Goal: Task Accomplishment & Management: Manage account settings

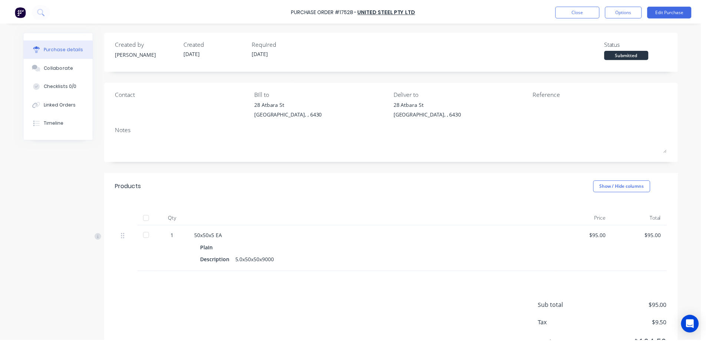
scroll to position [36, 0]
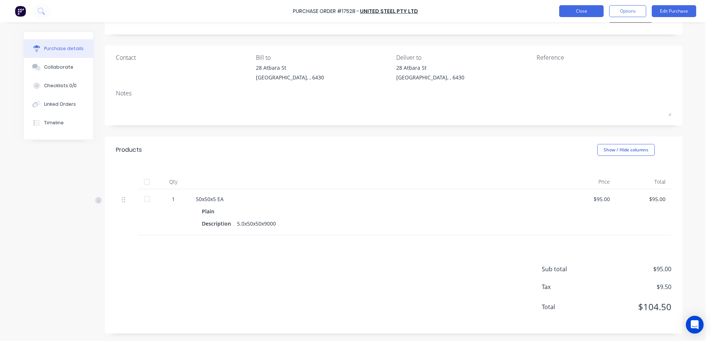
click at [573, 11] on button "Close" at bounding box center [582, 11] width 44 height 12
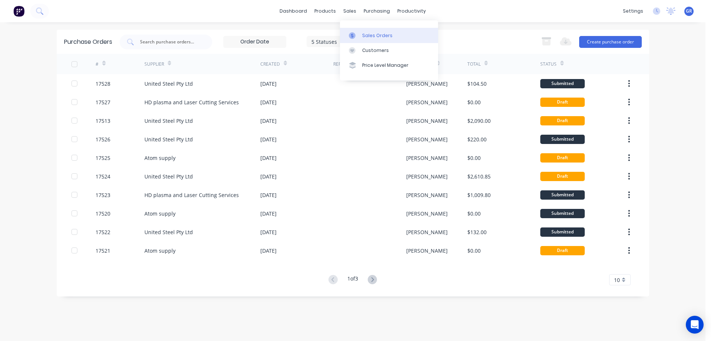
click at [357, 32] on div at bounding box center [354, 35] width 11 height 7
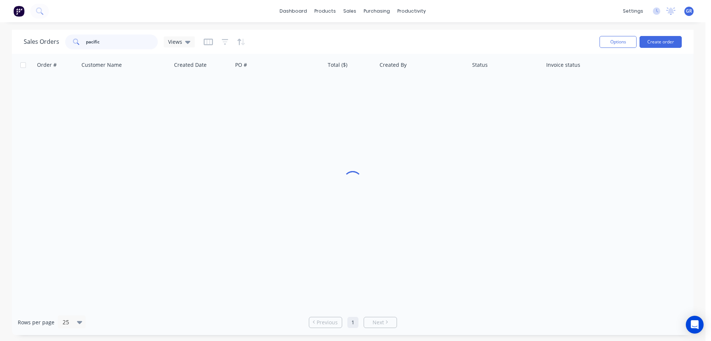
drag, startPoint x: 101, startPoint y: 44, endPoint x: 58, endPoint y: 40, distance: 43.2
click at [58, 40] on div "Sales Orders pacific Views" at bounding box center [109, 41] width 171 height 15
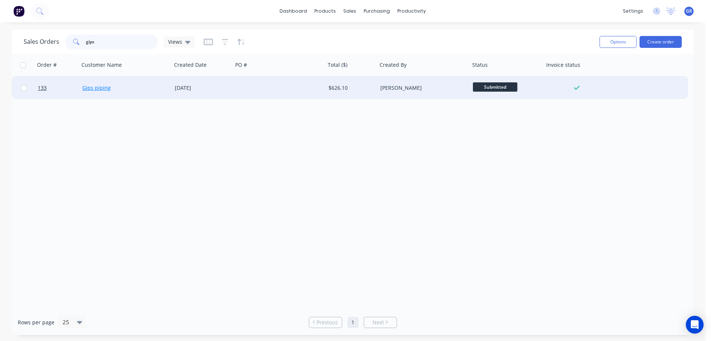
type input "gips"
click at [92, 89] on link "Gips piping" at bounding box center [96, 87] width 29 height 7
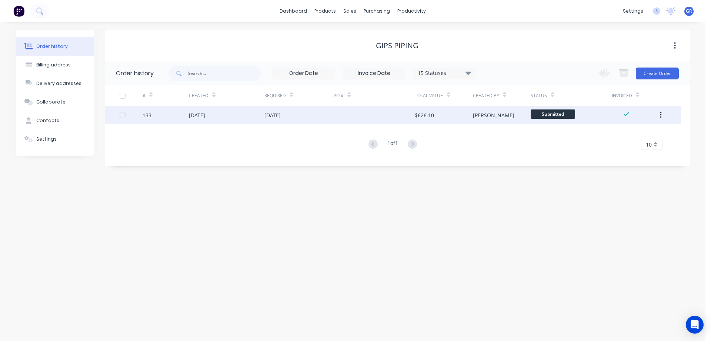
click at [372, 116] on div at bounding box center [374, 115] width 81 height 19
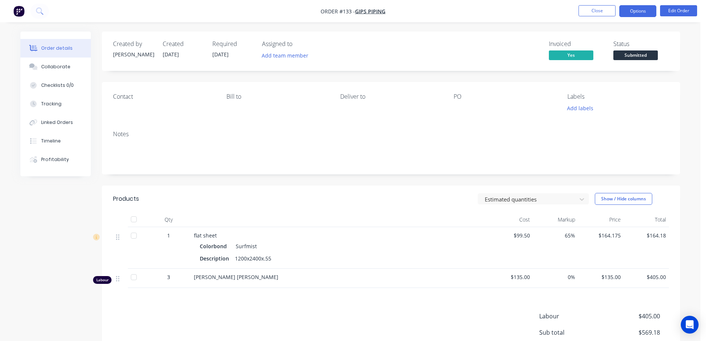
click at [638, 9] on button "Options" at bounding box center [637, 11] width 37 height 12
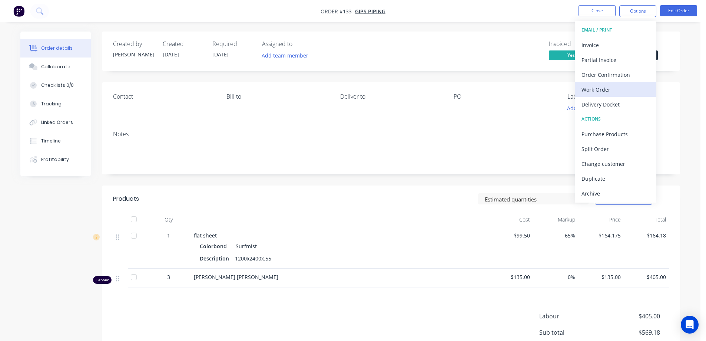
click at [608, 87] on div "Work Order" at bounding box center [615, 89] width 68 height 11
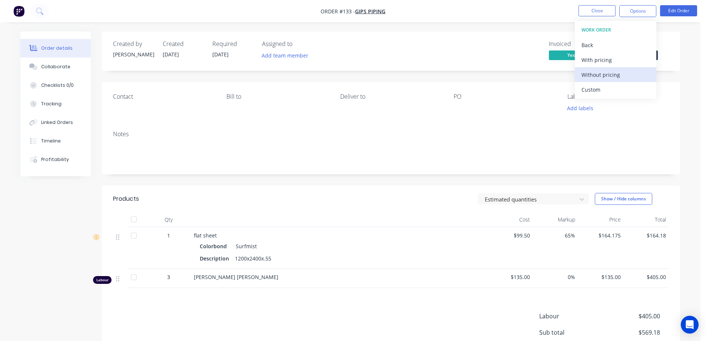
click at [607, 73] on div "Without pricing" at bounding box center [615, 74] width 68 height 11
click at [56, 67] on div "Collaborate" at bounding box center [55, 66] width 29 height 7
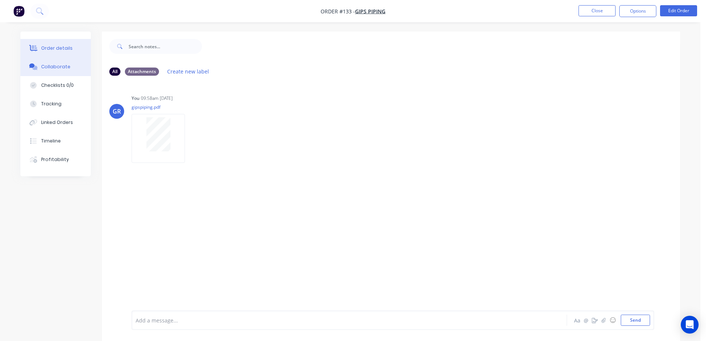
click at [63, 44] on button "Order details" at bounding box center [55, 48] width 70 height 19
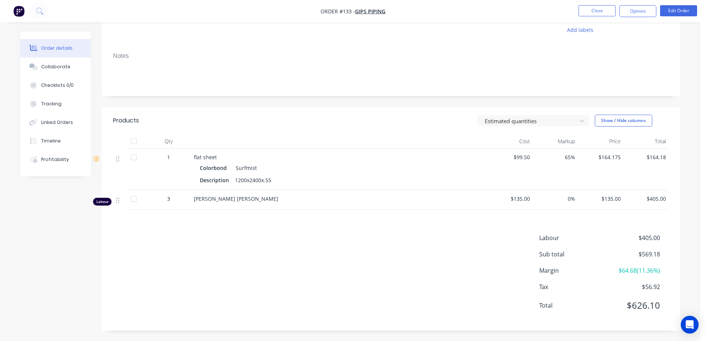
scroll to position [79, 0]
click at [670, 12] on button "Edit Order" at bounding box center [678, 10] width 37 height 11
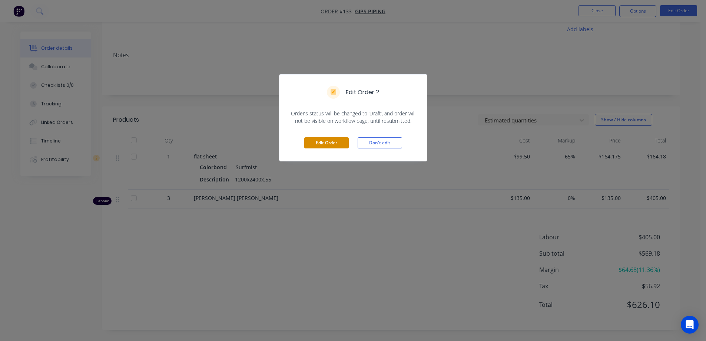
click at [314, 142] on button "Edit Order" at bounding box center [326, 142] width 44 height 11
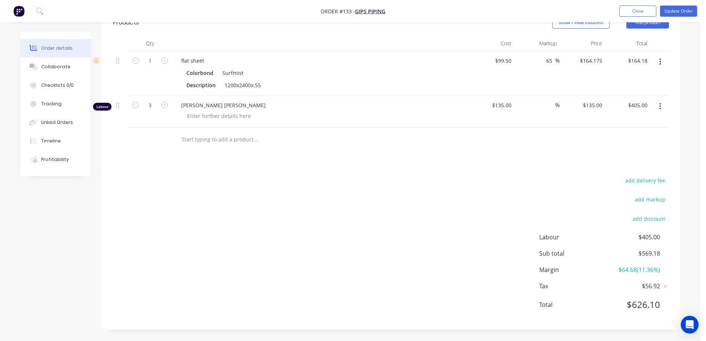
scroll to position [167, 0]
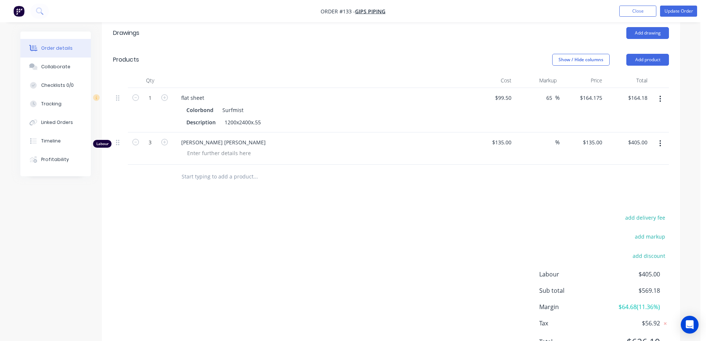
click at [191, 177] on input "text" at bounding box center [255, 176] width 148 height 15
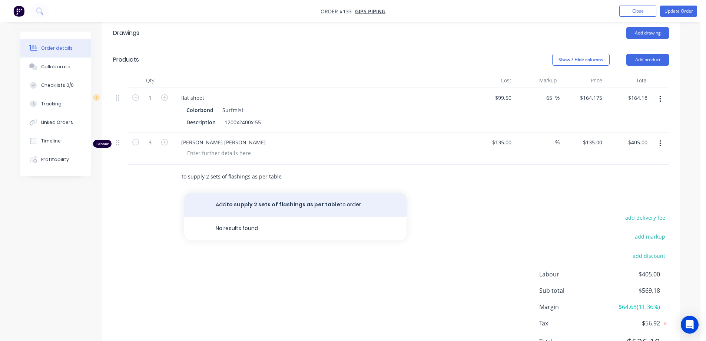
type input "to supply 2 sets of flashings as per table"
click at [259, 208] on button "Add to supply 2 sets of flashings as per table to order" at bounding box center [295, 205] width 222 height 24
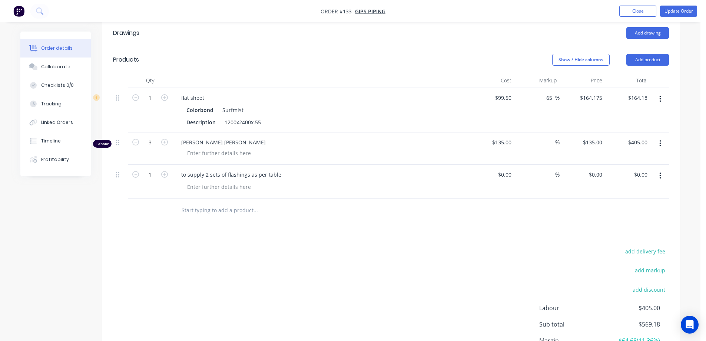
click at [139, 232] on div "Drawings Add drawing Products Show / Hide columns Add product Qty Cost Markup P…" at bounding box center [391, 210] width 578 height 381
click at [671, 11] on button "Update Order" at bounding box center [678, 11] width 37 height 11
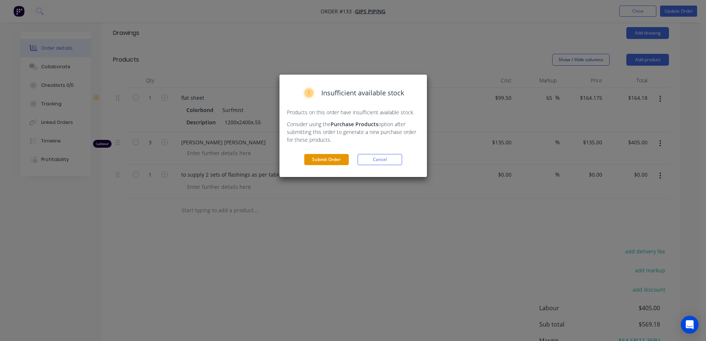
click at [329, 156] on button "Submit Order" at bounding box center [326, 159] width 44 height 11
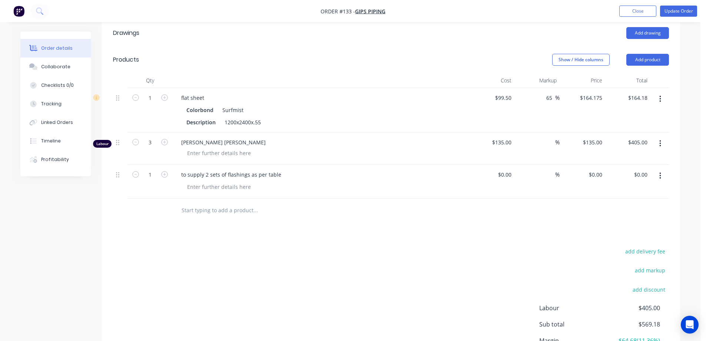
scroll to position [0, 0]
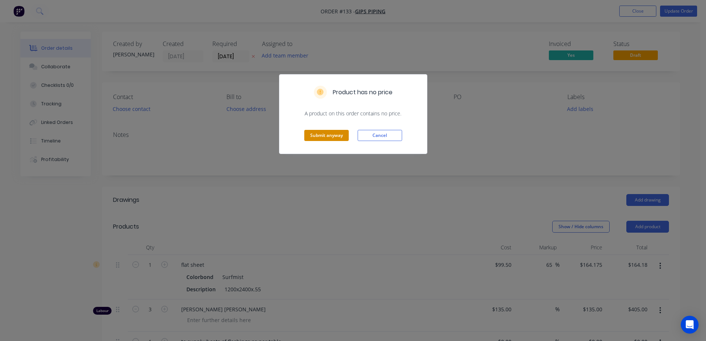
click at [326, 135] on button "Submit anyway" at bounding box center [326, 135] width 44 height 11
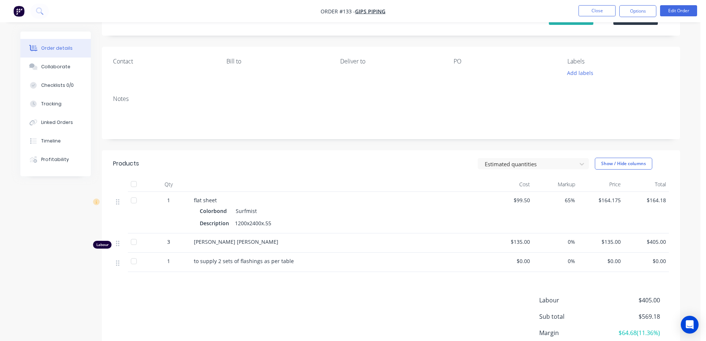
scroll to position [98, 0]
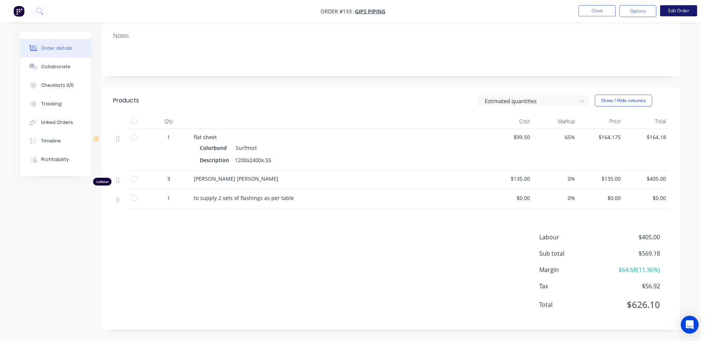
click at [672, 10] on button "Edit Order" at bounding box center [678, 10] width 37 height 11
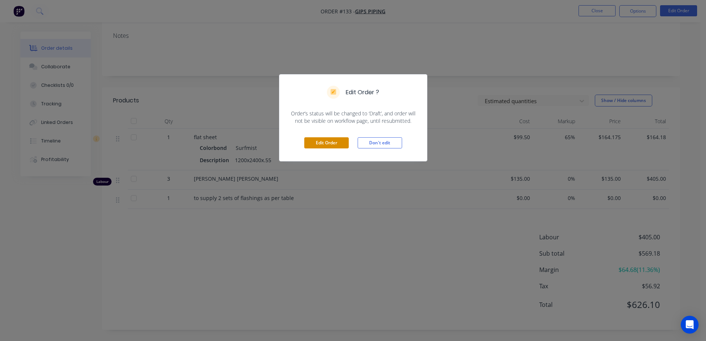
click at [318, 139] on button "Edit Order" at bounding box center [326, 142] width 44 height 11
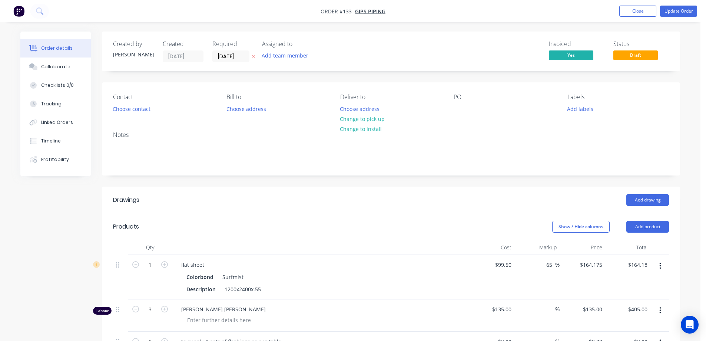
click at [659, 266] on icon "button" at bounding box center [660, 266] width 2 height 8
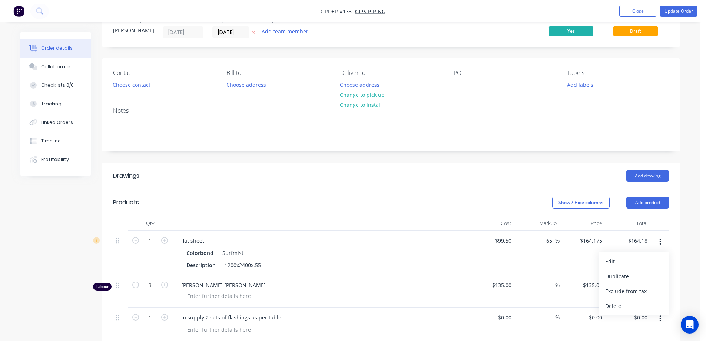
scroll to position [37, 0]
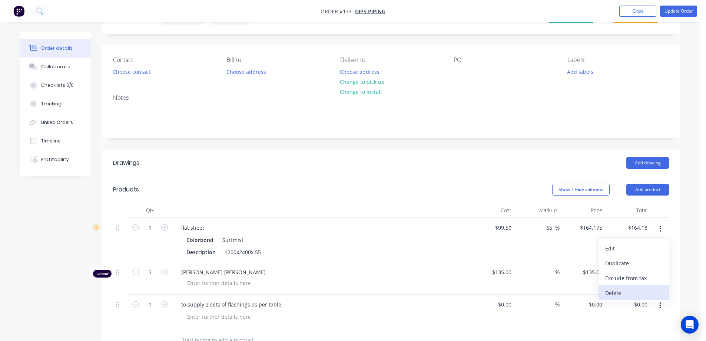
click at [618, 292] on div "Delete" at bounding box center [633, 292] width 57 height 11
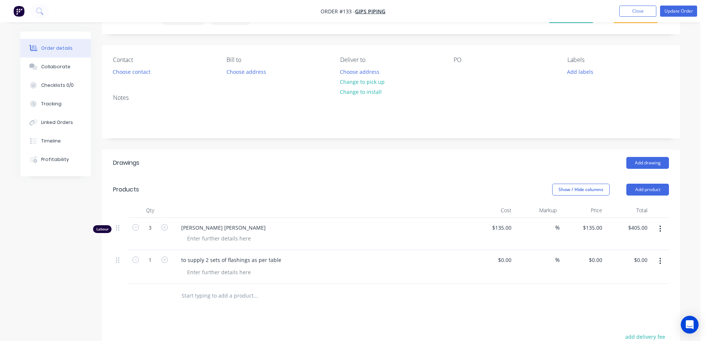
click at [374, 223] on div "[PERSON_NAME] [PERSON_NAME]" at bounding box center [320, 234] width 296 height 32
click at [666, 10] on button "Update Order" at bounding box center [678, 11] width 37 height 11
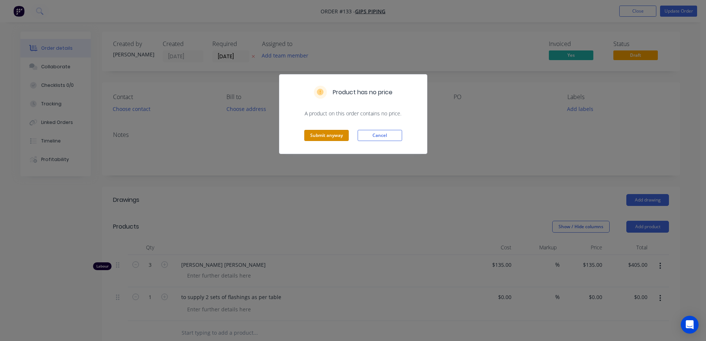
drag, startPoint x: 318, startPoint y: 132, endPoint x: 296, endPoint y: 115, distance: 27.1
click at [317, 132] on button "Submit anyway" at bounding box center [326, 135] width 44 height 11
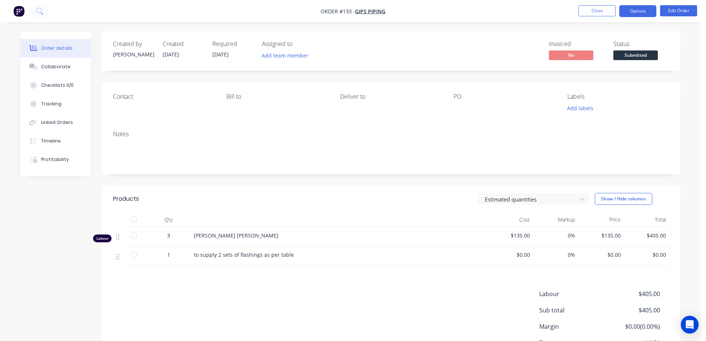
click at [626, 9] on button "Options" at bounding box center [637, 11] width 37 height 12
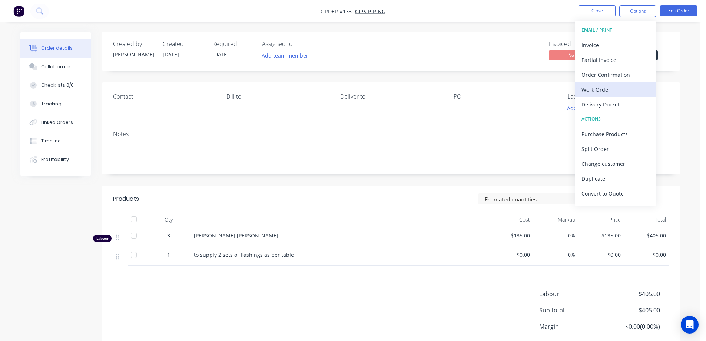
click at [592, 89] on div "Work Order" at bounding box center [615, 89] width 68 height 11
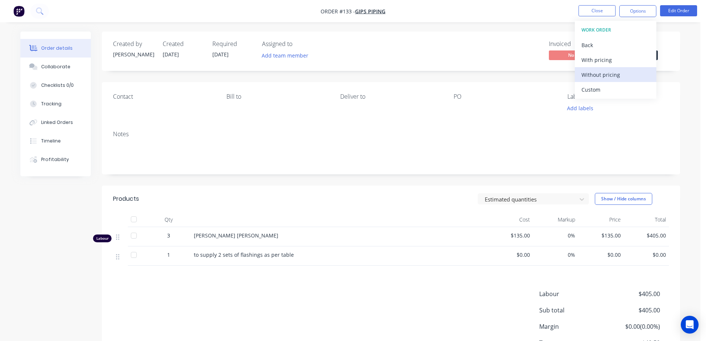
click at [597, 74] on div "Without pricing" at bounding box center [615, 74] width 68 height 11
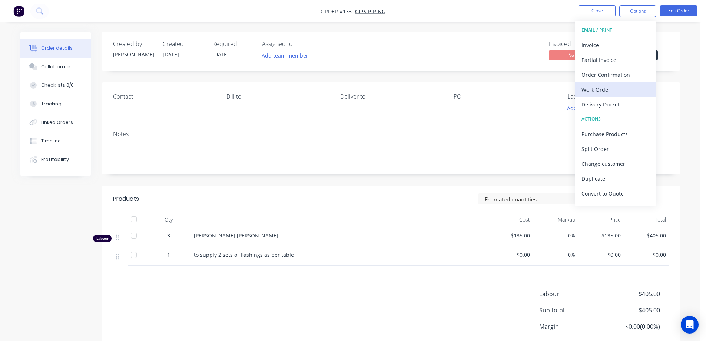
click at [602, 90] on div "Work Order" at bounding box center [615, 89] width 68 height 11
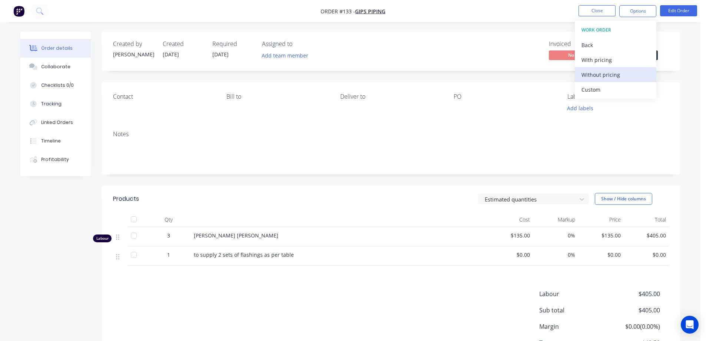
click at [591, 74] on div "Without pricing" at bounding box center [615, 74] width 68 height 11
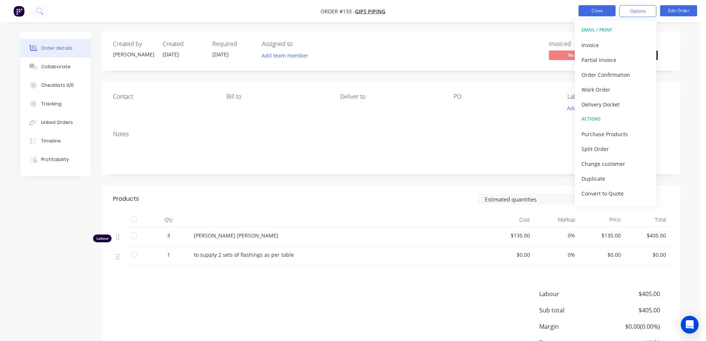
click at [590, 13] on button "Close" at bounding box center [596, 10] width 37 height 11
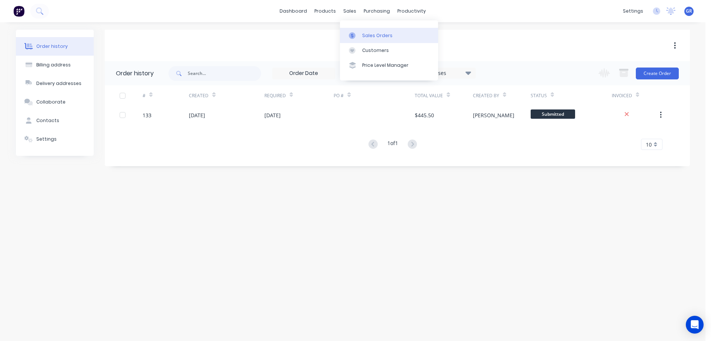
click at [363, 33] on div "Sales Orders" at bounding box center [377, 35] width 30 height 7
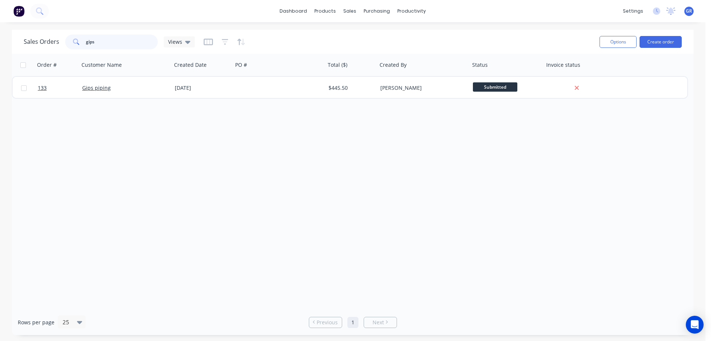
drag, startPoint x: 101, startPoint y: 45, endPoint x: 63, endPoint y: 38, distance: 38.8
click at [63, 38] on div "Sales Orders gips Views" at bounding box center [109, 41] width 171 height 15
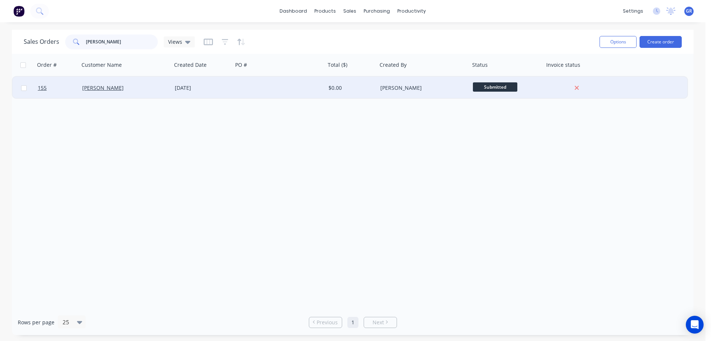
type input "[PERSON_NAME]"
click at [112, 87] on div "[PERSON_NAME]" at bounding box center [123, 87] width 82 height 7
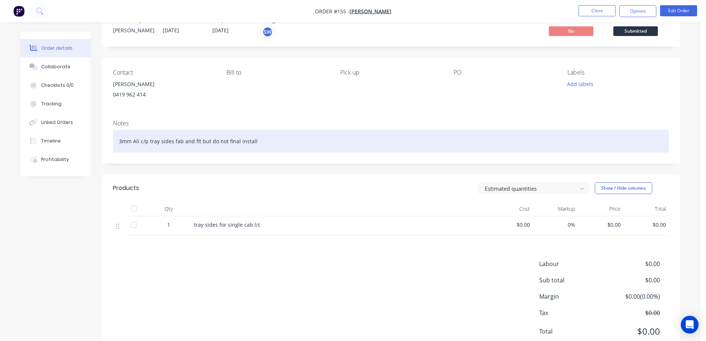
scroll to position [51, 0]
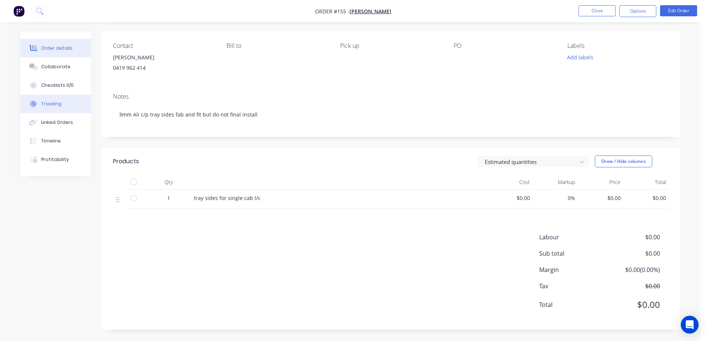
click at [58, 107] on div "Tracking" at bounding box center [51, 103] width 20 height 7
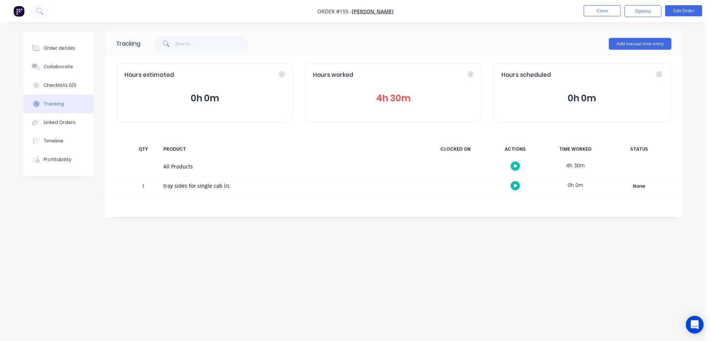
click at [398, 224] on div "Tracking Add manual time entry Hours estimated 0h 0m Hours worked 4h 30m Hours …" at bounding box center [353, 155] width 660 height 249
click at [42, 46] on div at bounding box center [36, 48] width 11 height 7
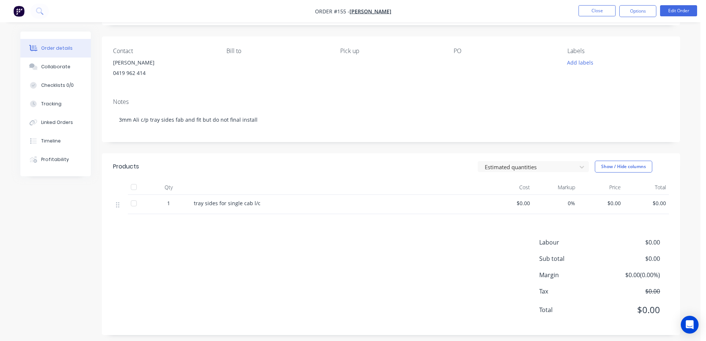
scroll to position [51, 0]
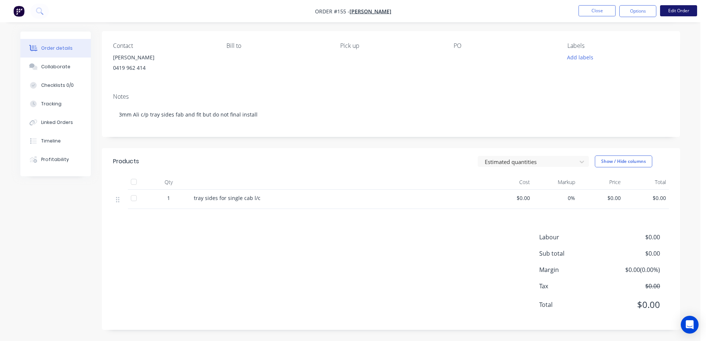
click at [681, 13] on button "Edit Order" at bounding box center [678, 10] width 37 height 11
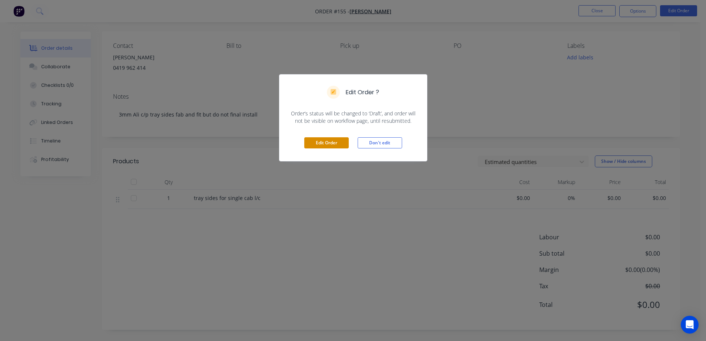
click at [338, 143] on button "Edit Order" at bounding box center [326, 142] width 44 height 11
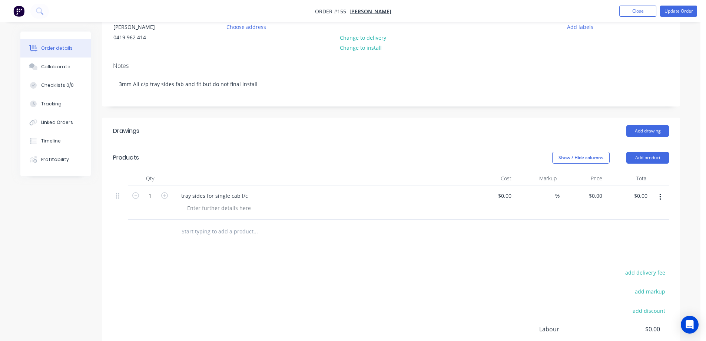
scroll to position [111, 0]
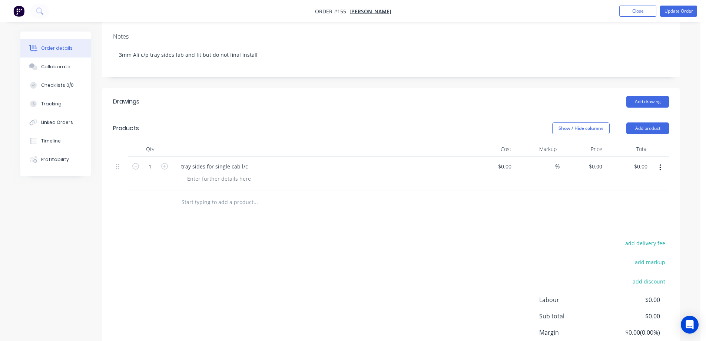
click at [216, 203] on input "text" at bounding box center [255, 202] width 148 height 15
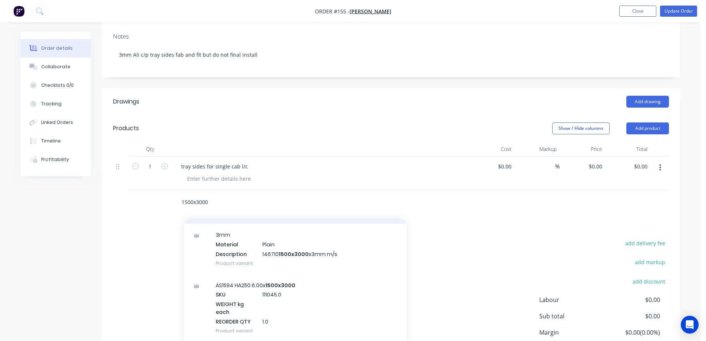
scroll to position [185, 0]
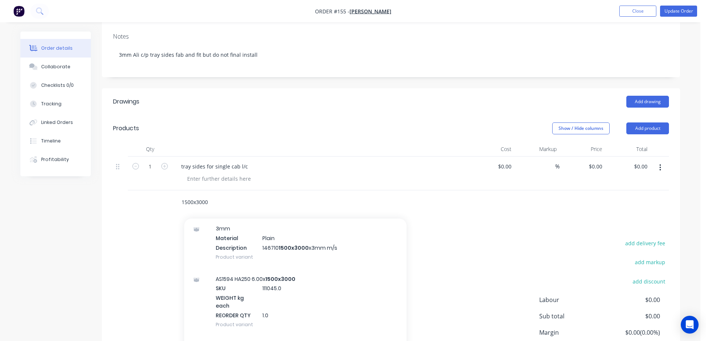
click at [182, 200] on input "1500x3000" at bounding box center [255, 202] width 148 height 15
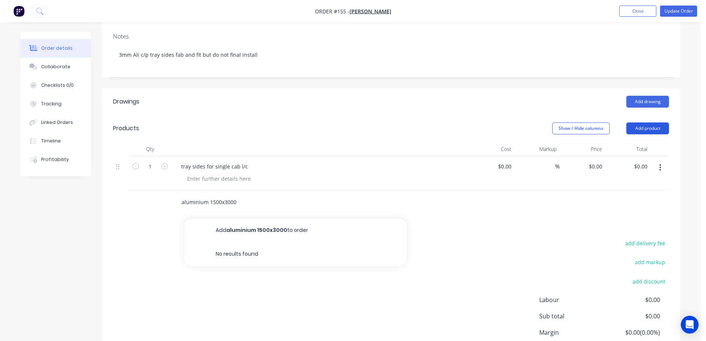
type input "aluminium 1500x3000"
click at [644, 126] on button "Add product" at bounding box center [647, 128] width 43 height 12
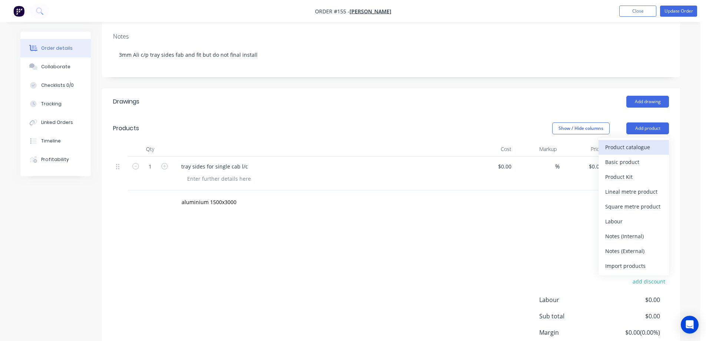
click at [636, 148] on div "Product catalogue" at bounding box center [633, 147] width 57 height 11
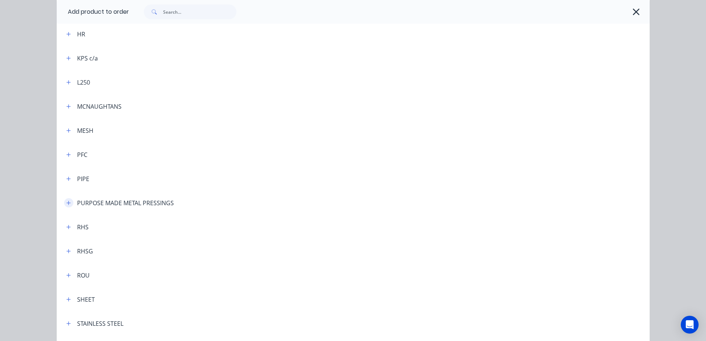
scroll to position [482, 0]
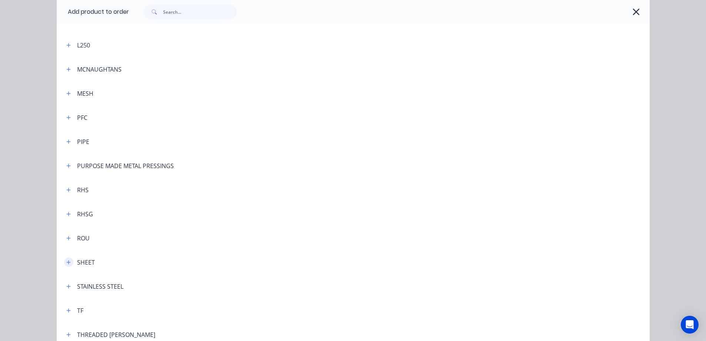
click at [68, 260] on button "button" at bounding box center [68, 261] width 9 height 9
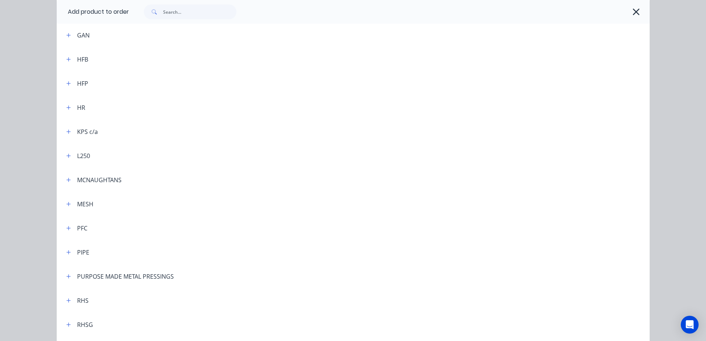
scroll to position [358, 0]
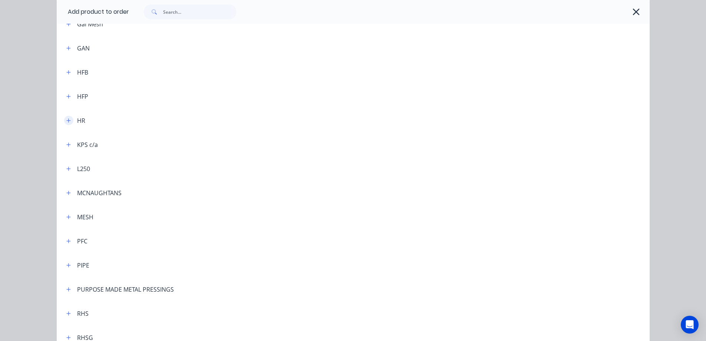
click at [67, 122] on icon "button" at bounding box center [68, 120] width 4 height 5
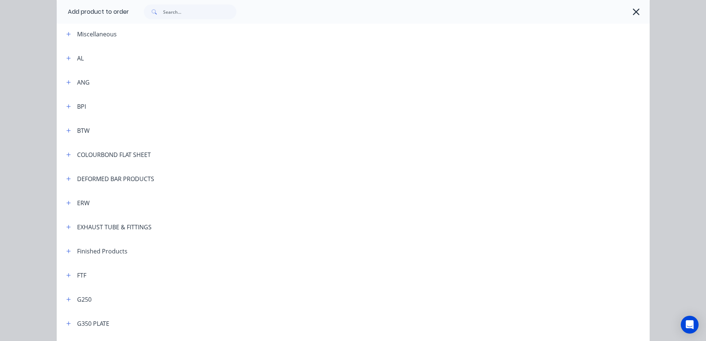
scroll to position [0, 0]
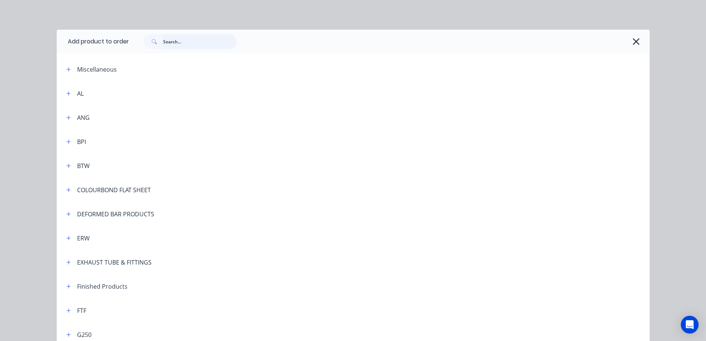
click at [165, 37] on input "text" at bounding box center [199, 41] width 73 height 15
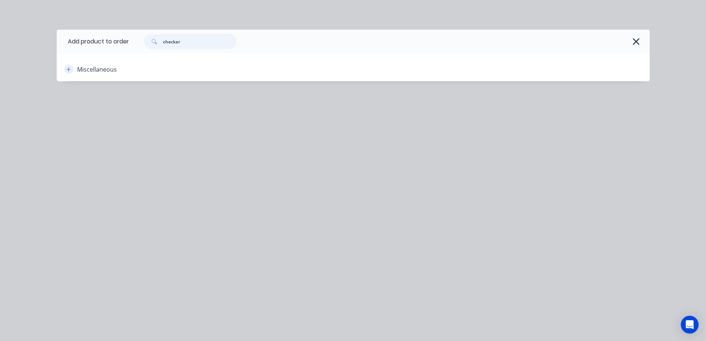
type input "checker"
click at [70, 70] on icon "button" at bounding box center [68, 69] width 4 height 5
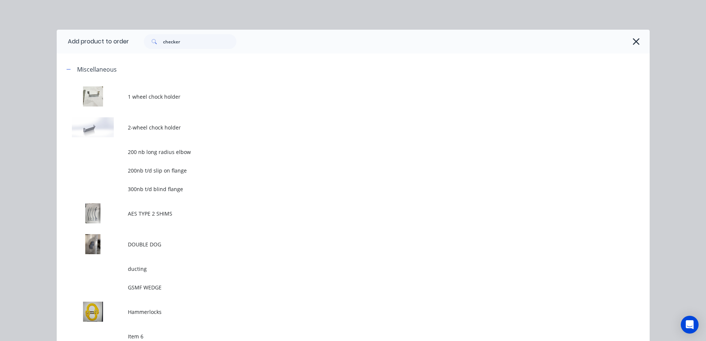
scroll to position [147, 0]
click at [632, 44] on icon "button" at bounding box center [636, 41] width 8 height 10
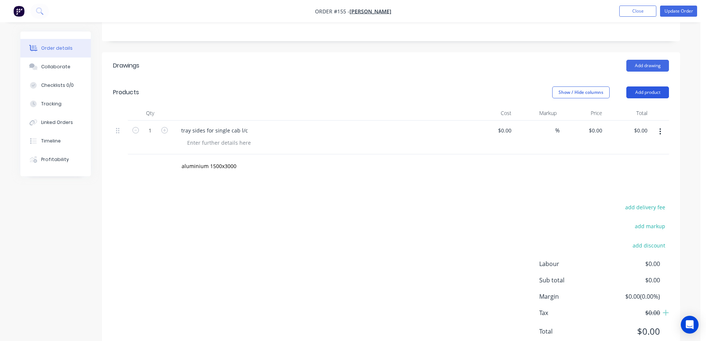
click at [642, 94] on button "Add product" at bounding box center [647, 92] width 43 height 12
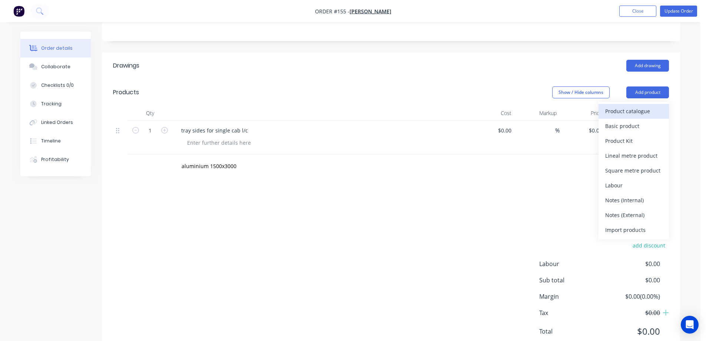
click at [629, 115] on div "Product catalogue" at bounding box center [633, 111] width 57 height 11
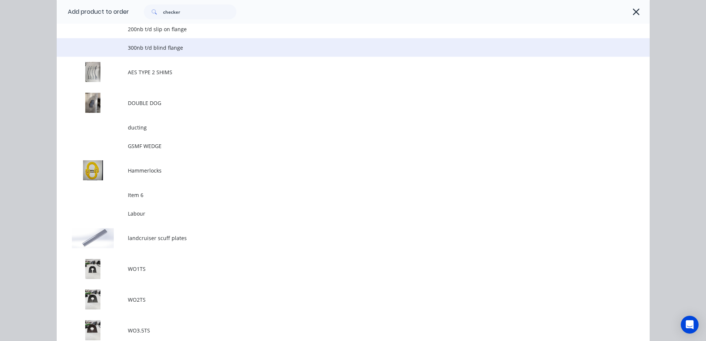
scroll to position [0, 0]
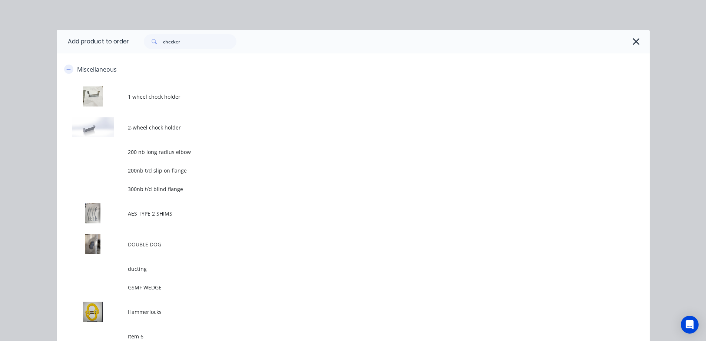
click at [66, 70] on icon "button" at bounding box center [68, 69] width 4 height 5
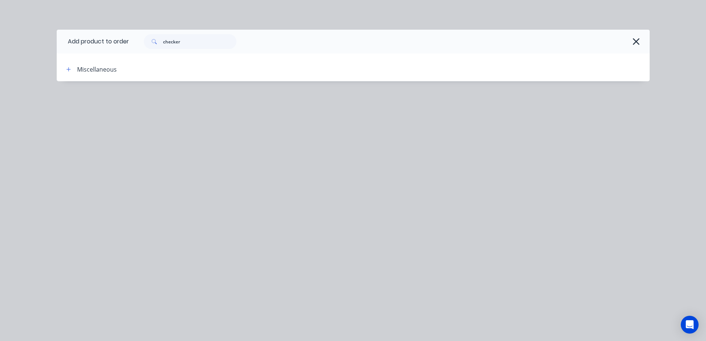
click at [639, 41] on icon "button" at bounding box center [636, 41] width 8 height 10
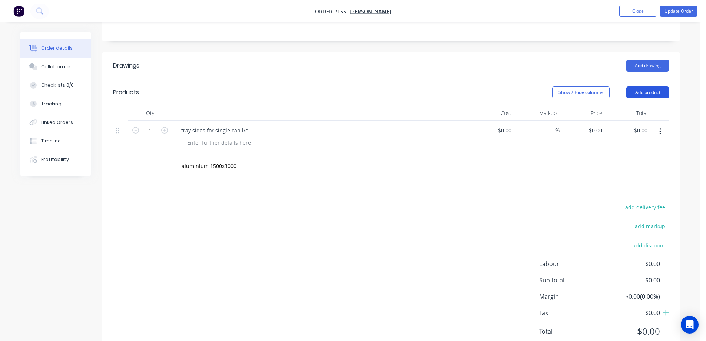
click at [644, 89] on button "Add product" at bounding box center [647, 92] width 43 height 12
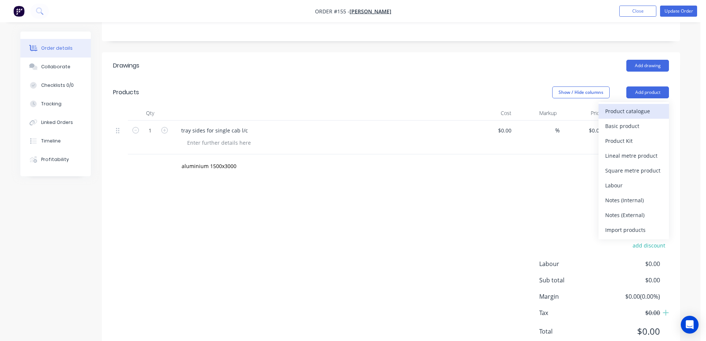
click at [624, 110] on div "Product catalogue" at bounding box center [633, 111] width 57 height 11
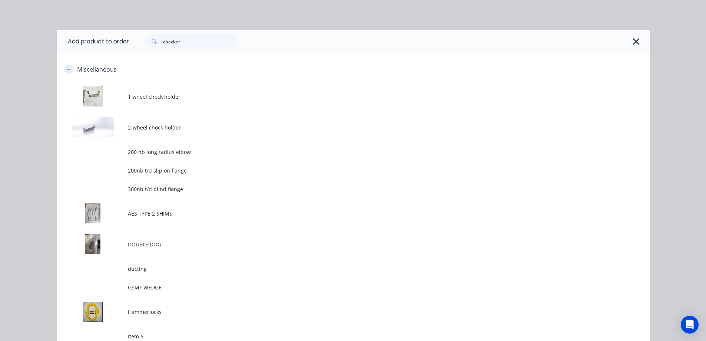
click at [66, 70] on icon "button" at bounding box center [68, 69] width 4 height 5
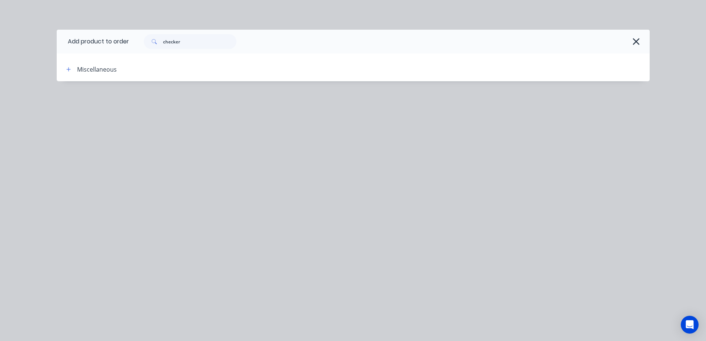
click at [83, 44] on div "Add product to order" at bounding box center [93, 42] width 72 height 24
click at [120, 41] on div "Add product to order" at bounding box center [93, 42] width 72 height 24
click at [179, 42] on input "checker" at bounding box center [199, 41] width 73 height 15
drag, startPoint x: 182, startPoint y: 42, endPoint x: 124, endPoint y: 32, distance: 59.3
click at [124, 32] on header "Add product to order checker" at bounding box center [353, 42] width 593 height 24
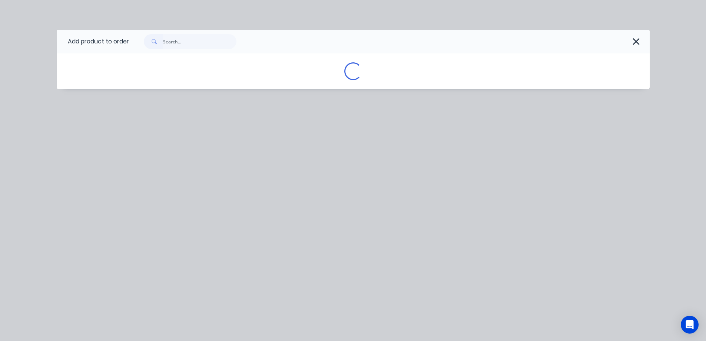
click at [381, 54] on div "Add product to order Loading..." at bounding box center [353, 59] width 593 height 59
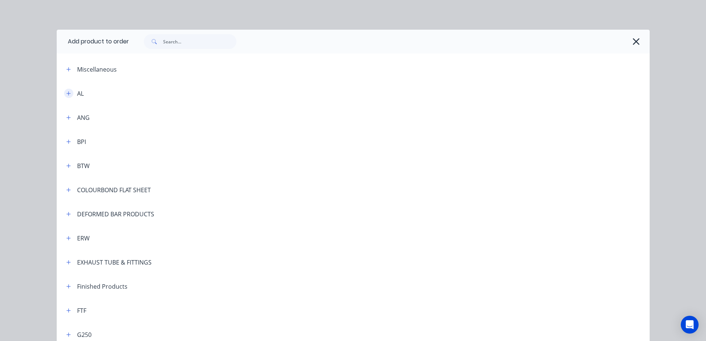
click at [67, 92] on icon "button" at bounding box center [68, 93] width 4 height 5
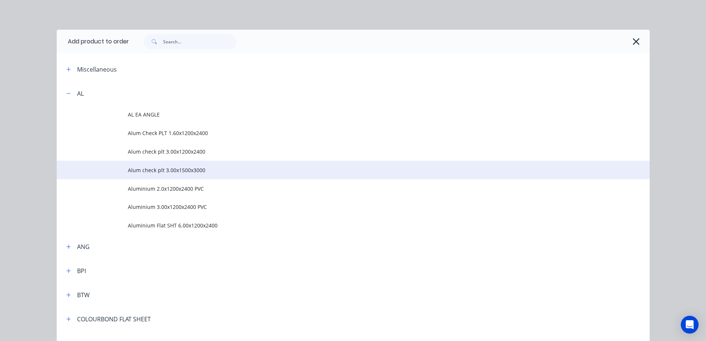
click at [150, 167] on span "Alum check plt 3.00x1500x3000" at bounding box center [336, 170] width 417 height 8
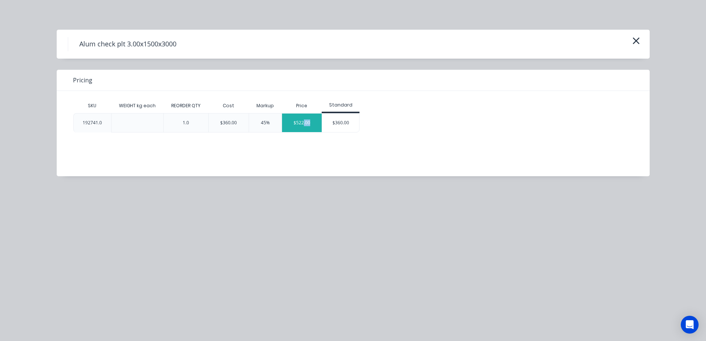
drag, startPoint x: 315, startPoint y: 123, endPoint x: 304, endPoint y: 122, distance: 10.8
click at [304, 122] on div "$522.00" at bounding box center [302, 122] width 40 height 19
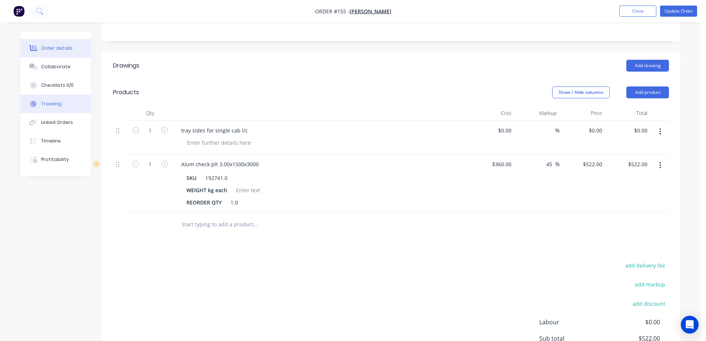
click at [58, 103] on div "Tracking" at bounding box center [51, 103] width 20 height 7
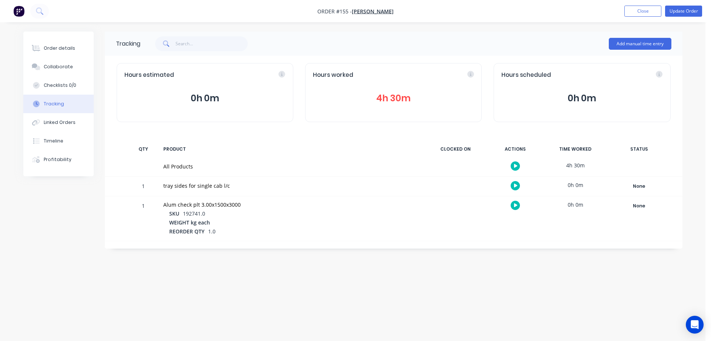
click at [100, 39] on div "Order details Collaborate Checklists 0/0 Tracking Linked Orders Timeline Profit…" at bounding box center [64, 103] width 82 height 145
click at [55, 49] on div "Order details" at bounding box center [59, 48] width 31 height 7
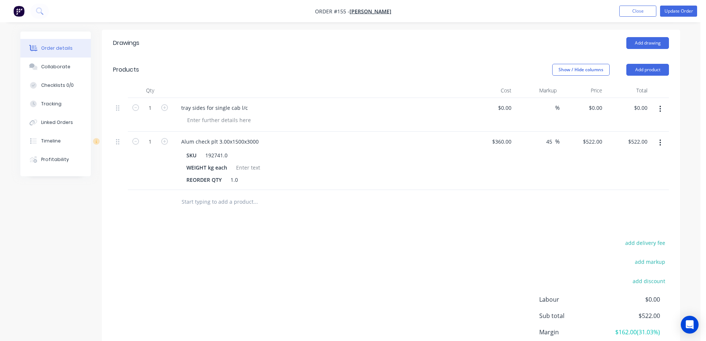
scroll to position [185, 0]
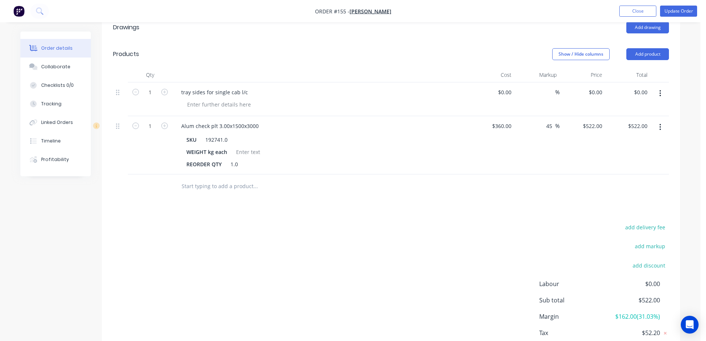
click at [331, 280] on div "add delivery fee add markup add discount Labour $0.00 Sub total $522.00 Margin …" at bounding box center [391, 293] width 556 height 143
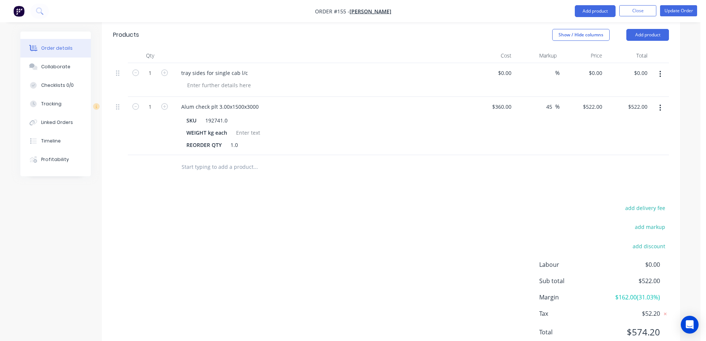
scroll to position [232, 0]
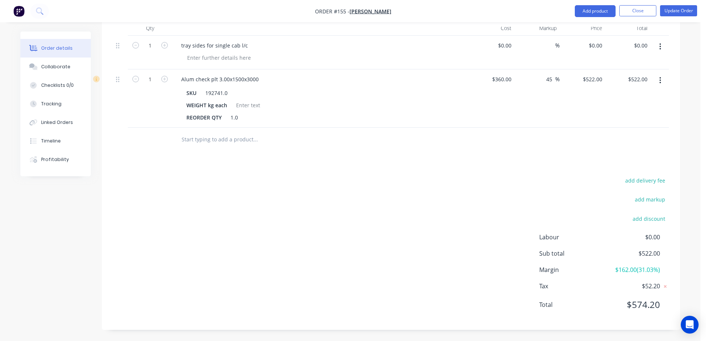
click at [223, 140] on input "text" at bounding box center [255, 139] width 148 height 15
click at [666, 13] on button "Update Order" at bounding box center [678, 10] width 37 height 11
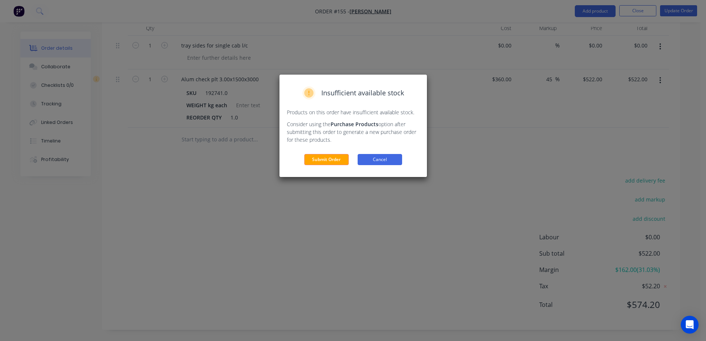
click at [372, 161] on button "Cancel" at bounding box center [380, 159] width 44 height 11
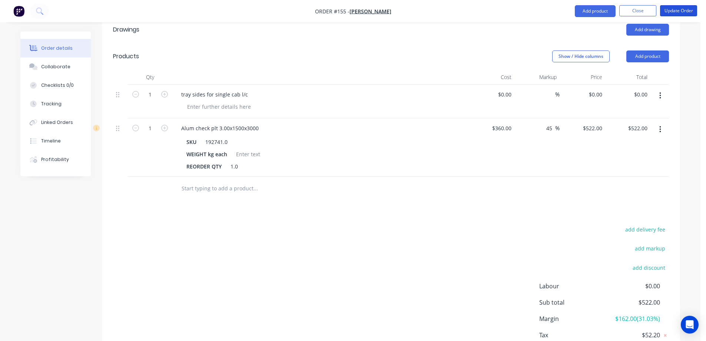
scroll to position [84, 0]
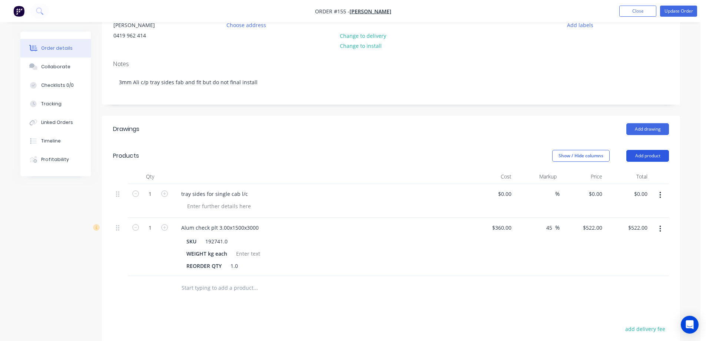
click at [643, 160] on button "Add product" at bounding box center [647, 156] width 43 height 12
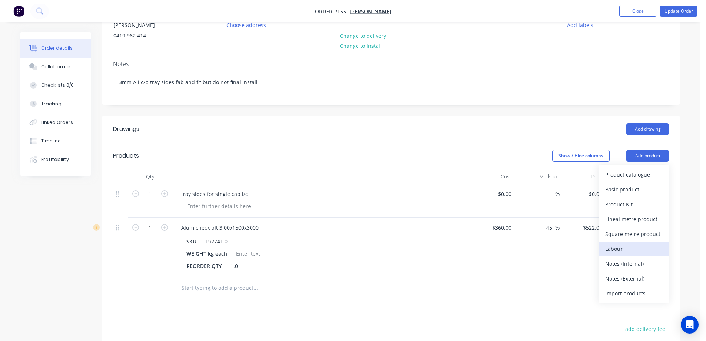
click at [622, 243] on div "Labour" at bounding box center [633, 248] width 57 height 11
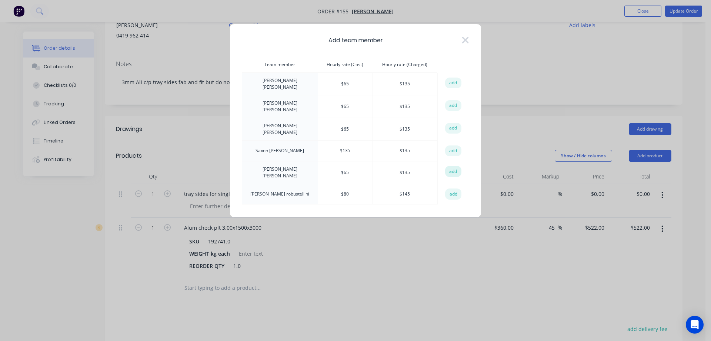
click at [453, 166] on button "add" at bounding box center [453, 171] width 16 height 11
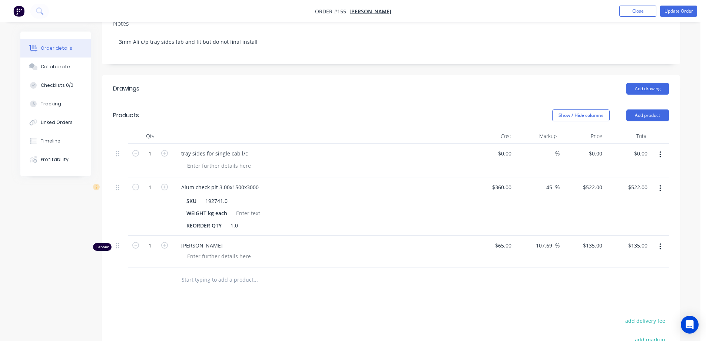
scroll to position [195, 0]
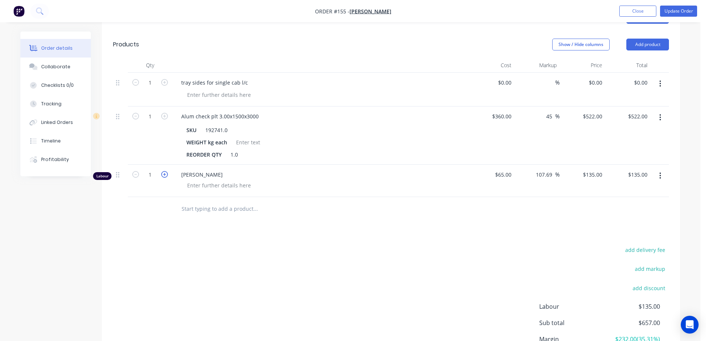
click at [163, 174] on icon "button" at bounding box center [164, 174] width 7 height 7
type input "2"
type input "$270.00"
click at [158, 174] on input "2" at bounding box center [149, 174] width 19 height 11
type input "4.5"
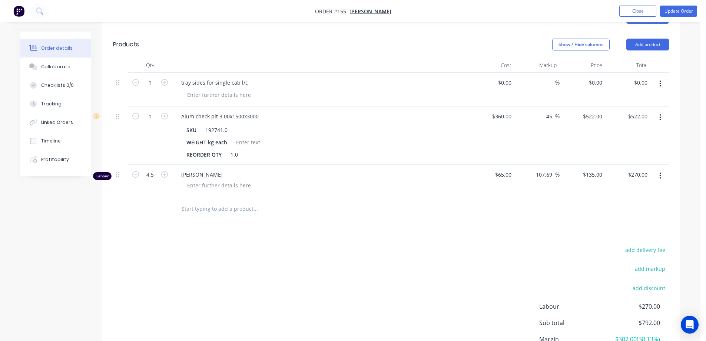
type input "$607.50"
click at [287, 226] on div "Drawings Add drawing Products Show / Hide columns Add product Qty Cost Markup P…" at bounding box center [391, 201] width 578 height 394
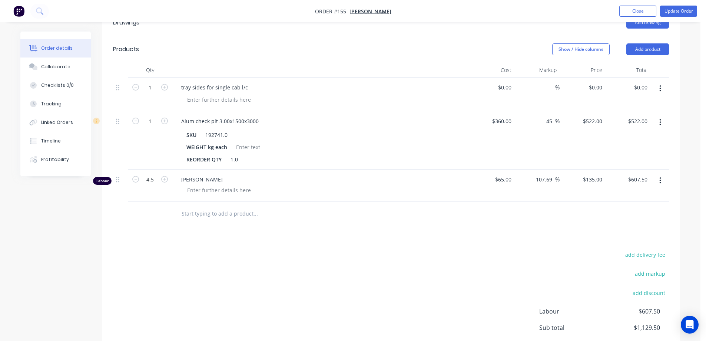
scroll to position [153, 0]
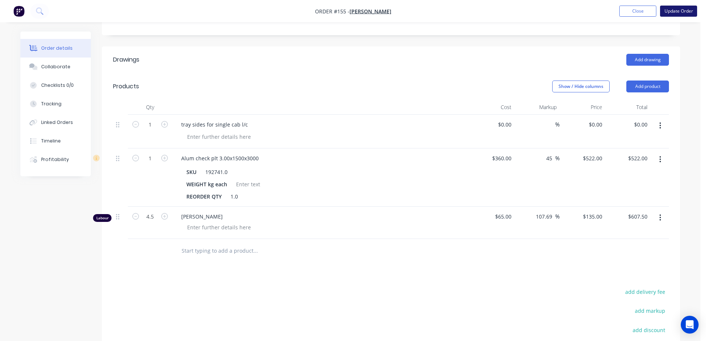
click at [665, 12] on button "Update Order" at bounding box center [678, 11] width 37 height 11
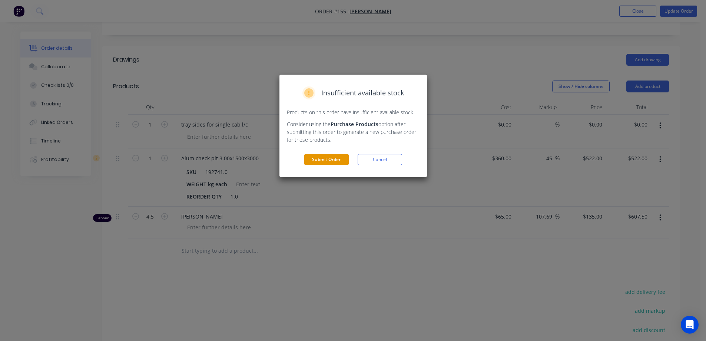
click at [332, 158] on button "Submit Order" at bounding box center [326, 159] width 44 height 11
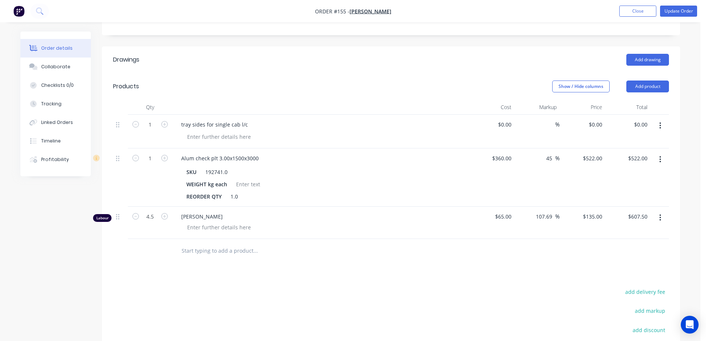
scroll to position [0, 0]
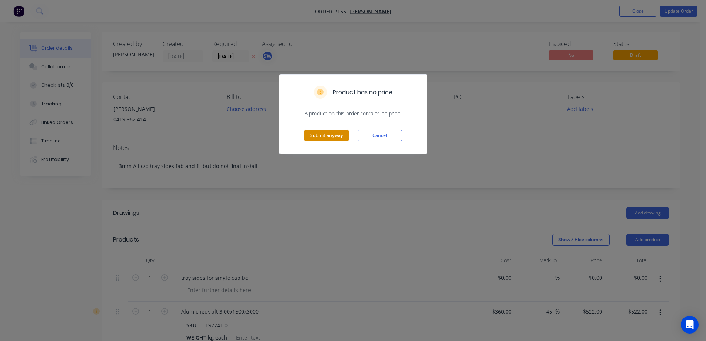
click at [329, 135] on button "Submit anyway" at bounding box center [326, 135] width 44 height 11
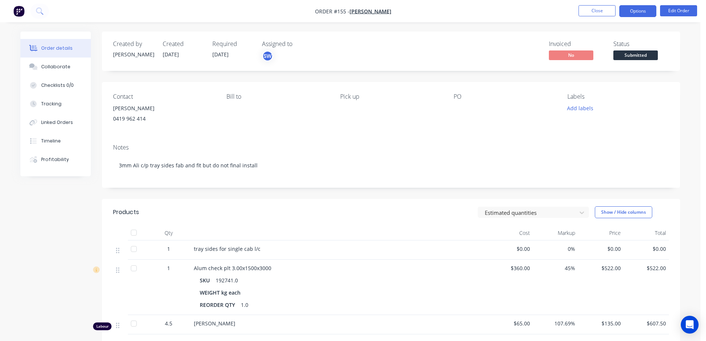
click at [650, 10] on button "Options" at bounding box center [637, 11] width 37 height 12
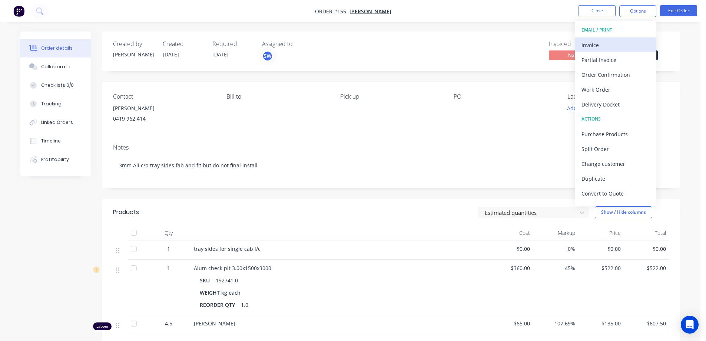
click at [608, 46] on div "Invoice" at bounding box center [615, 45] width 68 height 11
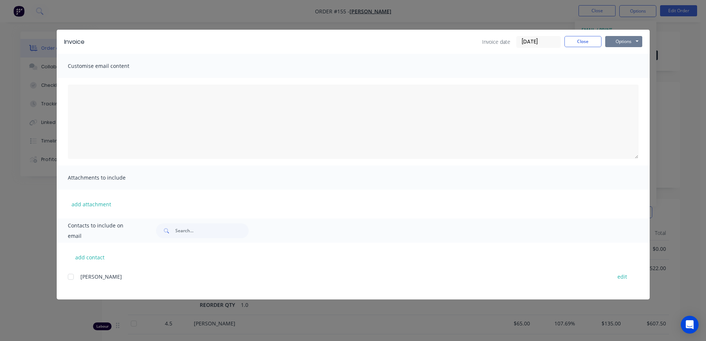
click at [617, 39] on button "Options" at bounding box center [623, 41] width 37 height 11
click at [619, 68] on button "Print" at bounding box center [628, 67] width 47 height 12
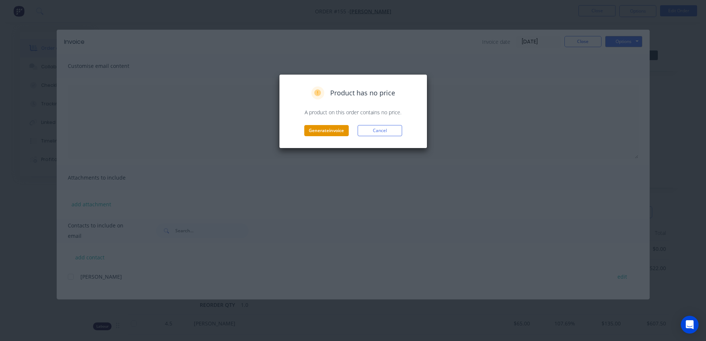
click at [318, 131] on button "Generate invoice" at bounding box center [326, 130] width 44 height 11
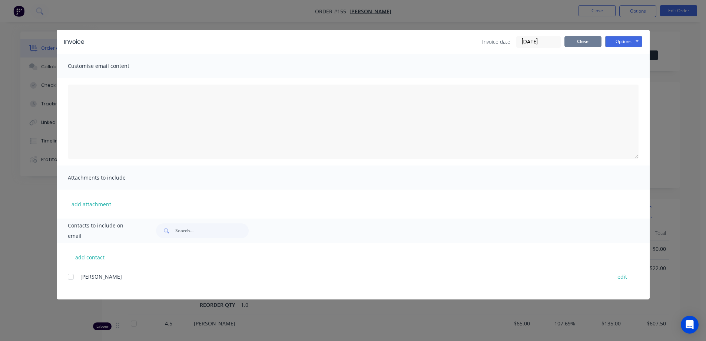
click at [578, 40] on button "Close" at bounding box center [582, 41] width 37 height 11
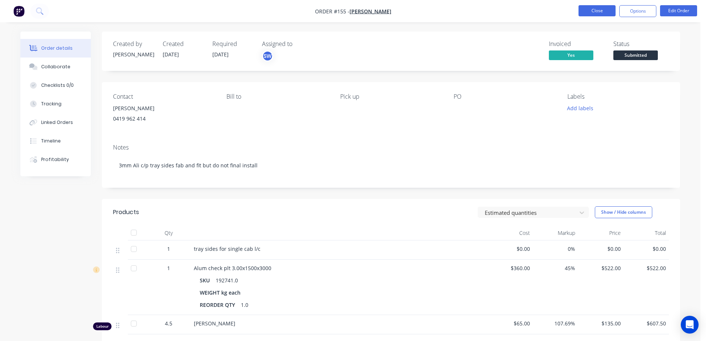
click at [591, 10] on button "Close" at bounding box center [596, 10] width 37 height 11
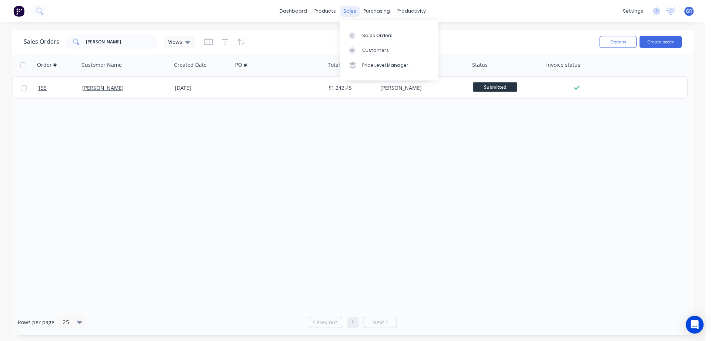
click at [350, 10] on div "sales" at bounding box center [350, 11] width 20 height 11
click at [364, 37] on div "Sales Orders" at bounding box center [377, 35] width 30 height 7
click at [69, 39] on div "[PERSON_NAME]" at bounding box center [111, 41] width 93 height 15
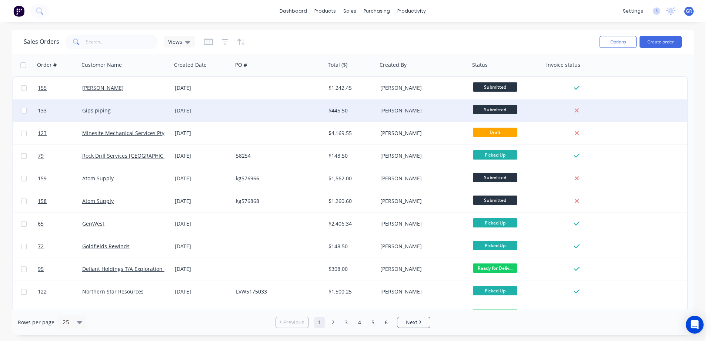
click at [218, 112] on div "[DATE]" at bounding box center [202, 110] width 55 height 7
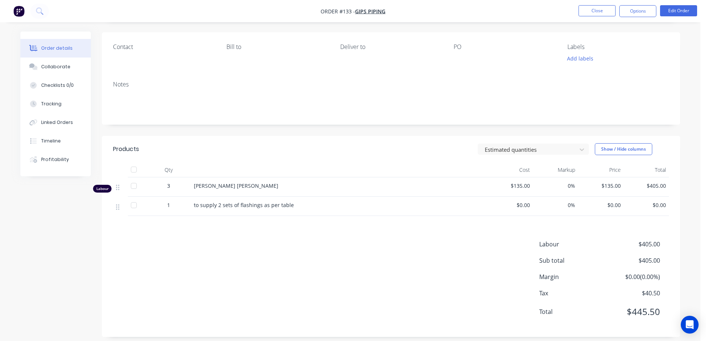
scroll to position [57, 0]
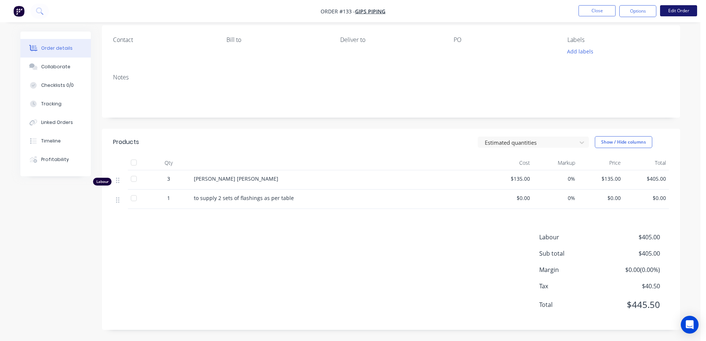
click at [679, 13] on button "Edit Order" at bounding box center [678, 10] width 37 height 11
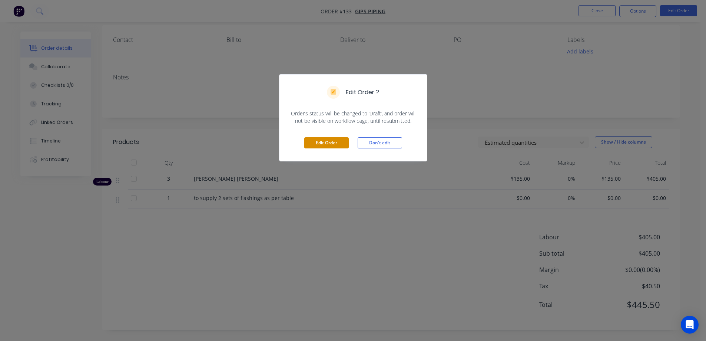
click at [319, 141] on button "Edit Order" at bounding box center [326, 142] width 44 height 11
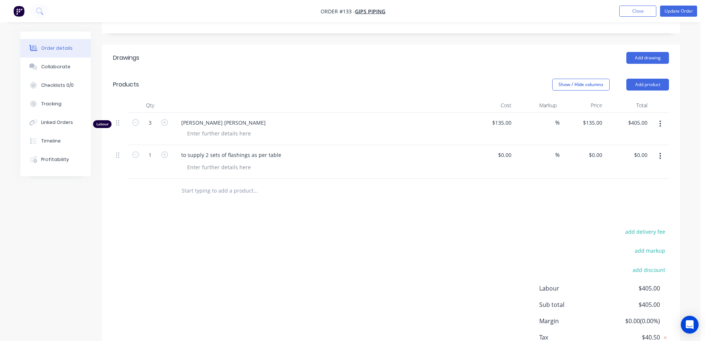
scroll to position [148, 0]
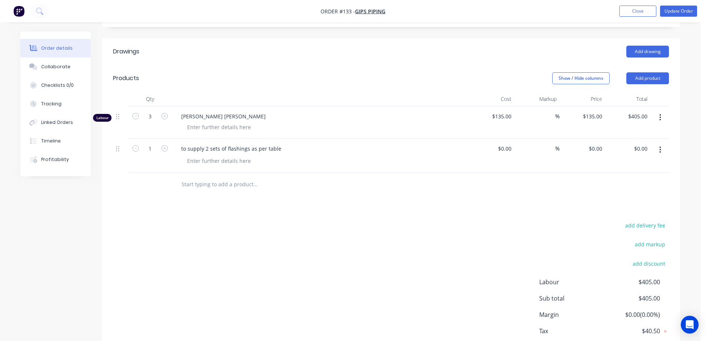
click at [236, 188] on input "text" at bounding box center [255, 184] width 148 height 15
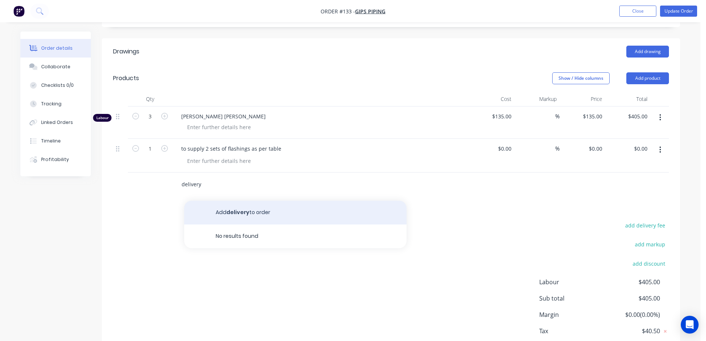
type input "delivery"
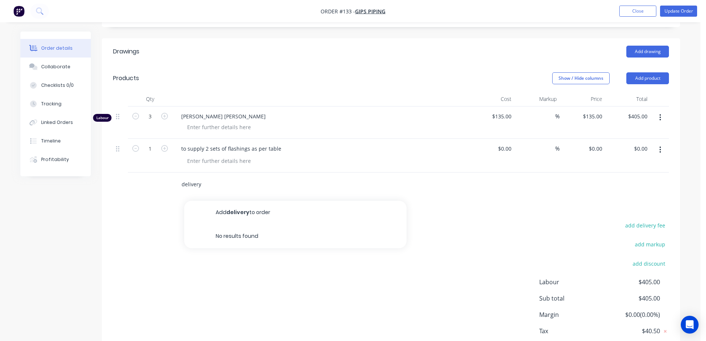
click at [260, 213] on button "Add delivery to order" at bounding box center [295, 212] width 222 height 24
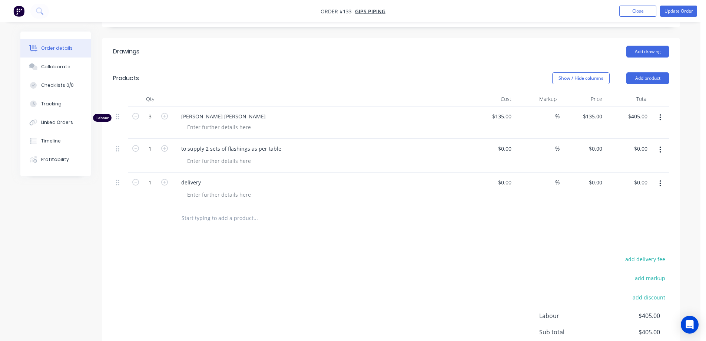
click at [507, 175] on div "$0.00 $0.00" at bounding box center [492, 189] width 46 height 34
click at [507, 183] on input at bounding box center [505, 182] width 17 height 11
type input "$1,000.00"
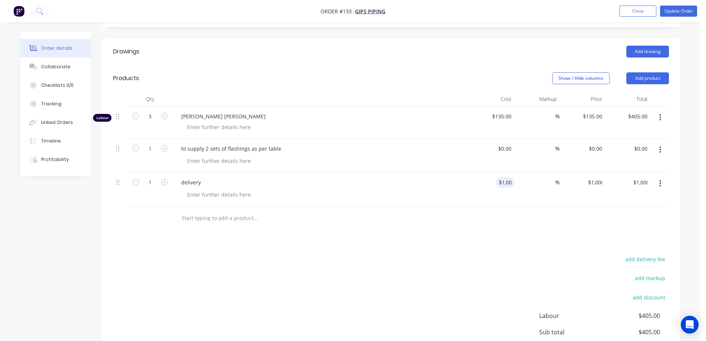
click at [436, 214] on div at bounding box center [305, 217] width 261 height 15
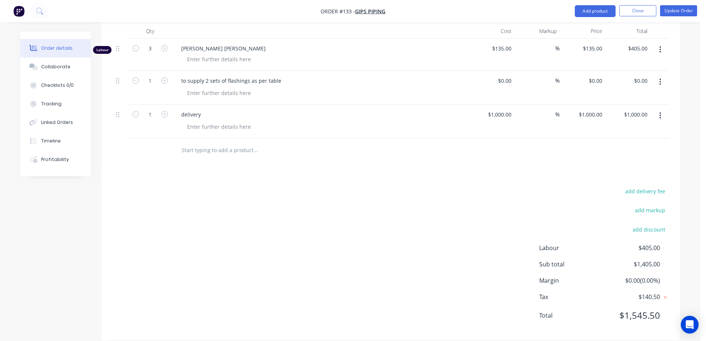
scroll to position [227, 0]
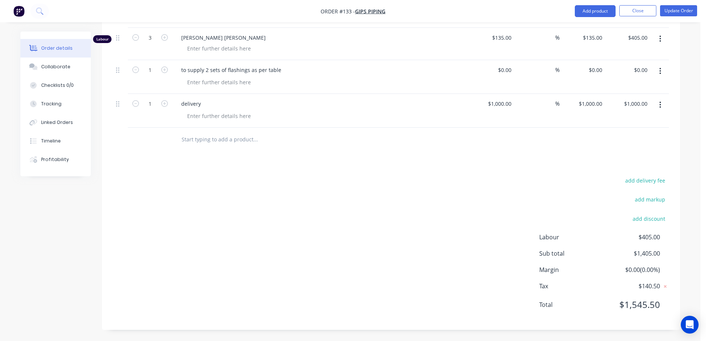
click at [291, 167] on div "Drawings Add drawing Products Show / Hide columns Add product Qty Cost Markup P…" at bounding box center [391, 145] width 578 height 370
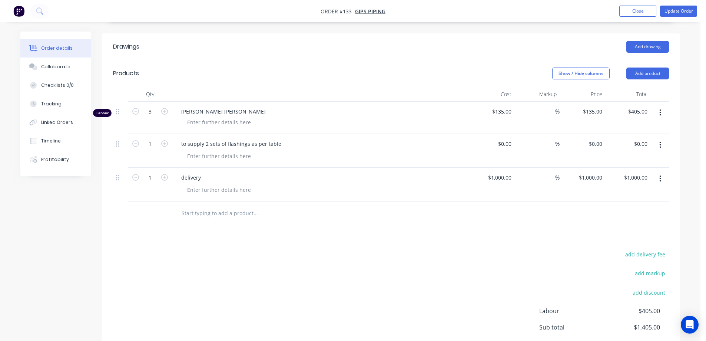
scroll to position [153, 0]
click at [227, 155] on div at bounding box center [219, 156] width 76 height 11
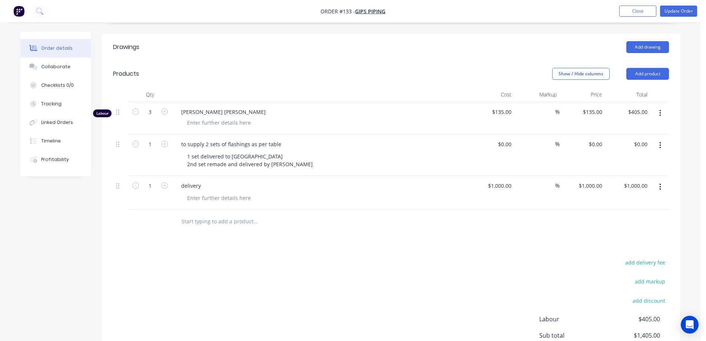
click at [344, 228] on div at bounding box center [286, 221] width 222 height 15
click at [510, 144] on input "0" at bounding box center [510, 144] width 9 height 11
type input "$569.18"
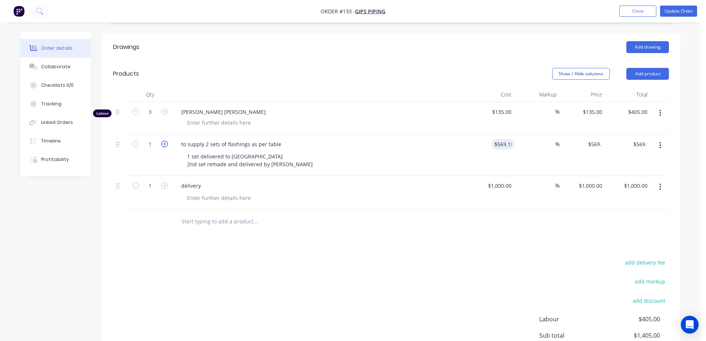
click at [165, 144] on icon "button" at bounding box center [164, 143] width 7 height 7
type input "2"
type input "$1,138.36"
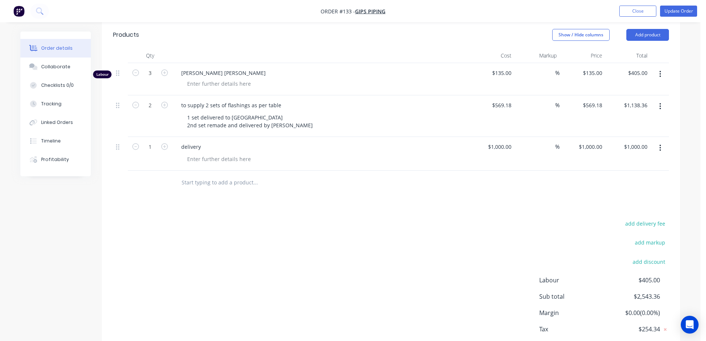
scroll to position [160, 0]
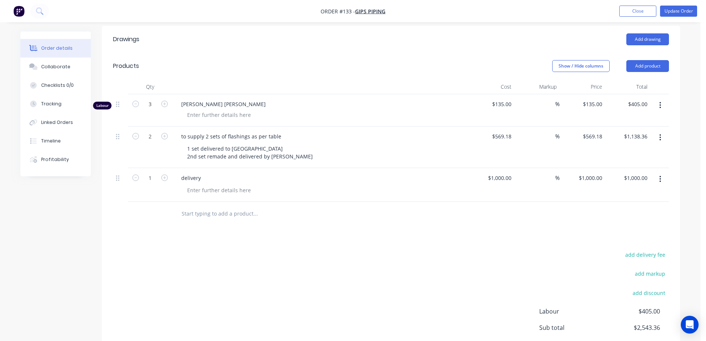
click at [661, 106] on icon "button" at bounding box center [660, 105] width 2 height 8
click at [621, 170] on div "Delete" at bounding box center [633, 169] width 57 height 11
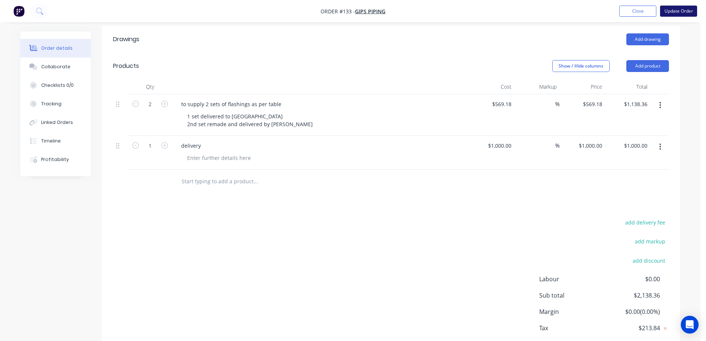
click at [682, 11] on button "Update Order" at bounding box center [678, 11] width 37 height 11
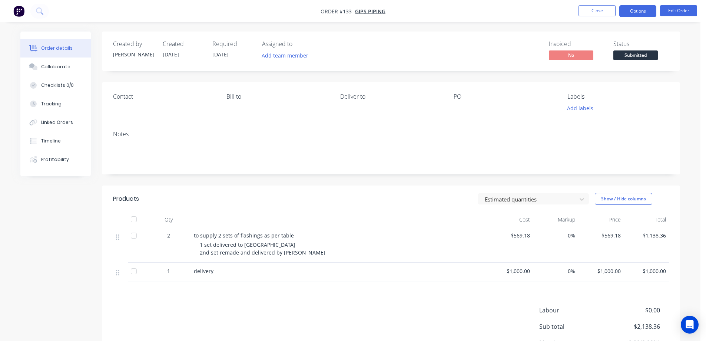
click at [642, 13] on button "Options" at bounding box center [637, 11] width 37 height 12
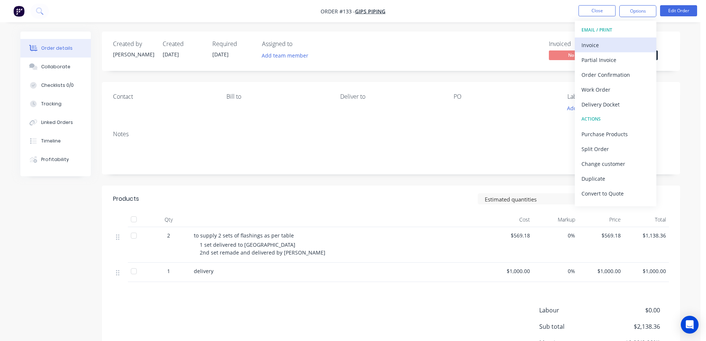
click at [618, 43] on div "Invoice" at bounding box center [615, 45] width 68 height 11
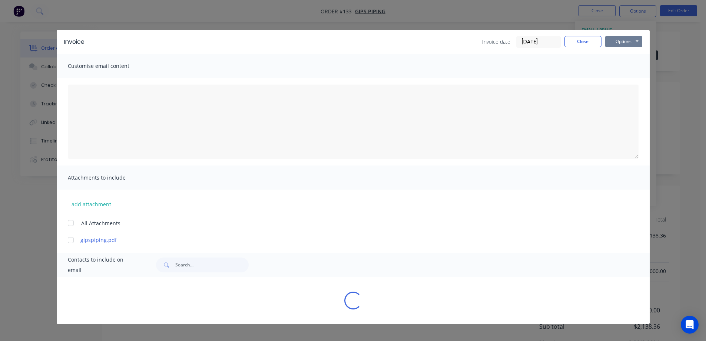
click at [624, 40] on button "Options" at bounding box center [623, 41] width 37 height 11
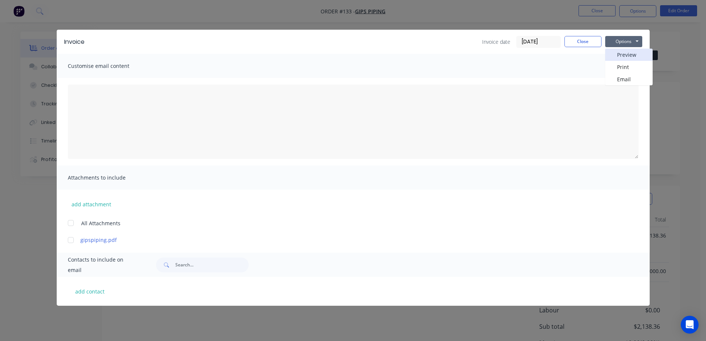
click at [626, 58] on button "Preview" at bounding box center [628, 55] width 47 height 12
click at [570, 41] on button "Close" at bounding box center [582, 41] width 37 height 11
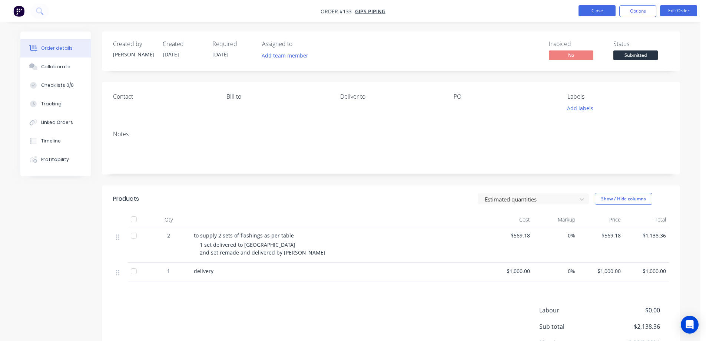
click at [588, 6] on button "Close" at bounding box center [596, 10] width 37 height 11
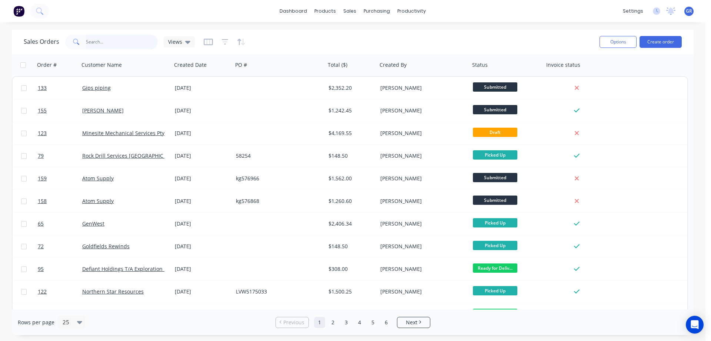
click at [106, 45] on input "text" at bounding box center [122, 41] width 72 height 15
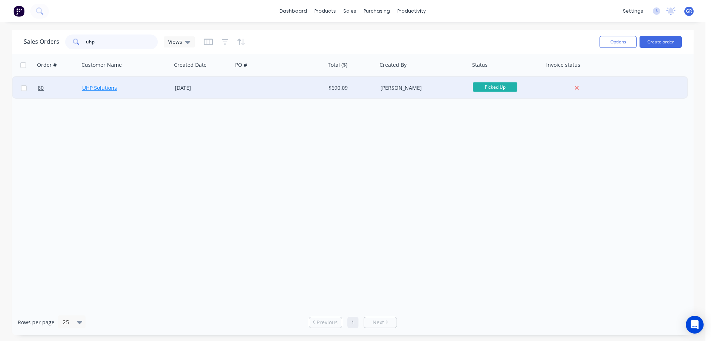
type input "uhp"
click at [102, 85] on link "UHP Solutions" at bounding box center [99, 87] width 35 height 7
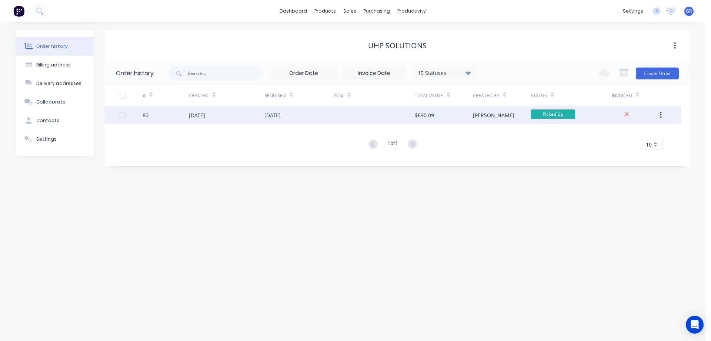
click at [291, 119] on div "[DATE]" at bounding box center [300, 115] width 70 height 19
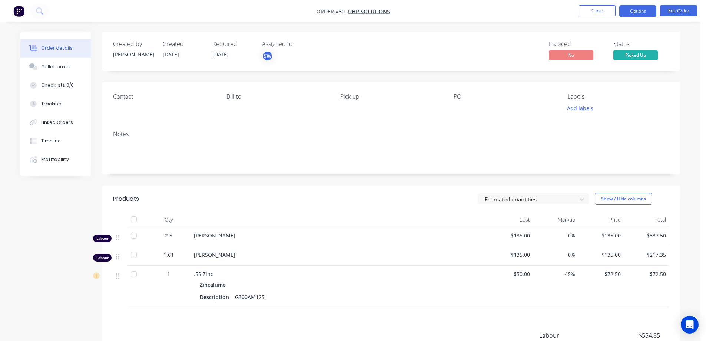
click at [632, 12] on button "Options" at bounding box center [637, 11] width 37 height 12
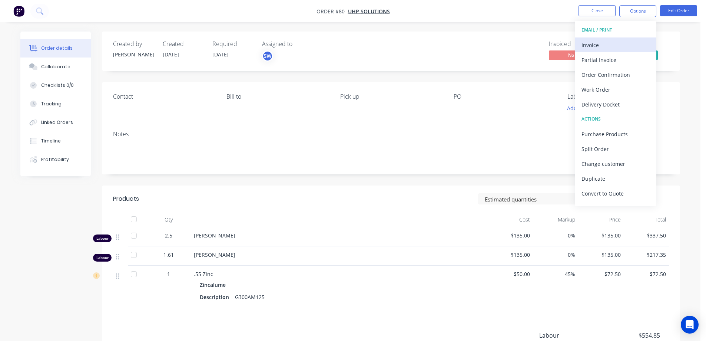
click at [624, 41] on div "Invoice" at bounding box center [615, 45] width 68 height 11
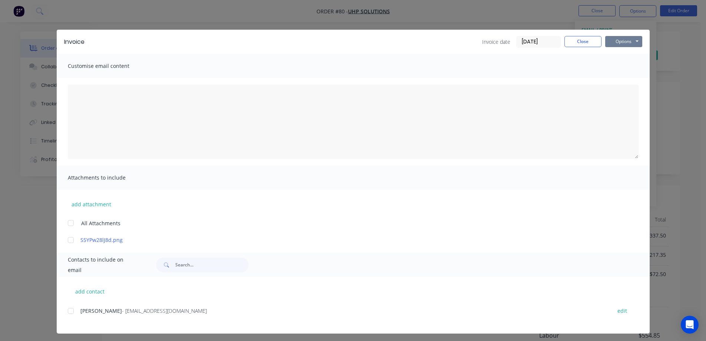
click at [615, 42] on button "Options" at bounding box center [623, 41] width 37 height 11
click at [613, 67] on button "Print" at bounding box center [628, 67] width 47 height 12
click at [585, 42] on button "Close" at bounding box center [582, 41] width 37 height 11
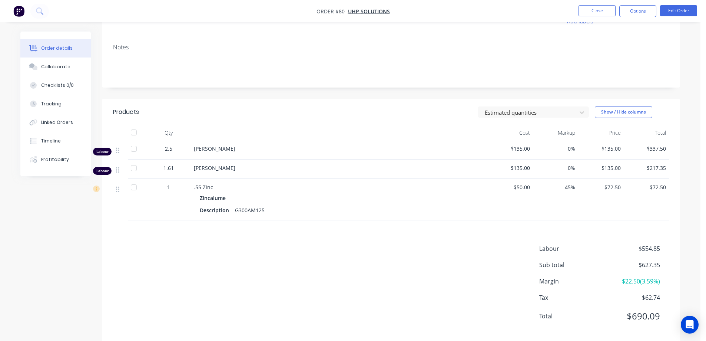
scroll to position [98, 0]
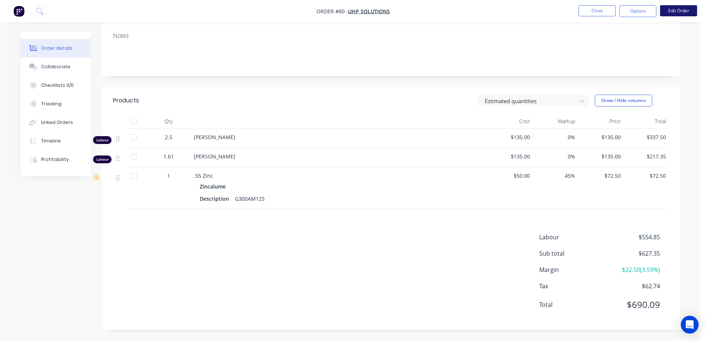
click at [665, 10] on button "Edit Order" at bounding box center [678, 10] width 37 height 11
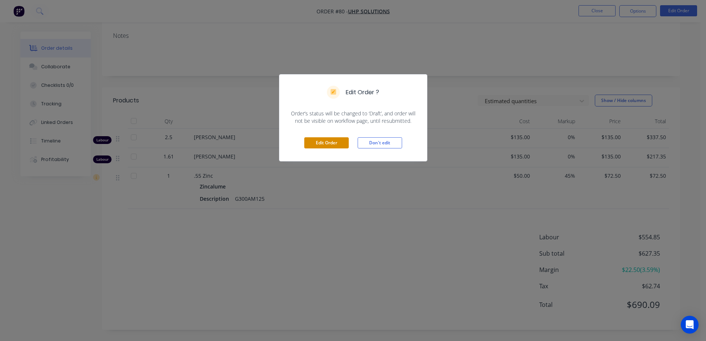
click at [335, 140] on button "Edit Order" at bounding box center [326, 142] width 44 height 11
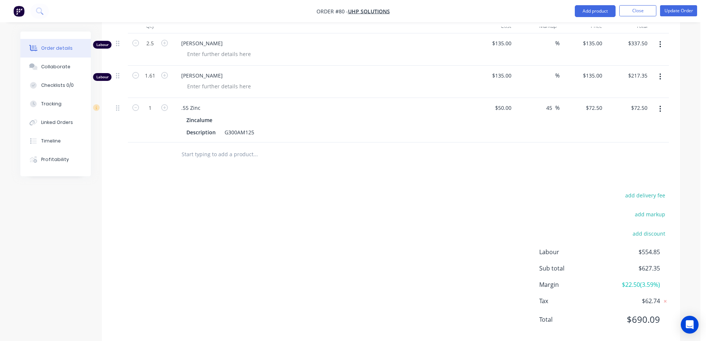
scroll to position [222, 0]
click at [215, 154] on input "text" at bounding box center [255, 153] width 148 height 15
type input "to supply box gutter as per sketch"
click at [230, 161] on div "to supply box gutter as per sketch Add to supply box gutter as per sketch to or…" at bounding box center [305, 153] width 267 height 24
click at [246, 152] on input "to supply box gutter as per sketch" at bounding box center [255, 153] width 148 height 15
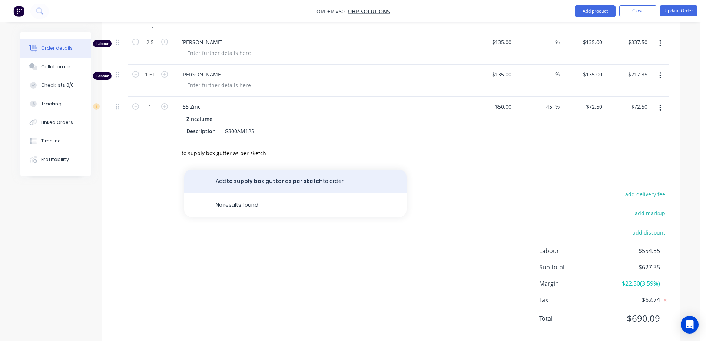
click at [267, 179] on button "Add to supply box gutter as per sketch to order" at bounding box center [295, 181] width 222 height 24
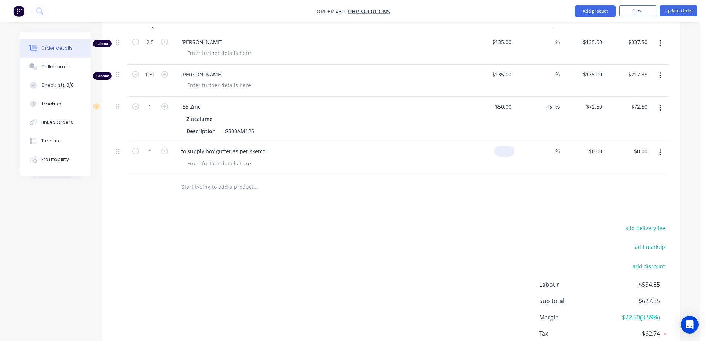
click at [504, 153] on div "$0.00" at bounding box center [504, 151] width 20 height 11
type input "$627.35"
click at [491, 180] on div at bounding box center [391, 187] width 556 height 24
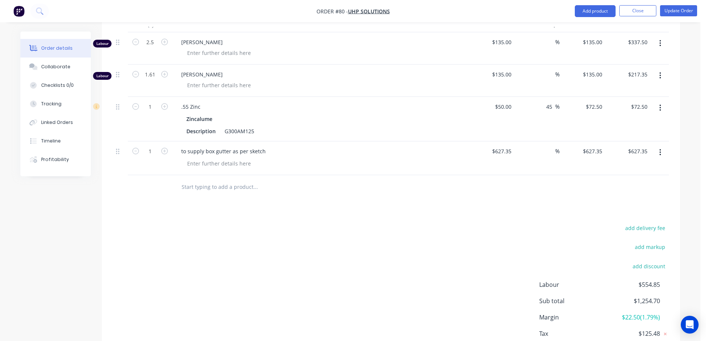
click at [659, 43] on icon "button" at bounding box center [660, 43] width 2 height 8
click at [643, 104] on div "Delete" at bounding box center [633, 107] width 57 height 11
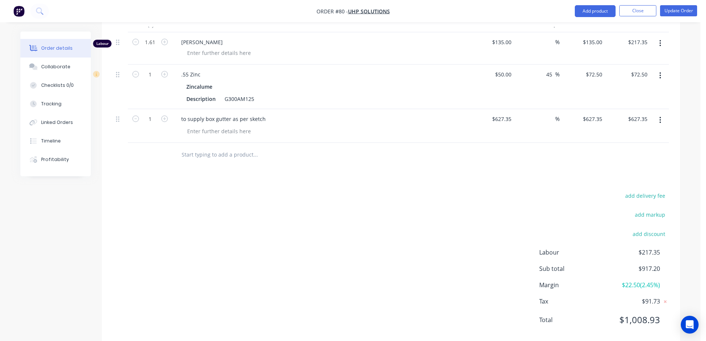
click at [662, 74] on button "button" at bounding box center [659, 75] width 17 height 13
click at [638, 142] on div "Delete" at bounding box center [633, 139] width 57 height 11
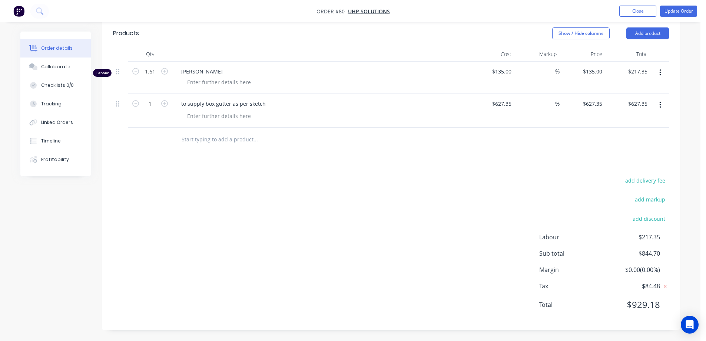
click at [659, 74] on icon "button" at bounding box center [660, 73] width 2 height 8
click at [636, 138] on div "Delete" at bounding box center [633, 136] width 57 height 11
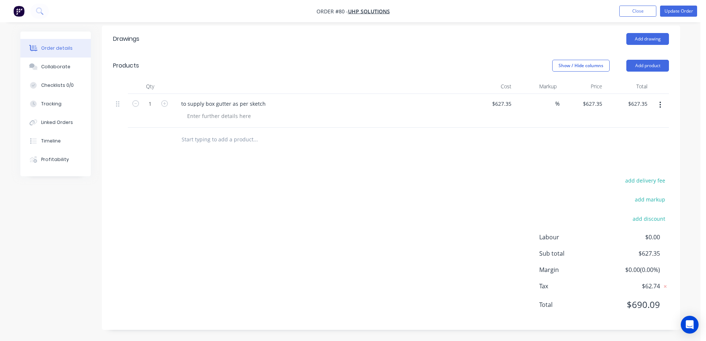
scroll to position [161, 0]
click at [671, 10] on button "Update Order" at bounding box center [678, 11] width 37 height 11
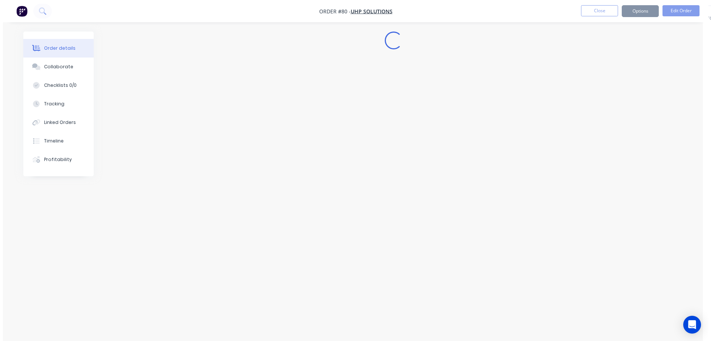
scroll to position [0, 0]
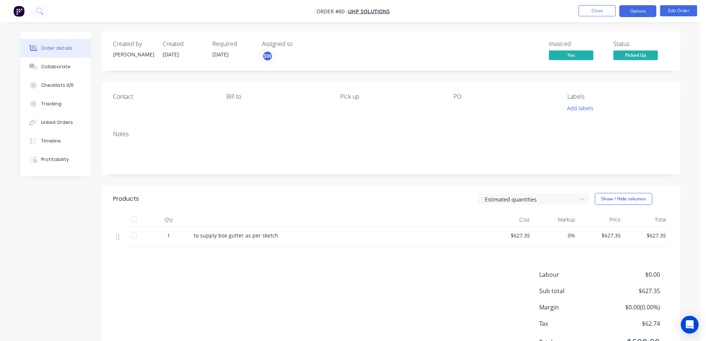
click at [630, 10] on button "Options" at bounding box center [637, 11] width 37 height 12
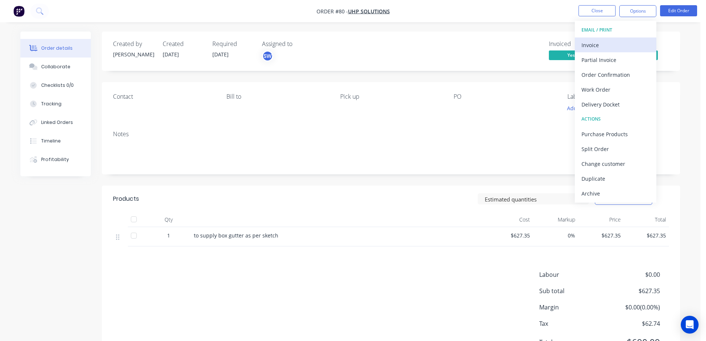
click at [610, 44] on div "Invoice" at bounding box center [615, 45] width 68 height 11
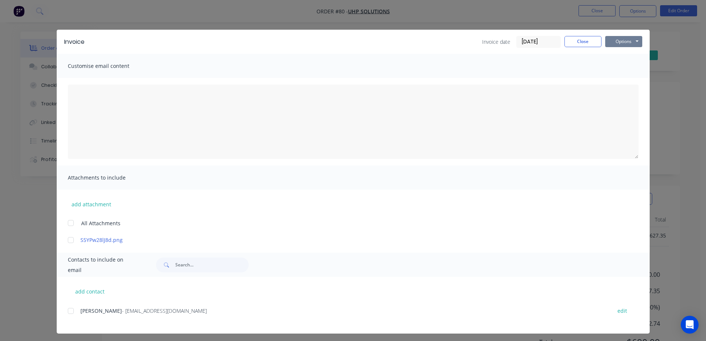
click at [611, 42] on button "Options" at bounding box center [623, 41] width 37 height 11
click at [610, 66] on button "Print" at bounding box center [628, 67] width 47 height 12
click at [565, 37] on button "Close" at bounding box center [582, 41] width 37 height 11
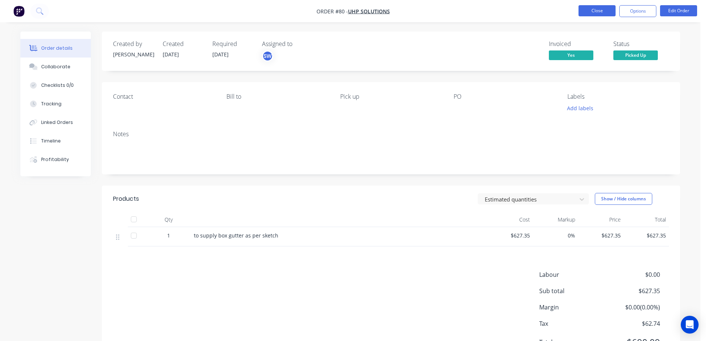
click at [604, 11] on button "Close" at bounding box center [596, 10] width 37 height 11
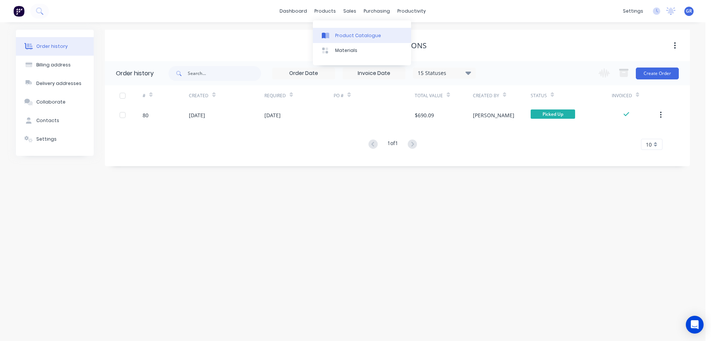
click at [341, 35] on div "Product Catalogue" at bounding box center [358, 35] width 46 height 7
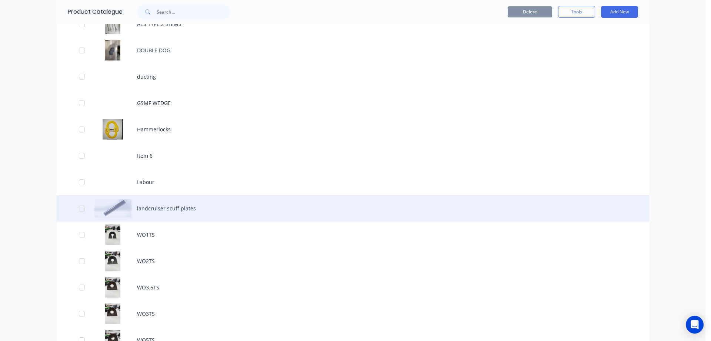
scroll to position [296, 0]
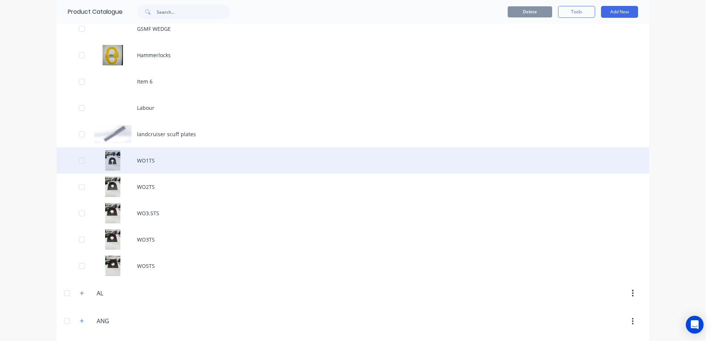
click at [145, 162] on div "WO1TS" at bounding box center [353, 160] width 593 height 26
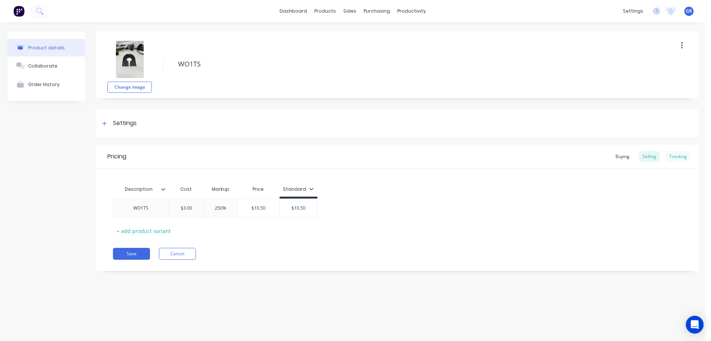
click at [681, 153] on div "Tracking" at bounding box center [678, 156] width 25 height 11
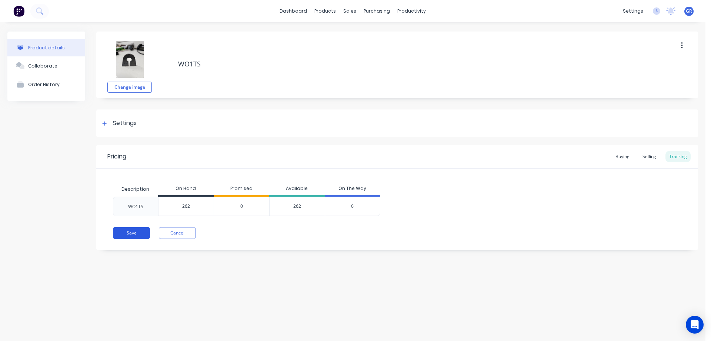
click at [130, 233] on button "Save" at bounding box center [131, 233] width 37 height 12
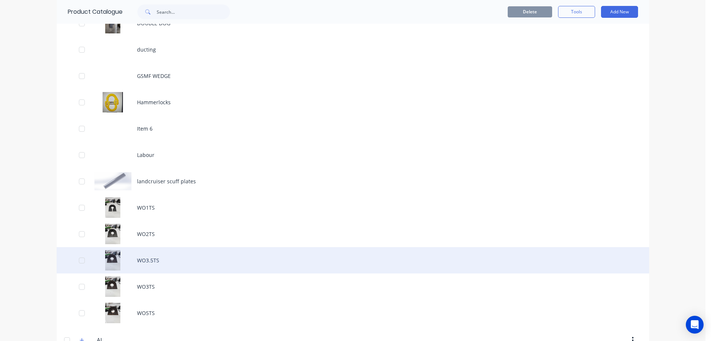
scroll to position [296, 0]
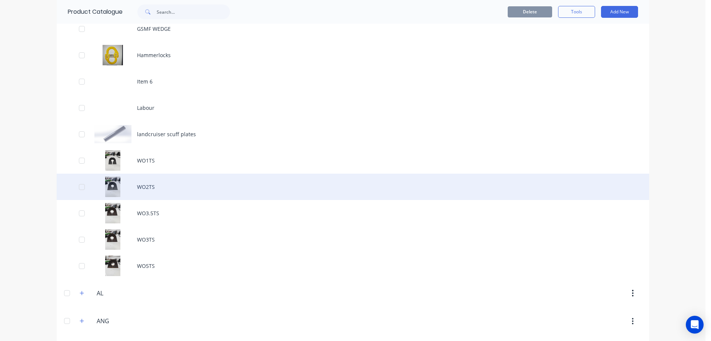
click at [149, 187] on div "WO2TS" at bounding box center [353, 186] width 593 height 26
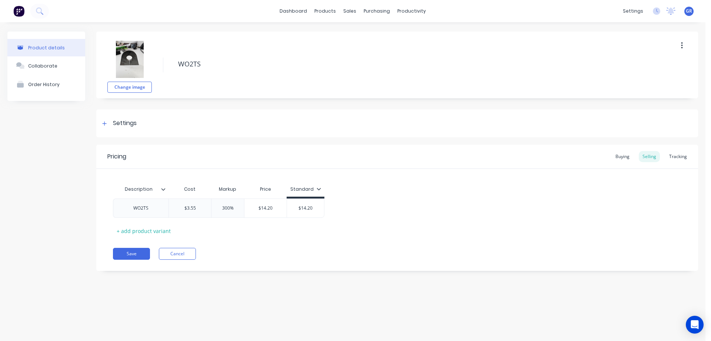
type textarea "x"
click at [678, 157] on div "Tracking" at bounding box center [678, 156] width 25 height 11
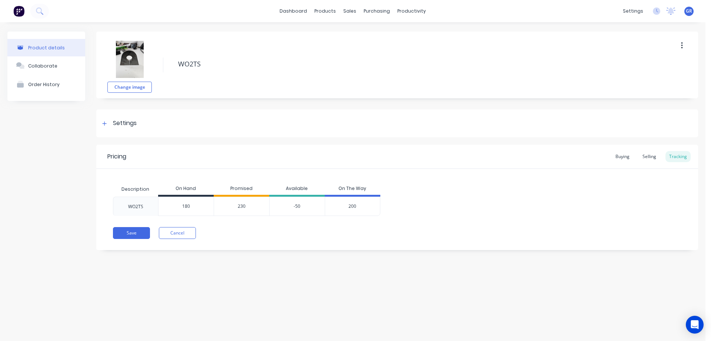
drag, startPoint x: 193, startPoint y: 205, endPoint x: 176, endPoint y: 205, distance: 17.4
click at [176, 205] on input "180" at bounding box center [186, 206] width 55 height 7
type input "50"
type textarea "x"
type input "50"
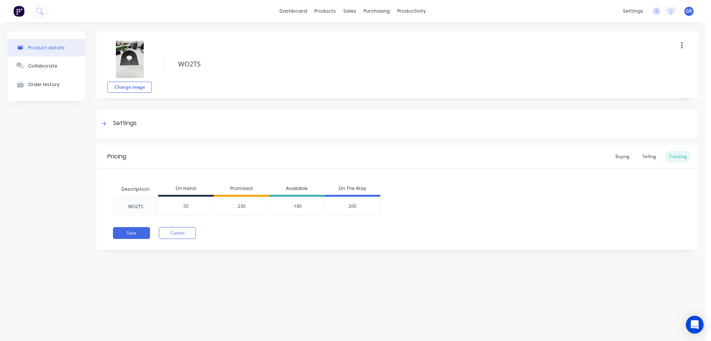
click at [338, 227] on div "Save Cancel" at bounding box center [405, 233] width 585 height 12
drag, startPoint x: 361, startPoint y: 204, endPoint x: 346, endPoint y: 205, distance: 15.6
click at [346, 205] on div "200" at bounding box center [353, 205] width 56 height 19
click at [354, 216] on div "Pricing Buying Selling Tracking Description On Hand Promised Available On The W…" at bounding box center [397, 197] width 602 height 105
drag, startPoint x: 354, startPoint y: 215, endPoint x: 358, endPoint y: 207, distance: 9.3
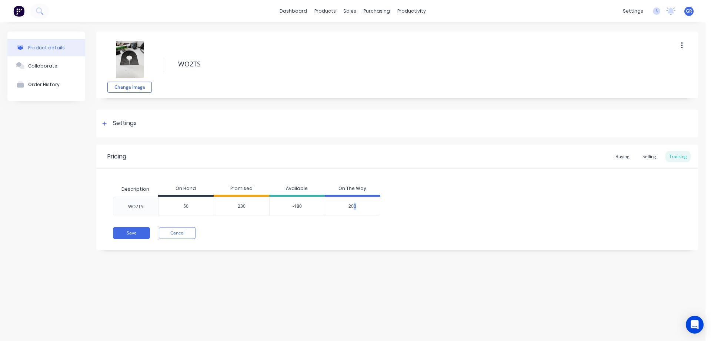
click at [358, 208] on div "Pricing Buying Selling Tracking Description On Hand Promised Available On The W…" at bounding box center [397, 197] width 602 height 105
click at [356, 210] on div "200" at bounding box center [353, 205] width 56 height 19
drag, startPoint x: 356, startPoint y: 205, endPoint x: 345, endPoint y: 209, distance: 12.2
click at [345, 209] on div "200" at bounding box center [353, 205] width 56 height 19
click at [289, 238] on div "Save Cancel" at bounding box center [405, 233] width 585 height 12
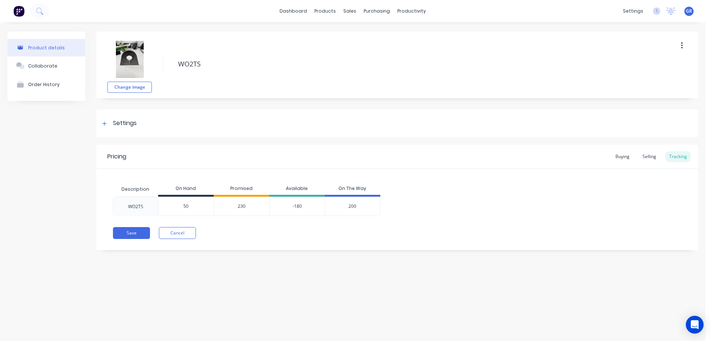
click at [247, 224] on div "Pricing Buying Selling Tracking Description On Hand Promised Available On The W…" at bounding box center [397, 197] width 602 height 105
click at [299, 204] on div "-180" at bounding box center [297, 205] width 56 height 19
drag, startPoint x: 303, startPoint y: 207, endPoint x: 288, endPoint y: 209, distance: 14.9
click at [288, 209] on div "-180" at bounding box center [297, 205] width 56 height 19
click at [278, 223] on div "Pricing Buying Selling Tracking Description On Hand Promised Available On The W…" at bounding box center [397, 197] width 602 height 105
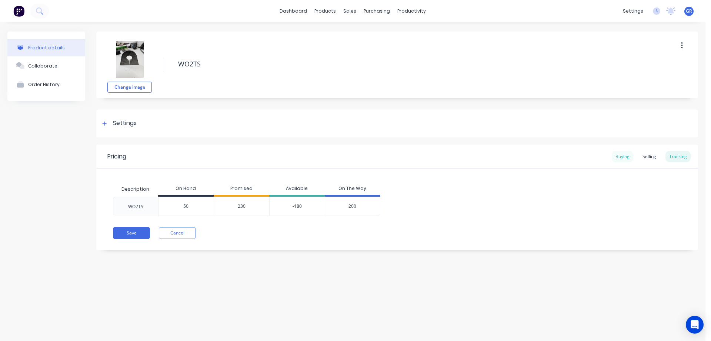
click at [623, 156] on div "Buying" at bounding box center [622, 156] width 21 height 11
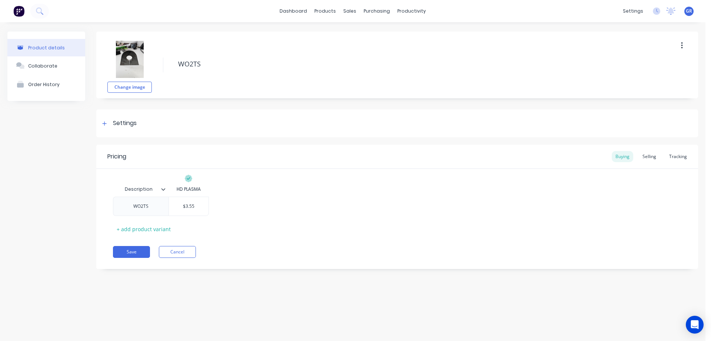
click at [188, 179] on icon at bounding box center [188, 178] width 7 height 7
type input "$3.55"
click at [188, 203] on input "$3.55" at bounding box center [189, 206] width 40 height 7
click at [194, 204] on input "$3.55" at bounding box center [189, 206] width 40 height 7
drag, startPoint x: 268, startPoint y: 238, endPoint x: 211, endPoint y: 239, distance: 57.1
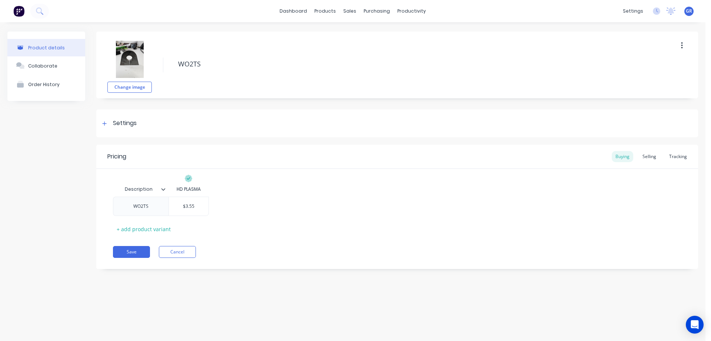
click at [268, 238] on div "Pricing Buying Selling Tracking Description HD PLASMA WO2TS $3.55 $3.55 + add p…" at bounding box center [397, 207] width 602 height 124
click at [684, 154] on div "Tracking" at bounding box center [678, 156] width 25 height 11
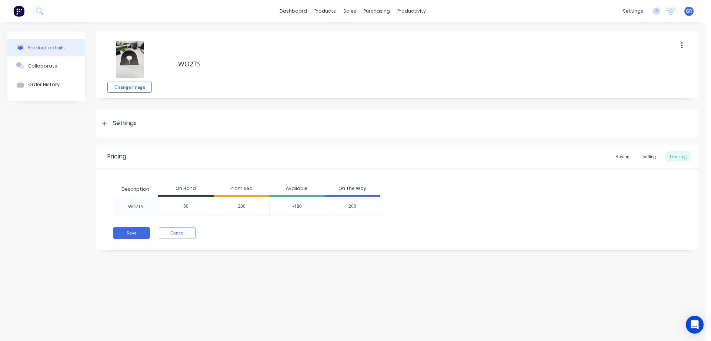
click at [352, 211] on div "200" at bounding box center [353, 205] width 56 height 19
click at [352, 208] on span "200" at bounding box center [353, 206] width 8 height 7
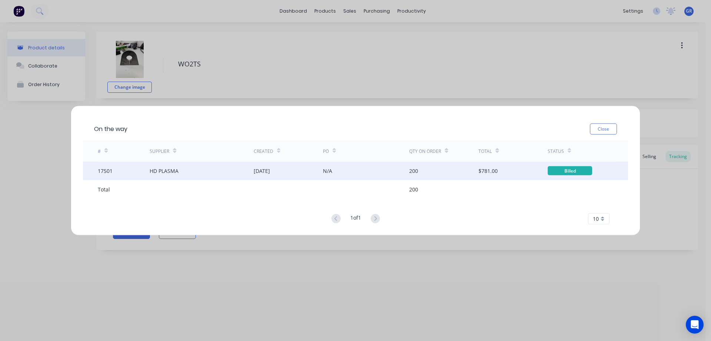
click at [580, 172] on div "Billed" at bounding box center [570, 170] width 44 height 9
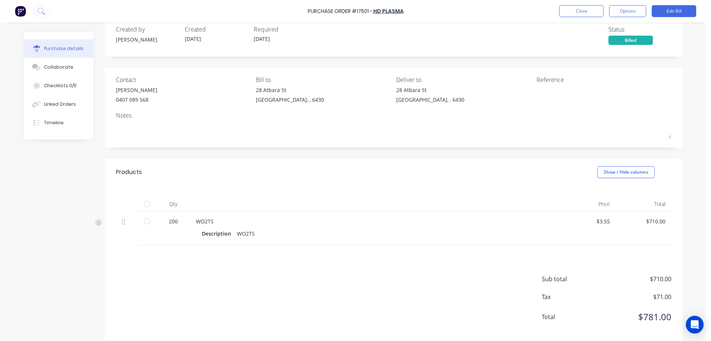
scroll to position [24, 0]
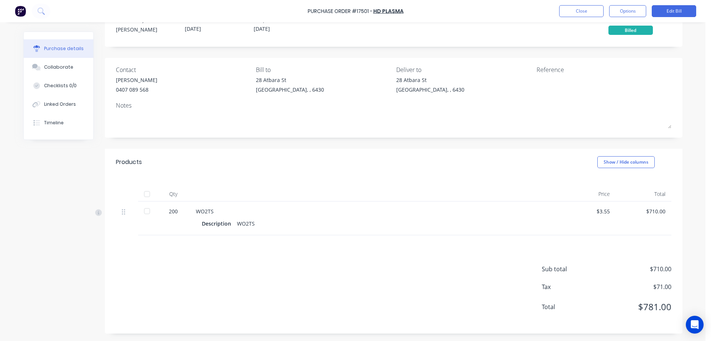
click at [147, 211] on div at bounding box center [147, 210] width 15 height 15
click at [322, 225] on div "Description WO2TS" at bounding box center [375, 223] width 347 height 11
click at [664, 11] on button "Edit Bill" at bounding box center [674, 11] width 44 height 12
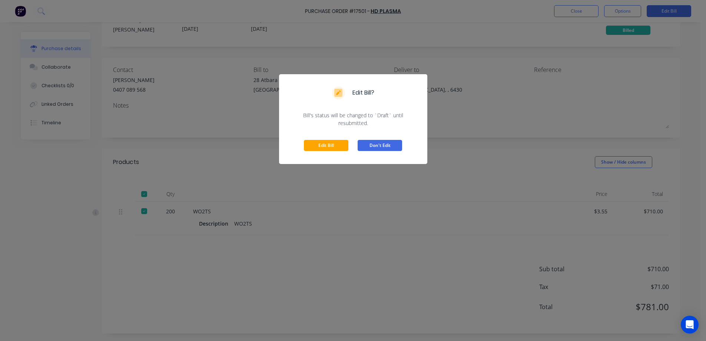
click at [364, 145] on button "Don't Edit" at bounding box center [380, 145] width 44 height 11
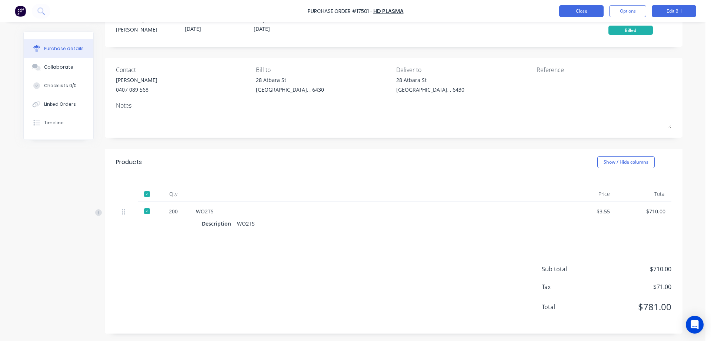
click at [593, 8] on button "Close" at bounding box center [582, 11] width 44 height 12
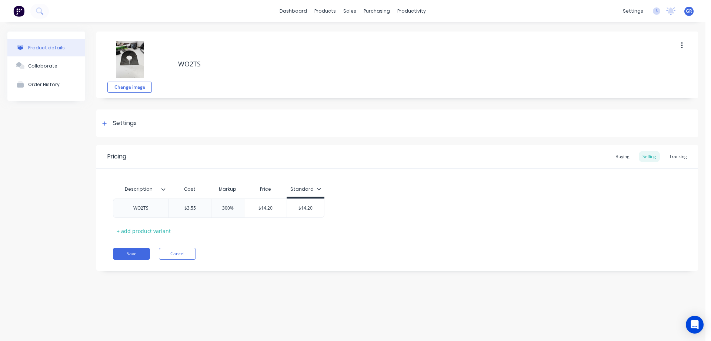
type textarea "x"
click at [669, 155] on div "Tracking" at bounding box center [678, 156] width 25 height 11
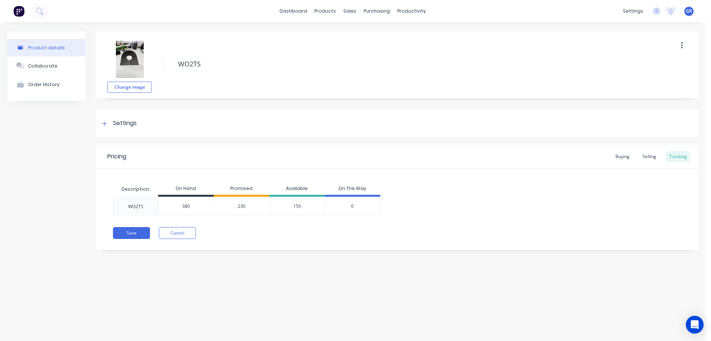
drag, startPoint x: 193, startPoint y: 207, endPoint x: 173, endPoint y: 205, distance: 20.1
click at [173, 205] on input "380" at bounding box center [186, 206] width 55 height 7
type input "50"
type textarea "x"
type input "50"
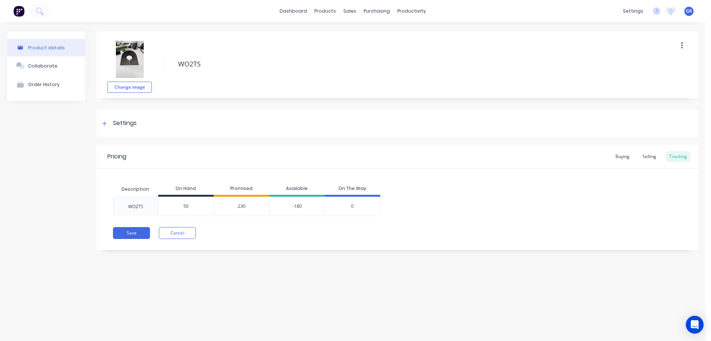
click at [230, 218] on div "Pricing Buying Selling Tracking Description On Hand Promised Available On The W…" at bounding box center [397, 197] width 602 height 105
click at [229, 223] on div "Pricing Buying Selling Tracking Description On Hand Promised Available On The W…" at bounding box center [397, 197] width 602 height 105
click at [246, 205] on div "230" at bounding box center [242, 205] width 56 height 19
click at [244, 206] on span "230" at bounding box center [242, 206] width 8 height 7
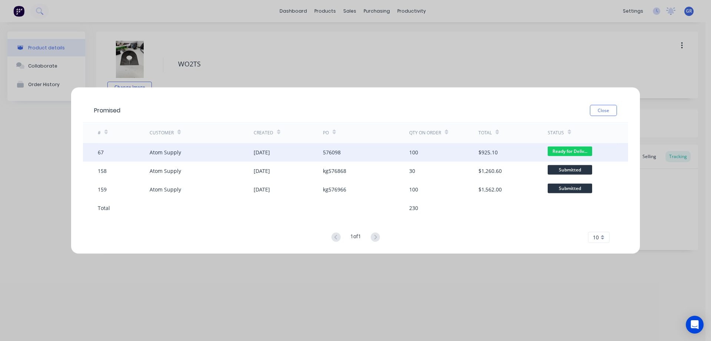
click at [234, 151] on div "Atom Supply" at bounding box center [202, 152] width 104 height 19
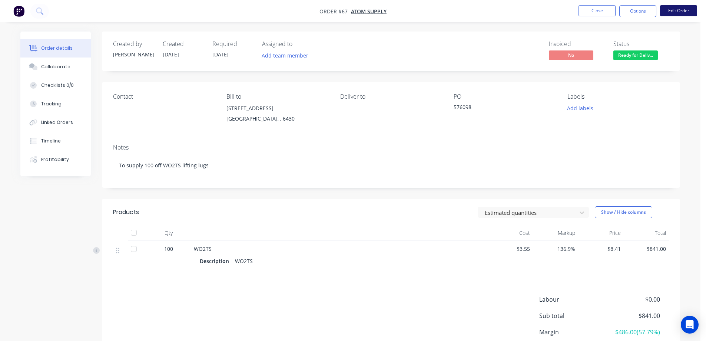
click at [672, 9] on button "Edit Order" at bounding box center [678, 10] width 37 height 11
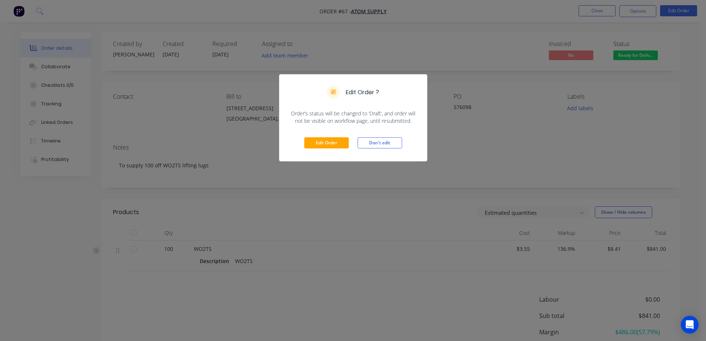
click at [518, 101] on div "Edit Order ? Order’s status will be changed to ‘Draft’, and order will not be v…" at bounding box center [353, 170] width 706 height 341
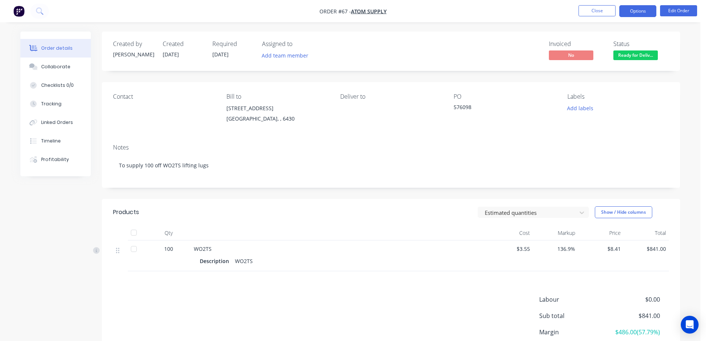
click at [644, 11] on button "Options" at bounding box center [637, 11] width 37 height 12
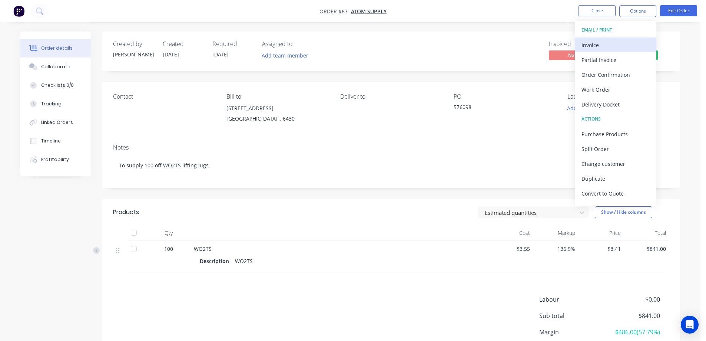
click at [600, 44] on div "Invoice" at bounding box center [615, 45] width 68 height 11
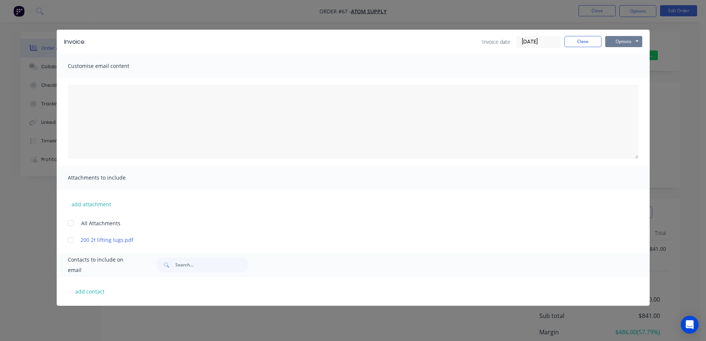
click at [620, 43] on button "Options" at bounding box center [623, 41] width 37 height 11
click at [623, 67] on button "Print" at bounding box center [628, 67] width 47 height 12
click at [589, 40] on button "Close" at bounding box center [582, 41] width 37 height 11
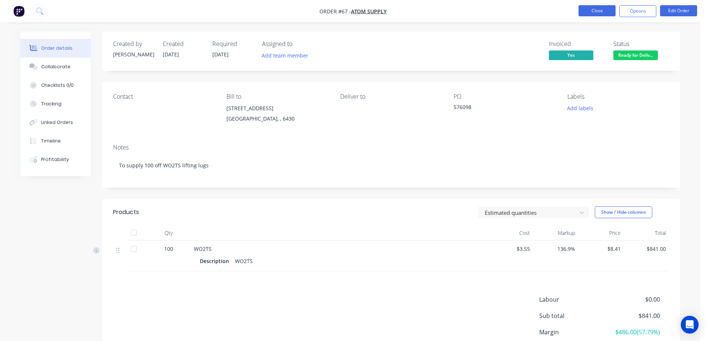
click at [606, 9] on button "Close" at bounding box center [596, 10] width 37 height 11
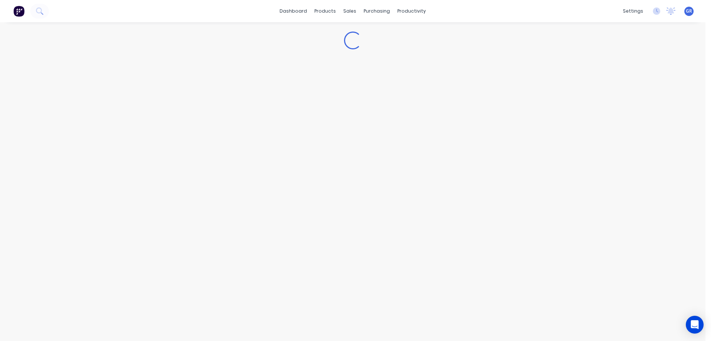
type textarea "x"
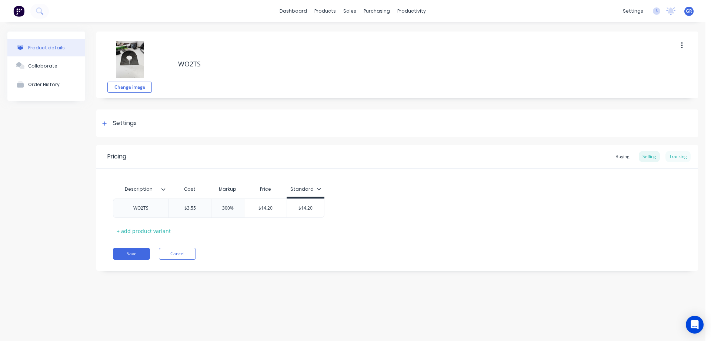
click at [681, 156] on div "Tracking" at bounding box center [678, 156] width 25 height 11
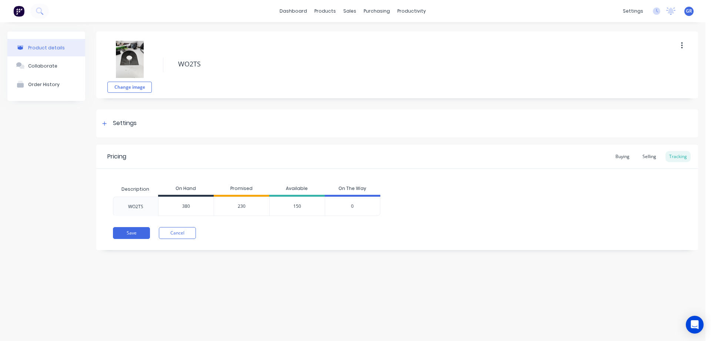
drag, startPoint x: 190, startPoint y: 208, endPoint x: 157, endPoint y: 203, distance: 33.4
click at [155, 203] on div "WO2TS 380 380 230 150 0" at bounding box center [247, 205] width 268 height 19
type input "50"
type textarea "x"
type input "50"
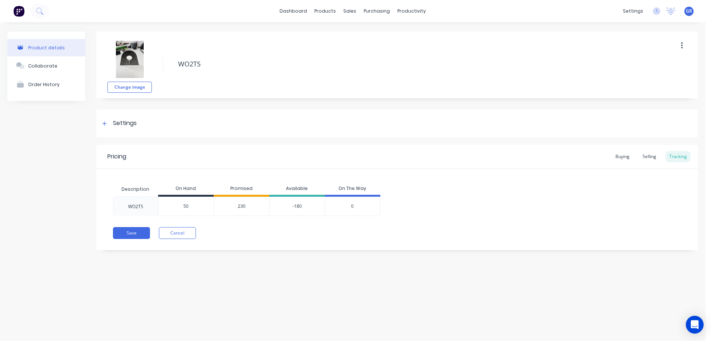
click at [279, 234] on div "Save Cancel" at bounding box center [405, 233] width 585 height 12
click at [271, 197] on div "-180" at bounding box center [297, 205] width 56 height 19
click at [234, 240] on div "Pricing Buying Selling Tracking Description On Hand Promised Available On The W…" at bounding box center [397, 197] width 602 height 105
click at [194, 206] on input "50" at bounding box center [186, 206] width 55 height 7
click at [240, 204] on span "230" at bounding box center [242, 206] width 8 height 7
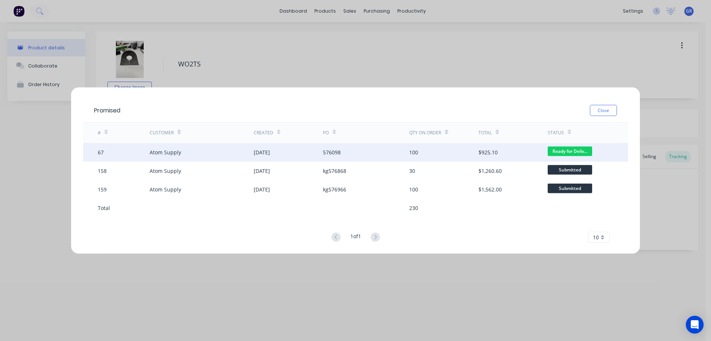
click at [221, 156] on div "Atom Supply" at bounding box center [202, 152] width 104 height 19
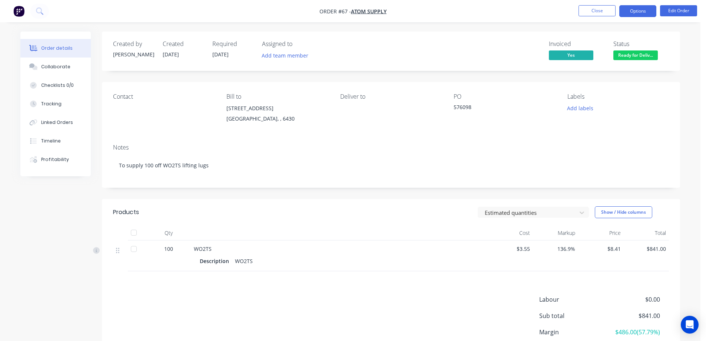
click at [644, 12] on button "Options" at bounding box center [637, 11] width 37 height 12
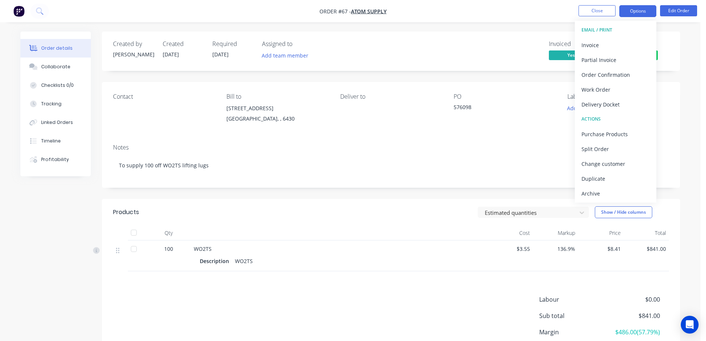
click at [644, 12] on button "Options" at bounding box center [637, 11] width 37 height 12
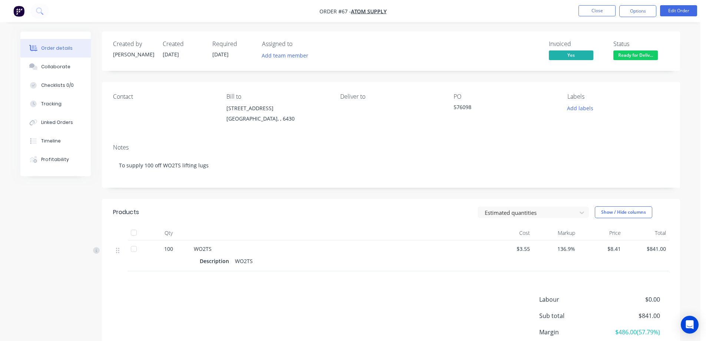
click at [494, 27] on div "Order details Collaborate Checklists 0/0 Tracking Linked Orders Timeline Profit…" at bounding box center [350, 201] width 700 height 403
click at [52, 104] on div "Tracking" at bounding box center [51, 103] width 20 height 7
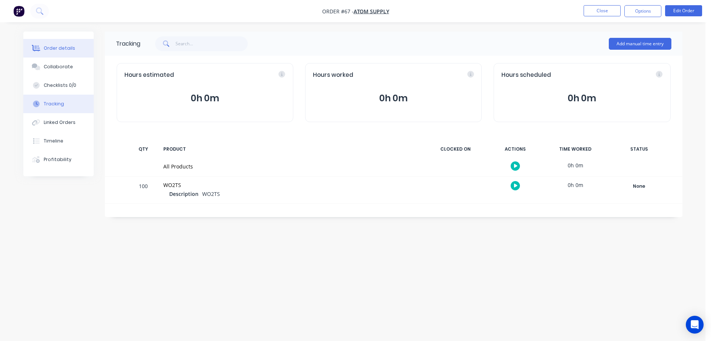
click at [64, 52] on button "Order details" at bounding box center [58, 48] width 70 height 19
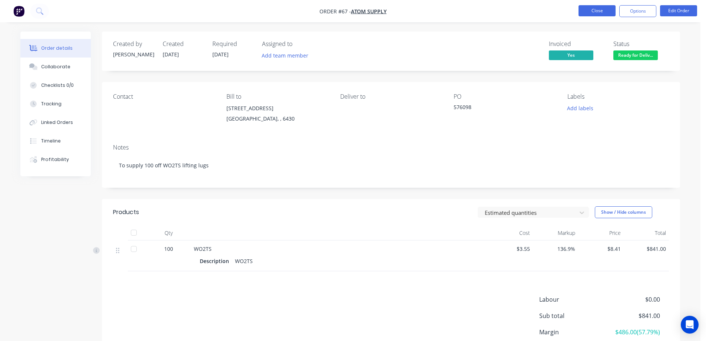
click at [609, 16] on button "Close" at bounding box center [596, 10] width 37 height 11
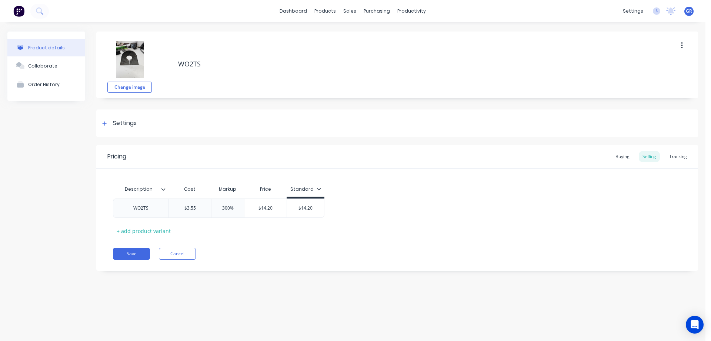
type textarea "x"
click at [262, 237] on div "Pricing Buying Selling Tracking Description Cost Markup Price Standard WO2TS $3…" at bounding box center [397, 208] width 602 height 126
click at [689, 153] on div "Tracking" at bounding box center [678, 156] width 25 height 11
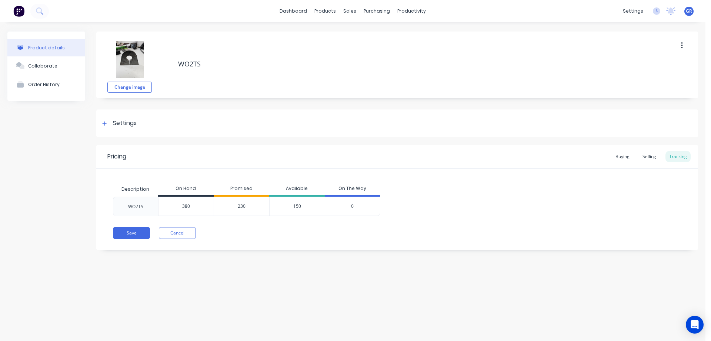
click at [306, 205] on div "150" at bounding box center [297, 205] width 56 height 19
drag, startPoint x: 303, startPoint y: 206, endPoint x: 298, endPoint y: 205, distance: 4.9
click at [285, 205] on div "150" at bounding box center [297, 205] width 56 height 19
click at [298, 205] on div "150" at bounding box center [297, 205] width 56 height 19
click at [297, 206] on div "150" at bounding box center [297, 205] width 56 height 19
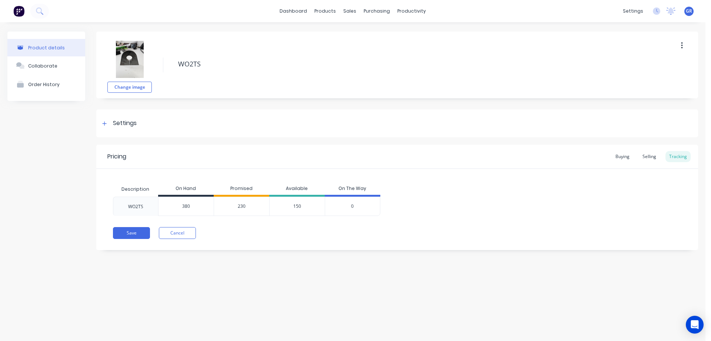
click at [300, 204] on div "150" at bounding box center [297, 205] width 56 height 19
click at [301, 204] on div "150" at bounding box center [297, 205] width 56 height 19
click at [301, 186] on div "Available" at bounding box center [297, 189] width 56 height 15
drag, startPoint x: 194, startPoint y: 204, endPoint x: 179, endPoint y: 205, distance: 15.6
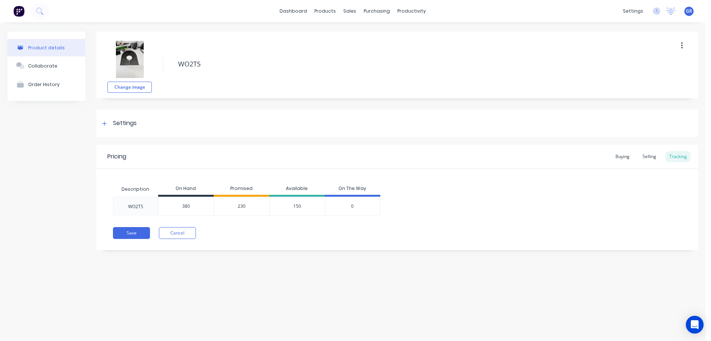
click at [179, 205] on input "380" at bounding box center [186, 206] width 55 height 7
type input "50"
type textarea "x"
type input "50"
click at [229, 219] on div "Pricing Buying Selling Tracking Description On Hand Promised Available On The W…" at bounding box center [397, 197] width 602 height 105
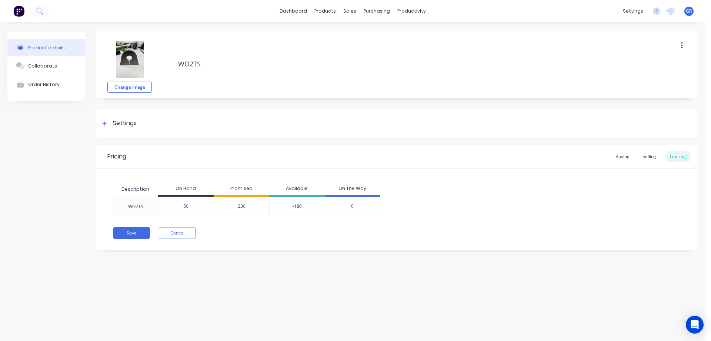
click at [248, 207] on div "230" at bounding box center [242, 205] width 56 height 19
click at [124, 237] on button "Save" at bounding box center [131, 233] width 37 height 12
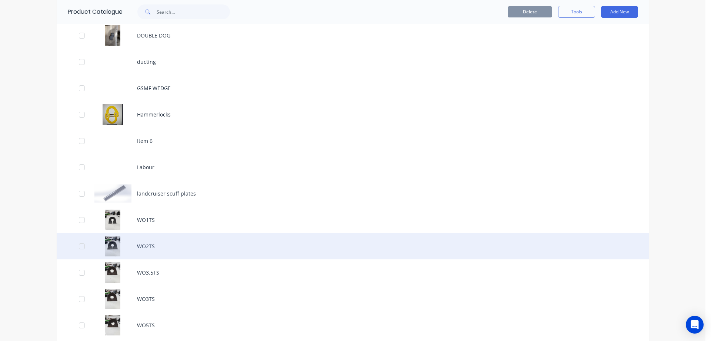
scroll to position [296, 0]
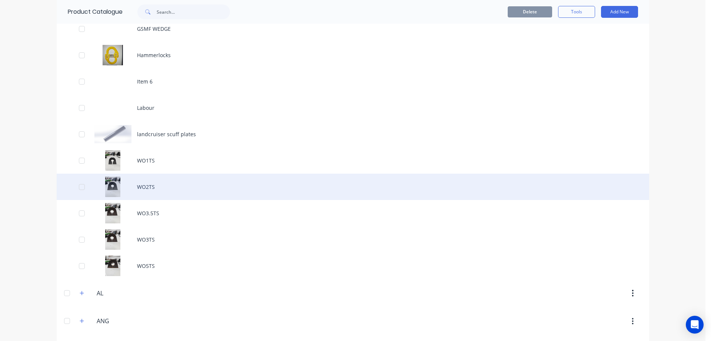
click at [155, 189] on div "WO2TS" at bounding box center [353, 186] width 593 height 26
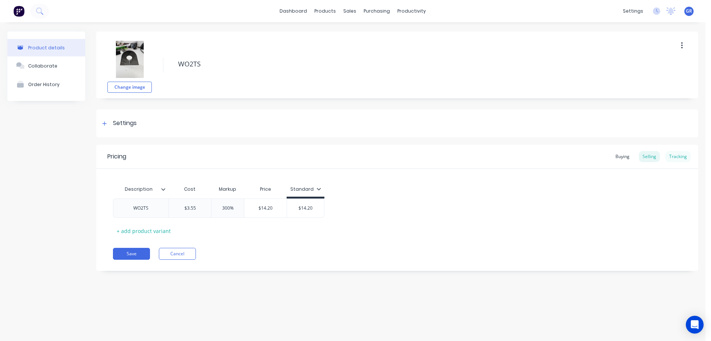
click at [683, 156] on div "Tracking" at bounding box center [678, 156] width 25 height 11
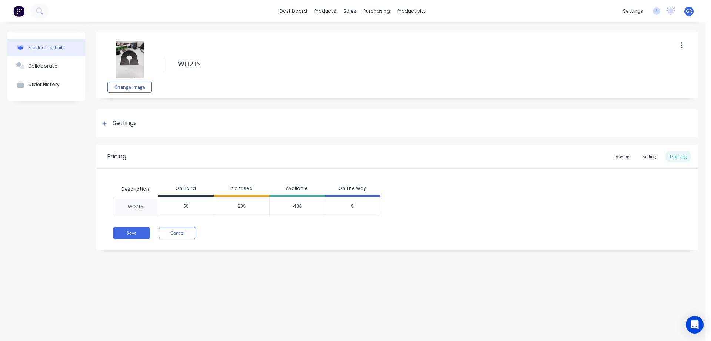
click at [301, 209] on div "-180" at bounding box center [297, 205] width 56 height 19
drag, startPoint x: 301, startPoint y: 208, endPoint x: 282, endPoint y: 206, distance: 18.9
click at [282, 206] on div "-180" at bounding box center [297, 205] width 56 height 19
click at [297, 205] on div "-180" at bounding box center [297, 205] width 56 height 19
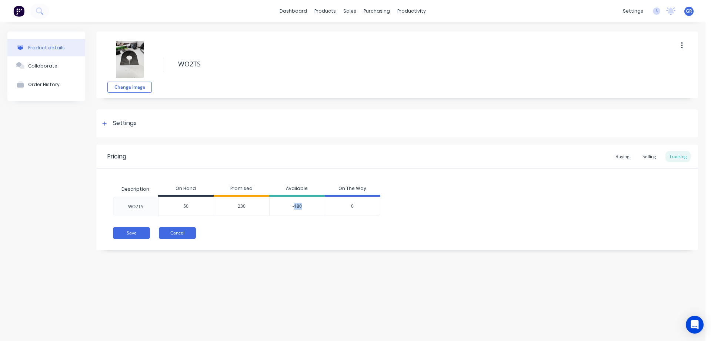
click at [170, 230] on button "Cancel" at bounding box center [177, 233] width 37 height 12
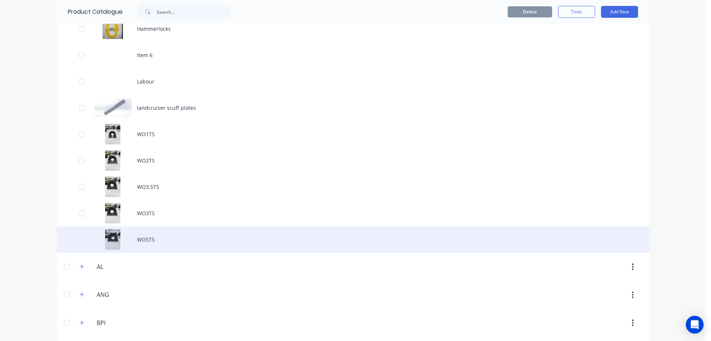
scroll to position [334, 0]
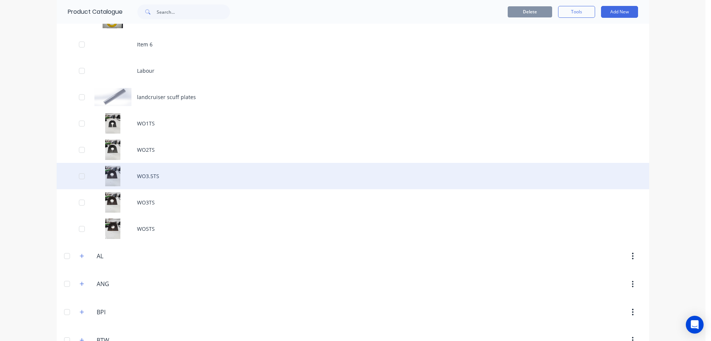
click at [156, 175] on div "WO3.5TS" at bounding box center [353, 176] width 593 height 26
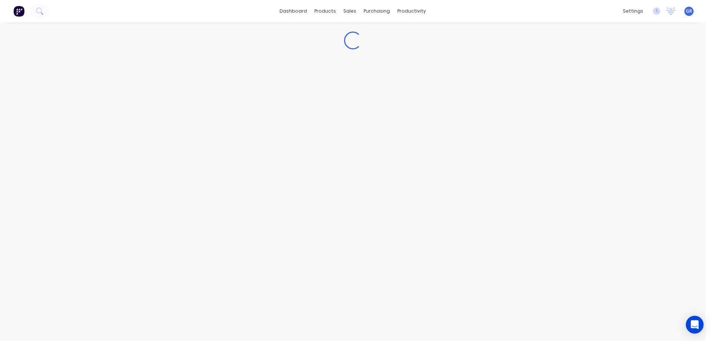
type textarea "x"
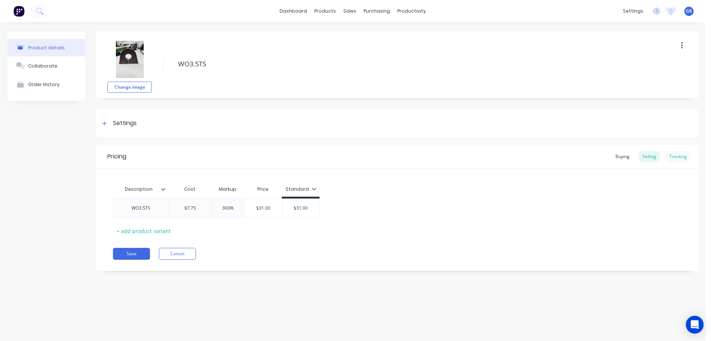
click at [678, 157] on div "Tracking" at bounding box center [678, 156] width 25 height 11
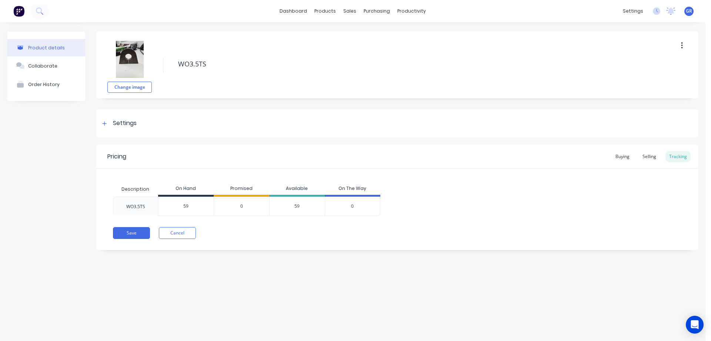
drag, startPoint x: 195, startPoint y: 206, endPoint x: 174, endPoint y: 206, distance: 21.5
click at [174, 206] on input "59" at bounding box center [186, 206] width 55 height 7
type input "11"
type textarea "x"
type input "119"
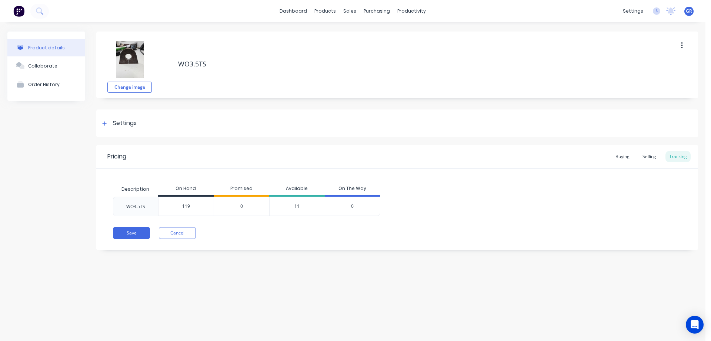
type textarea "x"
type input "119"
click at [234, 219] on div "Pricing Buying Selling Tracking Description On Hand Promised Available On The W…" at bounding box center [397, 197] width 602 height 105
click at [139, 232] on button "Save" at bounding box center [131, 233] width 37 height 12
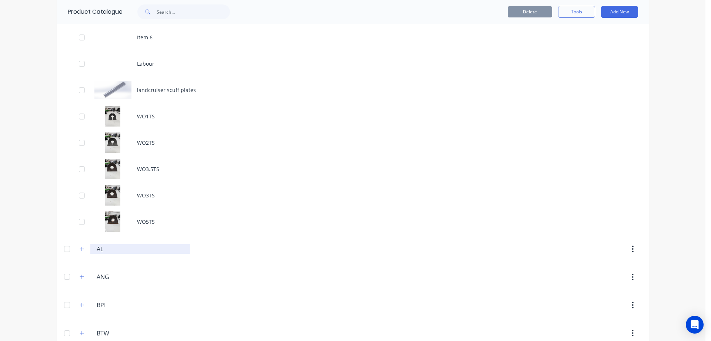
scroll to position [371, 0]
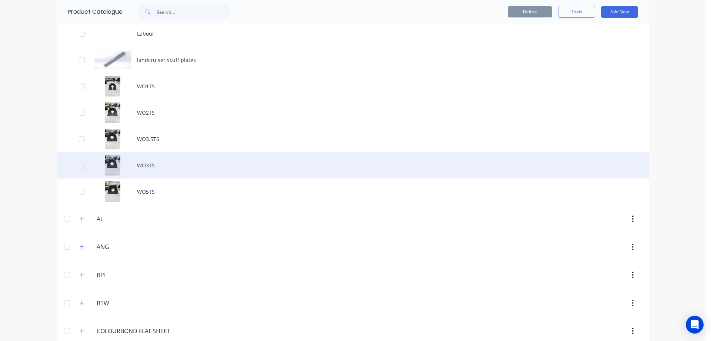
click at [148, 163] on div "WO3TS" at bounding box center [353, 165] width 593 height 26
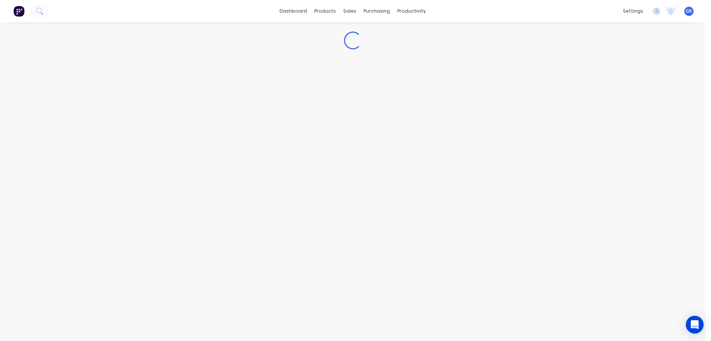
type textarea "x"
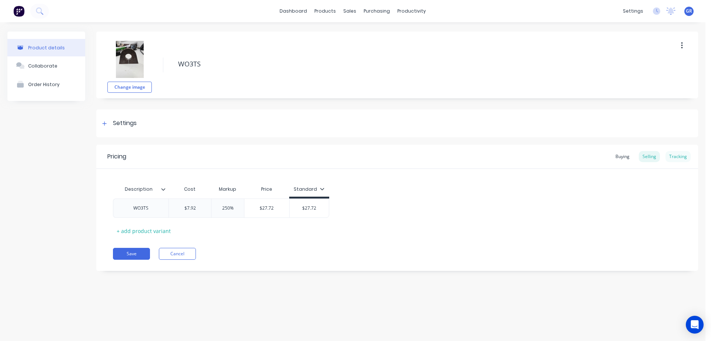
click at [684, 158] on div "Tracking" at bounding box center [678, 156] width 25 height 11
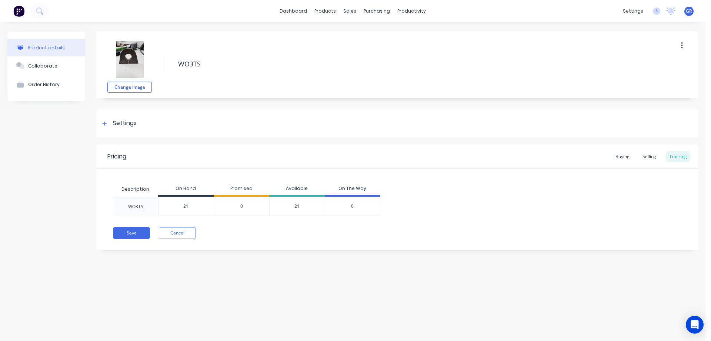
drag, startPoint x: 195, startPoint y: 208, endPoint x: 171, endPoint y: 207, distance: 23.7
click at [171, 207] on input "21" at bounding box center [186, 206] width 55 height 7
type input "20"
type textarea "x"
type input "20"
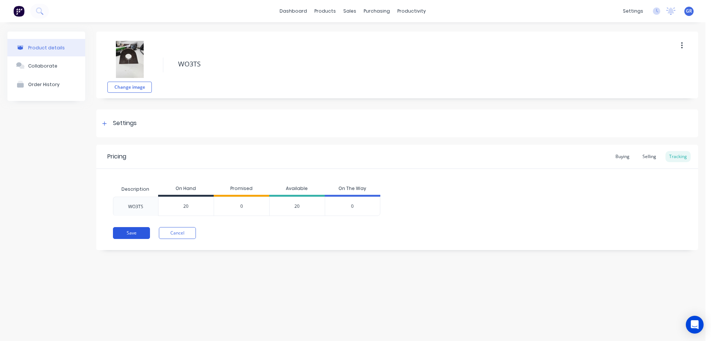
click at [141, 230] on button "Save" at bounding box center [131, 233] width 37 height 12
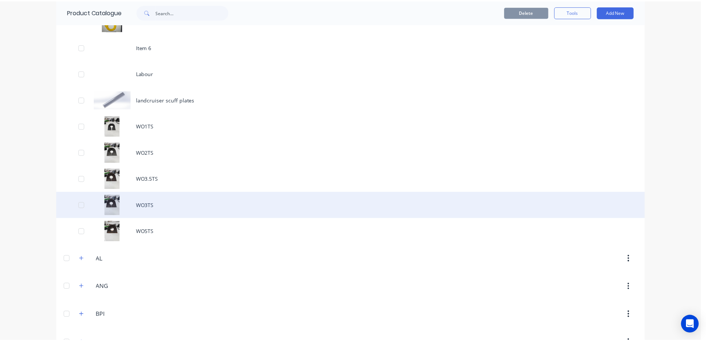
scroll to position [334, 0]
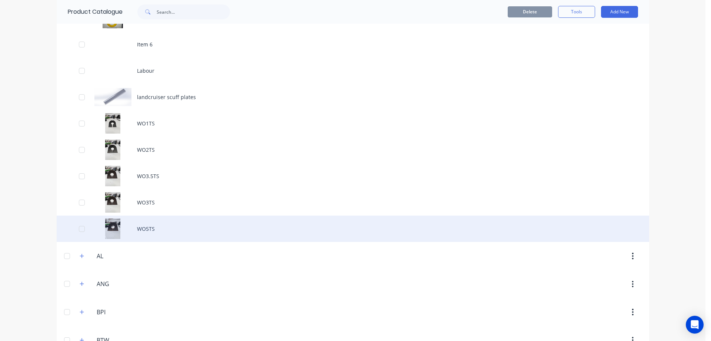
click at [155, 226] on div "WO5TS" at bounding box center [353, 228] width 593 height 26
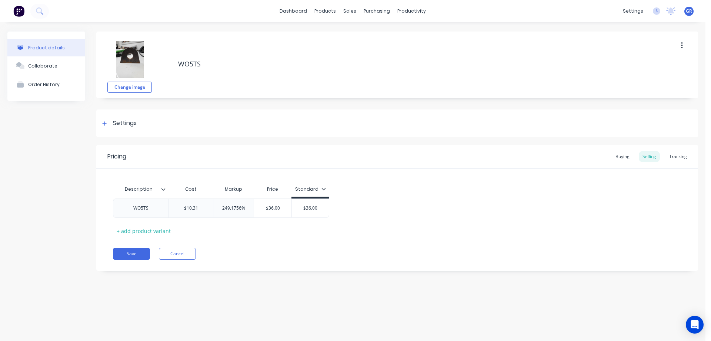
type textarea "x"
drag, startPoint x: 677, startPoint y: 157, endPoint x: 629, endPoint y: 171, distance: 49.6
click at [676, 157] on div "Tracking" at bounding box center [678, 156] width 25 height 11
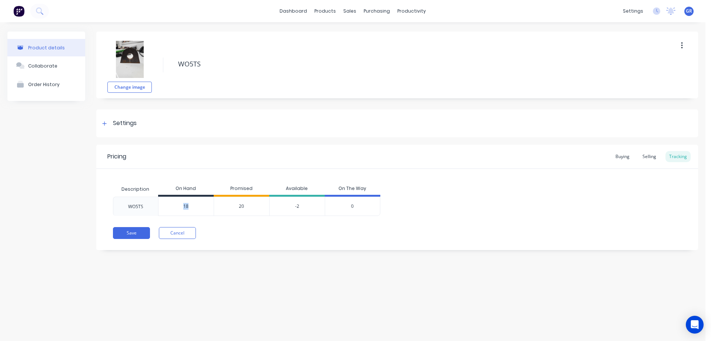
drag, startPoint x: 193, startPoint y: 202, endPoint x: 172, endPoint y: 206, distance: 20.7
click at [172, 206] on div "18" at bounding box center [186, 206] width 55 height 19
drag, startPoint x: 190, startPoint y: 209, endPoint x: 169, endPoint y: 208, distance: 21.5
click at [170, 208] on input "18" at bounding box center [186, 206] width 55 height 7
type input "0"
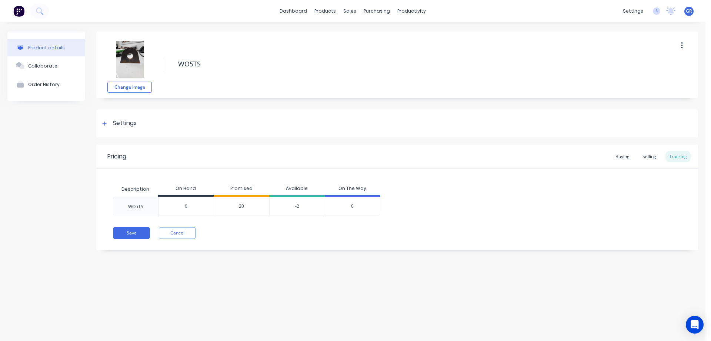
type textarea "x"
type input "0"
click at [251, 231] on div "Save Cancel" at bounding box center [405, 233] width 585 height 12
click at [247, 205] on div "20" at bounding box center [242, 205] width 56 height 19
click at [189, 206] on input "0" at bounding box center [186, 206] width 55 height 7
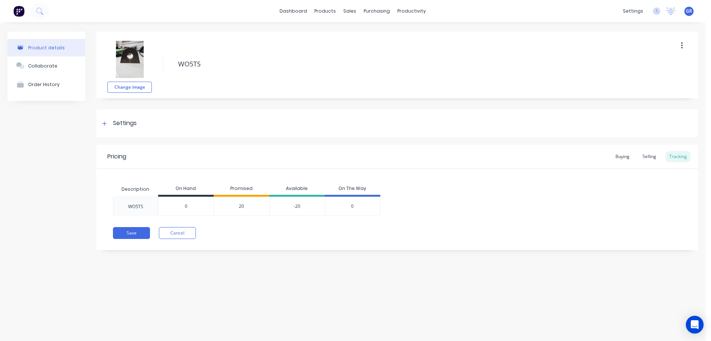
click at [188, 206] on input "0" at bounding box center [186, 206] width 55 height 7
click at [135, 233] on button "Save" at bounding box center [131, 233] width 37 height 12
type textarea "x"
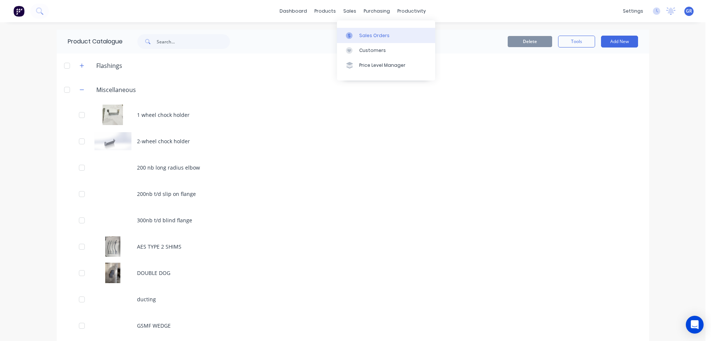
click at [355, 28] on link "Sales Orders" at bounding box center [386, 35] width 98 height 15
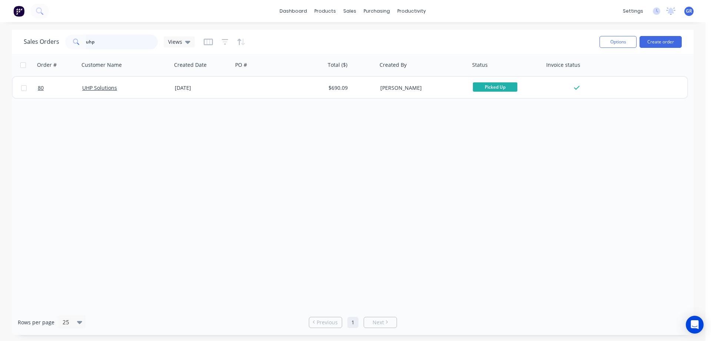
drag, startPoint x: 103, startPoint y: 42, endPoint x: 63, endPoint y: 38, distance: 40.6
click at [63, 38] on div "Sales Orders uhp Views" at bounding box center [109, 41] width 171 height 15
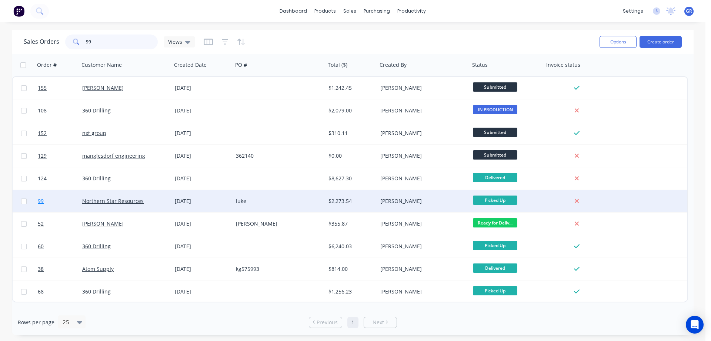
type input "99"
click at [48, 203] on link "99" at bounding box center [60, 201] width 44 height 22
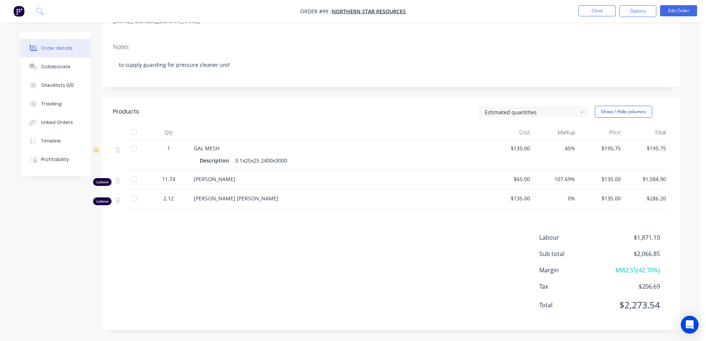
scroll to position [108, 0]
click at [42, 106] on div "Tracking" at bounding box center [51, 103] width 20 height 7
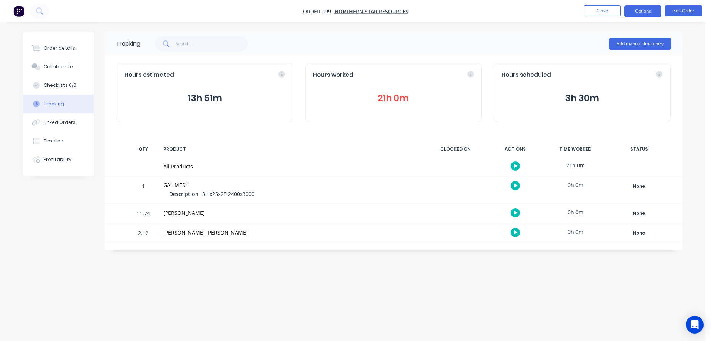
click at [652, 14] on button "Options" at bounding box center [643, 11] width 37 height 12
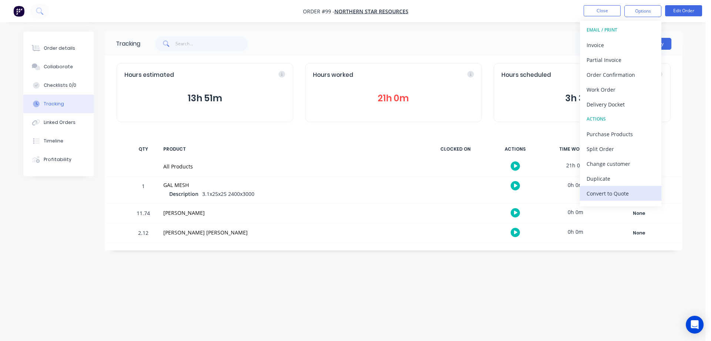
click at [624, 194] on div "Convert to Quote" at bounding box center [621, 193] width 68 height 11
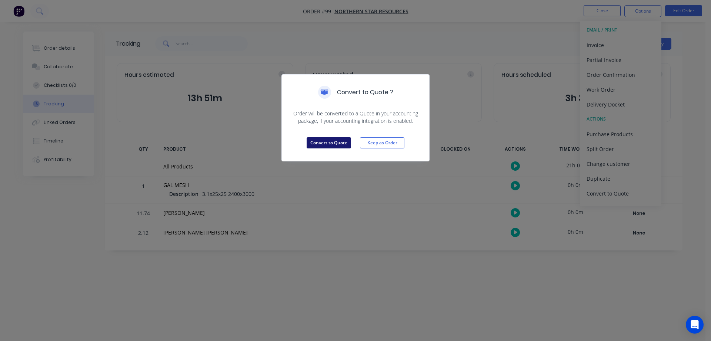
click at [324, 141] on button "Convert to Quote" at bounding box center [329, 142] width 44 height 11
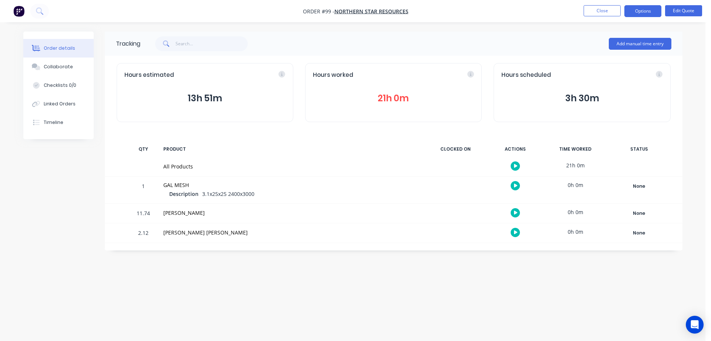
click at [42, 44] on button "Order details" at bounding box center [58, 48] width 70 height 19
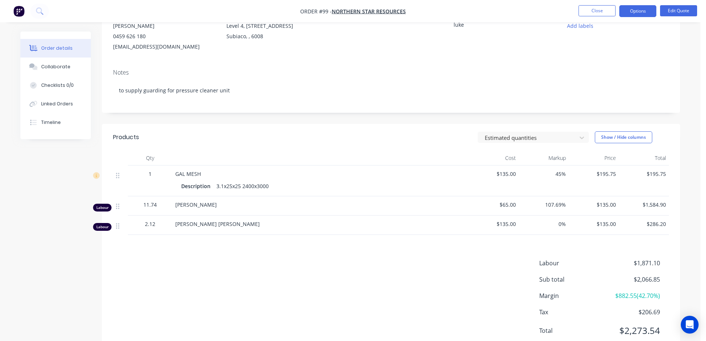
scroll to position [108, 0]
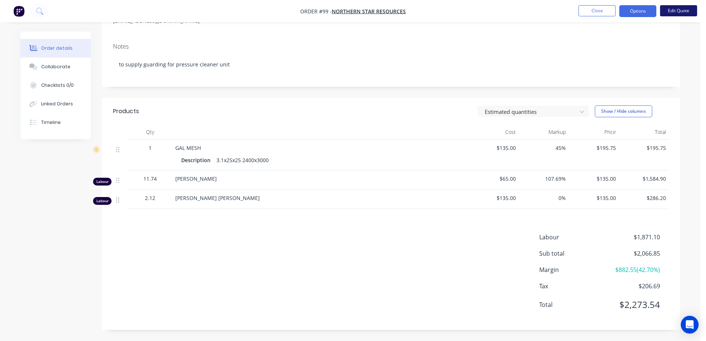
click at [669, 13] on button "Edit Quote" at bounding box center [678, 10] width 37 height 11
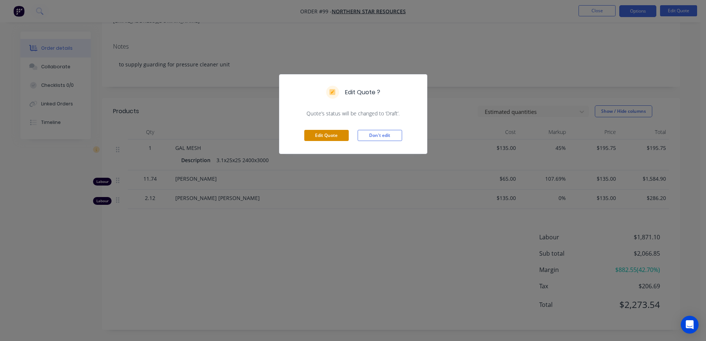
click at [338, 131] on button "Edit Quote" at bounding box center [326, 135] width 44 height 11
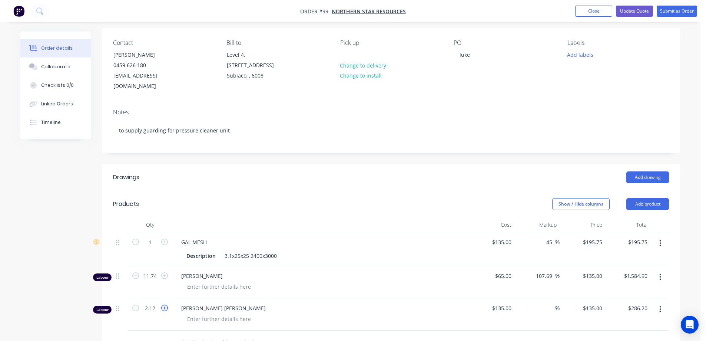
scroll to position [185, 0]
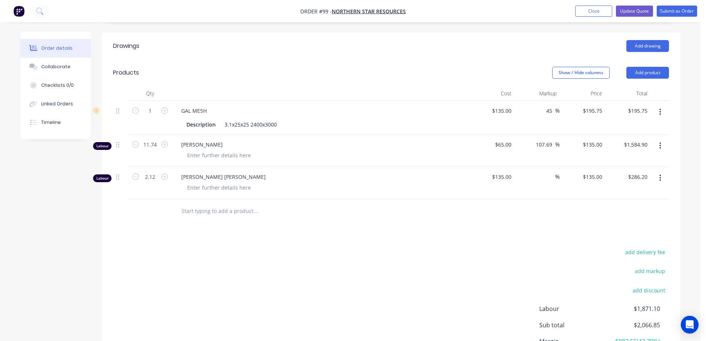
click at [160, 140] on button "button" at bounding box center [165, 144] width 10 height 8
type input "12.74"
type input "$1,719.90"
click at [157, 139] on input "12.74" at bounding box center [149, 144] width 19 height 11
type input "22"
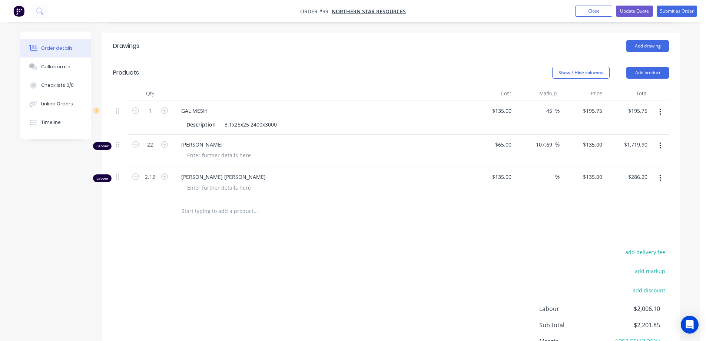
type input "$2,970.00"
click at [271, 247] on div "add delivery fee add markup add discount Labour $2,006.10 Sub total $2,201.85 M…" at bounding box center [391, 318] width 556 height 143
click at [391, 247] on div "add delivery fee add markup add discount Labour $3,256.20 Sub total $3,451.95 M…" at bounding box center [391, 318] width 556 height 143
click at [635, 13] on button "Update Quote" at bounding box center [634, 11] width 37 height 11
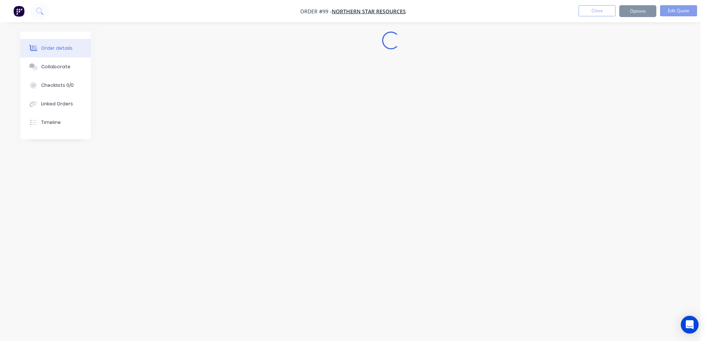
scroll to position [0, 0]
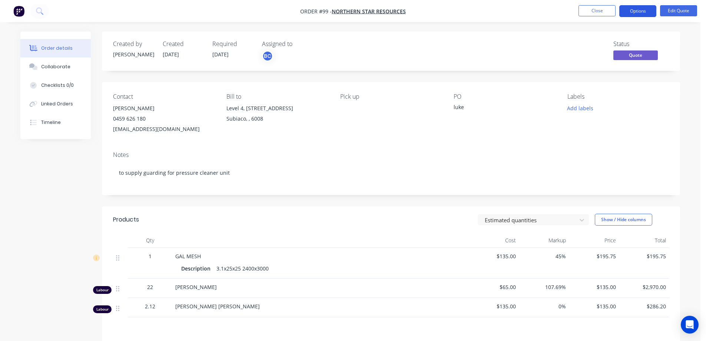
click at [637, 11] on button "Options" at bounding box center [637, 11] width 37 height 12
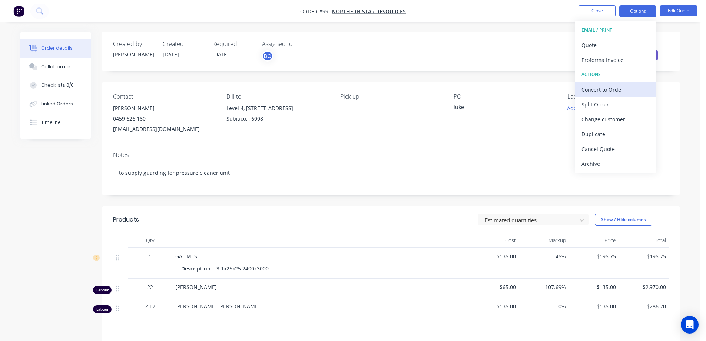
click at [611, 93] on div "Convert to Order" at bounding box center [615, 89] width 68 height 11
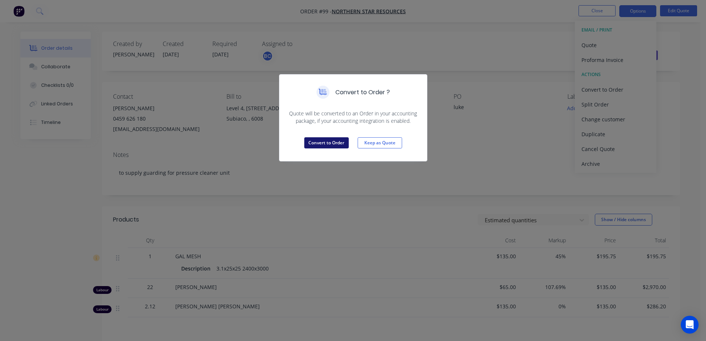
click at [326, 140] on button "Convert to Order" at bounding box center [326, 142] width 44 height 11
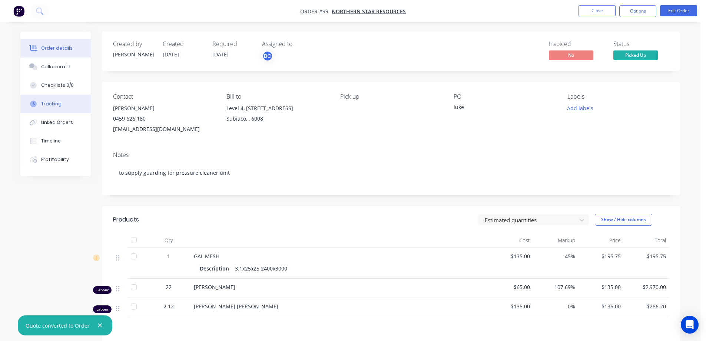
click at [57, 108] on button "Tracking" at bounding box center [55, 103] width 70 height 19
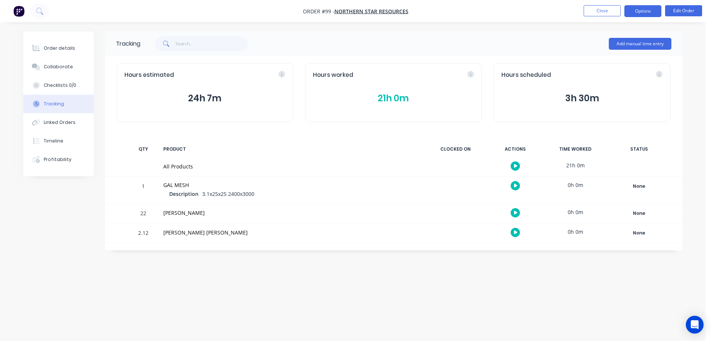
click at [636, 11] on button "Options" at bounding box center [643, 11] width 37 height 12
drag, startPoint x: 244, startPoint y: 272, endPoint x: 233, endPoint y: 267, distance: 11.8
click at [242, 271] on div "Tracking Add manual time entry Hours estimated 24h 7m Hours worked 21h 0m Hours…" at bounding box center [353, 155] width 660 height 249
click at [66, 48] on div "Order details" at bounding box center [59, 48] width 31 height 7
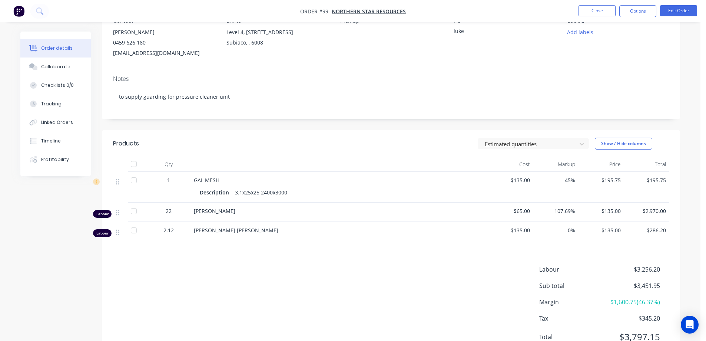
scroll to position [108, 0]
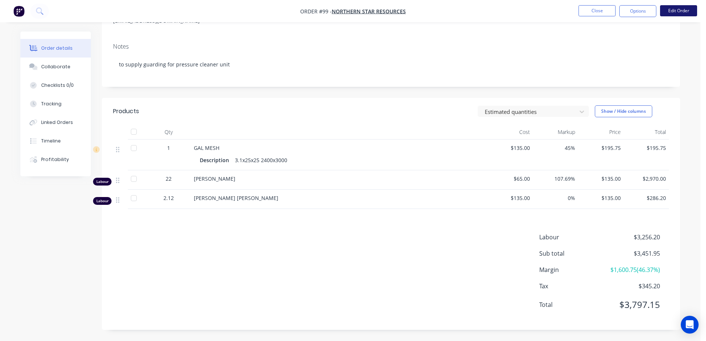
click at [667, 10] on button "Edit Order" at bounding box center [678, 10] width 37 height 11
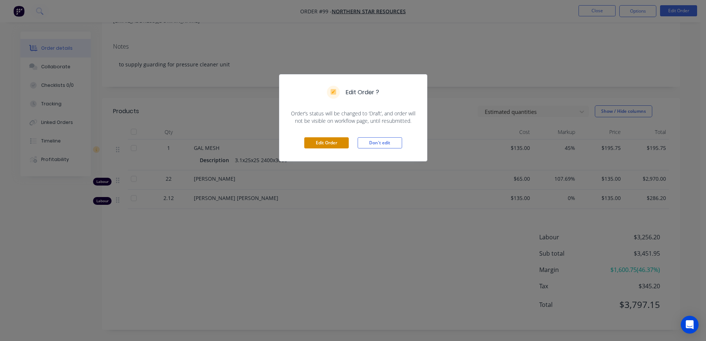
click at [341, 142] on button "Edit Order" at bounding box center [326, 142] width 44 height 11
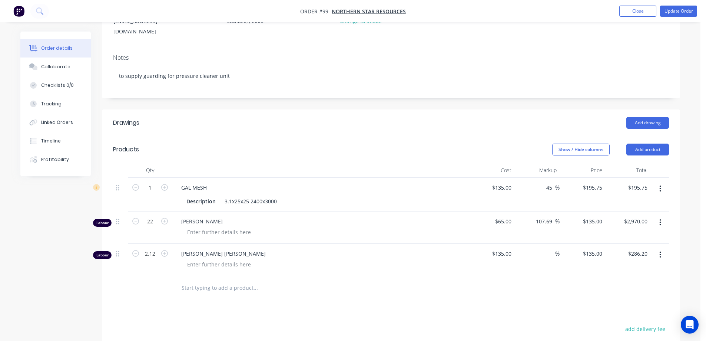
scroll to position [111, 0]
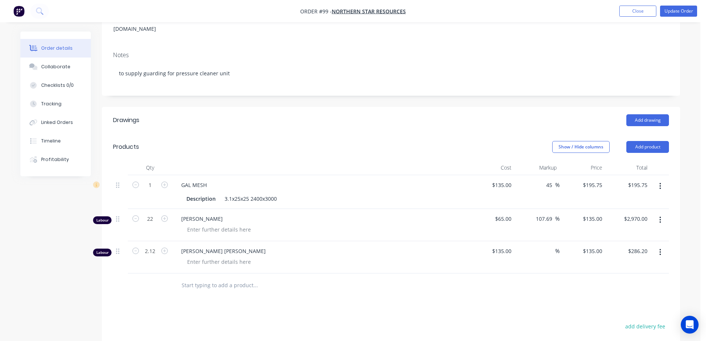
click at [223, 278] on input "text" at bounding box center [255, 285] width 148 height 15
type input "T"
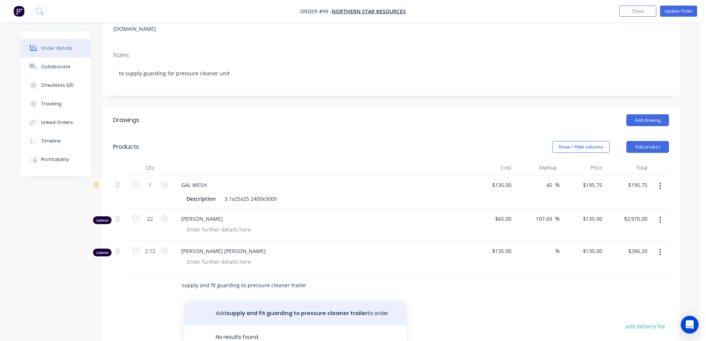
type input "supply and fit guarding to pressure cleaner trailer"
click at [246, 302] on button "Add supply and fit guarding to pressure cleaner trailer to order" at bounding box center [295, 313] width 222 height 24
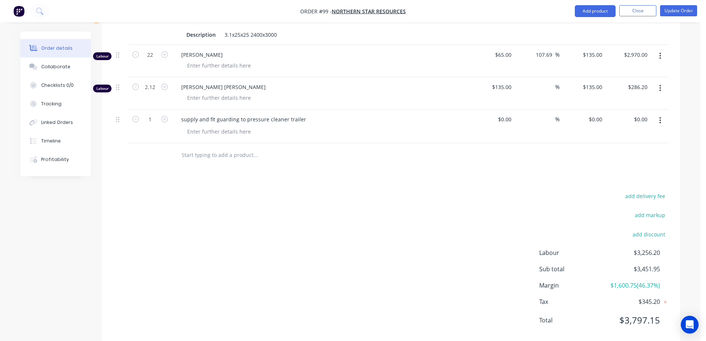
scroll to position [243, 0]
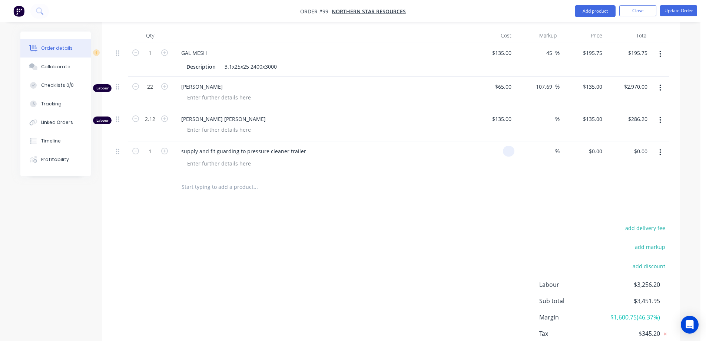
click at [501, 141] on div at bounding box center [492, 158] width 46 height 34
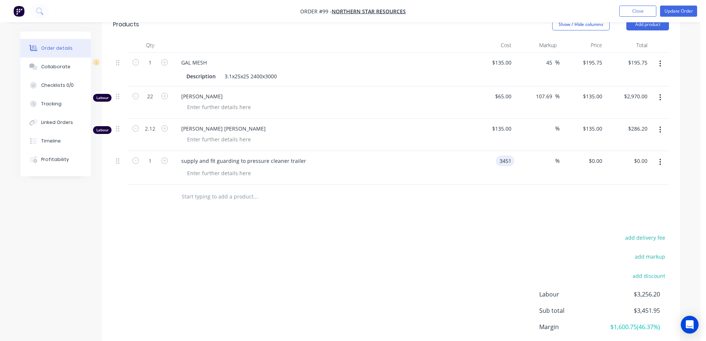
scroll to position [206, 0]
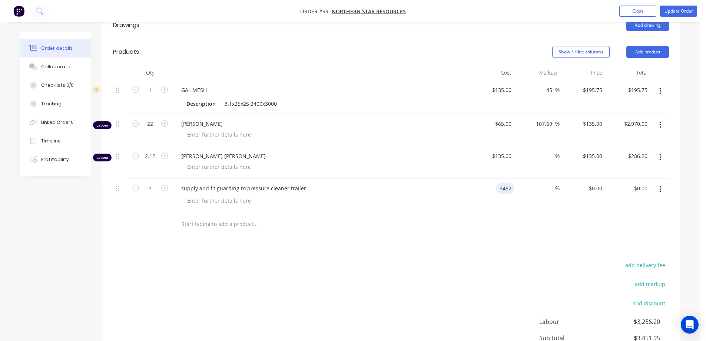
type input "$3,452.00"
click at [458, 228] on div "Drawings Add drawing Products Show / Hide columns Add product Qty Cost Markup P…" at bounding box center [391, 213] width 578 height 402
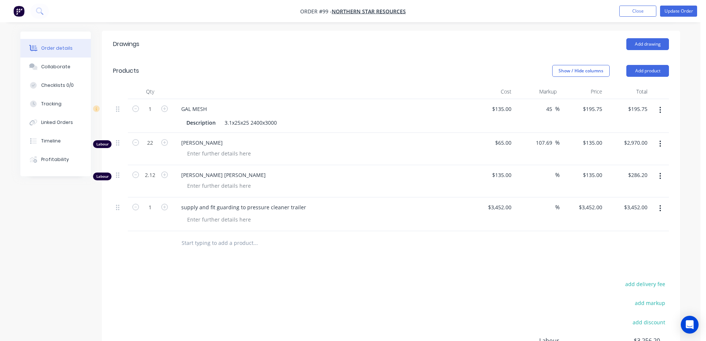
scroll to position [169, 0]
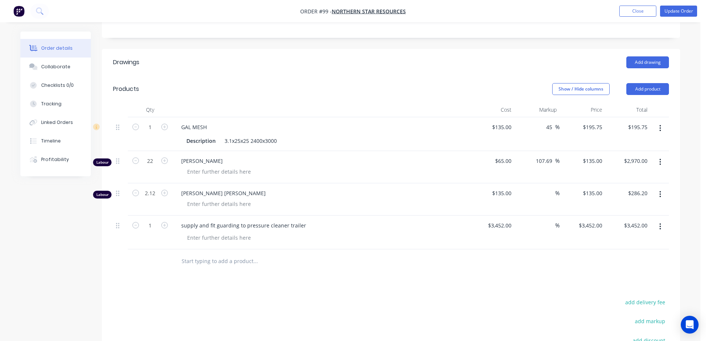
click at [660, 125] on icon "button" at bounding box center [659, 128] width 1 height 7
click at [626, 187] on div "Delete" at bounding box center [633, 192] width 57 height 11
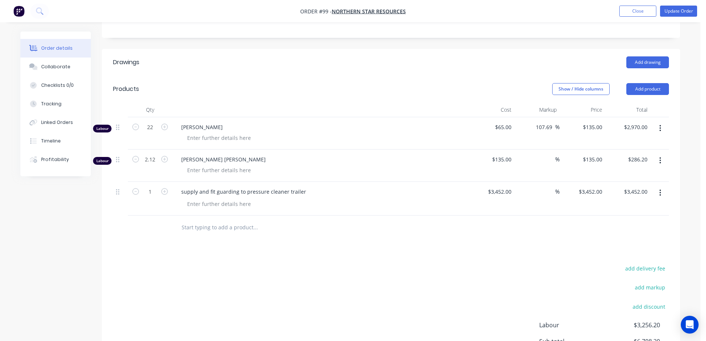
click at [660, 124] on icon "button" at bounding box center [660, 128] width 2 height 8
click at [638, 187] on div "Delete" at bounding box center [633, 192] width 57 height 11
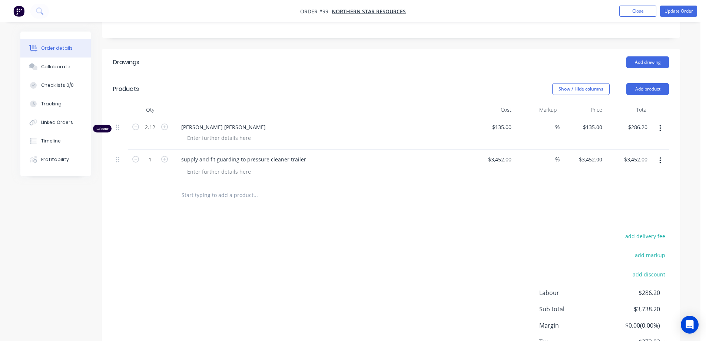
click at [663, 122] on button "button" at bounding box center [659, 128] width 17 height 13
click at [621, 187] on div "Delete" at bounding box center [633, 192] width 57 height 11
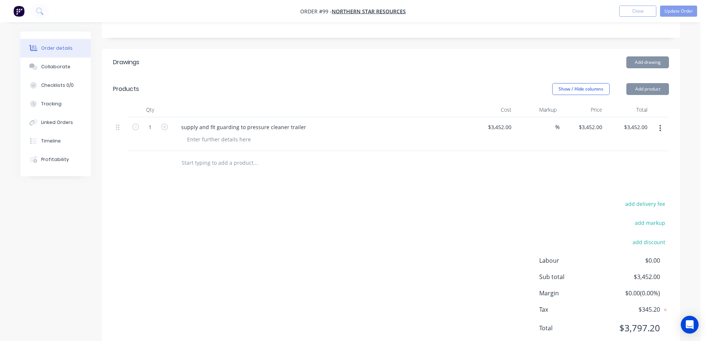
click at [438, 229] on div "add delivery fee add markup add discount Labour $0.00 Sub total $3,452.00 Margi…" at bounding box center [391, 270] width 556 height 143
click at [673, 7] on button "Update Order" at bounding box center [678, 11] width 37 height 11
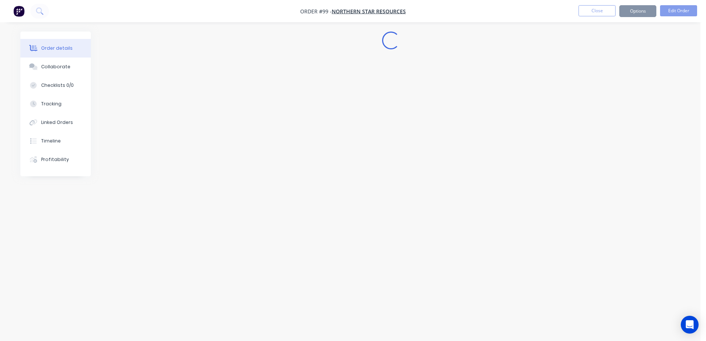
scroll to position [0, 0]
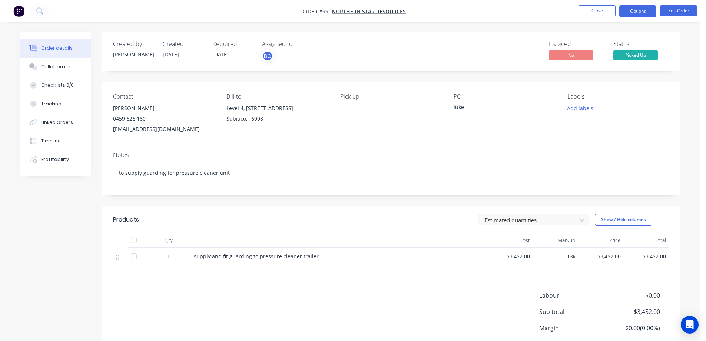
click at [636, 8] on button "Options" at bounding box center [637, 11] width 37 height 12
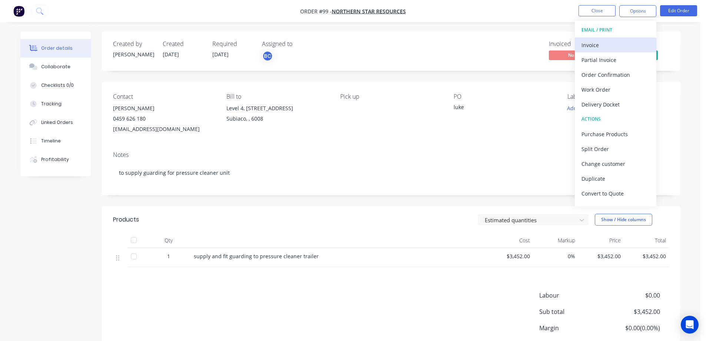
click at [597, 47] on div "Invoice" at bounding box center [615, 45] width 68 height 11
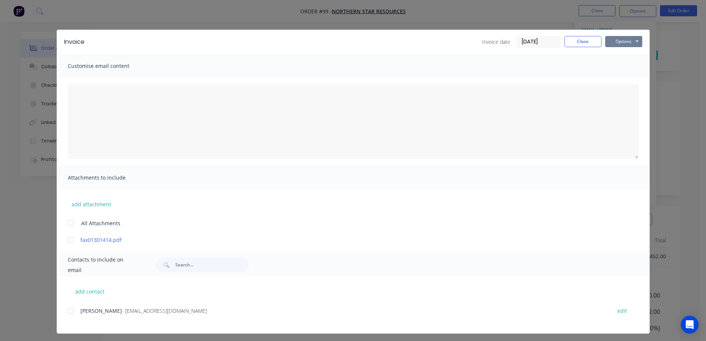
click at [616, 43] on button "Options" at bounding box center [623, 41] width 37 height 11
click at [619, 66] on button "Print" at bounding box center [628, 67] width 47 height 12
click at [585, 37] on button "Close" at bounding box center [582, 41] width 37 height 11
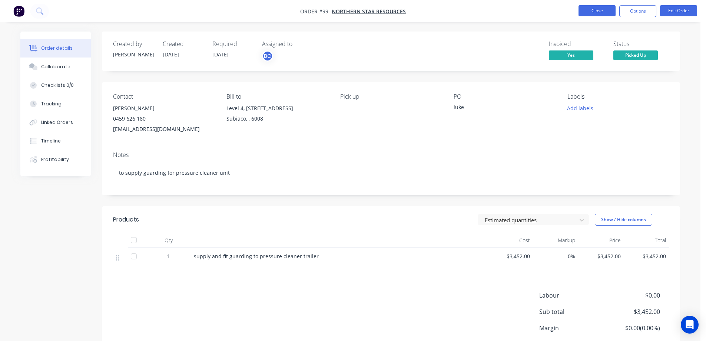
click at [590, 11] on button "Close" at bounding box center [596, 10] width 37 height 11
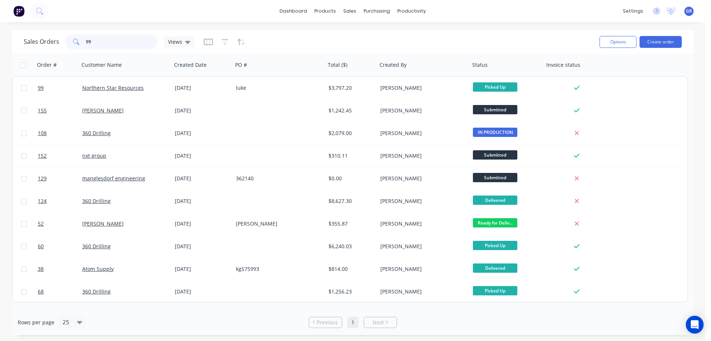
drag, startPoint x: 100, startPoint y: 42, endPoint x: 75, endPoint y: 36, distance: 25.5
click at [75, 34] on div "99" at bounding box center [111, 41] width 93 height 15
type input "92"
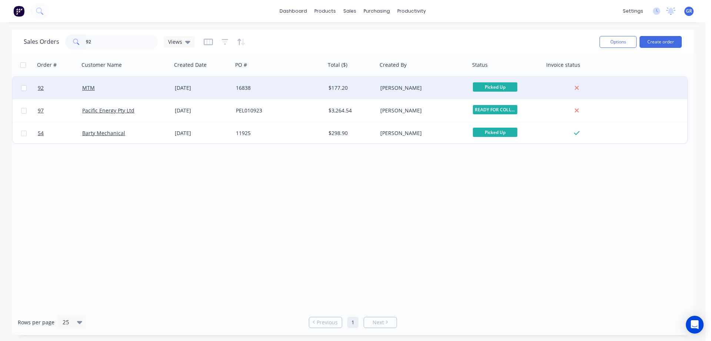
click at [121, 86] on div "MTM" at bounding box center [123, 87] width 82 height 7
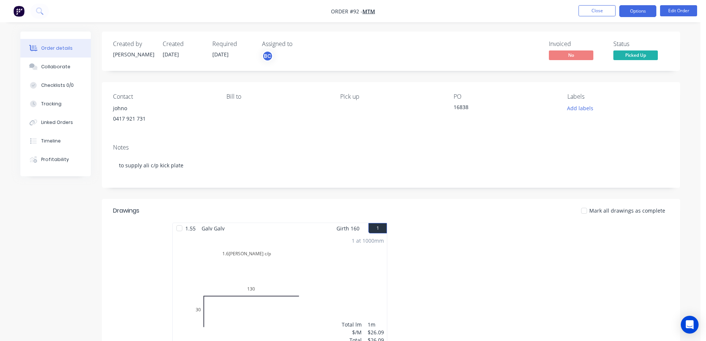
click at [653, 8] on button "Options" at bounding box center [637, 11] width 37 height 12
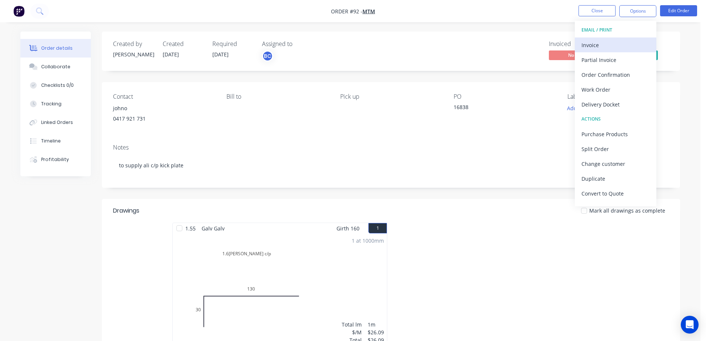
click at [614, 49] on div "Invoice" at bounding box center [615, 45] width 68 height 11
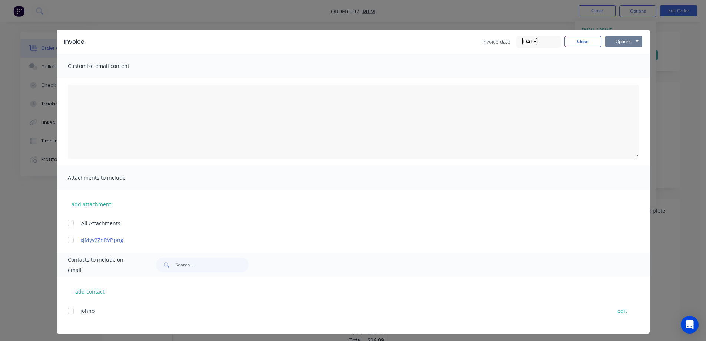
click at [623, 45] on button "Options" at bounding box center [623, 41] width 37 height 11
click at [616, 69] on button "Print" at bounding box center [628, 67] width 47 height 12
drag, startPoint x: 590, startPoint y: 35, endPoint x: 589, endPoint y: 39, distance: 4.1
click at [590, 36] on div "Invoice Invoice date [DATE] Close Options Preview Print Email" at bounding box center [353, 42] width 593 height 24
click at [589, 39] on button "Close" at bounding box center [582, 41] width 37 height 11
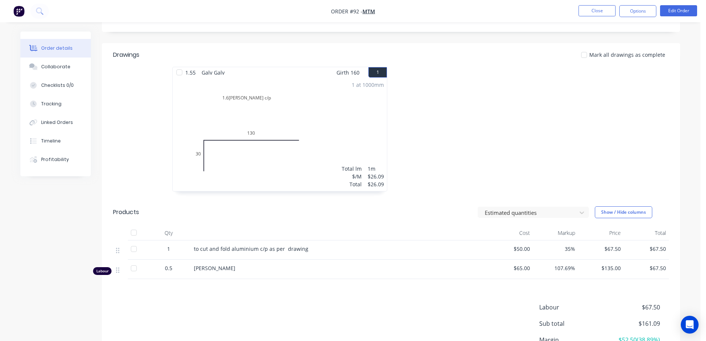
scroll to position [37, 0]
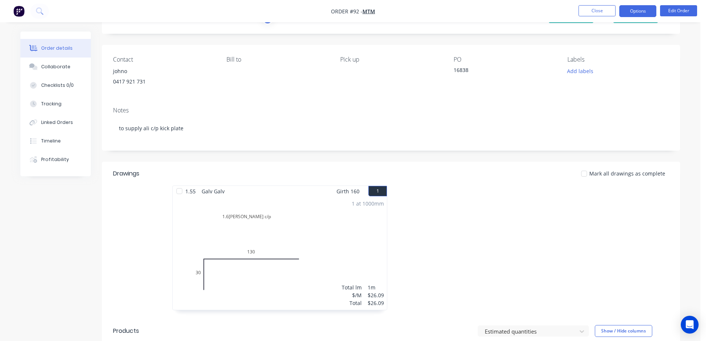
click at [643, 9] on button "Options" at bounding box center [637, 11] width 37 height 12
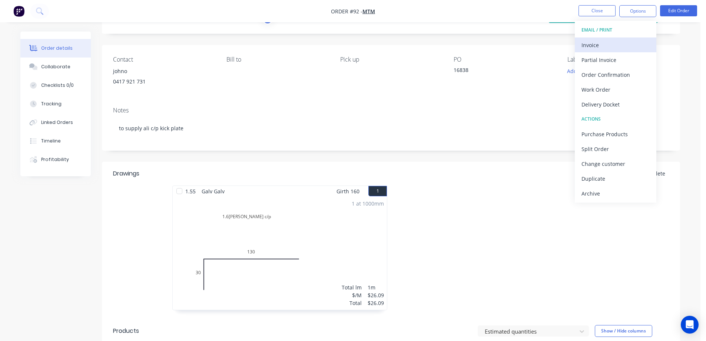
click at [607, 45] on div "Invoice" at bounding box center [615, 45] width 68 height 11
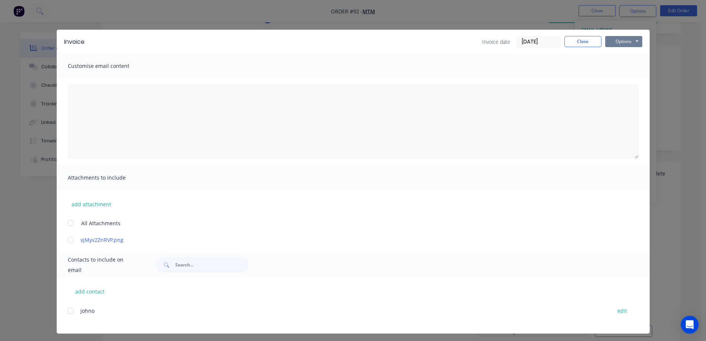
click at [606, 42] on button "Options" at bounding box center [623, 41] width 37 height 11
click at [613, 64] on button "Print" at bounding box center [628, 67] width 47 height 12
click at [572, 44] on button "Close" at bounding box center [582, 41] width 37 height 11
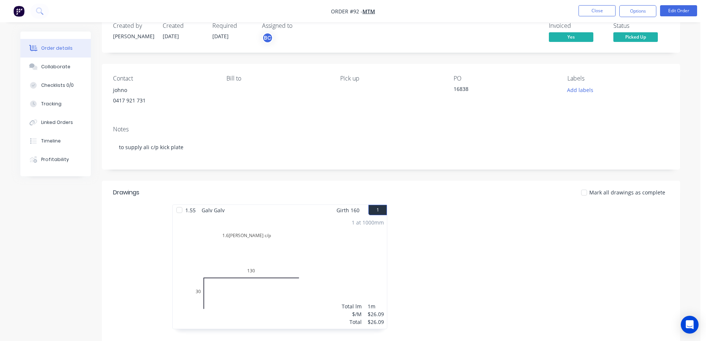
scroll to position [0, 0]
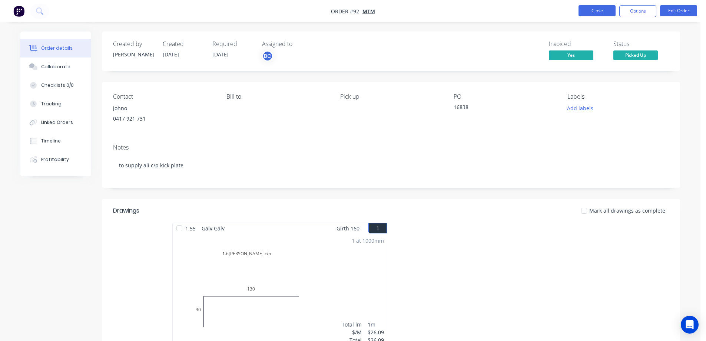
click at [609, 11] on button "Close" at bounding box center [596, 10] width 37 height 11
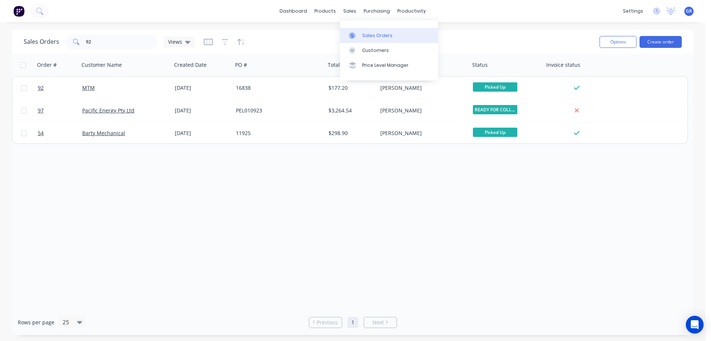
click at [363, 36] on div "Sales Orders" at bounding box center [377, 35] width 30 height 7
drag, startPoint x: 100, startPoint y: 44, endPoint x: 49, endPoint y: 39, distance: 51.8
click at [49, 39] on div "Sales Orders 92 Views" at bounding box center [109, 41] width 171 height 15
type input "100"
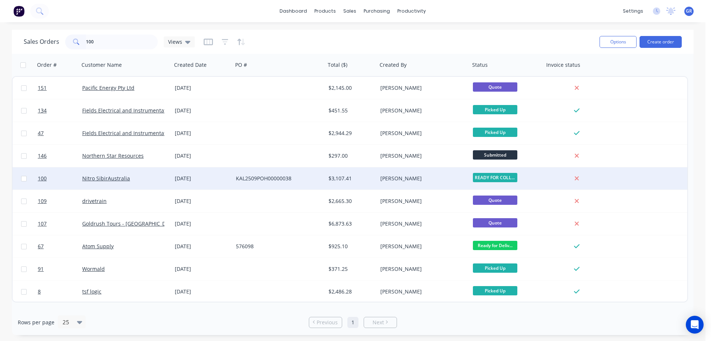
click at [134, 179] on div "Nitro SibirAustralia" at bounding box center [123, 178] width 82 height 7
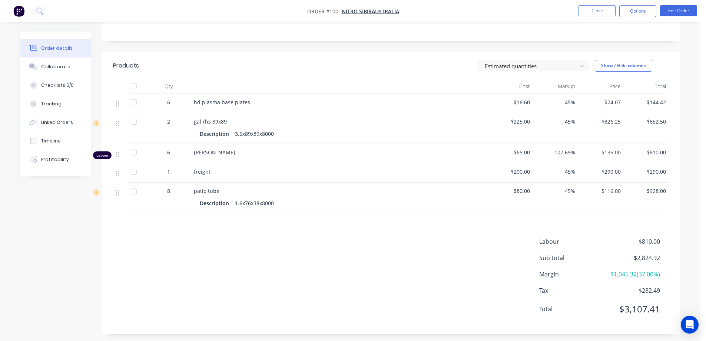
scroll to position [158, 0]
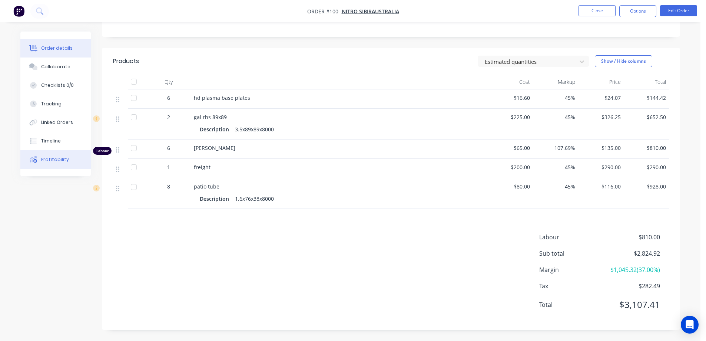
click at [48, 162] on div "Profitability" at bounding box center [55, 159] width 28 height 7
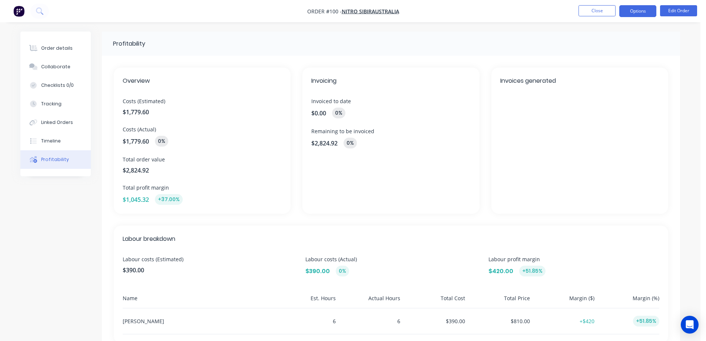
click at [637, 12] on button "Options" at bounding box center [637, 11] width 37 height 12
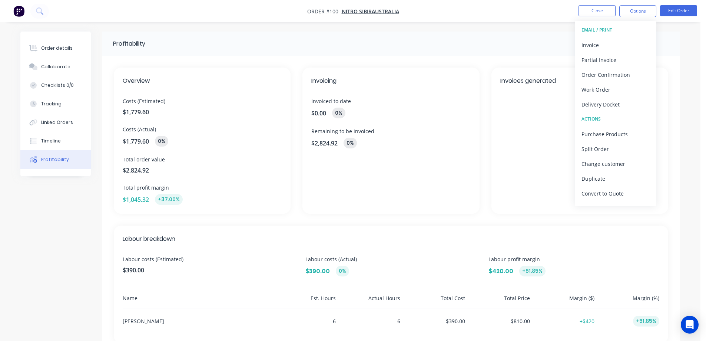
click at [519, 42] on div "Profitability" at bounding box center [391, 43] width 578 height 24
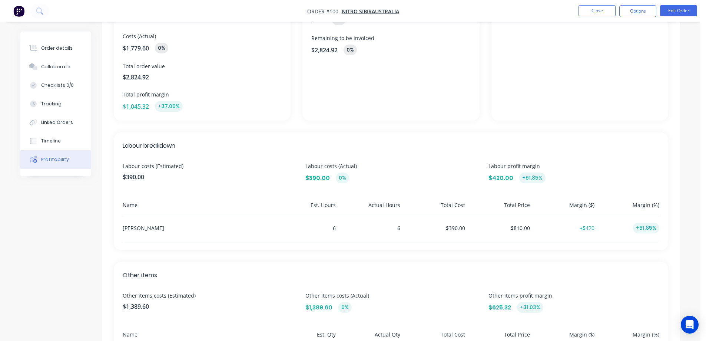
scroll to position [74, 0]
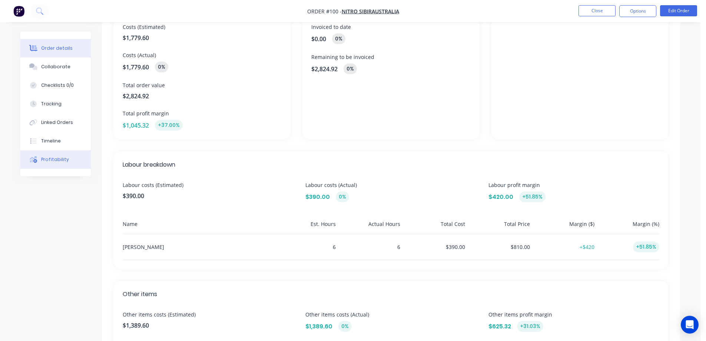
click at [50, 45] on div "Order details" at bounding box center [56, 48] width 31 height 7
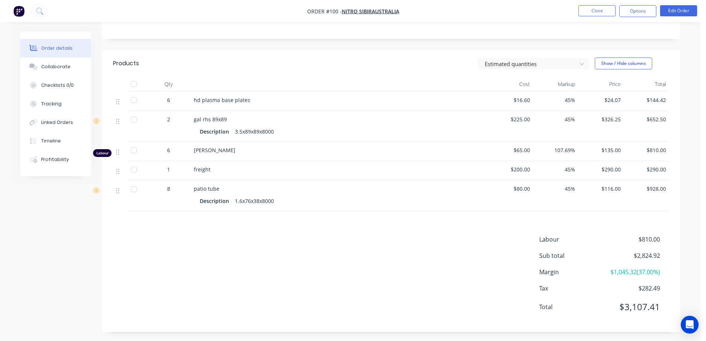
scroll to position [158, 0]
click at [227, 250] on div "Labour $810.00 Sub total $2,824.92 Margin $1,045.32 ( 37.00 %) Tax $282.49 Tota…" at bounding box center [391, 275] width 556 height 86
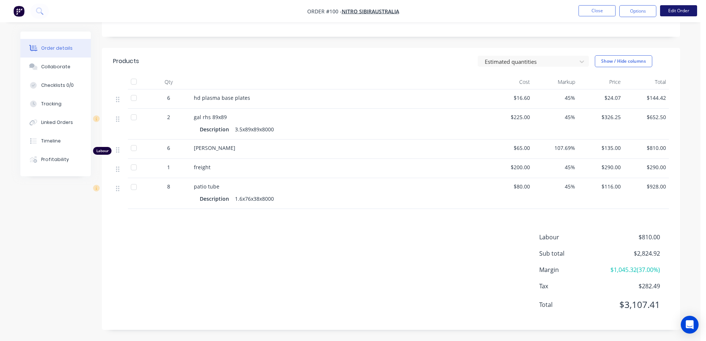
click at [684, 14] on button "Edit Order" at bounding box center [678, 10] width 37 height 11
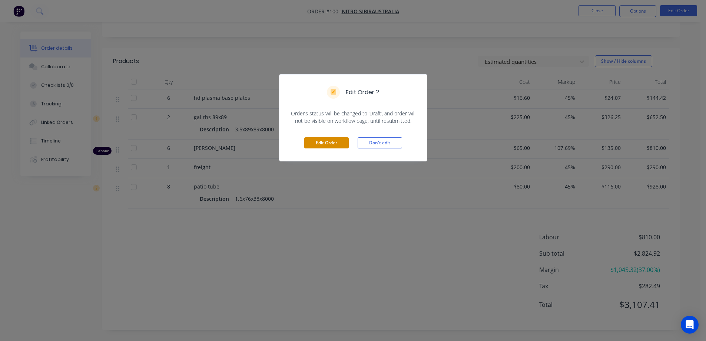
click at [318, 143] on button "Edit Order" at bounding box center [326, 142] width 44 height 11
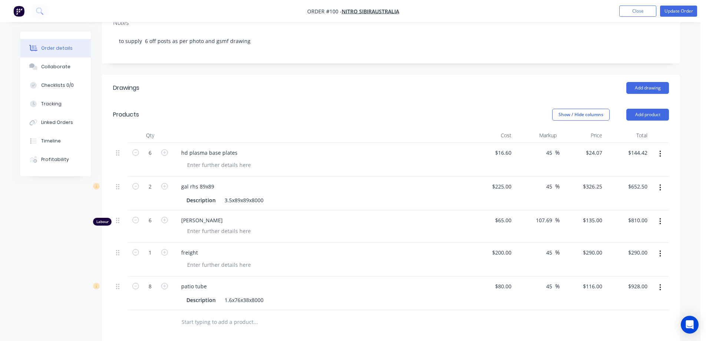
scroll to position [148, 0]
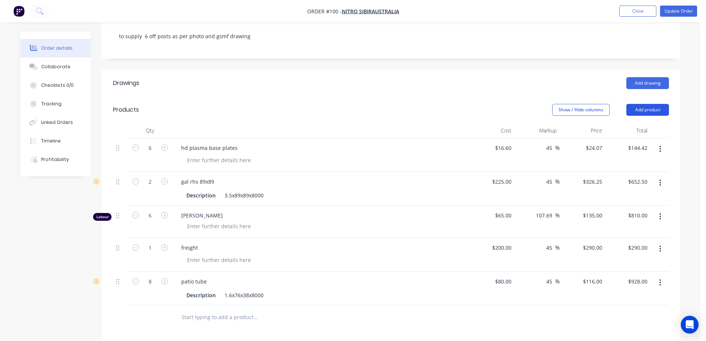
click at [652, 104] on button "Add product" at bounding box center [647, 110] width 43 height 12
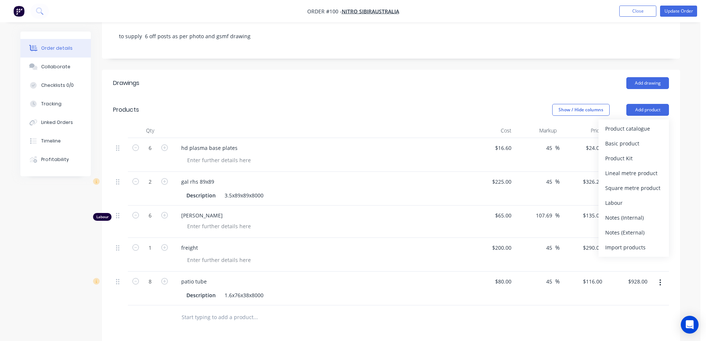
click at [419, 104] on div "Show / Hide columns Add product Product catalogue Basic product Product Kit Lin…" at bounding box center [450, 110] width 438 height 12
click at [196, 309] on input "text" at bounding box center [255, 316] width 148 height 15
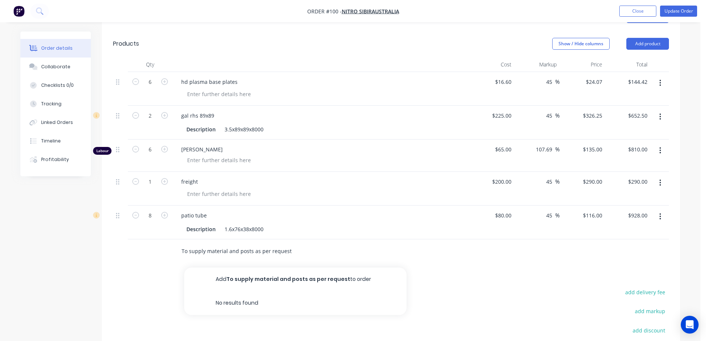
scroll to position [222, 0]
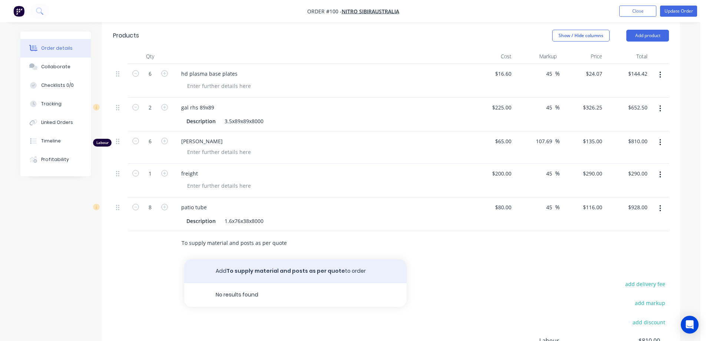
type input "To supply material and posts as per quote"
click at [291, 259] on button "Add To supply material and posts as per quote to order" at bounding box center [295, 271] width 222 height 24
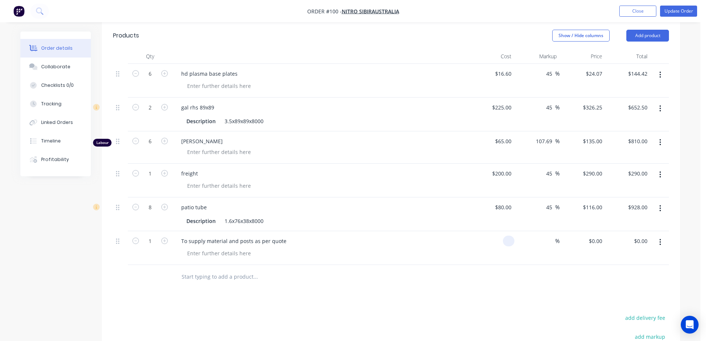
drag, startPoint x: 510, startPoint y: 231, endPoint x: 470, endPoint y: 232, distance: 40.4
click at [470, 232] on div at bounding box center [492, 248] width 46 height 34
type input "$2,824.92"
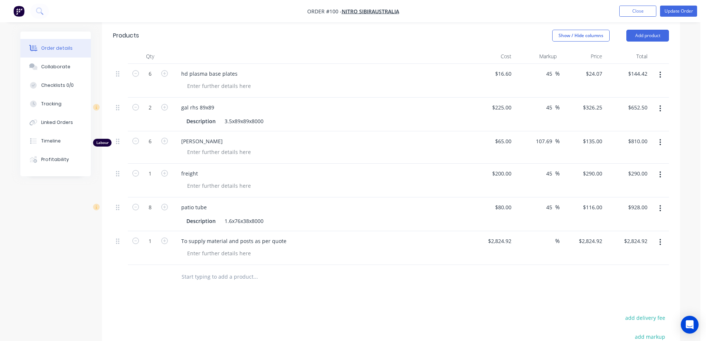
click at [455, 265] on div at bounding box center [391, 277] width 556 height 24
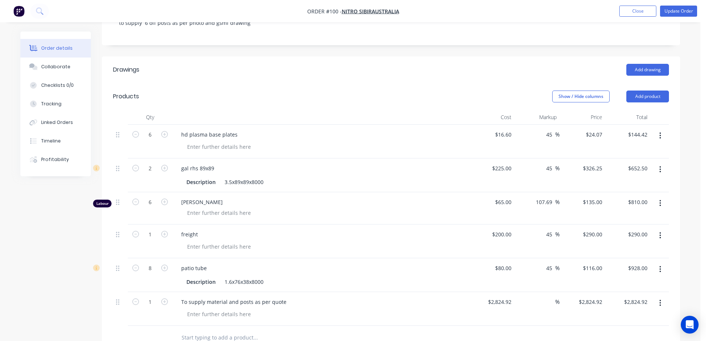
scroll to position [148, 0]
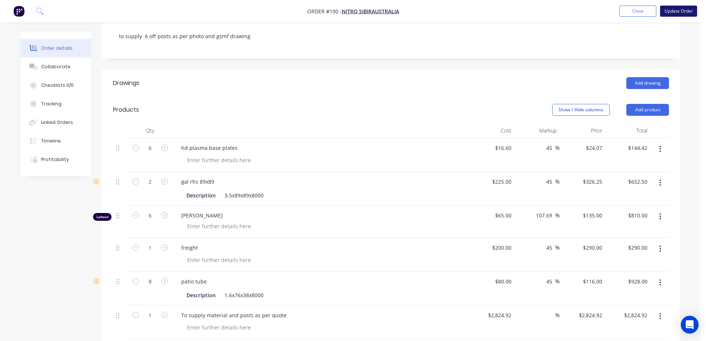
click at [664, 11] on button "Update Order" at bounding box center [678, 11] width 37 height 11
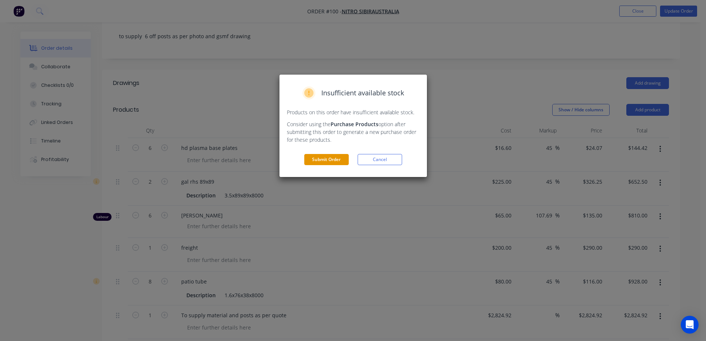
click at [326, 162] on button "Submit Order" at bounding box center [326, 159] width 44 height 11
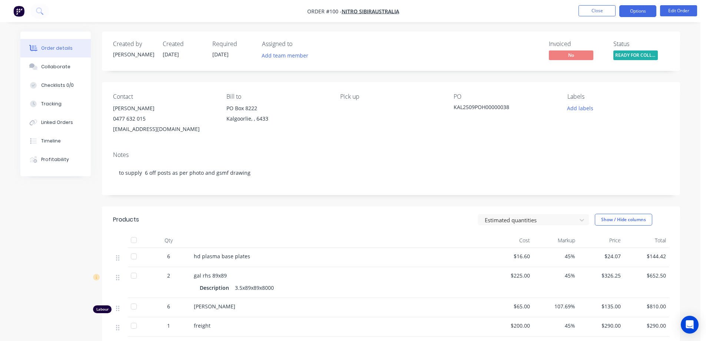
click at [636, 14] on button "Options" at bounding box center [637, 11] width 37 height 12
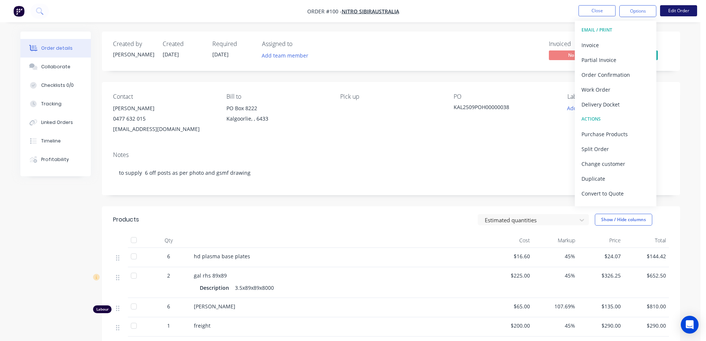
click at [668, 10] on button "Edit Order" at bounding box center [678, 10] width 37 height 11
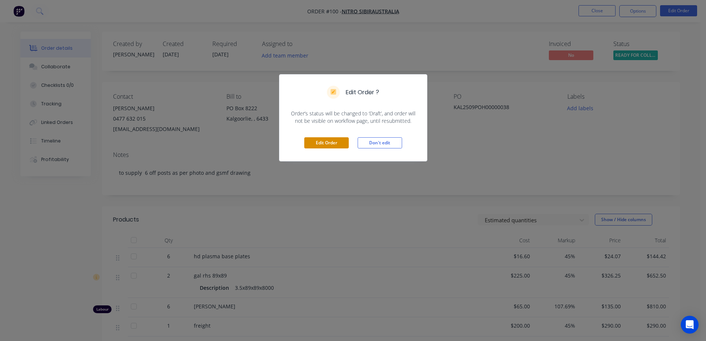
click at [323, 143] on button "Edit Order" at bounding box center [326, 142] width 44 height 11
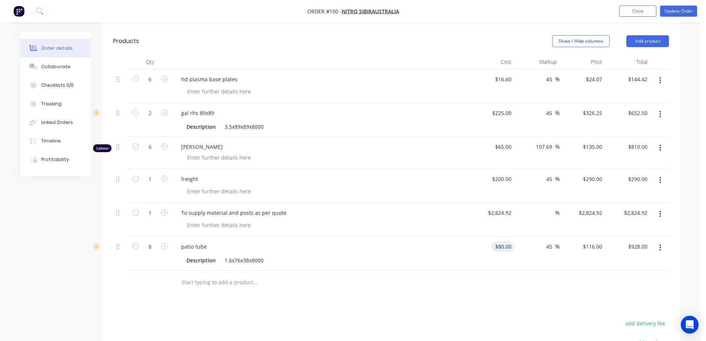
scroll to position [222, 0]
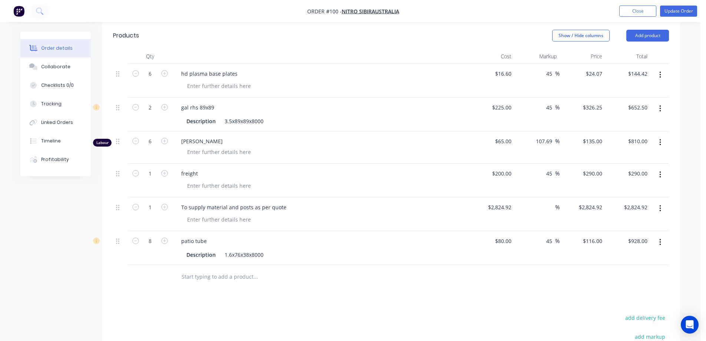
click at [659, 204] on icon "button" at bounding box center [660, 208] width 2 height 8
click at [634, 267] on div "Delete" at bounding box center [633, 272] width 57 height 11
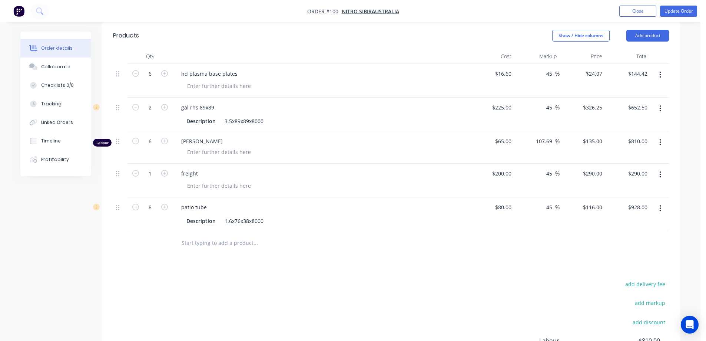
click at [456, 253] on div "Drawings Add drawing Products Show / Hide columns Add product Qty Cost Markup P…" at bounding box center [391, 214] width 578 height 437
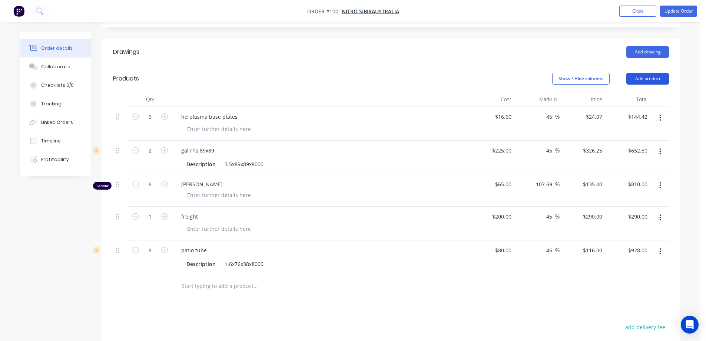
scroll to position [111, 0]
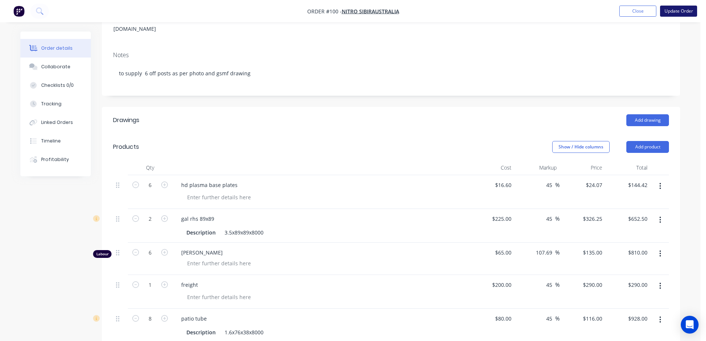
click at [675, 8] on button "Update Order" at bounding box center [678, 11] width 37 height 11
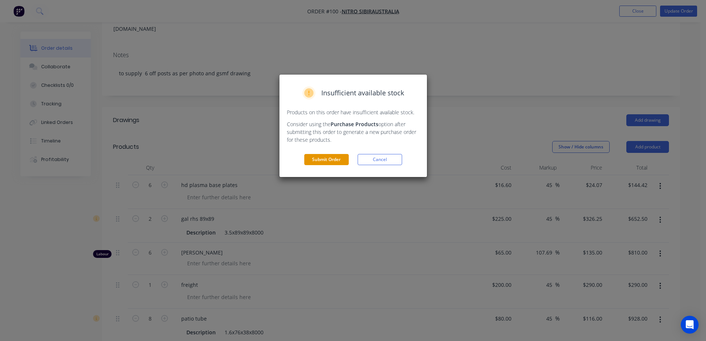
click at [318, 158] on button "Submit Order" at bounding box center [326, 159] width 44 height 11
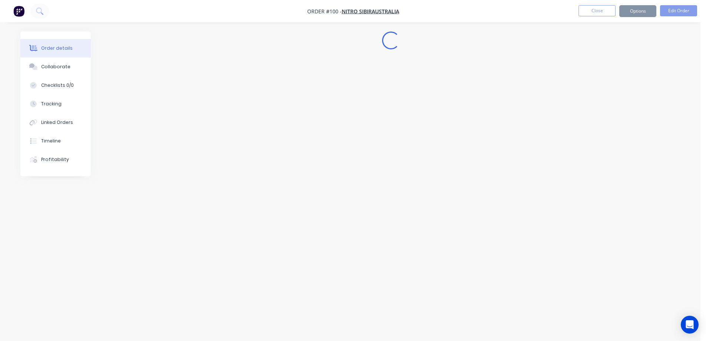
scroll to position [0, 0]
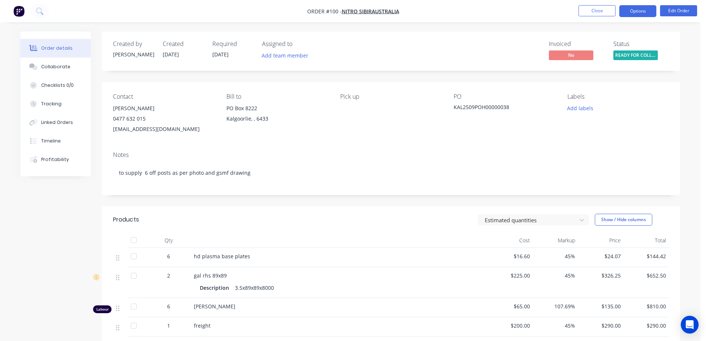
click at [639, 11] on button "Options" at bounding box center [637, 11] width 37 height 12
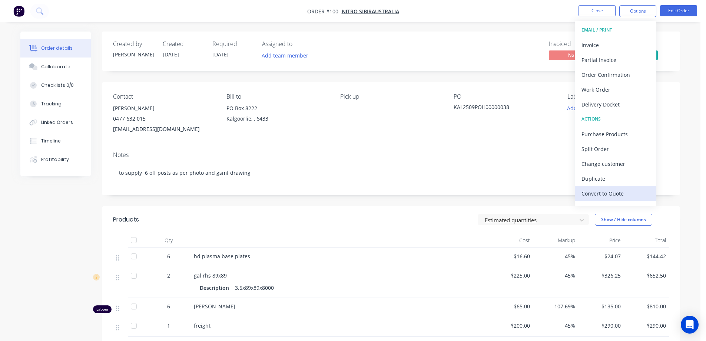
click at [611, 192] on div "Convert to Quote" at bounding box center [615, 193] width 68 height 11
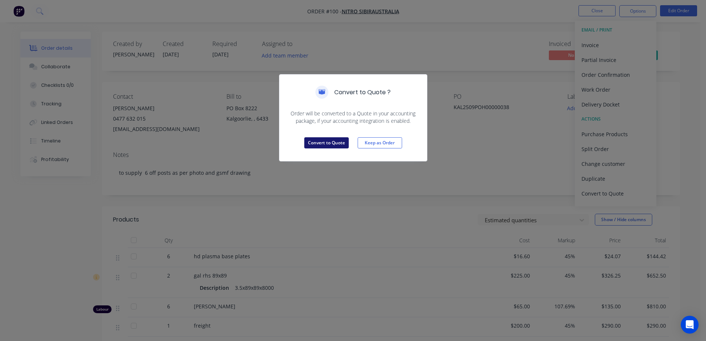
click at [314, 143] on button "Convert to Quote" at bounding box center [326, 142] width 44 height 11
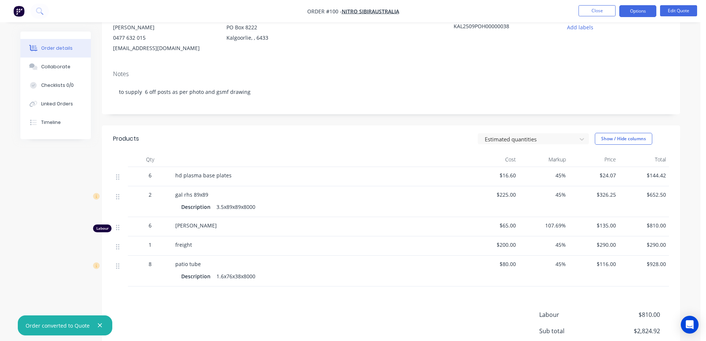
scroll to position [74, 0]
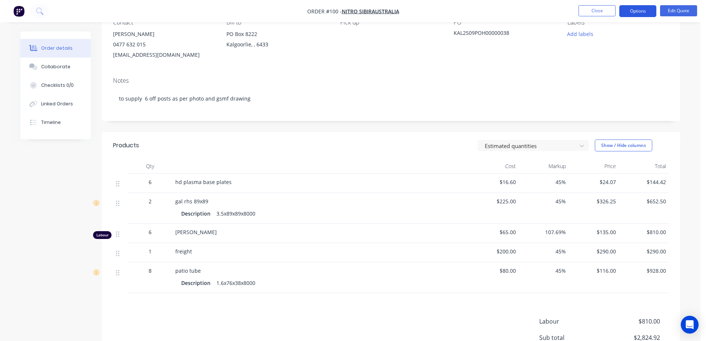
click at [637, 11] on button "Options" at bounding box center [637, 11] width 37 height 12
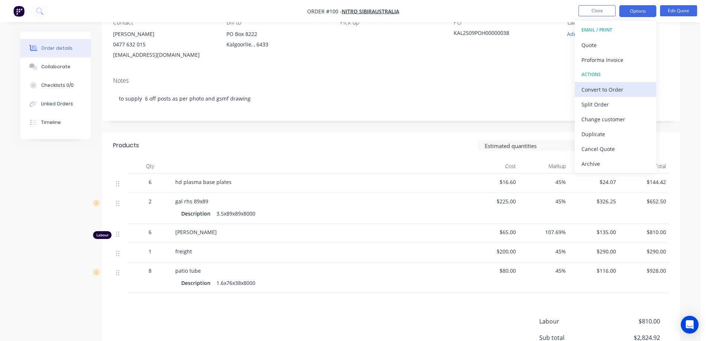
click at [626, 88] on div "Convert to Order" at bounding box center [615, 89] width 68 height 11
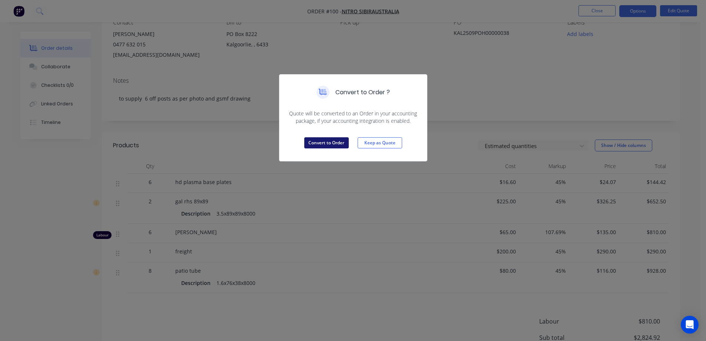
click at [316, 139] on button "Convert to Order" at bounding box center [326, 142] width 44 height 11
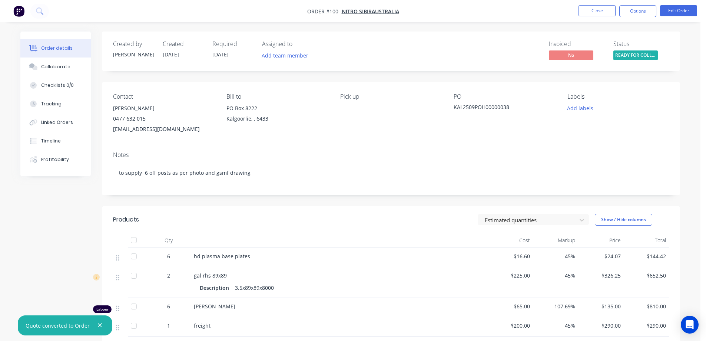
drag, startPoint x: 30, startPoint y: 220, endPoint x: 27, endPoint y: 197, distance: 23.2
click at [30, 218] on div "Created by [PERSON_NAME] [DATE] Required [DATE] Assigned to Add team member Inv…" at bounding box center [350, 264] width 660 height 467
click at [52, 141] on div "Timeline" at bounding box center [51, 140] width 20 height 7
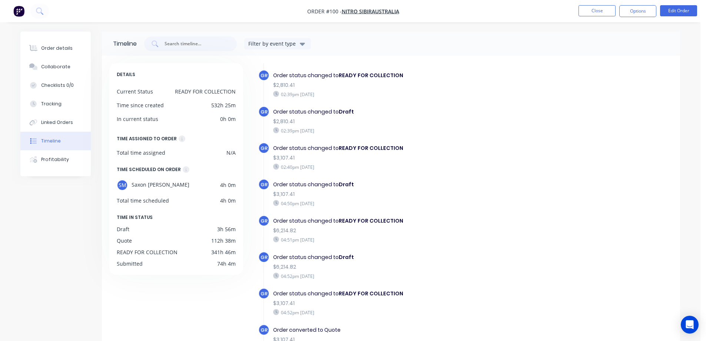
scroll to position [1291, 0]
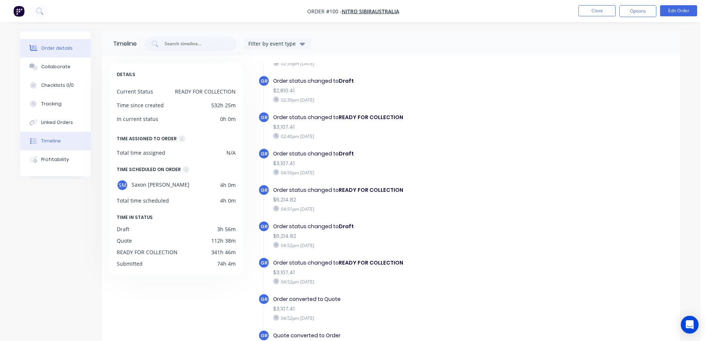
click at [60, 50] on div "Order details" at bounding box center [56, 48] width 31 height 7
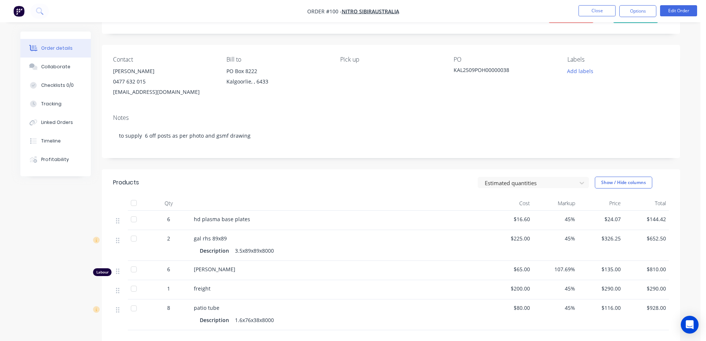
scroll to position [111, 0]
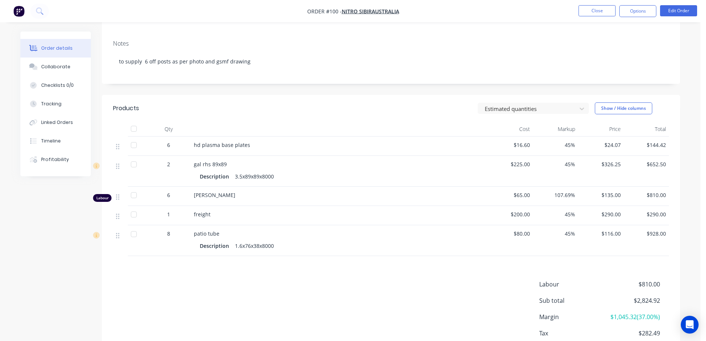
click at [644, 5] on nav "Order #100 - Nitro SibirAustralia Close Options Edit Order" at bounding box center [353, 11] width 706 height 22
click at [645, 7] on button "Options" at bounding box center [637, 11] width 37 height 12
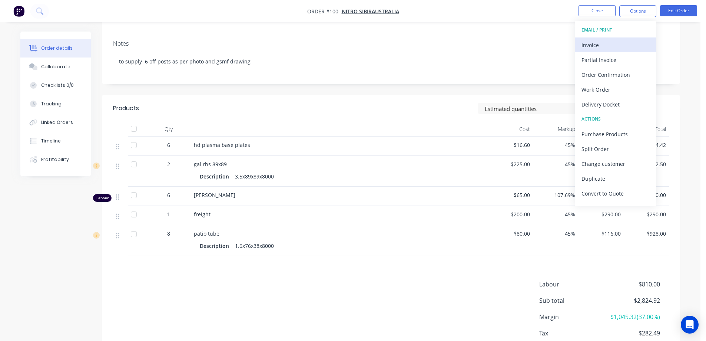
click at [603, 48] on div "Invoice" at bounding box center [615, 45] width 68 height 11
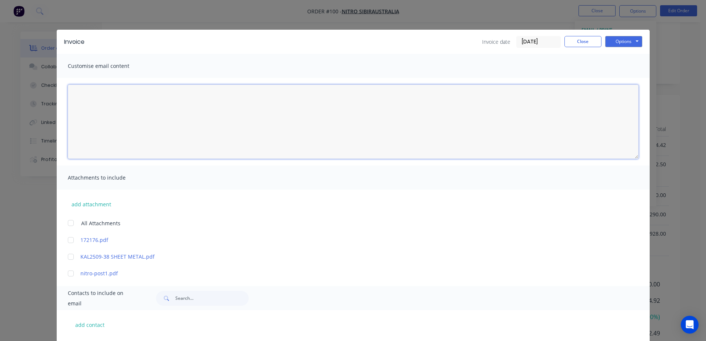
drag, startPoint x: 144, startPoint y: 93, endPoint x: 143, endPoint y: 102, distance: 8.2
click at [144, 93] on textarea at bounding box center [353, 121] width 571 height 74
type textarea "To supply items as per quote"
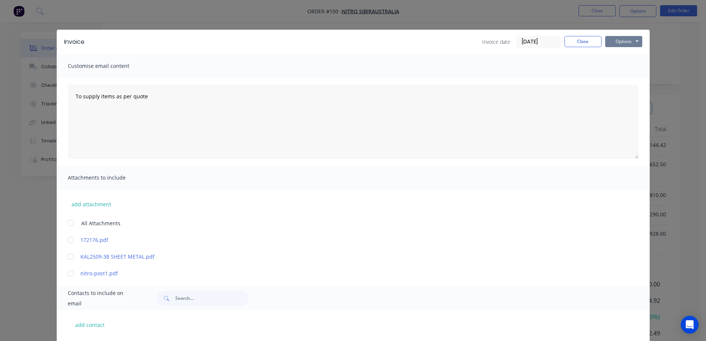
click at [609, 39] on button "Options" at bounding box center [623, 41] width 37 height 11
click at [617, 70] on button "Print" at bounding box center [628, 67] width 47 height 12
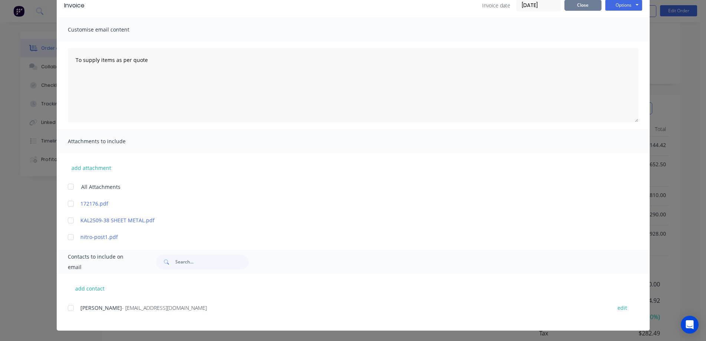
click at [583, 7] on button "Close" at bounding box center [582, 5] width 37 height 11
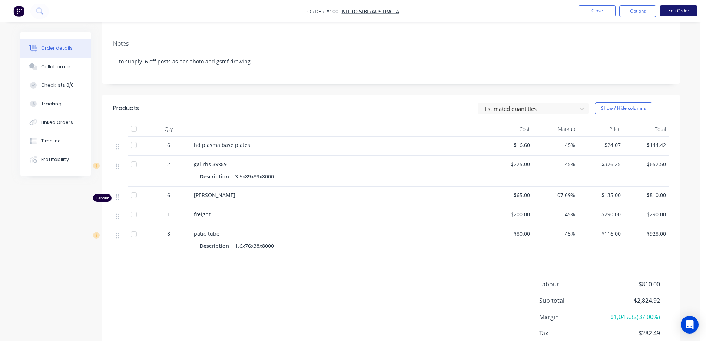
click at [675, 9] on button "Edit Order" at bounding box center [678, 10] width 37 height 11
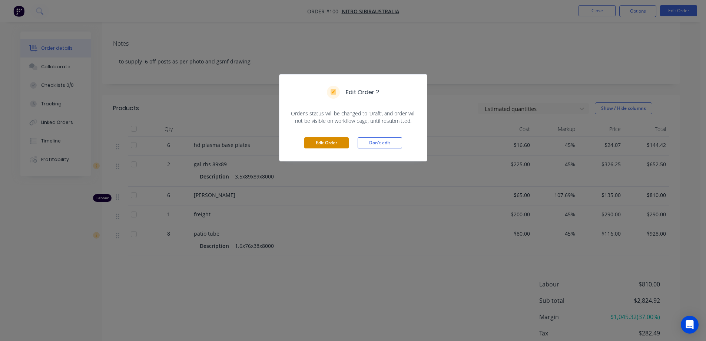
click at [330, 142] on button "Edit Order" at bounding box center [326, 142] width 44 height 11
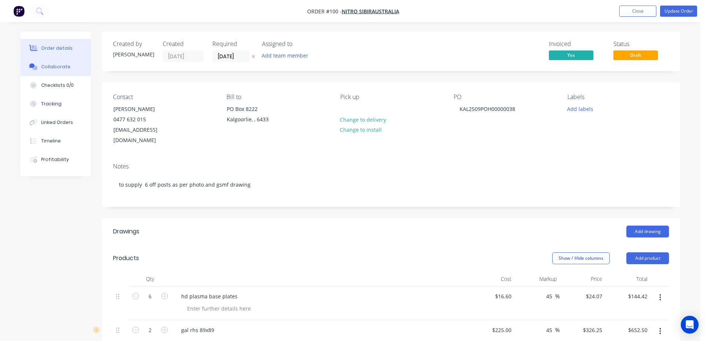
click at [55, 70] on button "Collaborate" at bounding box center [55, 66] width 70 height 19
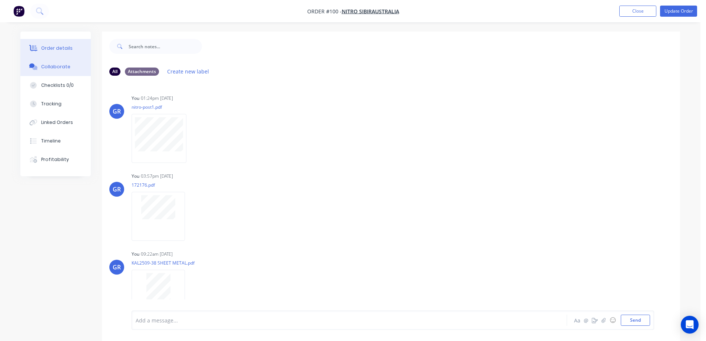
click at [58, 50] on div "Order details" at bounding box center [56, 48] width 31 height 7
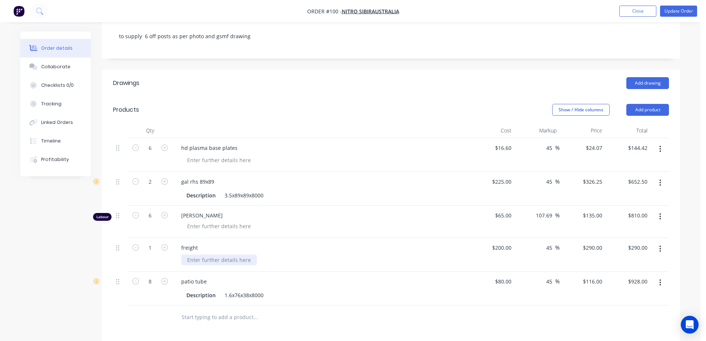
scroll to position [222, 0]
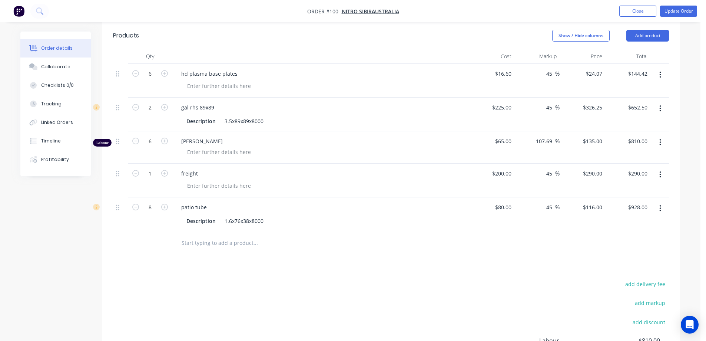
click at [205, 235] on input "text" at bounding box center [255, 242] width 148 height 15
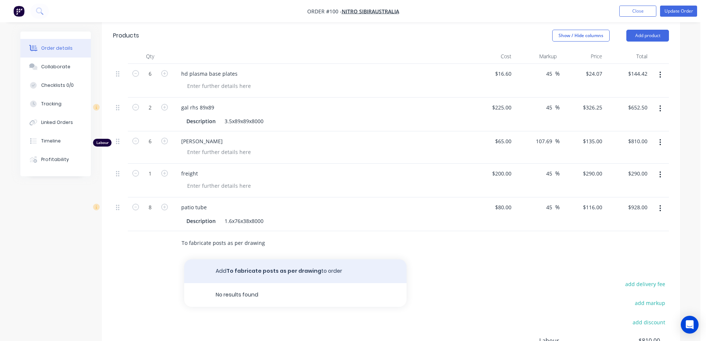
type input "To fabricate posts as per drawing"
click at [259, 259] on button "Add To fabricate posts as per drawing to order" at bounding box center [295, 271] width 222 height 24
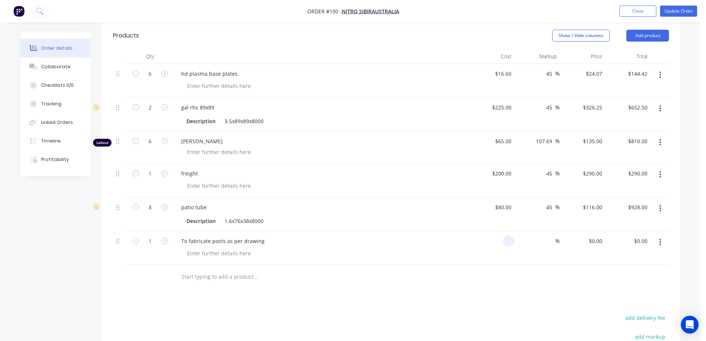
click at [501, 231] on div at bounding box center [492, 248] width 46 height 34
type input "$1,606.42"
click at [472, 251] on div "$1,606.42 1606.42" at bounding box center [492, 248] width 46 height 34
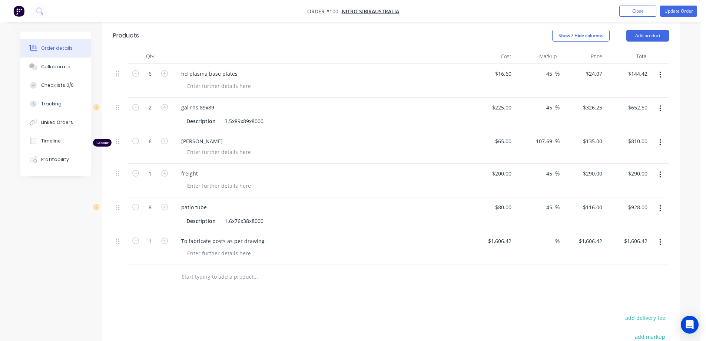
click at [662, 68] on button "button" at bounding box center [659, 74] width 17 height 13
drag, startPoint x: 611, startPoint y: 130, endPoint x: 635, endPoint y: 94, distance: 42.4
click at [611, 133] on div "Delete" at bounding box center [633, 138] width 57 height 11
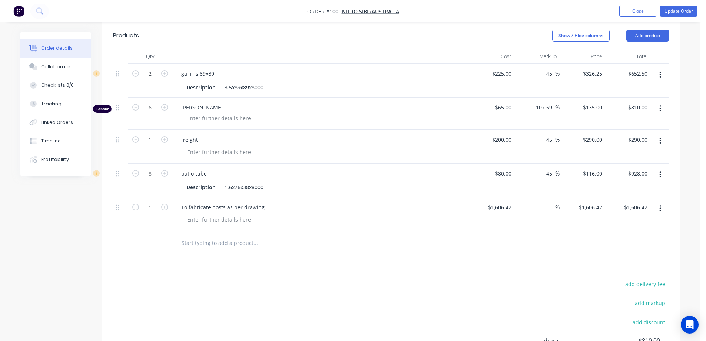
click at [661, 72] on icon "button" at bounding box center [659, 75] width 1 height 7
click at [618, 133] on div "Delete" at bounding box center [633, 138] width 57 height 11
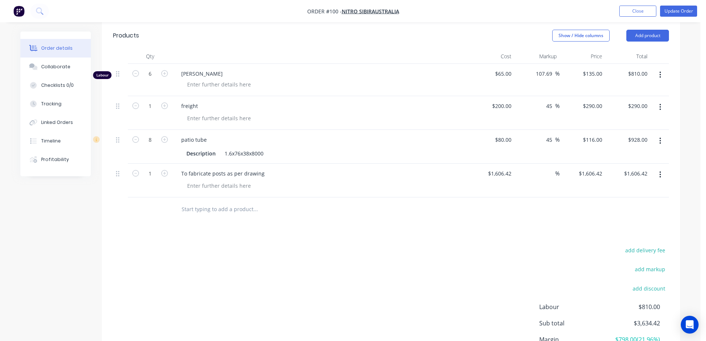
click at [661, 72] on icon "button" at bounding box center [659, 75] width 1 height 7
click at [624, 133] on div "Delete" at bounding box center [633, 138] width 57 height 11
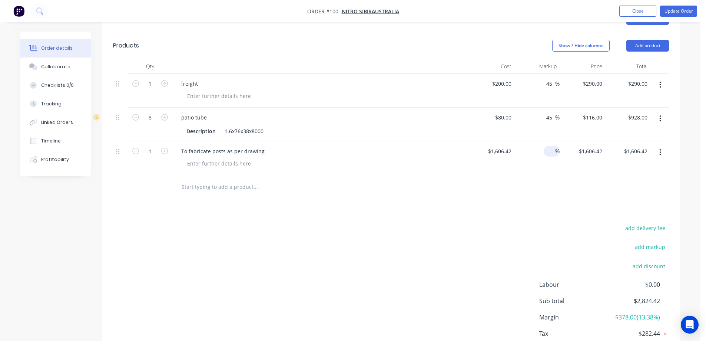
scroll to position [175, 0]
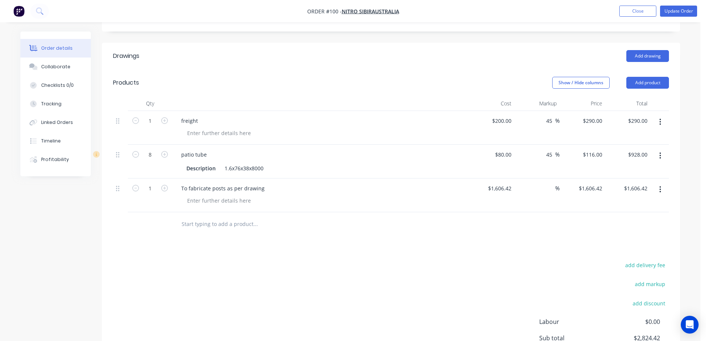
click at [491, 183] on div "$1,606.42 $1,606.42" at bounding box center [492, 195] width 46 height 34
click at [500, 183] on input "1606.42" at bounding box center [500, 188] width 27 height 11
click at [512, 183] on input "1606.42" at bounding box center [502, 188] width 23 height 11
click at [511, 183] on input "1606.42" at bounding box center [502, 188] width 23 height 11
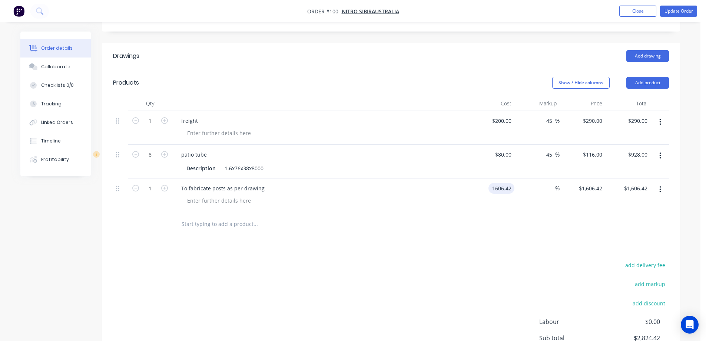
click at [511, 183] on input "1606.42" at bounding box center [502, 188] width 23 height 11
type input "$1,606.92"
click at [480, 212] on div at bounding box center [391, 224] width 556 height 24
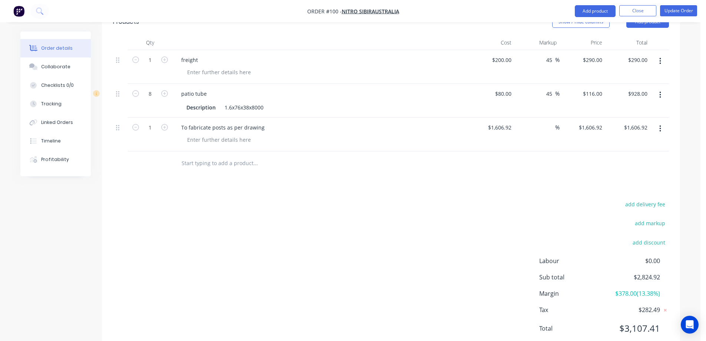
scroll to position [249, 0]
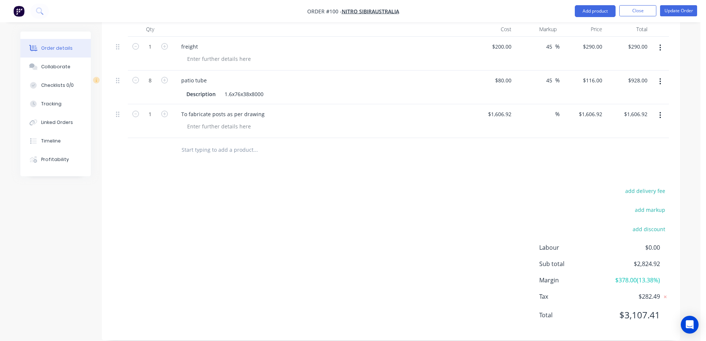
click at [424, 210] on div "add delivery fee add markup add discount Labour $0.00 Sub total $2,824.92 Margi…" at bounding box center [391, 257] width 556 height 143
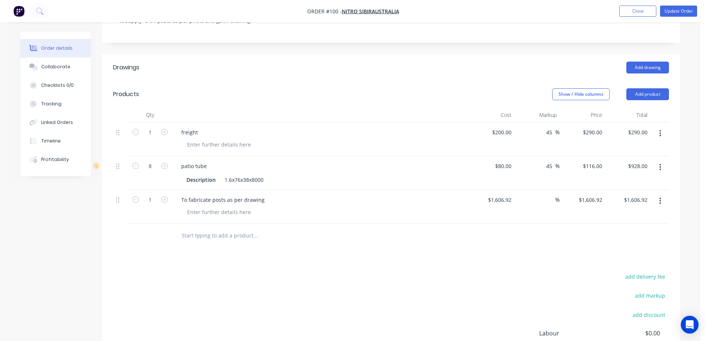
scroll to position [138, 0]
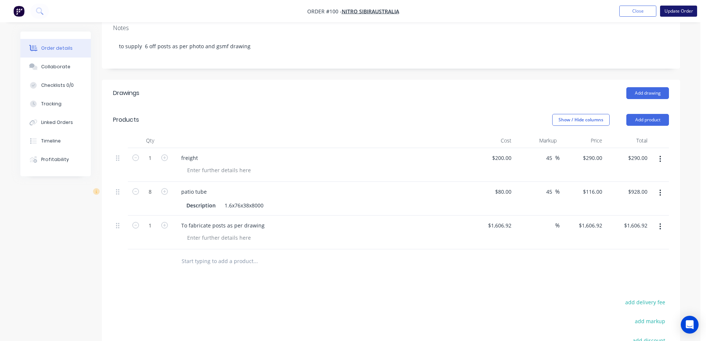
click at [680, 13] on button "Update Order" at bounding box center [678, 11] width 37 height 11
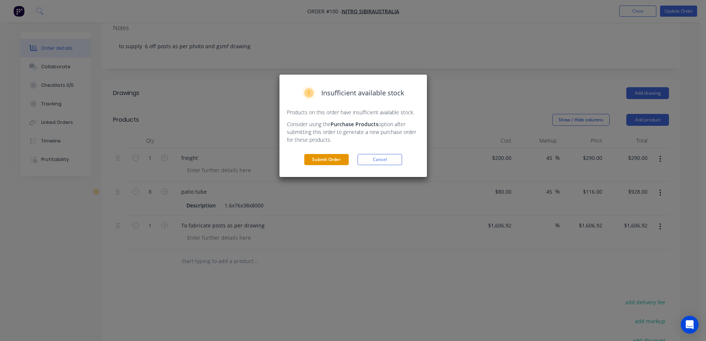
click at [338, 160] on button "Submit Order" at bounding box center [326, 159] width 44 height 11
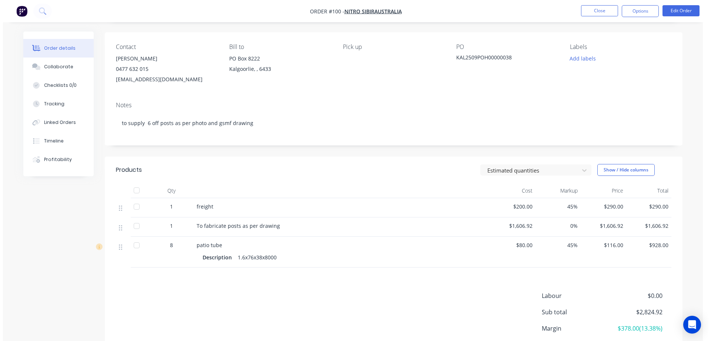
scroll to position [0, 0]
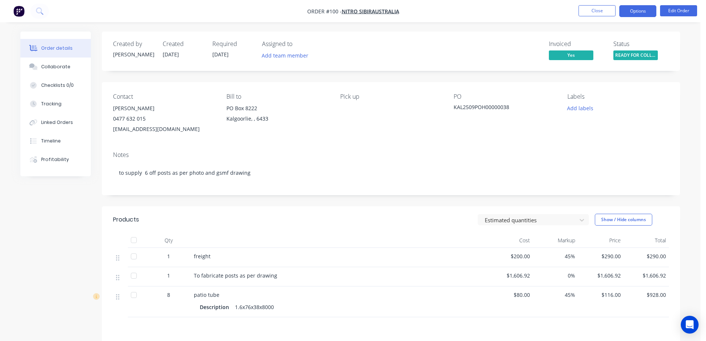
click at [641, 11] on button "Options" at bounding box center [637, 11] width 37 height 12
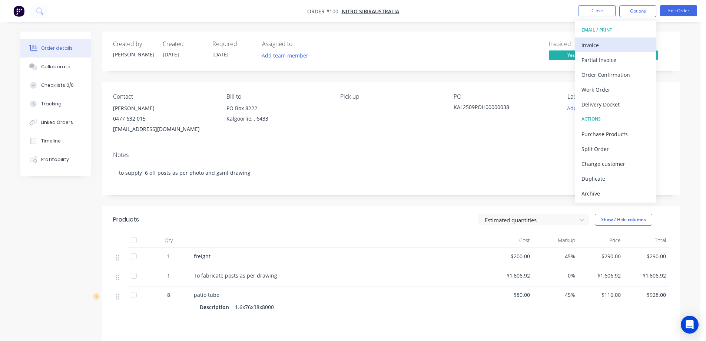
click at [613, 44] on div "Invoice" at bounding box center [615, 45] width 68 height 11
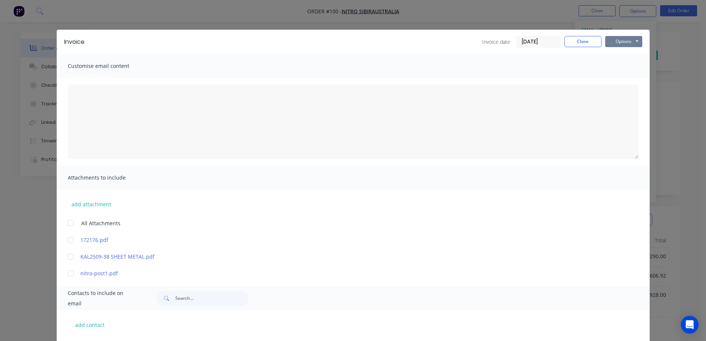
click at [615, 42] on button "Options" at bounding box center [623, 41] width 37 height 11
click at [618, 66] on button "Print" at bounding box center [628, 67] width 47 height 12
click at [568, 42] on button "Close" at bounding box center [582, 41] width 37 height 11
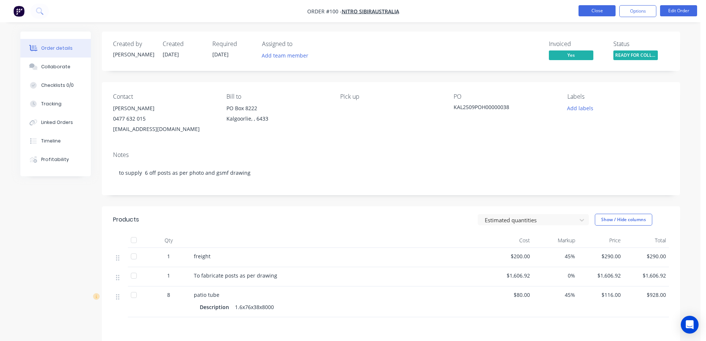
click at [595, 13] on button "Close" at bounding box center [596, 10] width 37 height 11
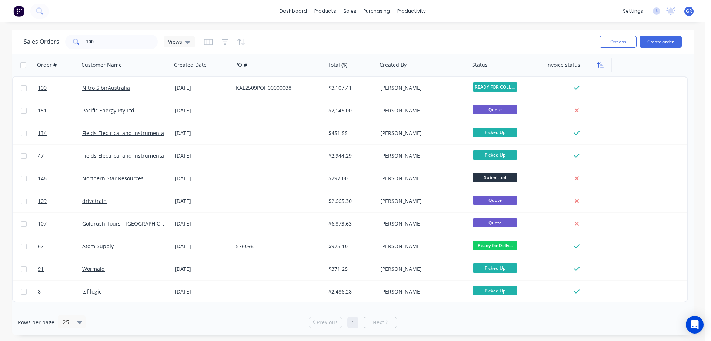
click at [600, 70] on button "button" at bounding box center [600, 64] width 11 height 11
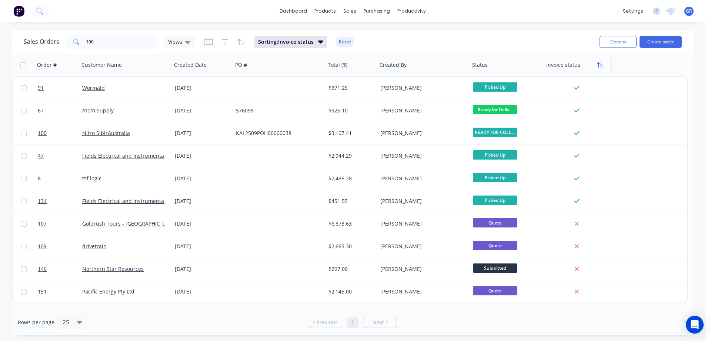
click at [600, 70] on button "button" at bounding box center [600, 64] width 11 height 11
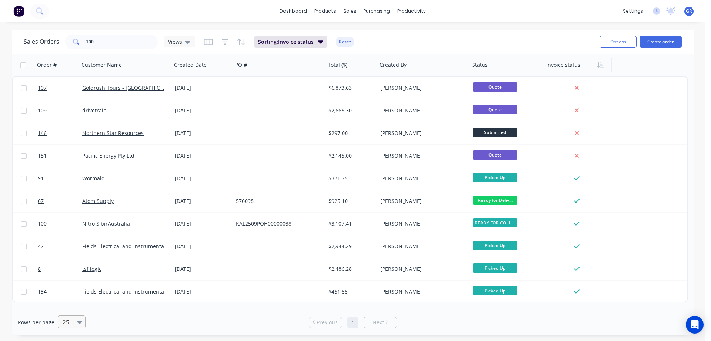
click at [80, 320] on icon at bounding box center [79, 322] width 5 height 8
drag, startPoint x: 102, startPoint y: 39, endPoint x: 44, endPoint y: 34, distance: 58.4
click at [44, 34] on div "Sales Orders 100 Views" at bounding box center [109, 41] width 171 height 15
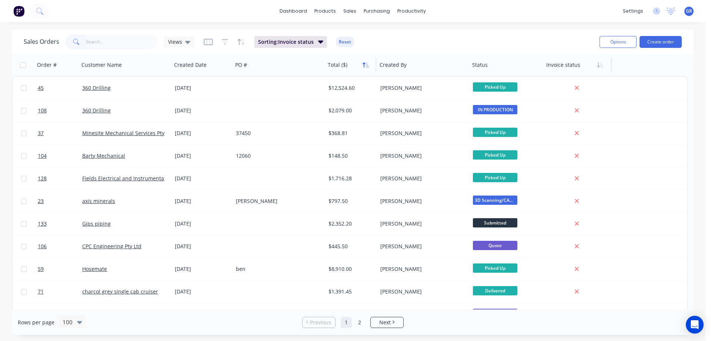
click at [365, 64] on icon "button" at bounding box center [366, 65] width 7 height 6
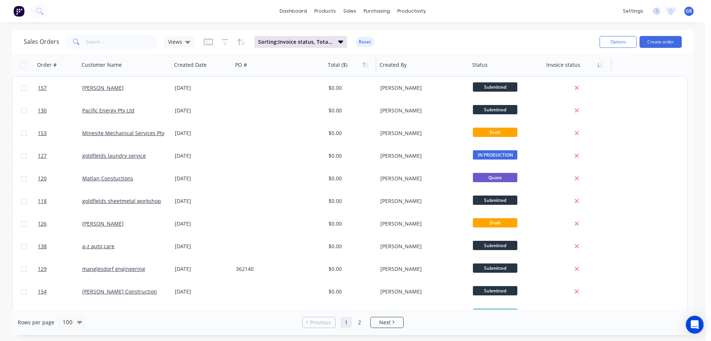
click at [365, 64] on icon "button" at bounding box center [366, 65] width 7 height 6
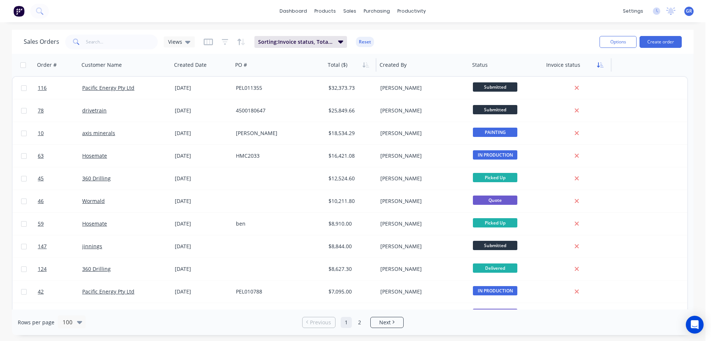
click at [599, 66] on icon "button" at bounding box center [598, 64] width 3 height 5
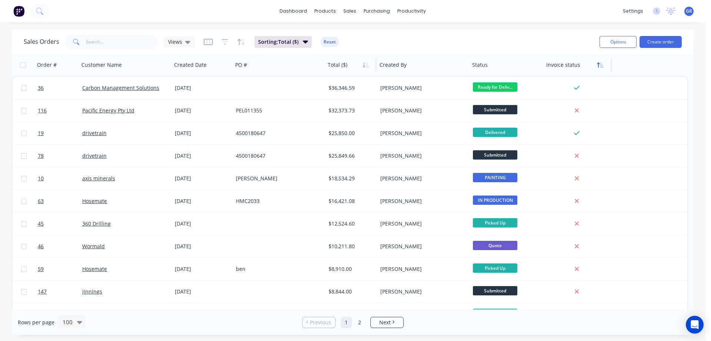
click at [602, 67] on icon "button" at bounding box center [600, 65] width 7 height 6
click at [368, 66] on icon "button" at bounding box center [367, 64] width 3 height 5
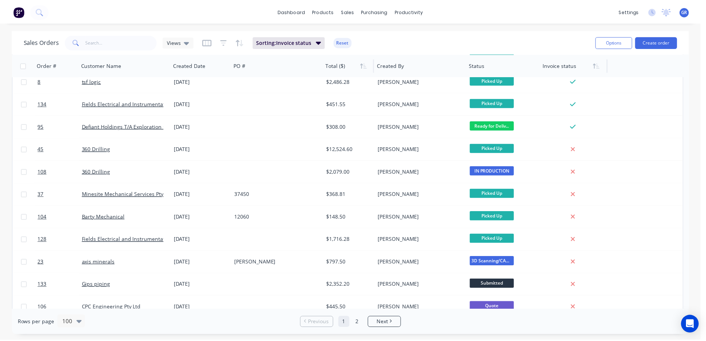
scroll to position [1472, 0]
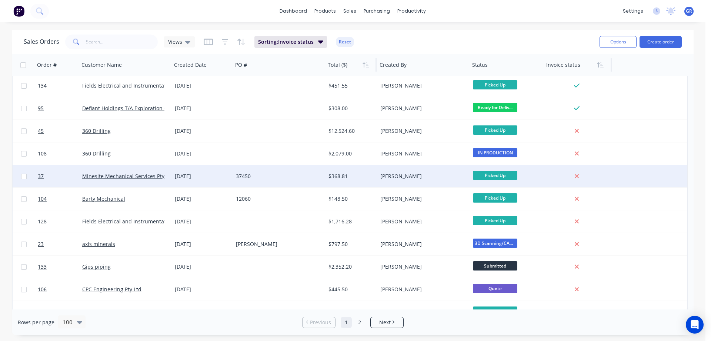
click at [281, 174] on div "37450" at bounding box center [277, 175] width 82 height 7
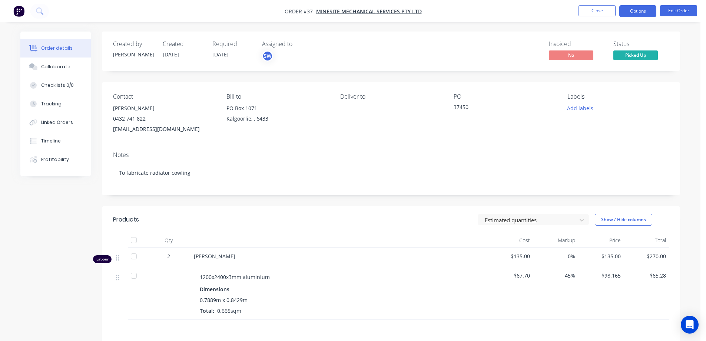
click at [631, 12] on button "Options" at bounding box center [637, 11] width 37 height 12
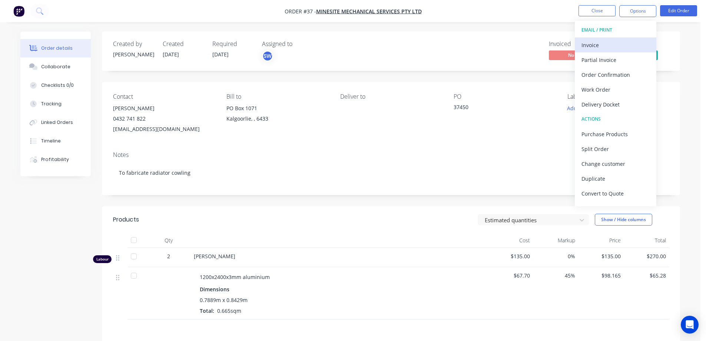
click at [616, 44] on div "Invoice" at bounding box center [615, 45] width 68 height 11
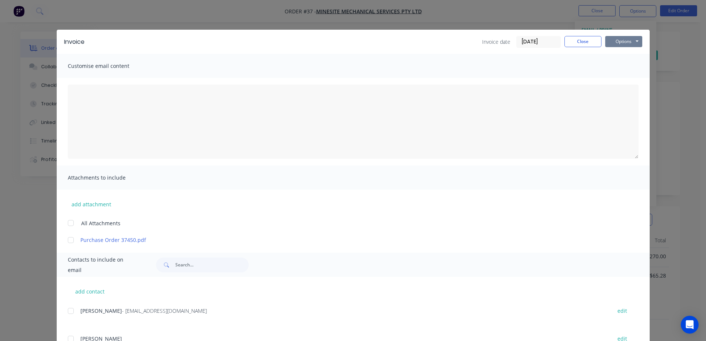
click at [612, 39] on button "Options" at bounding box center [623, 41] width 37 height 11
click at [619, 68] on button "Print" at bounding box center [628, 67] width 47 height 12
click at [581, 43] on button "Close" at bounding box center [582, 41] width 37 height 11
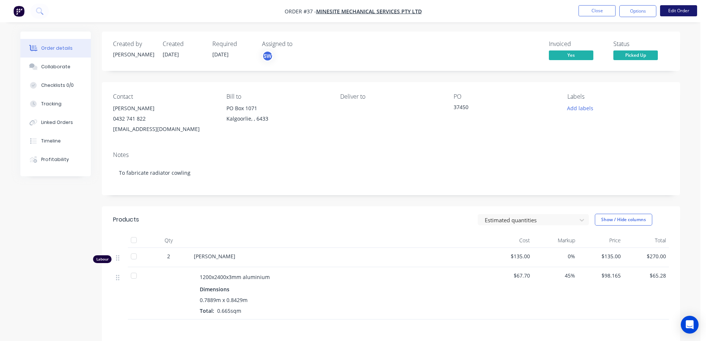
click at [682, 11] on button "Edit Order" at bounding box center [678, 10] width 37 height 11
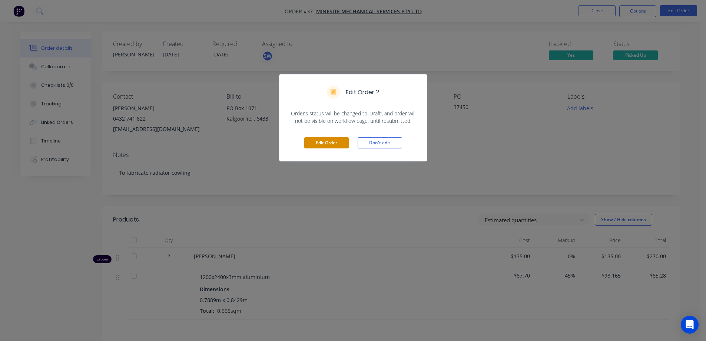
click at [321, 143] on button "Edit Order" at bounding box center [326, 142] width 44 height 11
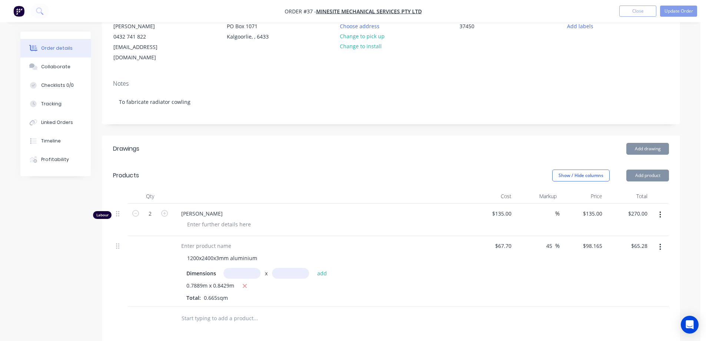
scroll to position [111, 0]
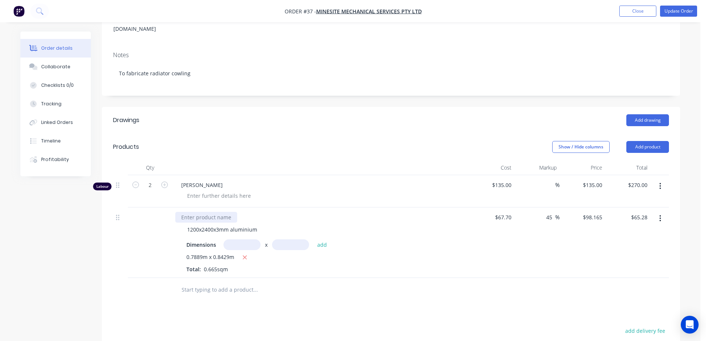
click at [224, 212] on div at bounding box center [206, 217] width 62 height 11
click at [243, 254] on icon "button" at bounding box center [244, 257] width 5 height 7
type input "$0.00"
click at [400, 224] on div "1200x2400x3mm aluminium" at bounding box center [323, 229] width 285 height 11
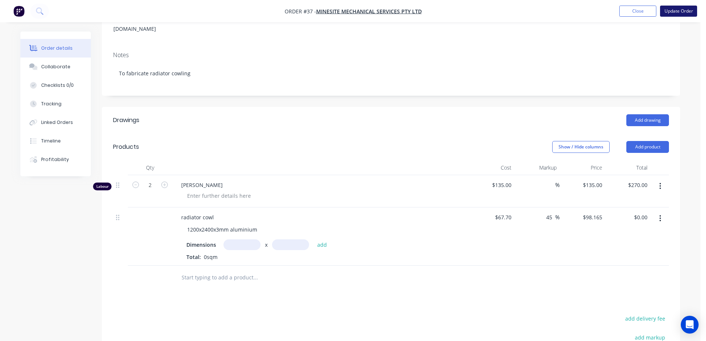
click at [672, 10] on button "Update Order" at bounding box center [678, 11] width 37 height 11
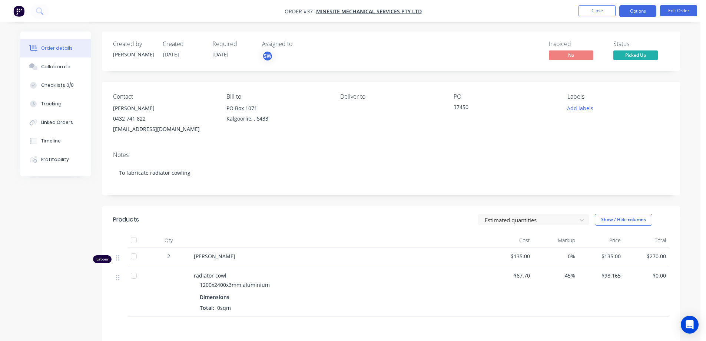
click at [641, 9] on button "Options" at bounding box center [637, 11] width 37 height 12
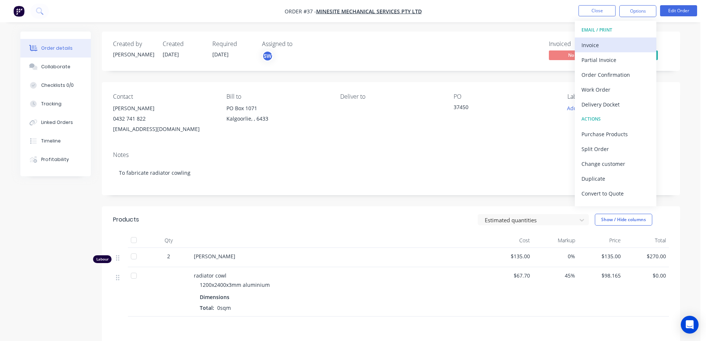
click at [612, 41] on div "Invoice" at bounding box center [615, 45] width 68 height 11
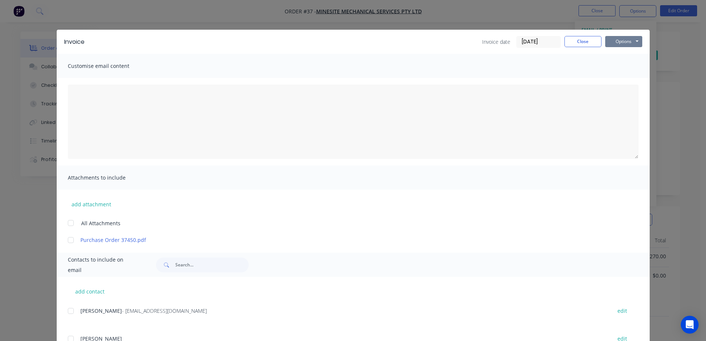
click at [629, 42] on button "Options" at bounding box center [623, 41] width 37 height 11
click at [624, 66] on button "Print" at bounding box center [628, 67] width 47 height 12
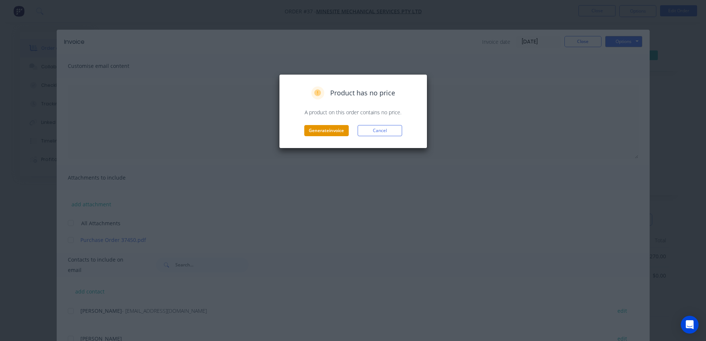
click at [329, 126] on button "Generate invoice" at bounding box center [326, 130] width 44 height 11
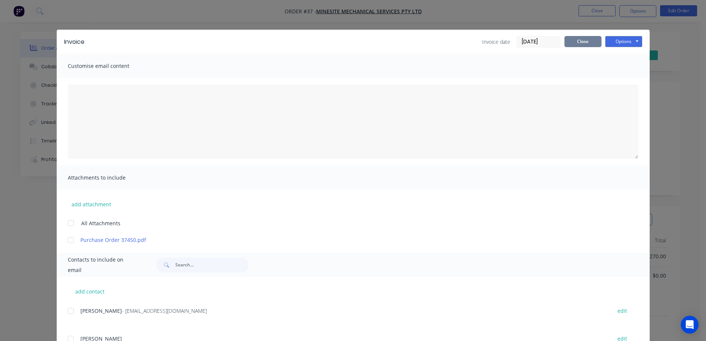
click at [565, 41] on button "Close" at bounding box center [582, 41] width 37 height 11
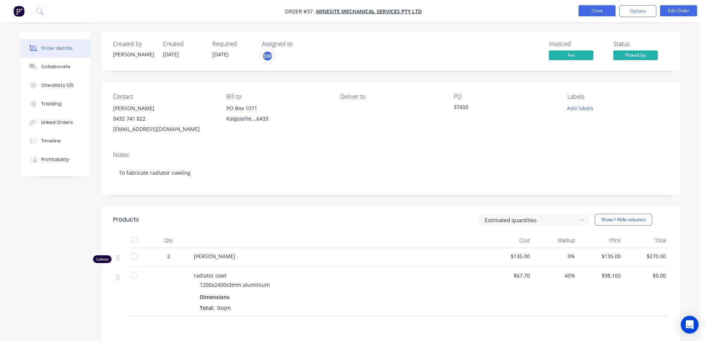
click at [585, 10] on button "Close" at bounding box center [596, 10] width 37 height 11
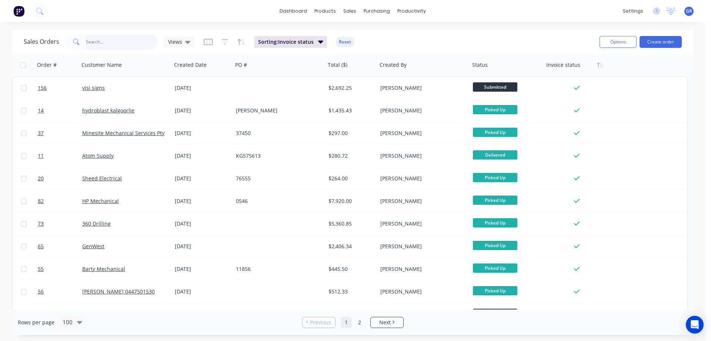
click at [120, 40] on input "text" at bounding box center [122, 41] width 72 height 15
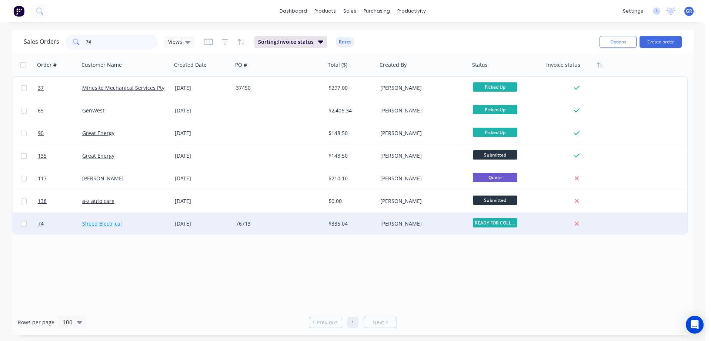
type input "74"
click at [83, 226] on link "Sheed Electrical" at bounding box center [102, 223] width 40 height 7
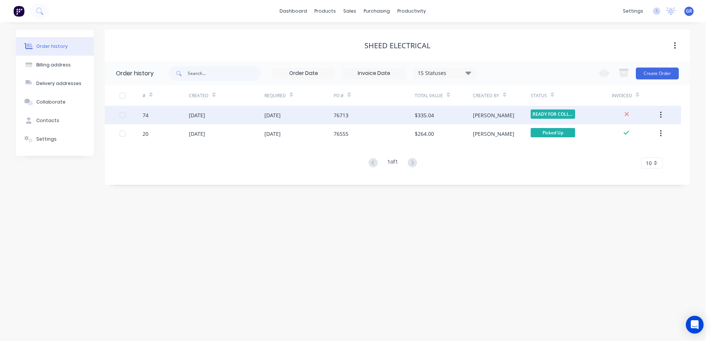
click at [221, 114] on div "[DATE]" at bounding box center [226, 115] width 75 height 19
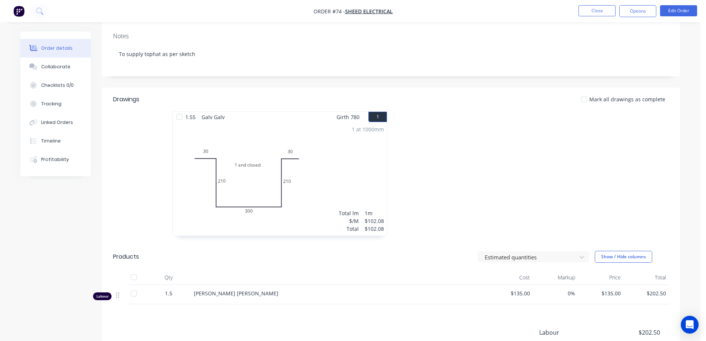
scroll to position [148, 0]
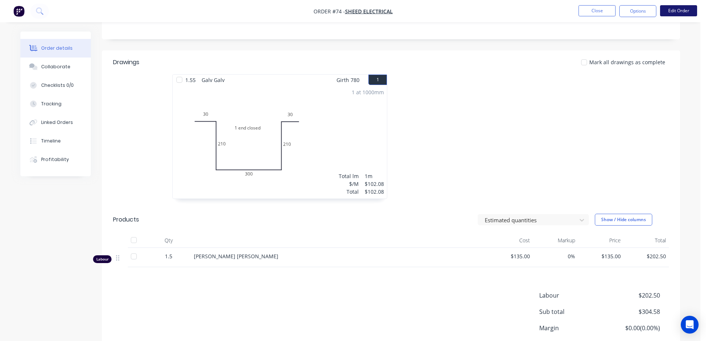
click at [679, 6] on button "Edit Order" at bounding box center [678, 10] width 37 height 11
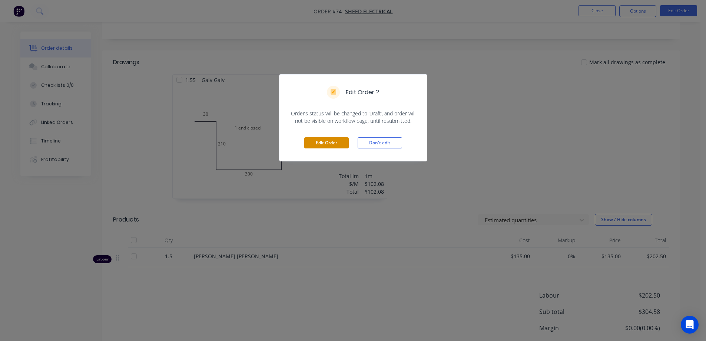
click at [334, 138] on button "Edit Order" at bounding box center [326, 142] width 44 height 11
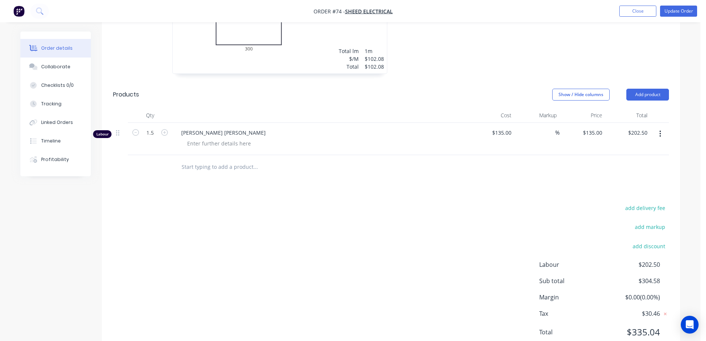
scroll to position [259, 0]
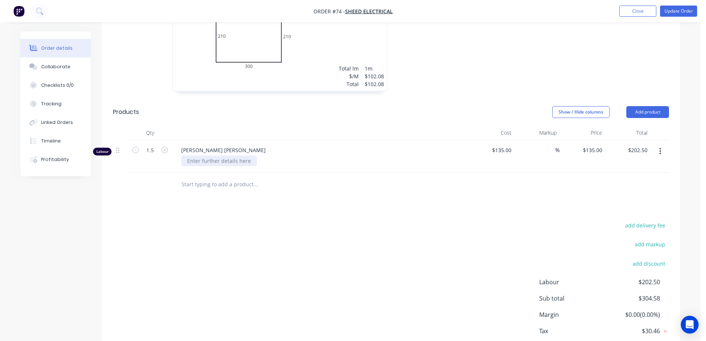
click at [200, 160] on div at bounding box center [219, 160] width 76 height 11
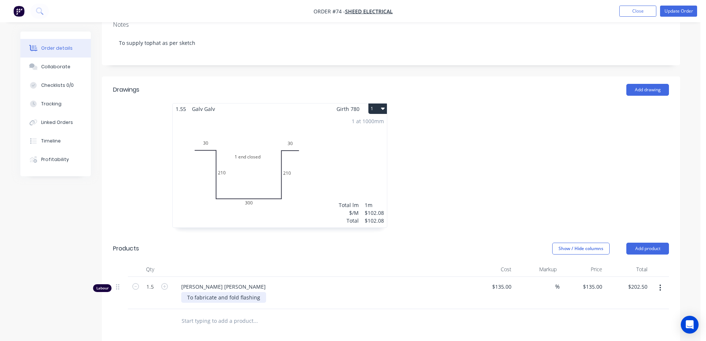
scroll to position [111, 0]
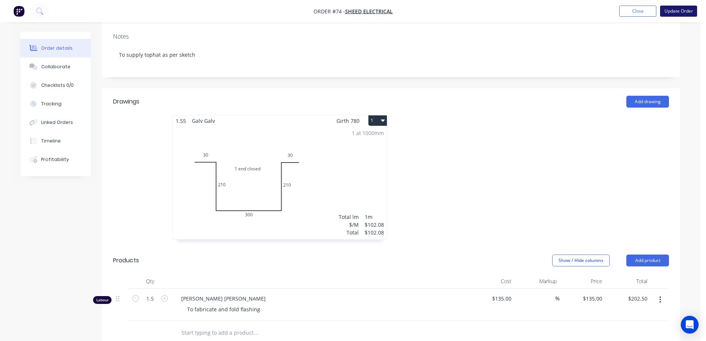
click at [668, 10] on button "Update Order" at bounding box center [678, 11] width 37 height 11
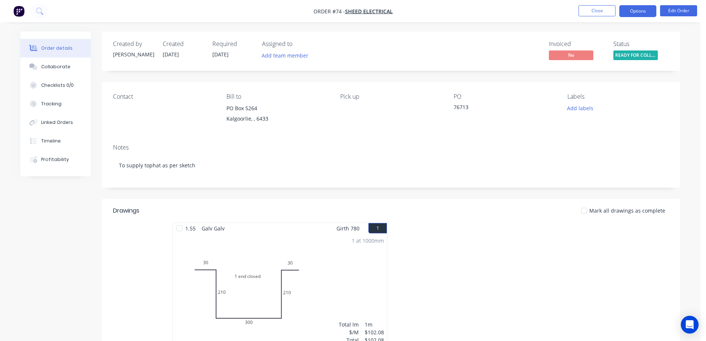
click at [647, 9] on button "Options" at bounding box center [637, 11] width 37 height 12
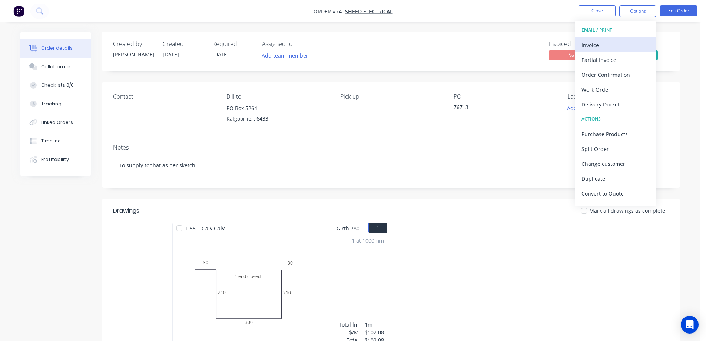
click at [611, 43] on div "Invoice" at bounding box center [615, 45] width 68 height 11
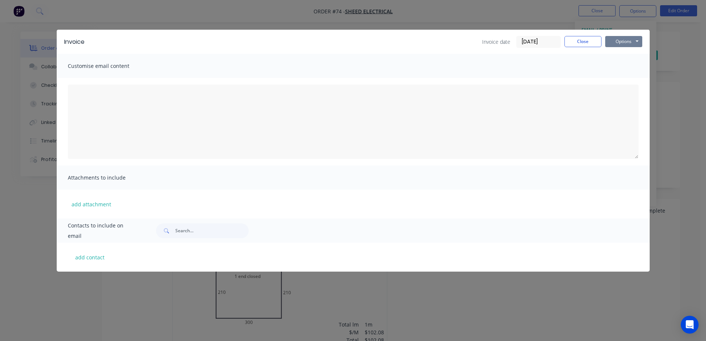
click at [616, 39] on button "Options" at bounding box center [623, 41] width 37 height 11
click at [621, 63] on button "Print" at bounding box center [628, 67] width 47 height 12
click at [591, 40] on button "Close" at bounding box center [582, 41] width 37 height 11
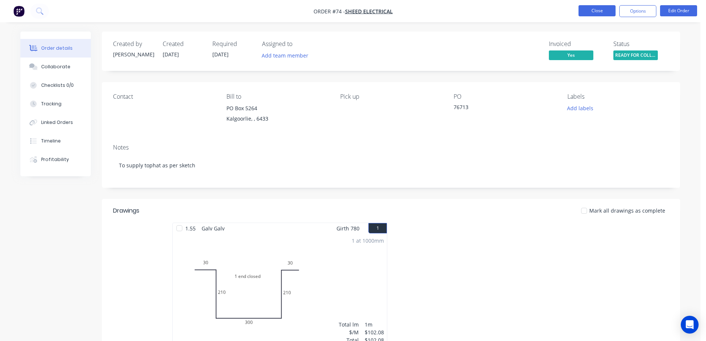
click at [600, 9] on button "Close" at bounding box center [596, 10] width 37 height 11
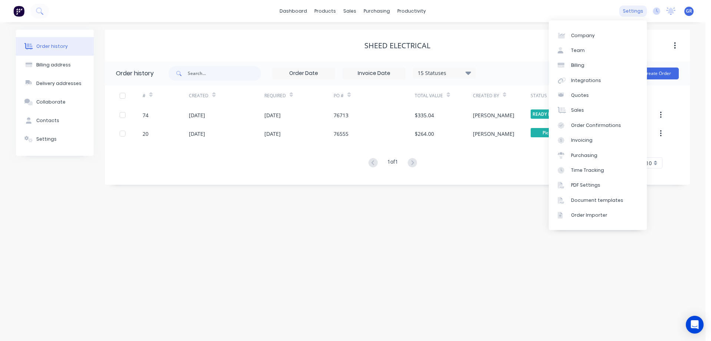
click at [642, 11] on div "settings" at bounding box center [634, 11] width 28 height 11
click at [594, 67] on link "Billing" at bounding box center [598, 65] width 98 height 15
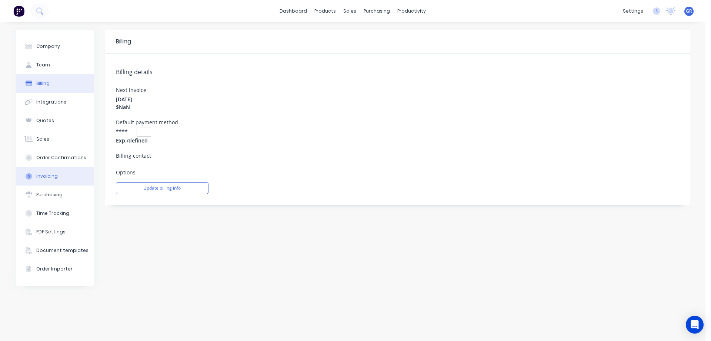
click at [52, 177] on div "Invoicing" at bounding box center [46, 176] width 21 height 7
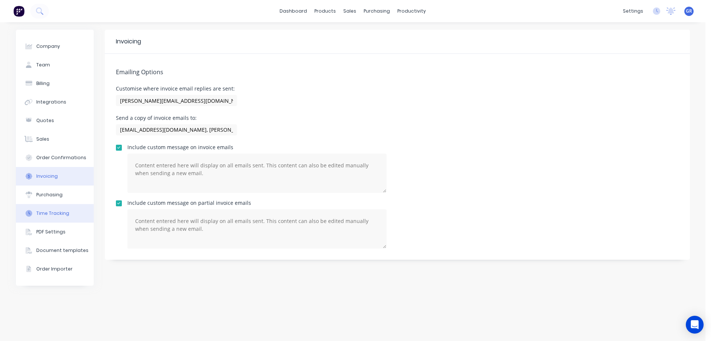
click at [45, 210] on div "Time Tracking" at bounding box center [52, 213] width 33 height 7
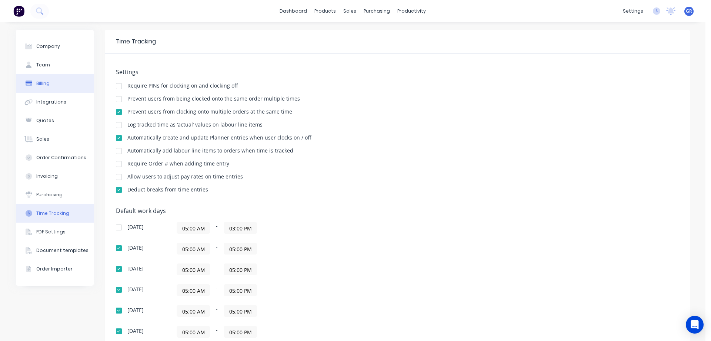
click at [49, 80] on button "Billing" at bounding box center [55, 83] width 78 height 19
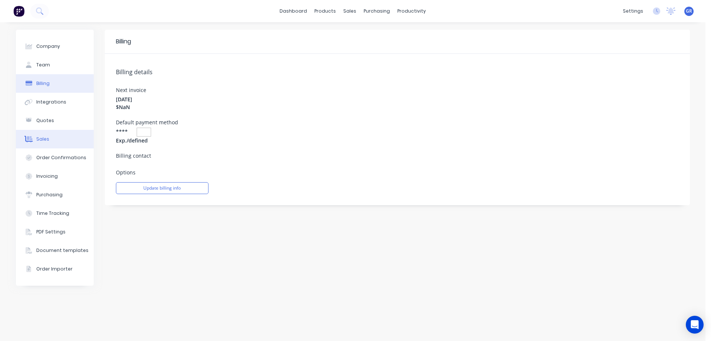
click at [50, 140] on button "Sales" at bounding box center [55, 139] width 78 height 19
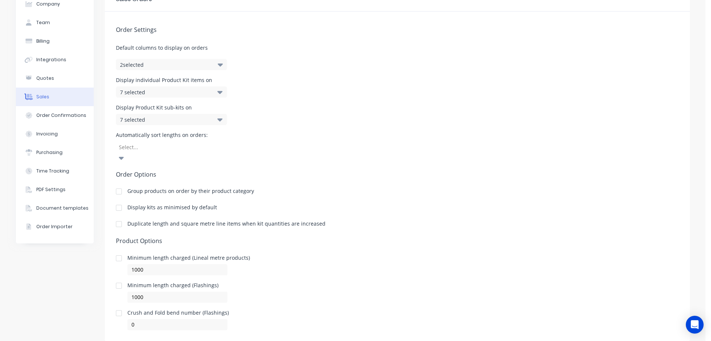
scroll to position [50, 0]
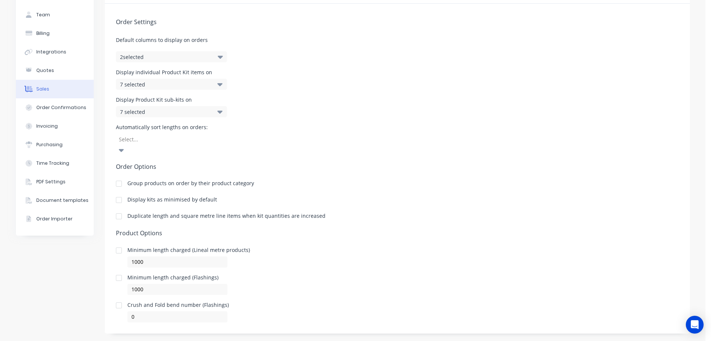
click at [218, 55] on icon "button" at bounding box center [220, 57] width 5 height 8
click at [218, 84] on icon at bounding box center [220, 84] width 5 height 8
click at [243, 92] on div "Order Settings Default columns to display on orders 2 selected Display individu…" at bounding box center [397, 163] width 585 height 318
click at [56, 108] on div "Order Confirmations" at bounding box center [61, 107] width 50 height 7
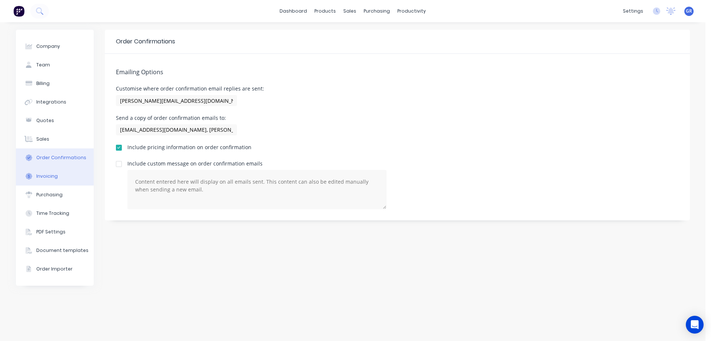
click at [61, 178] on button "Invoicing" at bounding box center [55, 176] width 78 height 19
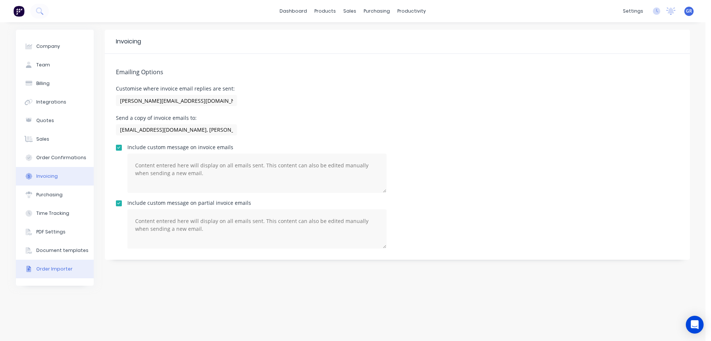
click at [59, 266] on div "Order Importer" at bounding box center [54, 268] width 36 height 7
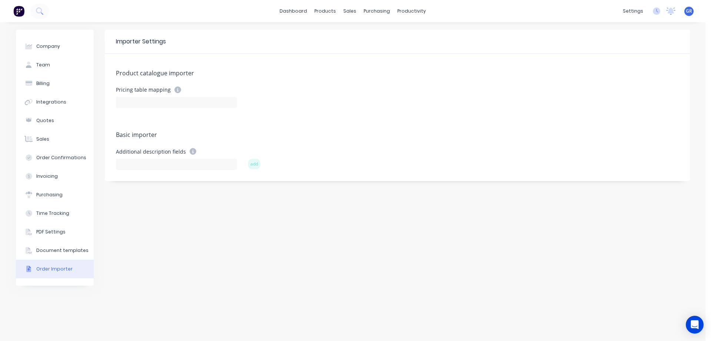
click at [190, 152] on icon at bounding box center [193, 151] width 7 height 7
click at [175, 87] on icon at bounding box center [178, 89] width 7 height 7
click at [175, 91] on icon at bounding box center [178, 89] width 7 height 7
click at [165, 102] on input at bounding box center [176, 102] width 121 height 11
click at [171, 90] on div "Pricing table mapping" at bounding box center [176, 89] width 121 height 7
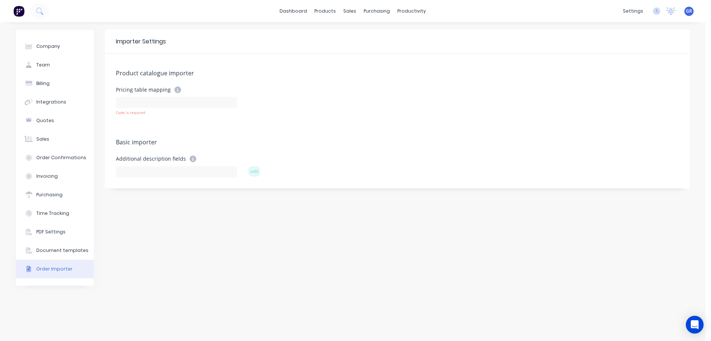
click at [147, 129] on form "Pricing table mapping Code is required" at bounding box center [397, 108] width 563 height 44
click at [62, 251] on div "Document templates" at bounding box center [62, 250] width 52 height 7
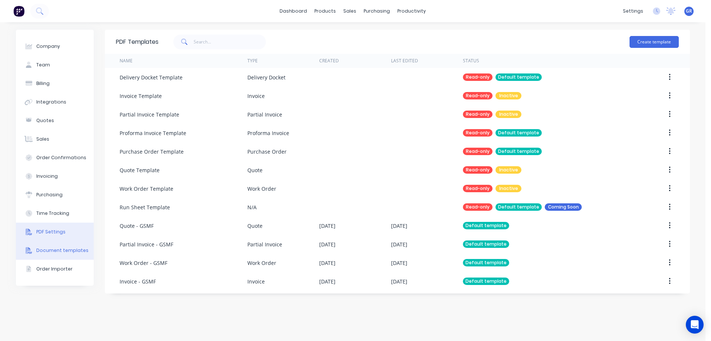
click at [54, 232] on div "PDF Settings" at bounding box center [50, 231] width 29 height 7
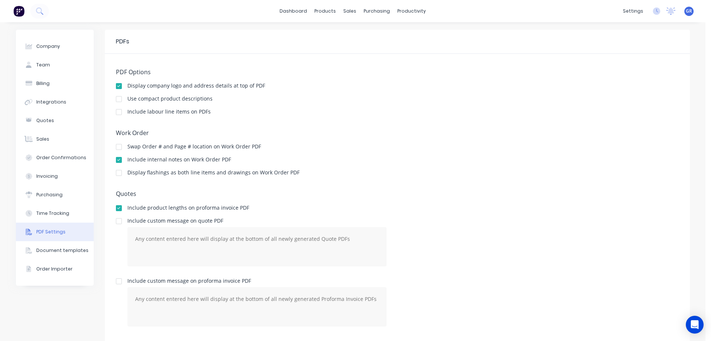
click at [117, 112] on div at bounding box center [119, 111] width 15 height 15
click at [363, 40] on link "Sales Orders" at bounding box center [386, 35] width 98 height 15
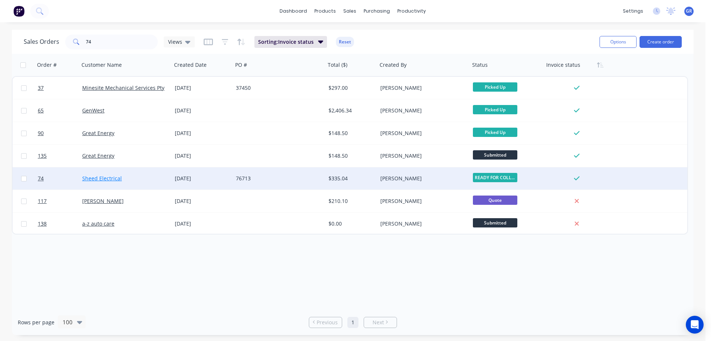
click at [114, 175] on link "Sheed Electrical" at bounding box center [102, 178] width 40 height 7
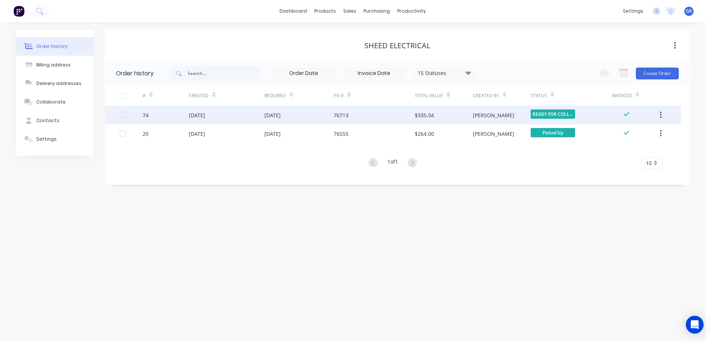
click at [230, 114] on div "[DATE]" at bounding box center [226, 115] width 75 height 19
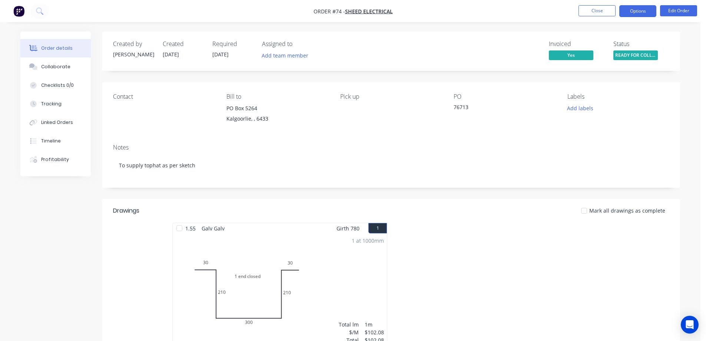
click at [633, 9] on button "Options" at bounding box center [637, 11] width 37 height 12
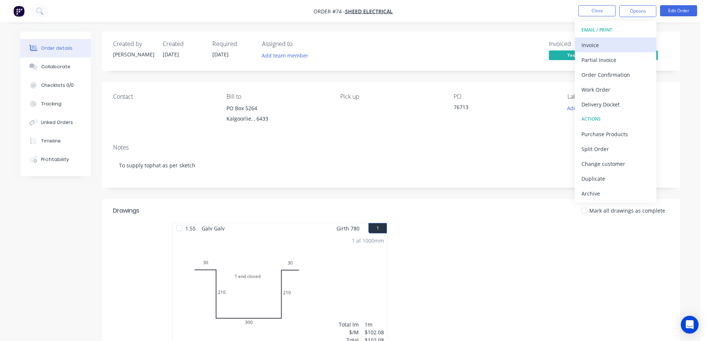
click at [605, 46] on div "Invoice" at bounding box center [615, 45] width 68 height 11
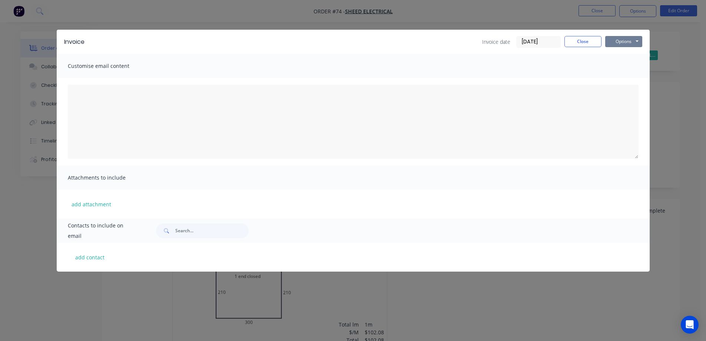
click at [625, 43] on button "Options" at bounding box center [623, 41] width 37 height 11
click at [620, 66] on button "Print" at bounding box center [628, 67] width 47 height 12
click at [596, 41] on button "Close" at bounding box center [582, 41] width 37 height 11
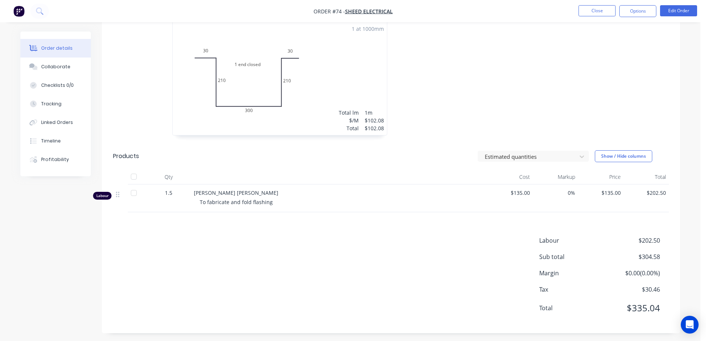
scroll to position [215, 0]
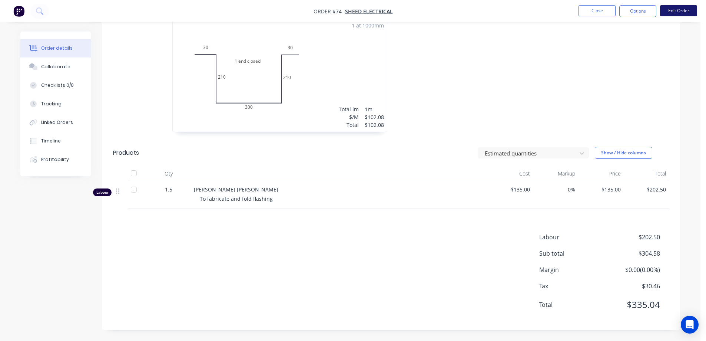
click at [665, 7] on button "Edit Order" at bounding box center [678, 10] width 37 height 11
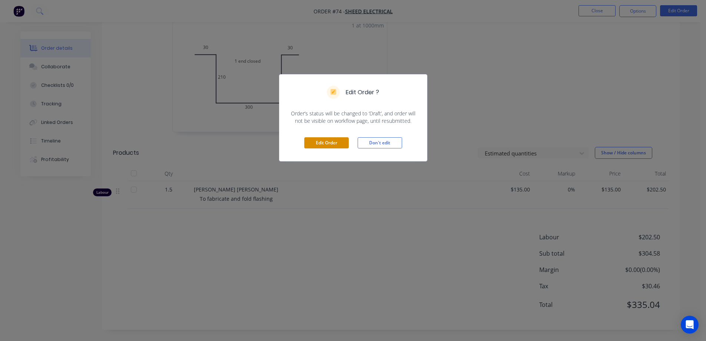
click at [328, 139] on button "Edit Order" at bounding box center [326, 142] width 44 height 11
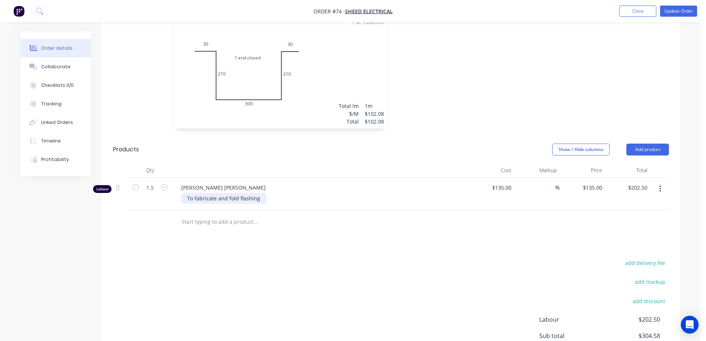
scroll to position [222, 0]
click at [661, 184] on button "button" at bounding box center [659, 188] width 17 height 13
click at [613, 251] on div "Delete" at bounding box center [633, 252] width 57 height 11
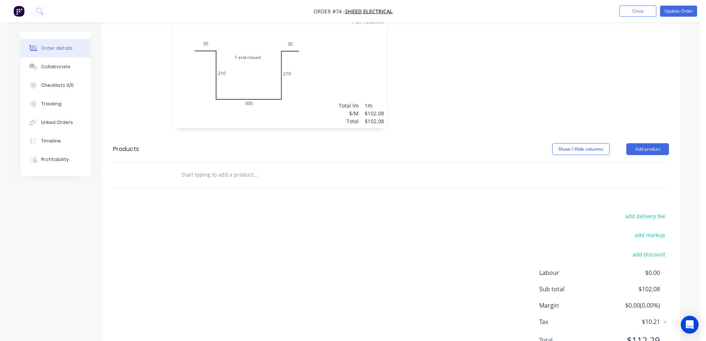
click at [434, 211] on div "add delivery fee add markup add discount Labour $0.00 Sub total $102.08 Margin …" at bounding box center [391, 282] width 556 height 143
click at [206, 173] on input "text" at bounding box center [255, 174] width 148 height 15
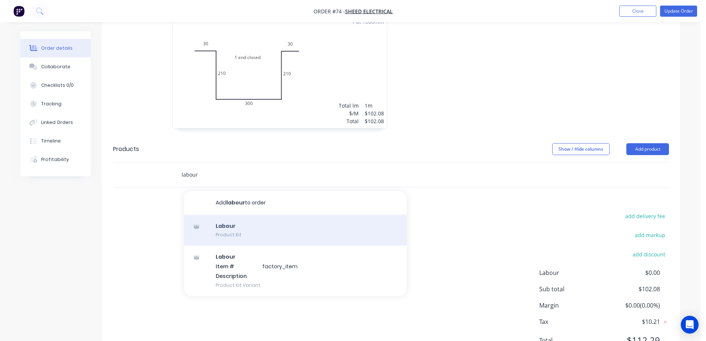
type input "labour"
click at [239, 229] on div "Labour Product Kit" at bounding box center [295, 230] width 222 height 31
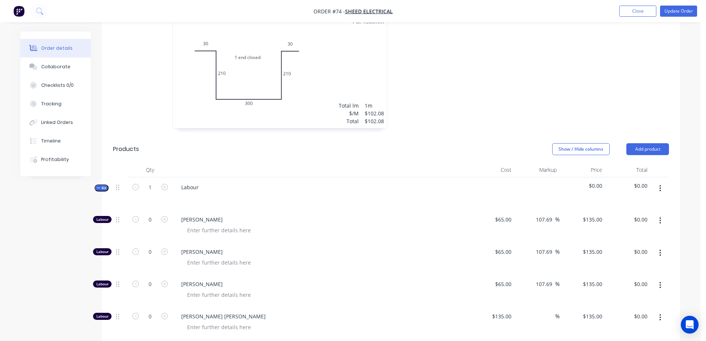
click at [594, 186] on span "$0.00" at bounding box center [583, 186] width 40 height 8
click at [610, 186] on span "$0.00" at bounding box center [628, 186] width 40 height 8
click at [654, 185] on button "button" at bounding box center [659, 188] width 17 height 13
click at [647, 185] on div "$0.00" at bounding box center [628, 193] width 46 height 32
click at [646, 185] on span "$0.00" at bounding box center [628, 186] width 40 height 8
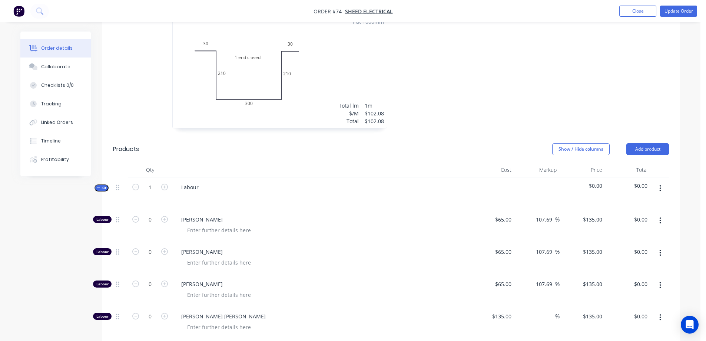
click at [659, 187] on icon "button" at bounding box center [660, 188] width 2 height 8
click at [629, 207] on div "Add product to kit" at bounding box center [633, 207] width 57 height 11
click at [249, 182] on div "Labour" at bounding box center [320, 193] width 296 height 32
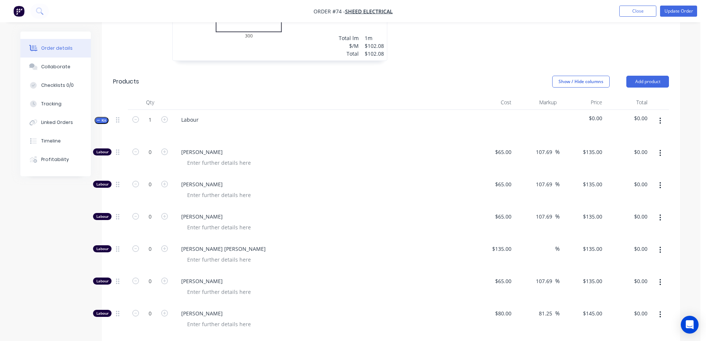
scroll to position [296, 0]
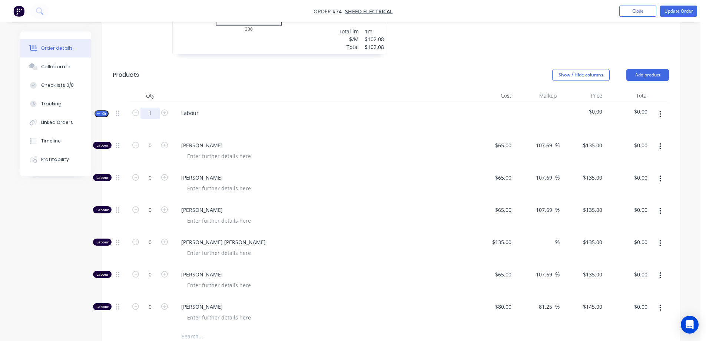
click at [155, 114] on input "1" at bounding box center [149, 112] width 19 height 11
type input "1.5"
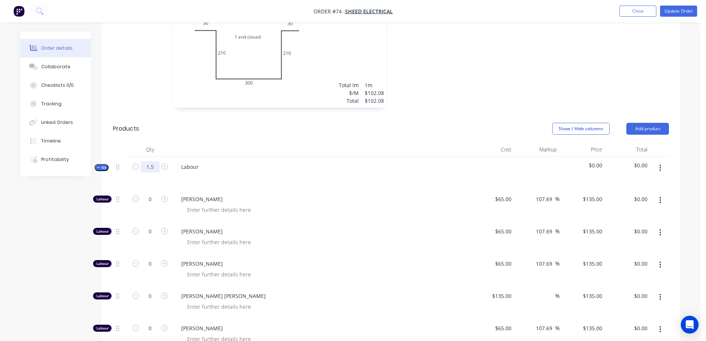
scroll to position [222, 0]
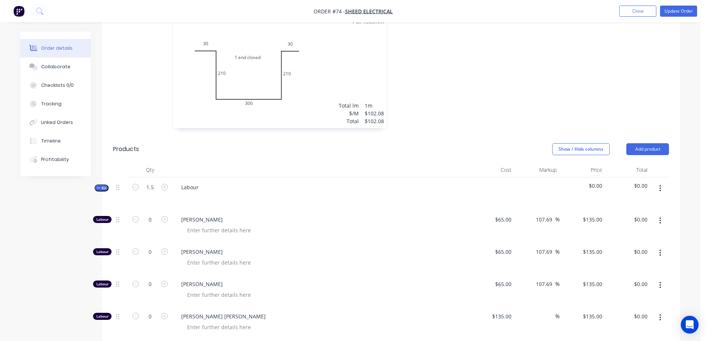
click at [661, 188] on icon "button" at bounding box center [660, 188] width 2 height 8
click at [624, 251] on div "Delete" at bounding box center [633, 252] width 57 height 11
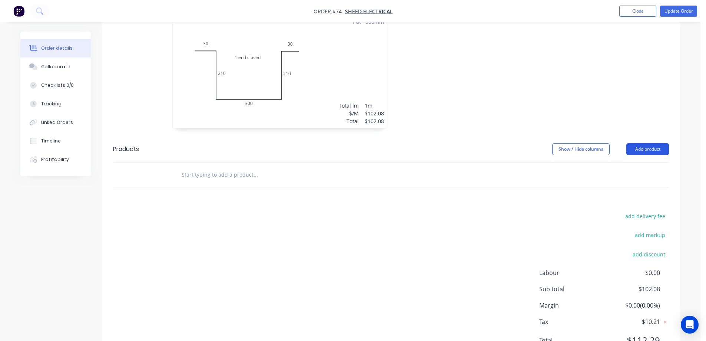
click at [649, 146] on button "Add product" at bounding box center [647, 149] width 43 height 12
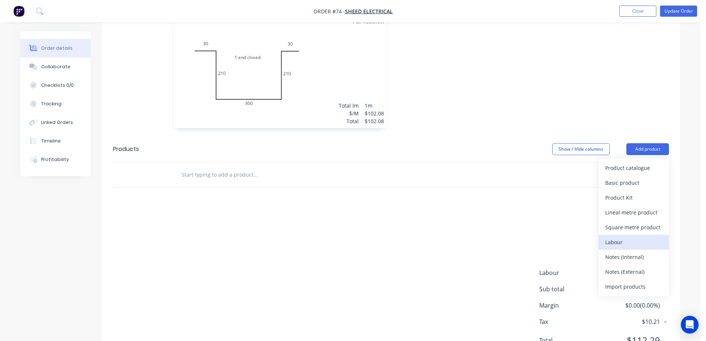
click at [626, 240] on div "Labour" at bounding box center [633, 241] width 57 height 11
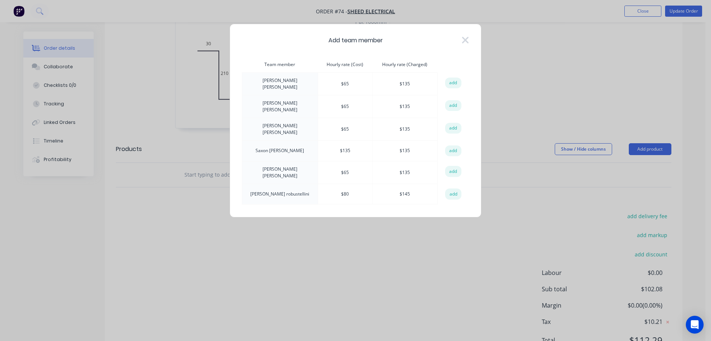
click at [461, 43] on div "Add team member" at bounding box center [356, 40] width 228 height 9
click at [465, 40] on icon at bounding box center [466, 40] width 8 height 10
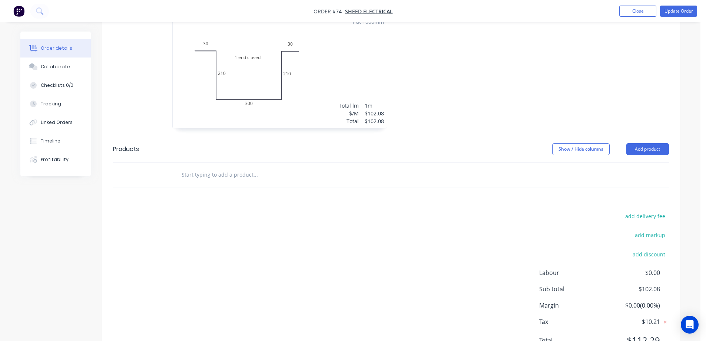
click at [218, 175] on input "text" at bounding box center [255, 174] width 148 height 15
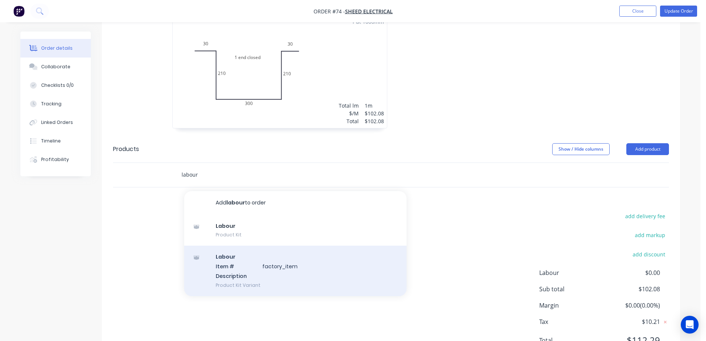
type input "labour"
click at [236, 262] on div "Labour Item # factory_item Description Product Kit Variant" at bounding box center [295, 270] width 222 height 50
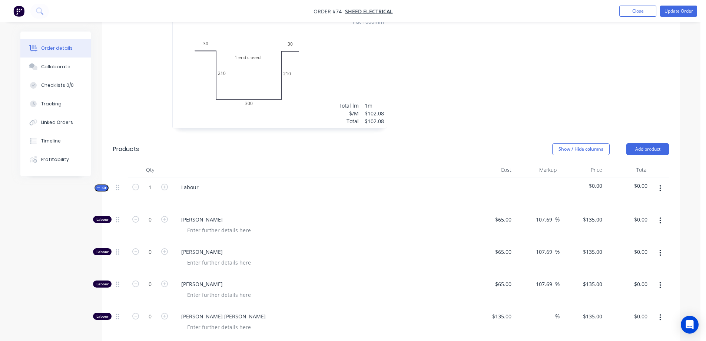
click at [99, 188] on icon "button" at bounding box center [98, 188] width 3 height 4
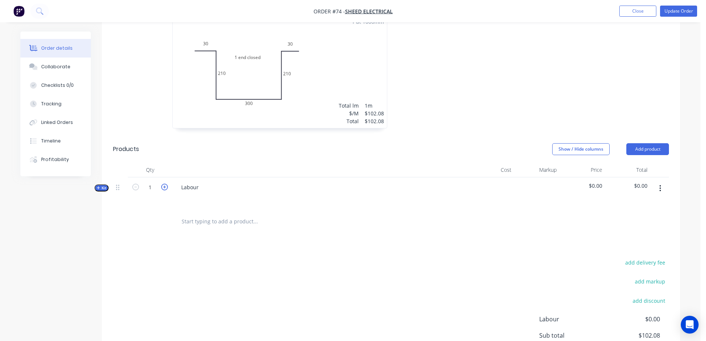
click at [165, 187] on icon "button" at bounding box center [164, 186] width 7 height 7
click at [152, 186] on input "2" at bounding box center [149, 187] width 19 height 11
type input "1.5"
drag, startPoint x: 349, startPoint y: 186, endPoint x: 508, endPoint y: 190, distance: 158.7
click at [352, 186] on div "Labour" at bounding box center [320, 193] width 296 height 32
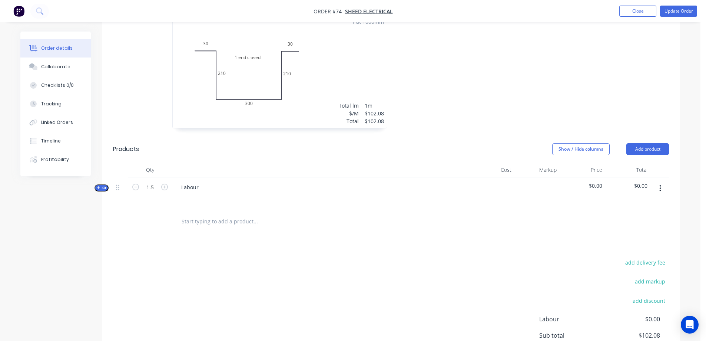
drag, startPoint x: 591, startPoint y: 183, endPoint x: 598, endPoint y: 194, distance: 12.5
click at [592, 184] on span "$0.00" at bounding box center [583, 186] width 40 height 8
drag, startPoint x: 601, startPoint y: 190, endPoint x: 598, endPoint y: 183, distance: 7.6
click at [601, 188] on div "$0.00" at bounding box center [583, 193] width 46 height 32
click at [598, 183] on span "$0.00" at bounding box center [583, 186] width 40 height 8
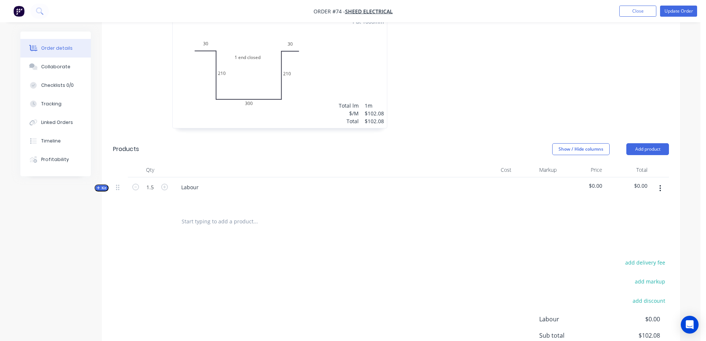
click at [661, 187] on button "button" at bounding box center [659, 188] width 17 height 13
click at [627, 207] on div "Add product to kit" at bounding box center [633, 207] width 57 height 11
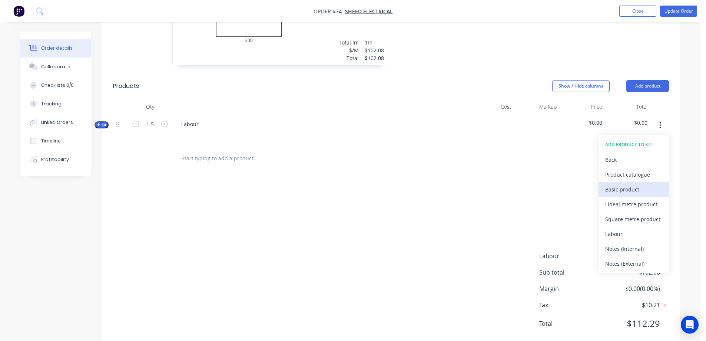
scroll to position [304, 0]
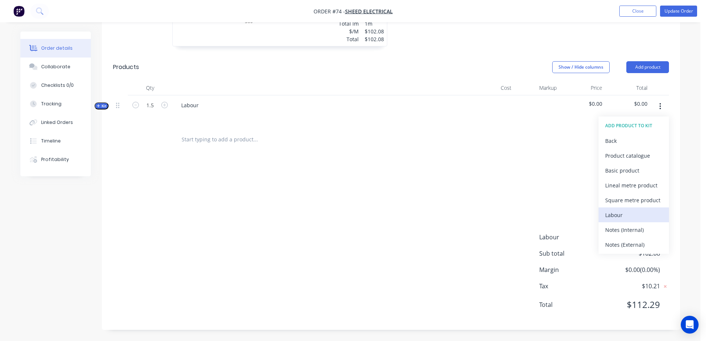
click at [615, 213] on div "Labour" at bounding box center [633, 214] width 57 height 11
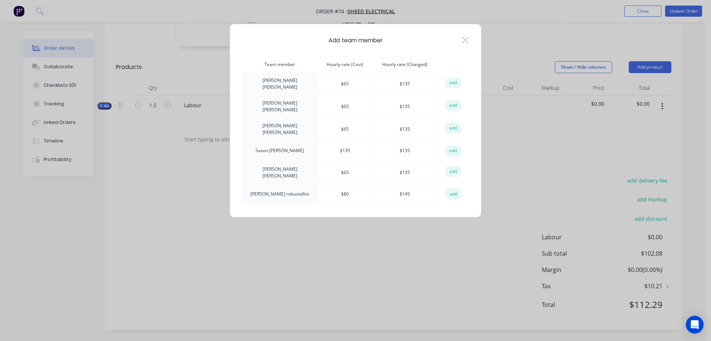
click at [467, 39] on icon at bounding box center [465, 40] width 7 height 7
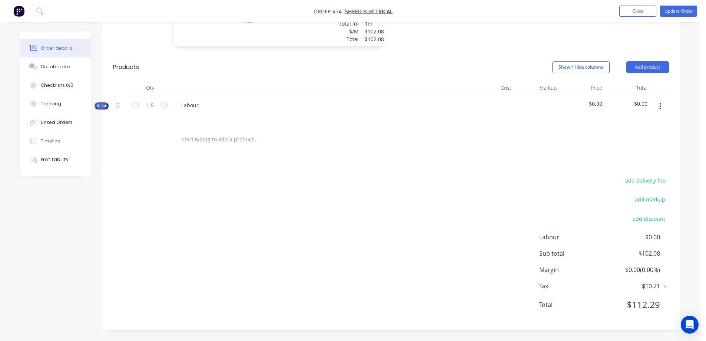
click at [205, 106] on div "Labour" at bounding box center [320, 111] width 296 height 32
click at [196, 107] on div "Labour" at bounding box center [189, 105] width 29 height 11
click at [198, 106] on div "Labour" at bounding box center [189, 105] width 29 height 11
click at [506, 106] on div at bounding box center [492, 111] width 46 height 32
drag, startPoint x: 560, startPoint y: 108, endPoint x: 565, endPoint y: 108, distance: 5.9
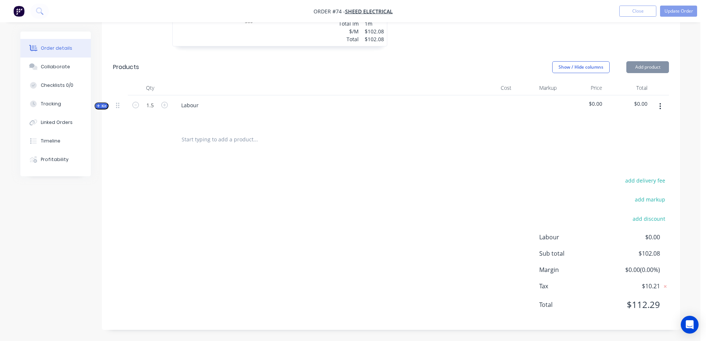
click at [563, 108] on div "Kit 1.5 Labour $0.00 $0.00" at bounding box center [391, 111] width 556 height 32
click at [584, 109] on div "$0.00" at bounding box center [583, 111] width 46 height 32
click at [596, 103] on span "$0.00" at bounding box center [583, 104] width 40 height 8
click at [597, 103] on span "$0.00" at bounding box center [583, 104] width 40 height 8
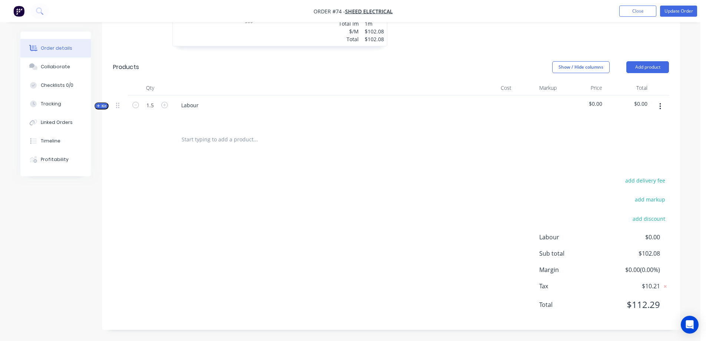
click at [590, 103] on span "$0.00" at bounding box center [583, 104] width 40 height 8
click at [657, 105] on button "button" at bounding box center [659, 106] width 17 height 13
click at [619, 166] on div "Delete" at bounding box center [633, 170] width 57 height 11
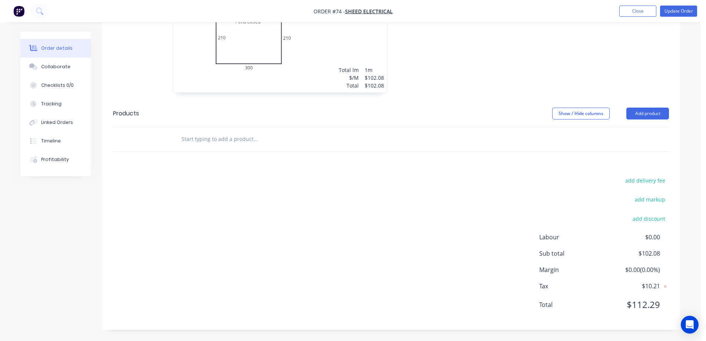
click at [200, 137] on input "text" at bounding box center [255, 139] width 148 height 15
drag, startPoint x: 198, startPoint y: 139, endPoint x: 188, endPoint y: 142, distance: 10.2
click at [188, 142] on input "text" at bounding box center [255, 139] width 148 height 15
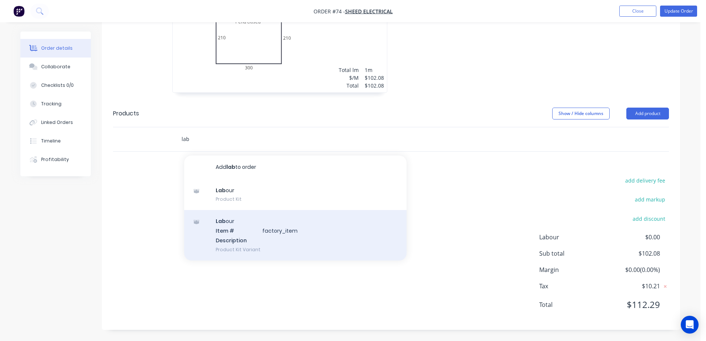
type input "lab"
click at [238, 229] on div "Lab our Item # factory_item Description Product Kit Variant" at bounding box center [295, 235] width 222 height 50
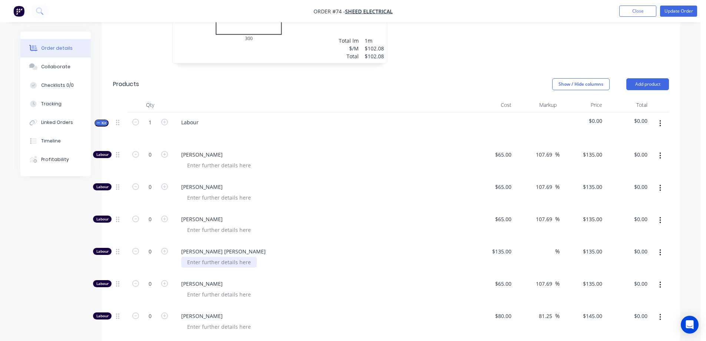
scroll to position [332, 0]
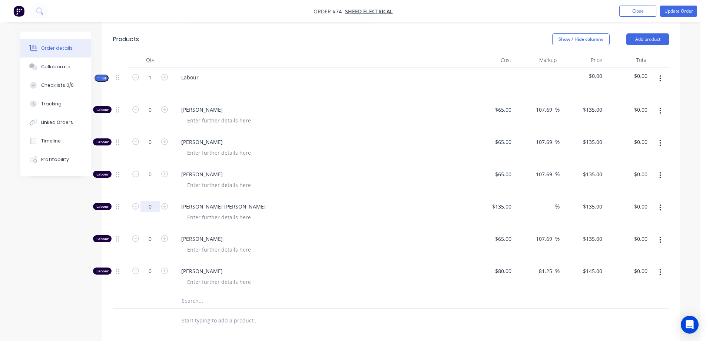
click at [153, 204] on input "0" at bounding box center [149, 206] width 19 height 11
type input "1.5"
type input "$202.50"
click at [445, 214] on div at bounding box center [323, 217] width 285 height 11
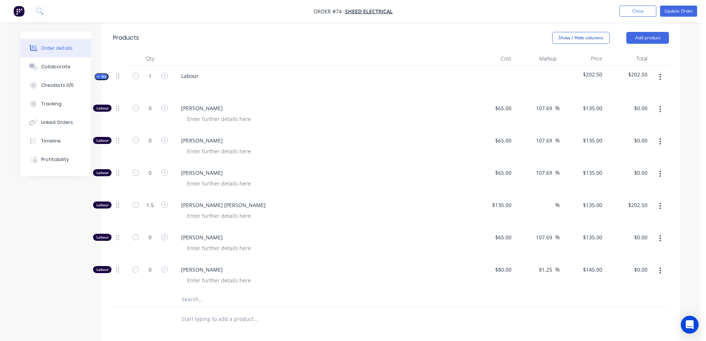
scroll to position [328, 0]
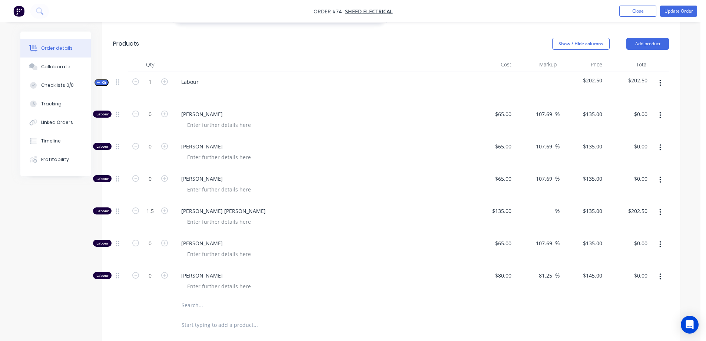
click at [660, 82] on icon "button" at bounding box center [660, 83] width 2 height 8
click at [641, 145] on div "Delete" at bounding box center [633, 147] width 57 height 11
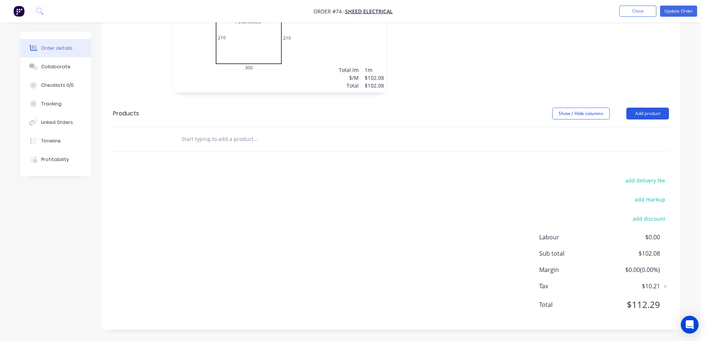
click at [656, 116] on button "Add product" at bounding box center [647, 113] width 43 height 12
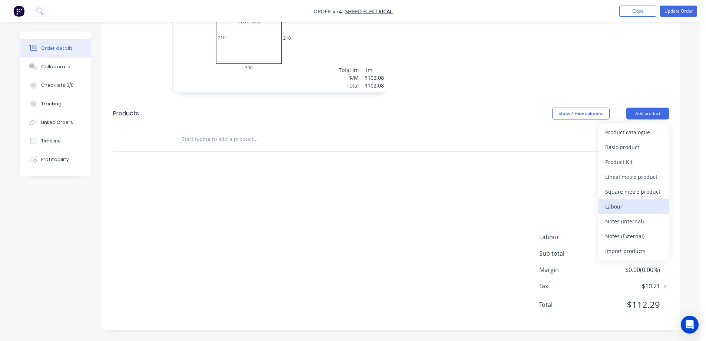
click at [623, 209] on div "Labour" at bounding box center [633, 206] width 57 height 11
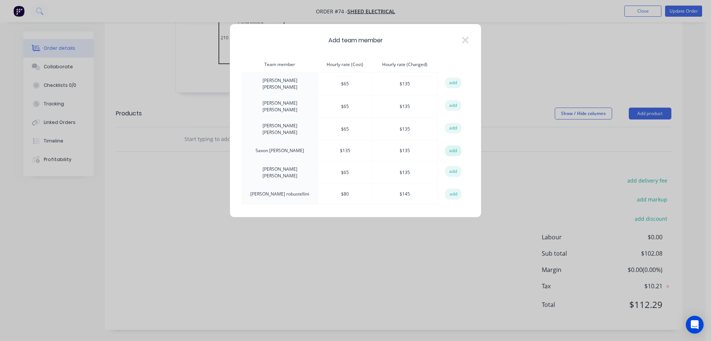
click at [452, 145] on button "add" at bounding box center [453, 150] width 16 height 11
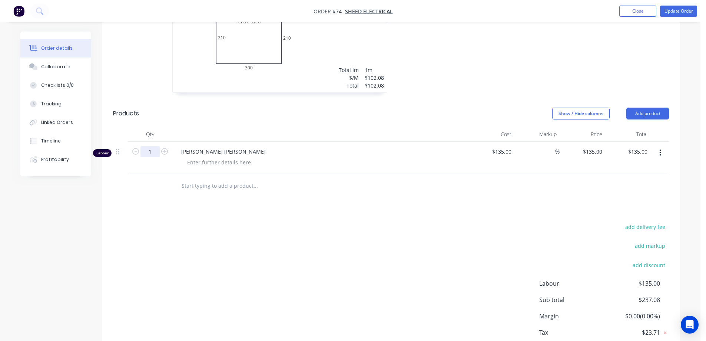
click at [151, 150] on input "1" at bounding box center [149, 151] width 19 height 11
type input "1.5"
type input "$202.50"
click at [204, 163] on div at bounding box center [219, 162] width 76 height 11
click at [189, 164] on div at bounding box center [219, 162] width 76 height 11
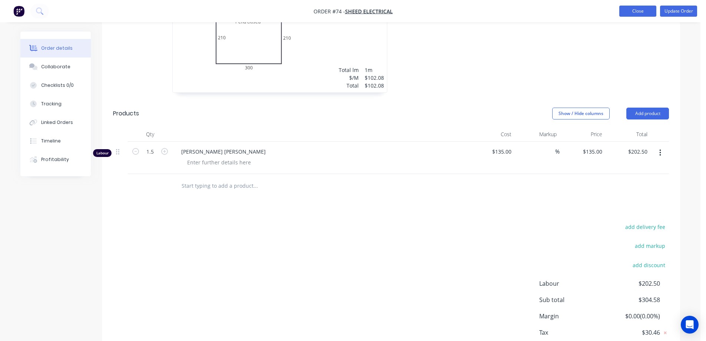
click at [638, 14] on button "Close" at bounding box center [637, 11] width 37 height 11
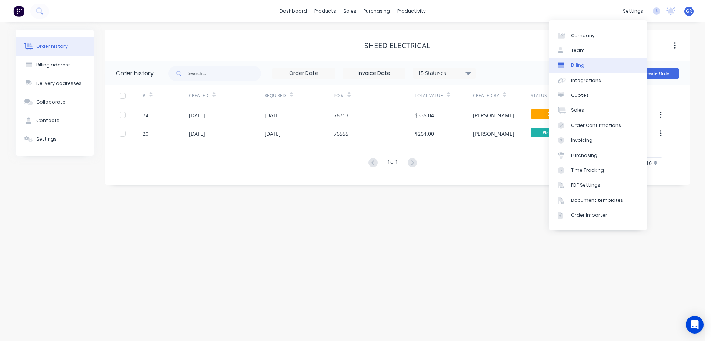
click at [590, 62] on link "Billing" at bounding box center [598, 65] width 98 height 15
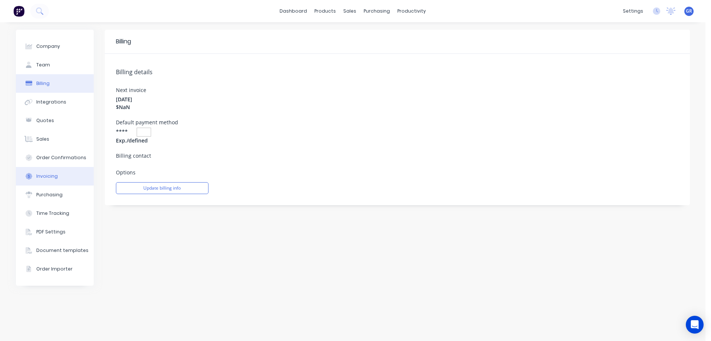
click at [49, 177] on div "Invoicing" at bounding box center [46, 176] width 21 height 7
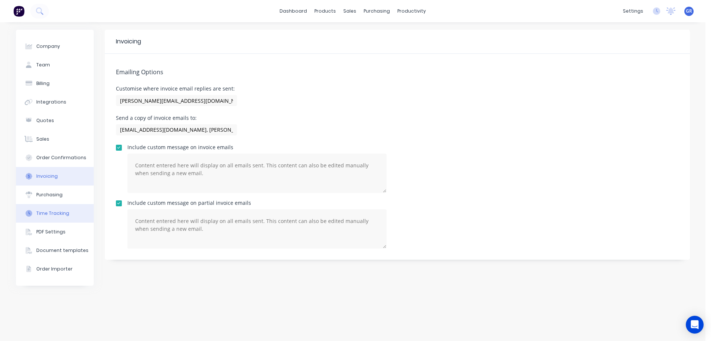
click at [53, 216] on div "Time Tracking" at bounding box center [52, 213] width 33 height 7
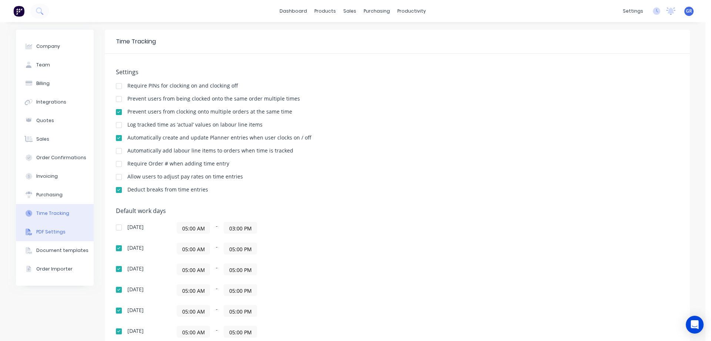
click at [52, 233] on div "PDF Settings" at bounding box center [50, 231] width 29 height 7
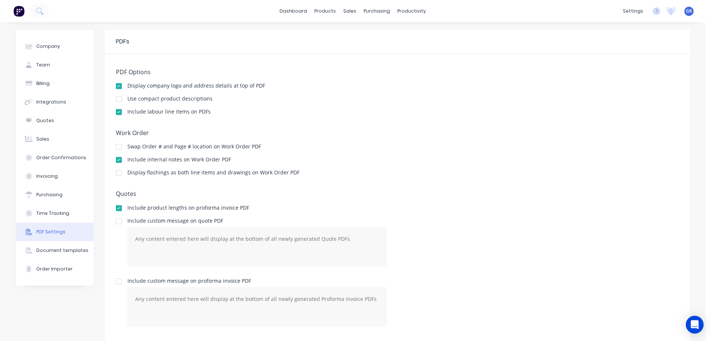
click at [118, 113] on div at bounding box center [119, 111] width 15 height 15
click at [117, 111] on div at bounding box center [119, 111] width 15 height 15
click at [116, 98] on div at bounding box center [119, 99] width 15 height 15
click at [117, 100] on div at bounding box center [119, 99] width 15 height 15
click at [366, 29] on link "Sales Orders" at bounding box center [386, 35] width 98 height 15
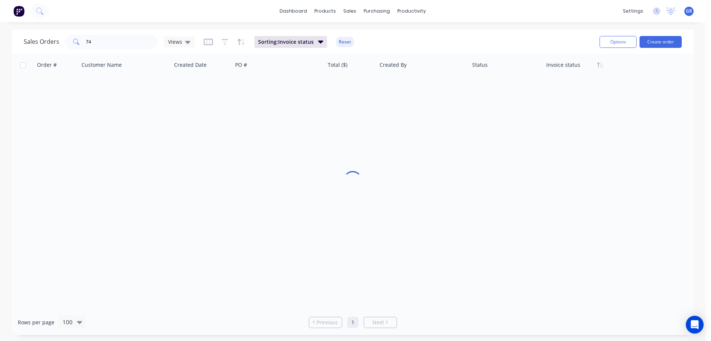
click at [366, 34] on div "Sales Orders 74 Views Sorting: Invoice status Reset" at bounding box center [309, 42] width 570 height 18
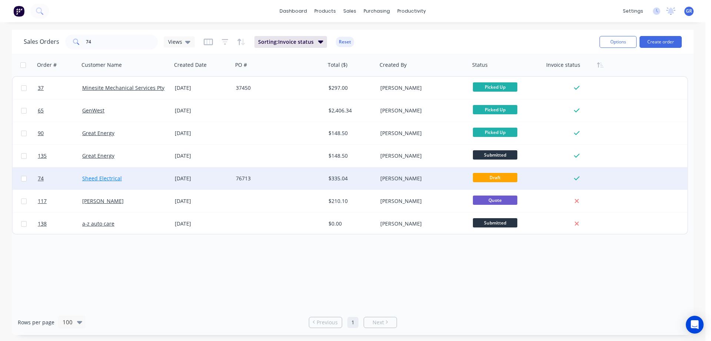
click at [116, 178] on link "Sheed Electrical" at bounding box center [102, 178] width 40 height 7
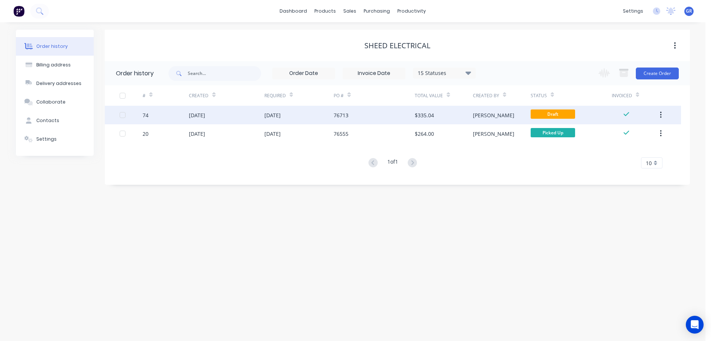
click at [239, 116] on div "[DATE]" at bounding box center [226, 115] width 75 height 19
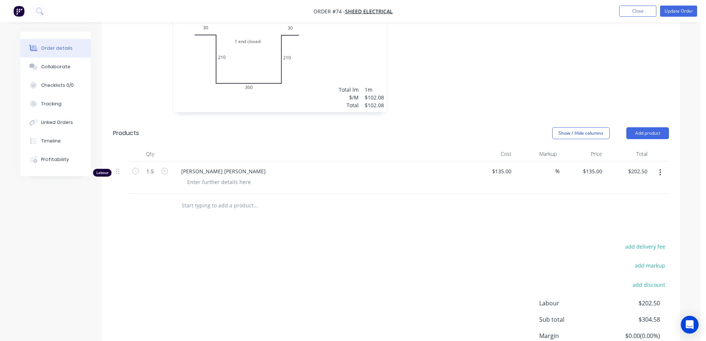
scroll to position [259, 0]
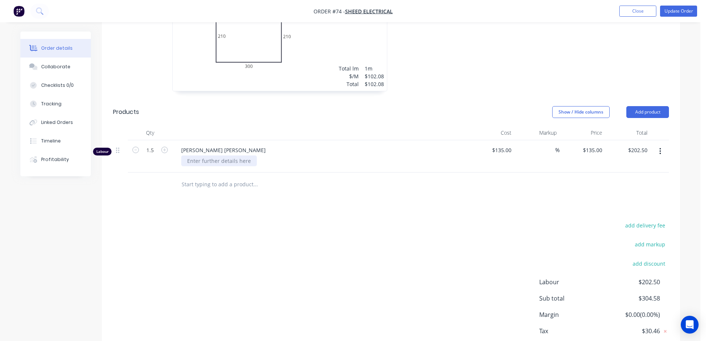
click at [206, 156] on div at bounding box center [219, 160] width 76 height 11
click at [193, 184] on input "text" at bounding box center [255, 184] width 148 height 15
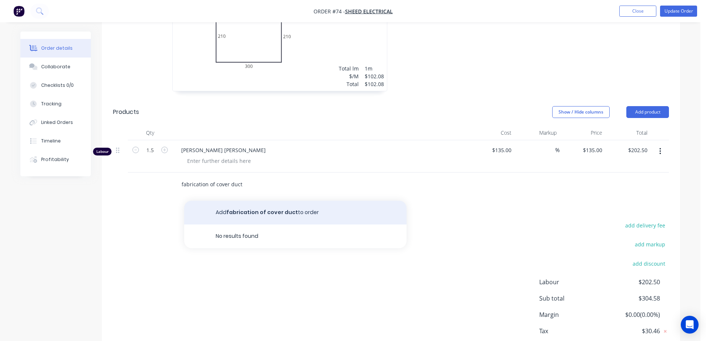
type input "fabrication of cover duct"
click at [232, 214] on button "Add fabrication of cover duct to order" at bounding box center [295, 212] width 222 height 24
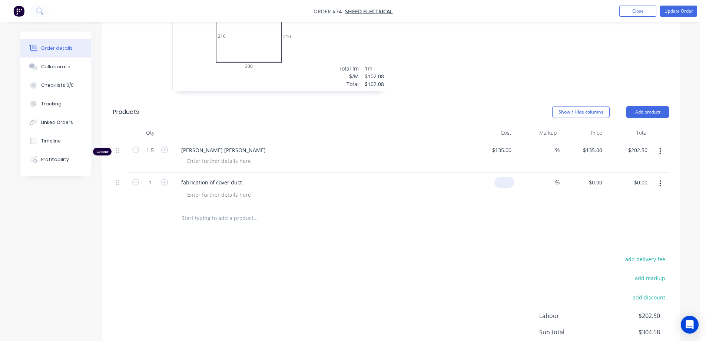
click at [502, 184] on div "$0.00" at bounding box center [492, 189] width 46 height 34
type input "$135.00"
click at [485, 226] on div at bounding box center [391, 218] width 556 height 24
click at [646, 185] on input "135.00" at bounding box center [638, 182] width 23 height 11
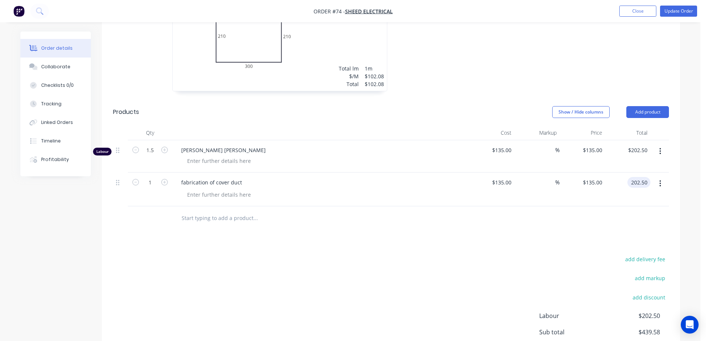
type input "202.50"
type input "50"
type input "$202.50"
click at [508, 218] on div at bounding box center [391, 218] width 556 height 24
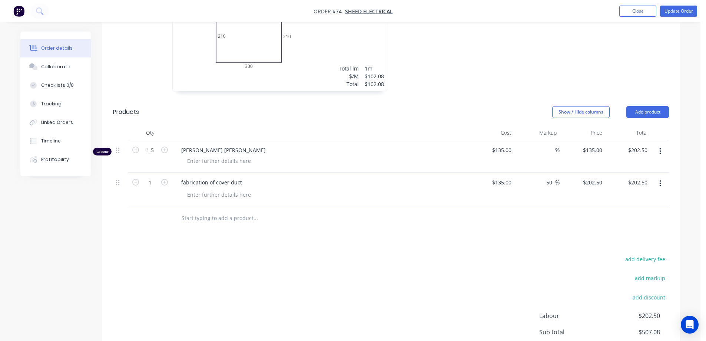
click at [480, 199] on div "$135.00 $135.00" at bounding box center [492, 189] width 46 height 34
click at [661, 151] on icon "button" at bounding box center [659, 151] width 1 height 7
click at [615, 214] on div "Delete" at bounding box center [633, 215] width 57 height 11
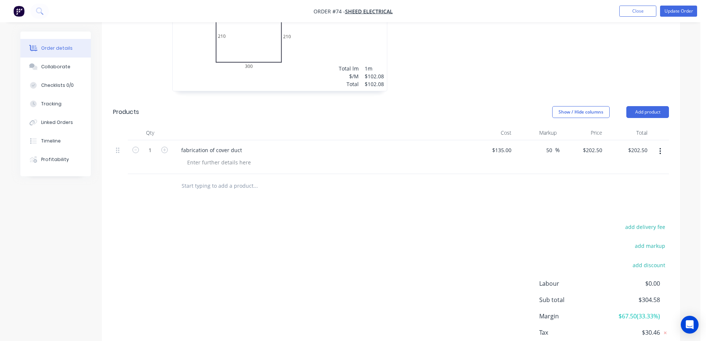
click at [413, 234] on div "add delivery fee add markup add discount Labour $0.00 Sub total $304.58 Margin …" at bounding box center [391, 293] width 556 height 143
click at [668, 9] on button "Update Order" at bounding box center [678, 11] width 37 height 11
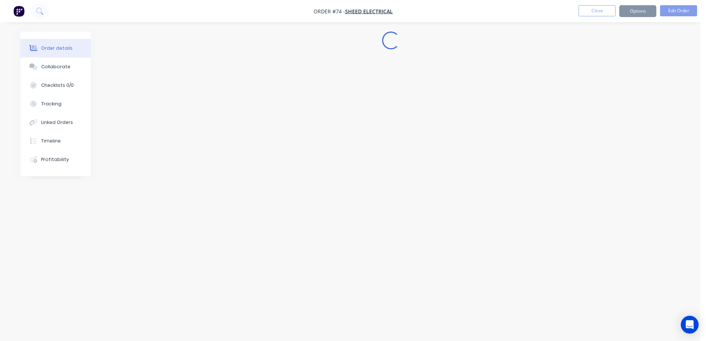
scroll to position [0, 0]
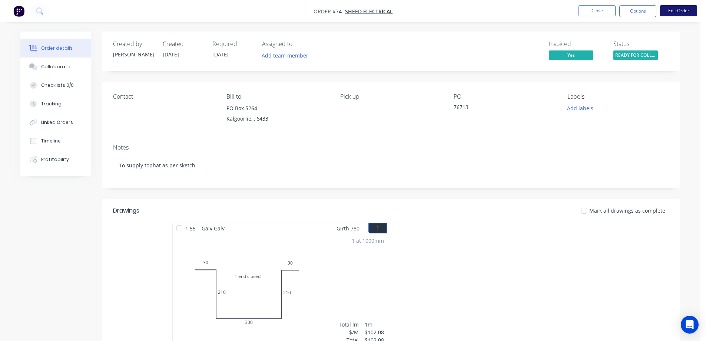
click at [678, 11] on button "Edit Order" at bounding box center [678, 10] width 37 height 11
click at [630, 13] on button "Options" at bounding box center [637, 11] width 37 height 12
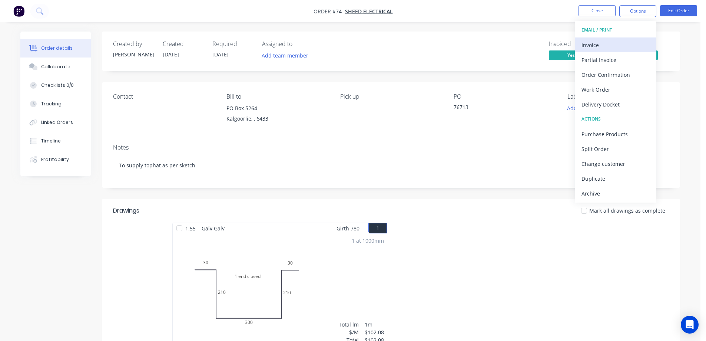
click at [607, 45] on div "Invoice" at bounding box center [615, 45] width 68 height 11
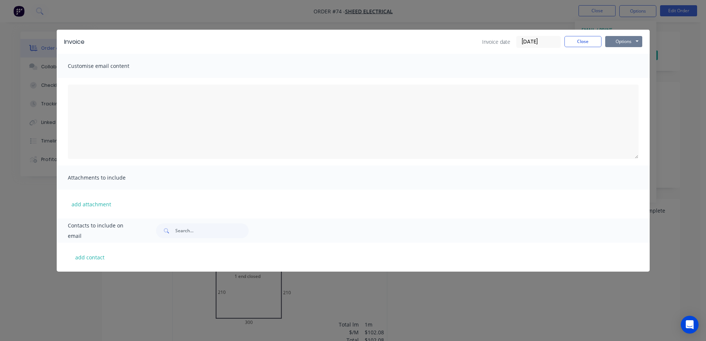
click at [621, 37] on button "Options" at bounding box center [623, 41] width 37 height 11
click at [620, 65] on button "Print" at bounding box center [628, 67] width 47 height 12
click at [590, 36] on button "Close" at bounding box center [582, 41] width 37 height 11
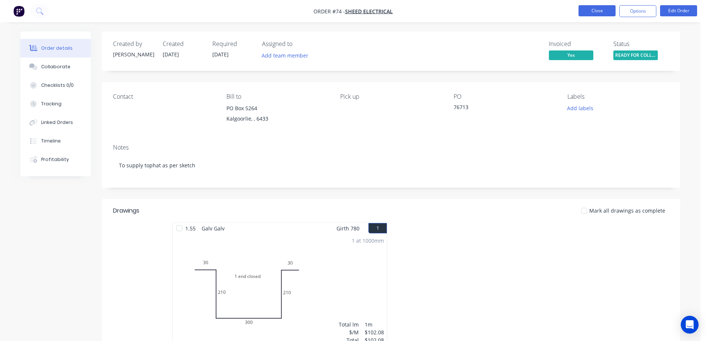
click at [606, 10] on button "Close" at bounding box center [596, 10] width 37 height 11
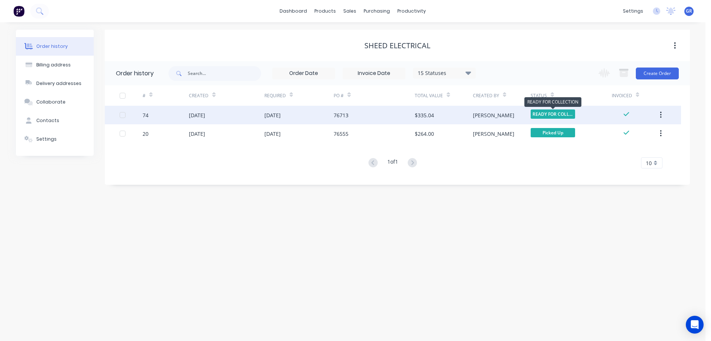
click at [551, 114] on span "READY FOR COLLE..." at bounding box center [553, 113] width 44 height 9
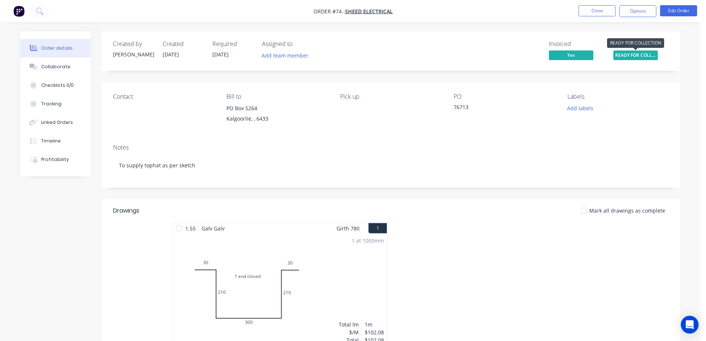
click at [630, 53] on span "READY FOR COLLE..." at bounding box center [635, 54] width 44 height 9
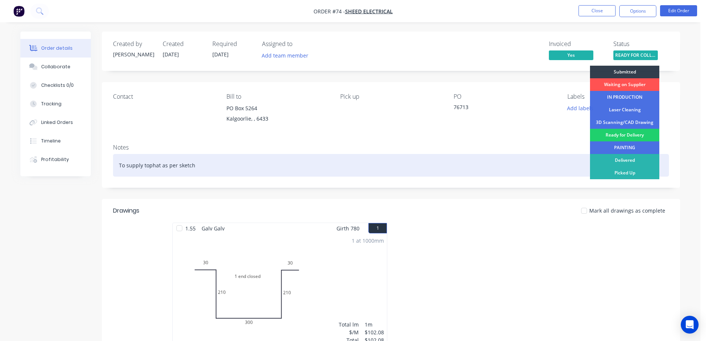
click at [623, 174] on div "Picked Up" at bounding box center [624, 172] width 69 height 13
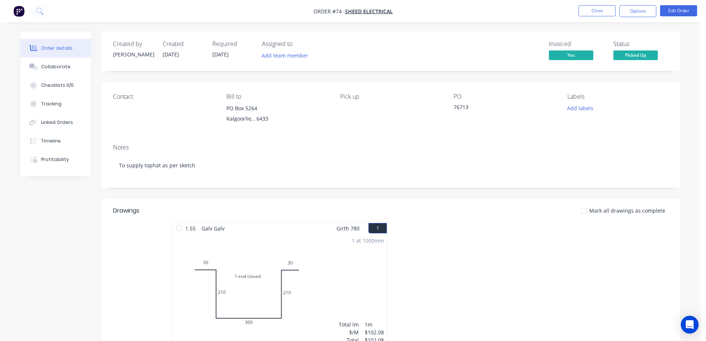
click at [591, 3] on nav "Order #74 - Sheed Electrical Close Options Edit Order" at bounding box center [353, 11] width 706 height 22
click at [590, 15] on button "Close" at bounding box center [596, 10] width 37 height 11
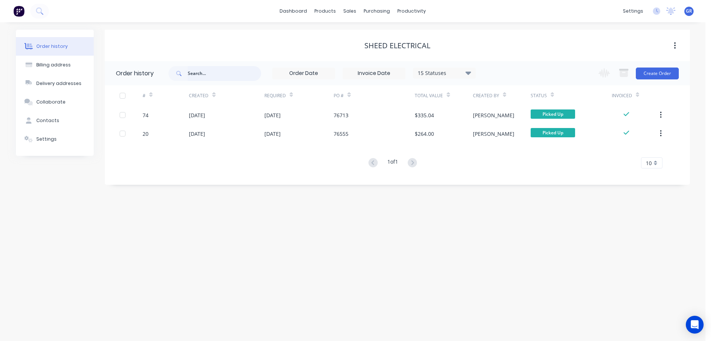
click at [230, 72] on input "text" at bounding box center [224, 73] width 73 height 15
type input "104"
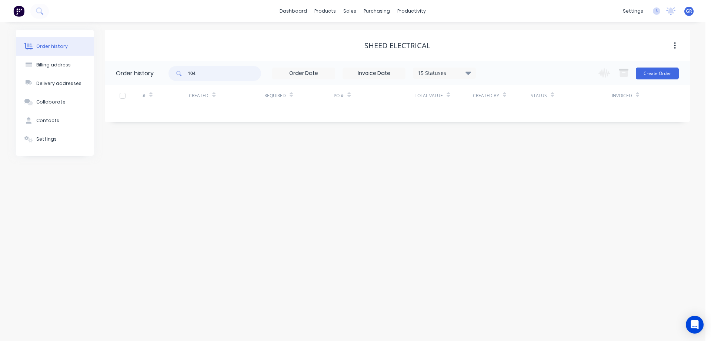
drag, startPoint x: 201, startPoint y: 73, endPoint x: 155, endPoint y: 72, distance: 45.6
click at [151, 69] on header "Order history 104 15 Statuses Invoice Status Invoiced Not Invoiced Partial Orde…" at bounding box center [397, 73] width 585 height 24
click at [352, 13] on div "sales" at bounding box center [350, 11] width 20 height 11
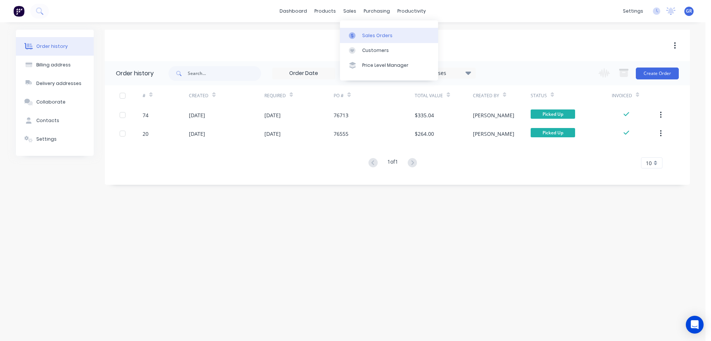
click at [361, 34] on link "Sales Orders" at bounding box center [389, 35] width 98 height 15
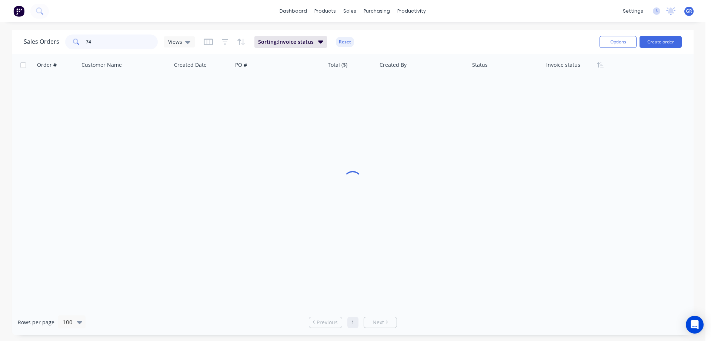
drag, startPoint x: 102, startPoint y: 43, endPoint x: 10, endPoint y: 23, distance: 93.5
click at [10, 23] on div "dashboard products sales purchasing productivity dashboard products Product Cat…" at bounding box center [353, 170] width 706 height 341
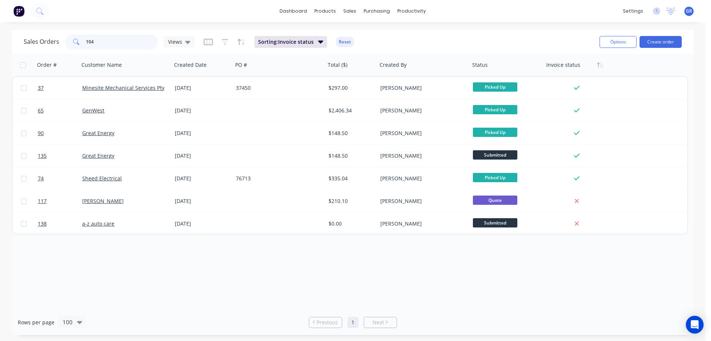
type input "104"
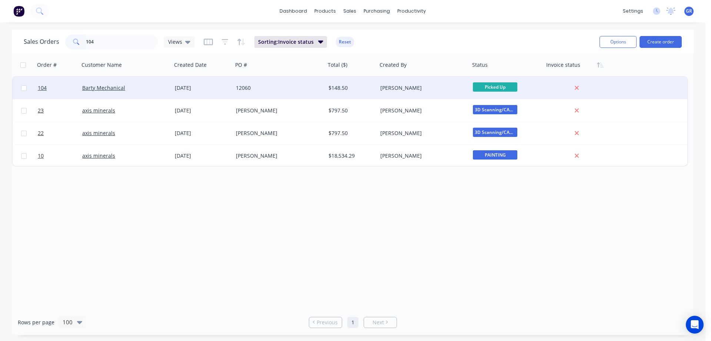
click at [152, 87] on div "Barty Mechanical" at bounding box center [123, 87] width 82 height 7
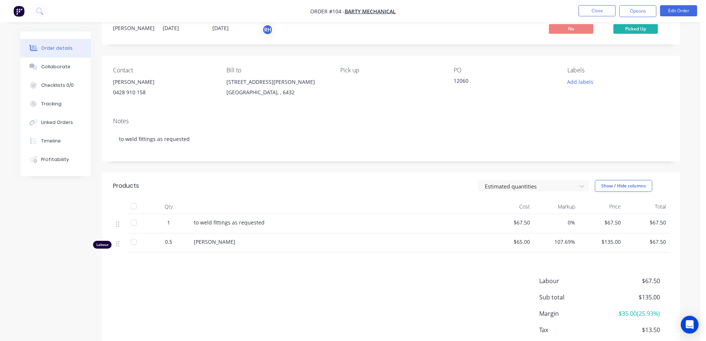
scroll to position [70, 0]
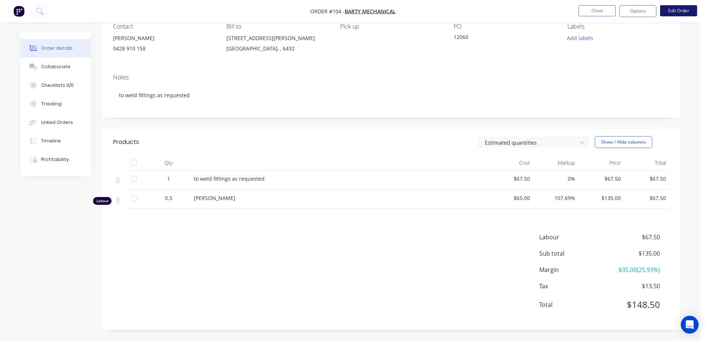
click at [671, 16] on button "Edit Order" at bounding box center [678, 10] width 37 height 11
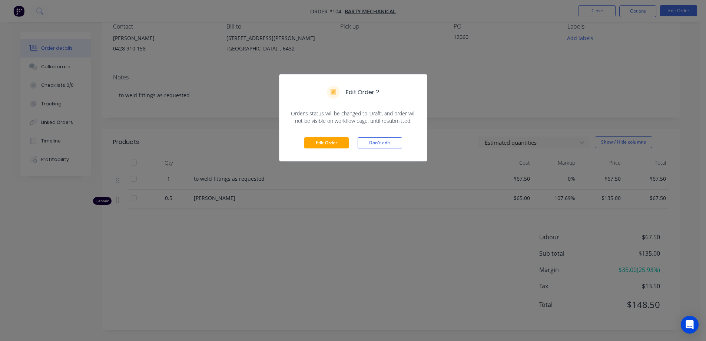
click at [331, 136] on div "Edit Order Don't edit" at bounding box center [352, 143] width 147 height 36
click at [328, 139] on button "Edit Order" at bounding box center [326, 142] width 44 height 11
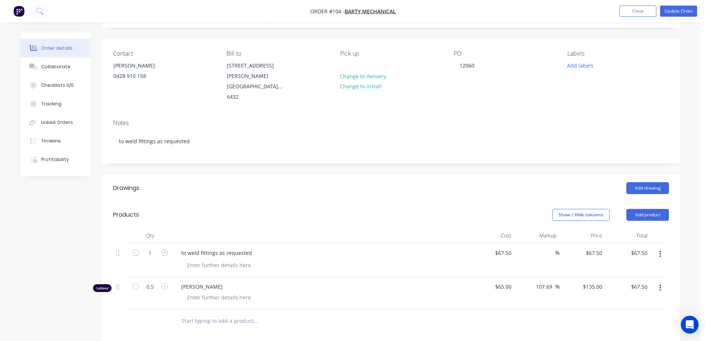
scroll to position [148, 0]
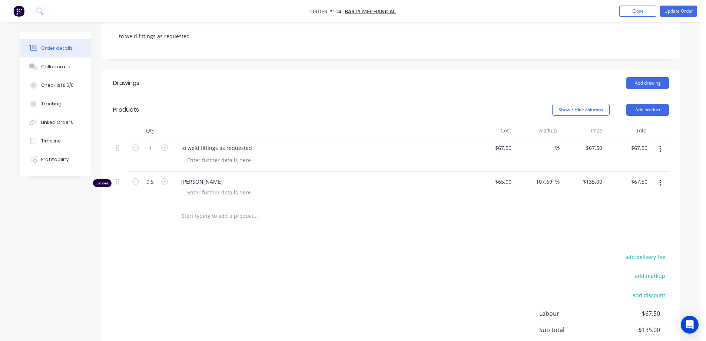
click at [660, 179] on icon "button" at bounding box center [659, 182] width 1 height 7
click at [634, 241] on div "Delete" at bounding box center [633, 246] width 57 height 11
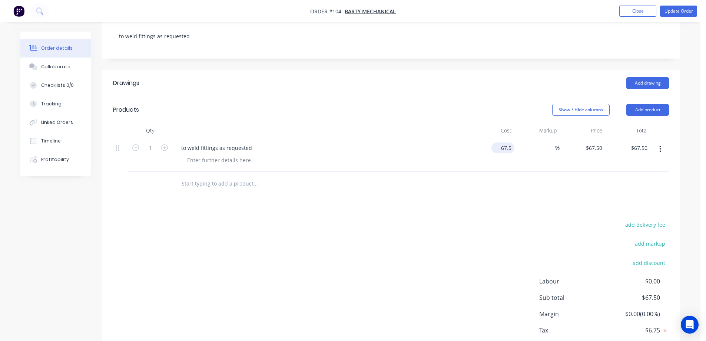
click at [508, 142] on input "67.5" at bounding box center [504, 147] width 20 height 11
type input "$135.00"
click at [508, 172] on div at bounding box center [391, 184] width 556 height 24
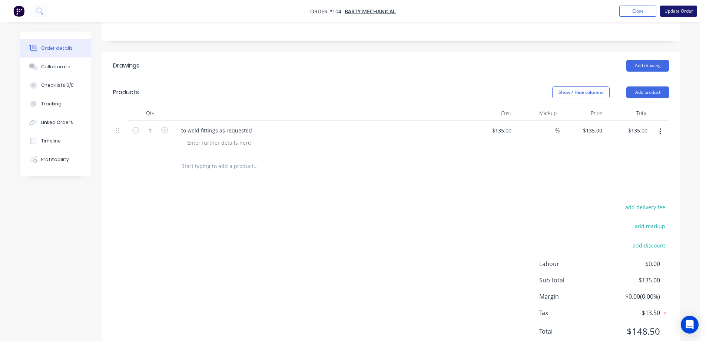
scroll to position [174, 0]
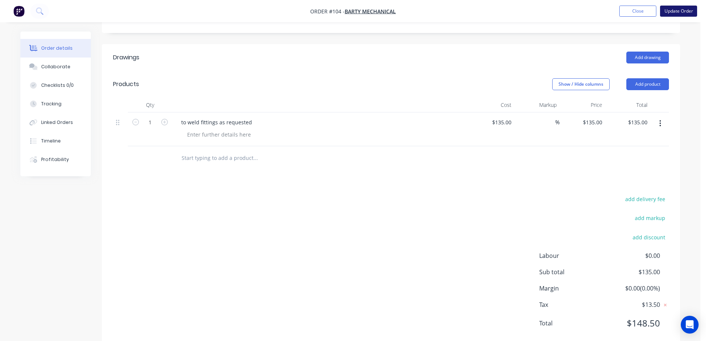
click at [688, 10] on button "Update Order" at bounding box center [678, 11] width 37 height 11
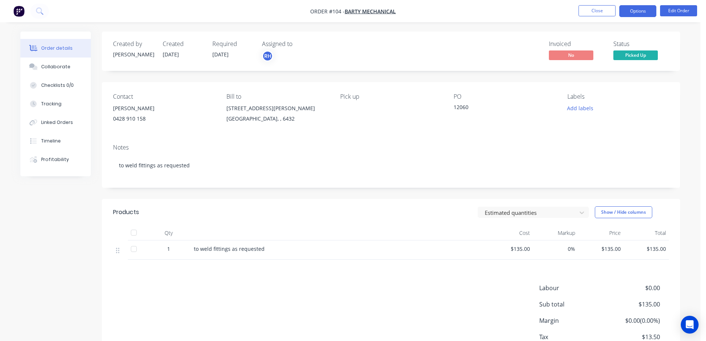
click at [640, 13] on button "Options" at bounding box center [637, 11] width 37 height 12
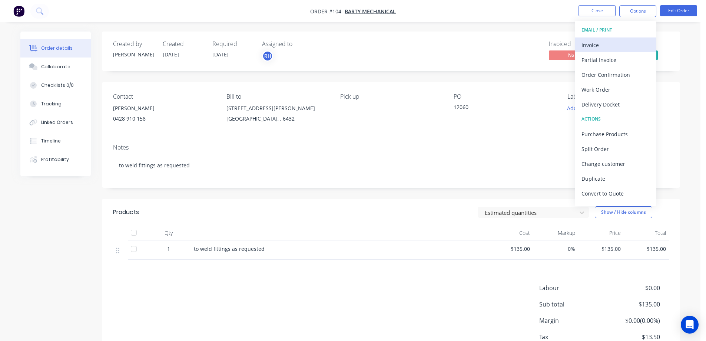
click at [597, 43] on div "Invoice" at bounding box center [615, 45] width 68 height 11
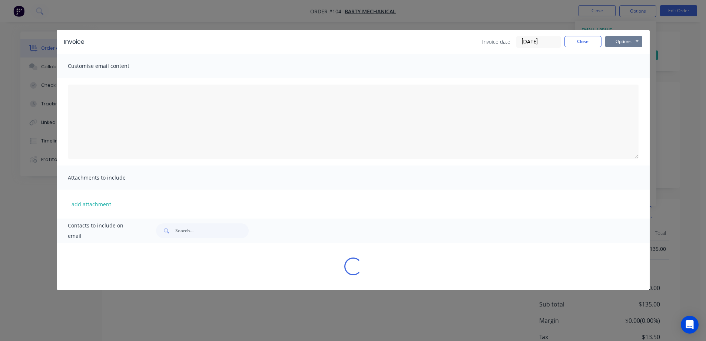
click at [620, 38] on button "Options" at bounding box center [623, 41] width 37 height 11
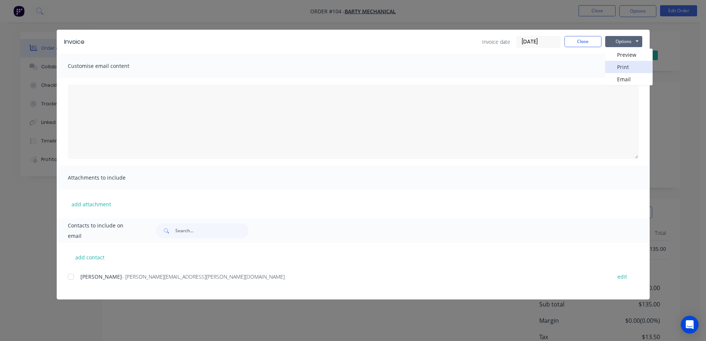
click at [623, 68] on button "Print" at bounding box center [628, 67] width 47 height 12
click at [586, 41] on button "Close" at bounding box center [582, 41] width 37 height 11
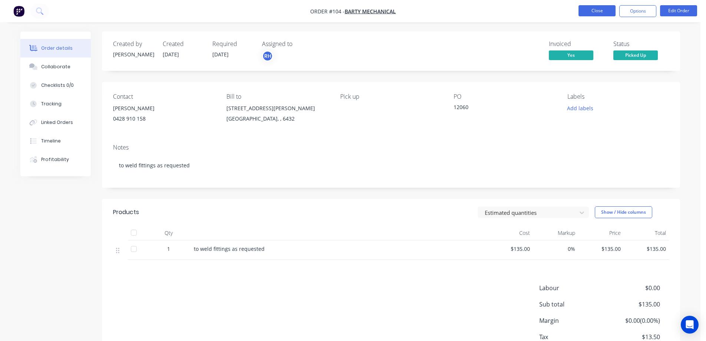
click at [594, 10] on button "Close" at bounding box center [596, 10] width 37 height 11
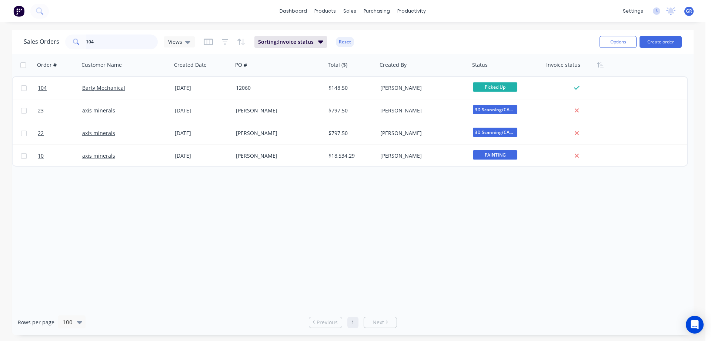
click at [104, 42] on input "104" at bounding box center [122, 41] width 72 height 15
drag, startPoint x: 104, startPoint y: 44, endPoint x: 51, endPoint y: 48, distance: 53.5
click at [53, 45] on div "Sales Orders 104 Views" at bounding box center [109, 41] width 171 height 15
type input "95"
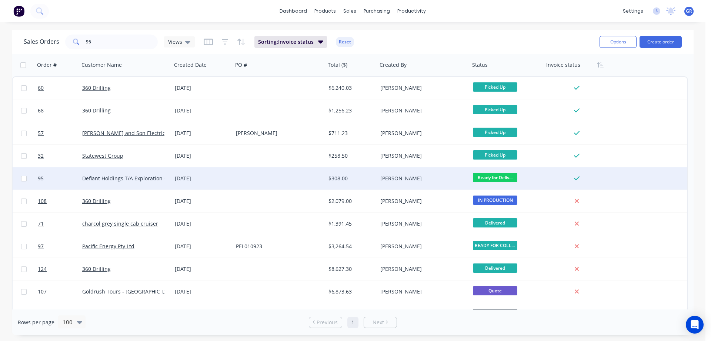
click at [501, 177] on span "Ready for Deliv..." at bounding box center [495, 177] width 44 height 9
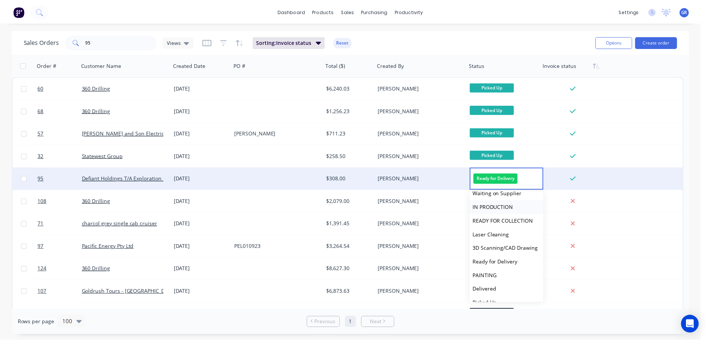
scroll to position [32, 0]
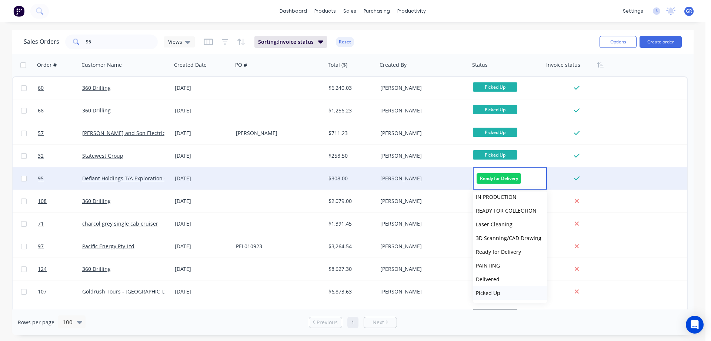
click at [500, 289] on button "Picked Up" at bounding box center [510, 293] width 74 height 14
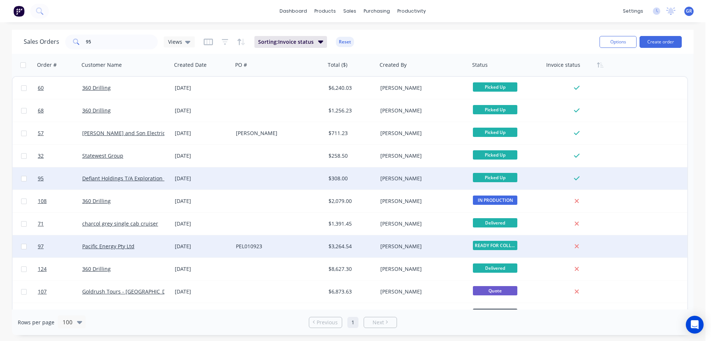
click at [161, 249] on div "Pacific Energy Pty Ltd" at bounding box center [123, 245] width 82 height 7
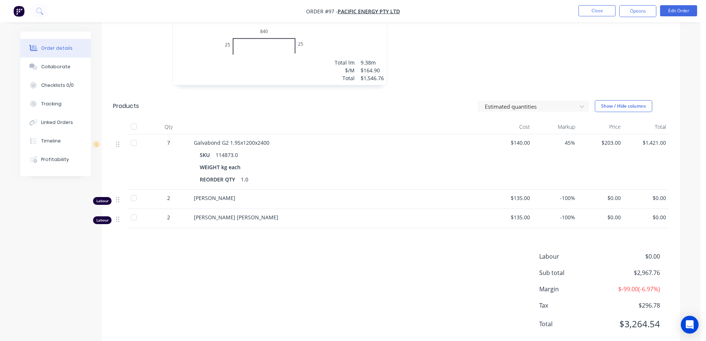
scroll to position [288, 0]
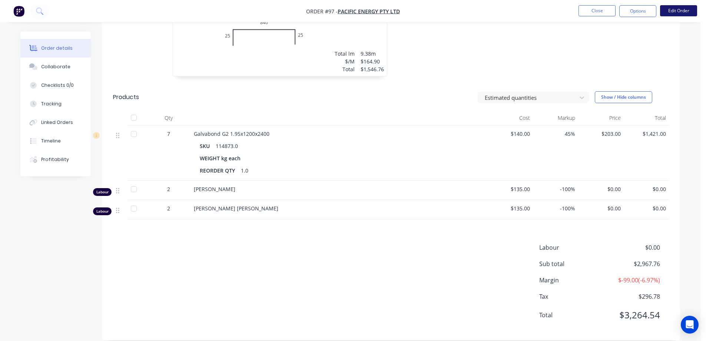
click at [689, 8] on button "Edit Order" at bounding box center [678, 10] width 37 height 11
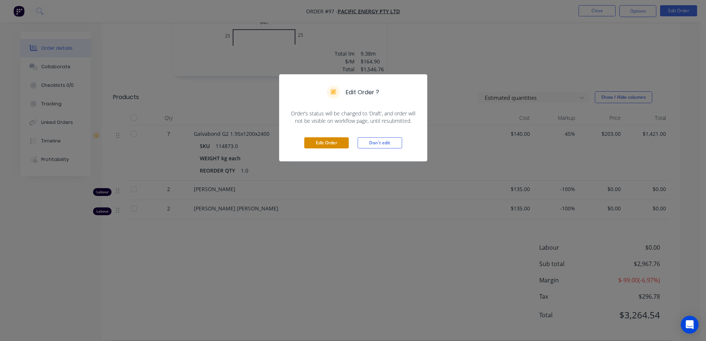
click at [332, 142] on button "Edit Order" at bounding box center [326, 142] width 44 height 11
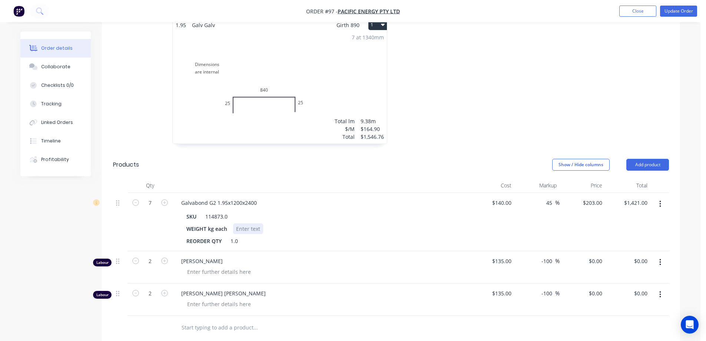
scroll to position [259, 0]
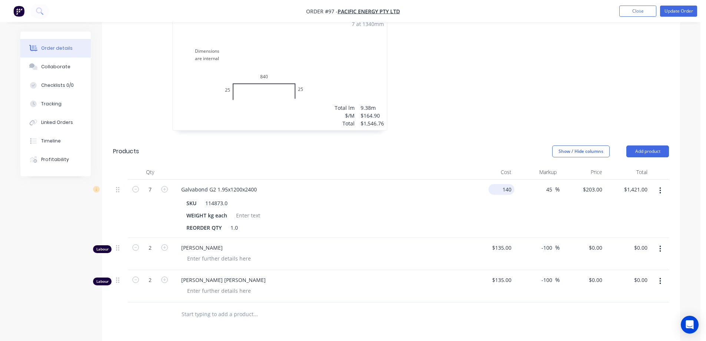
click at [510, 184] on input "140" at bounding box center [502, 189] width 23 height 11
type input "$203.00"
type input "$294.35"
type input "$2,060.45"
click at [379, 210] on div "WEIGHT kg each" at bounding box center [318, 215] width 271 height 11
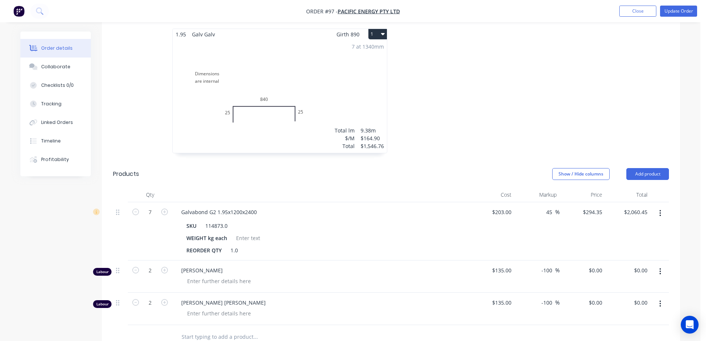
scroll to position [255, 0]
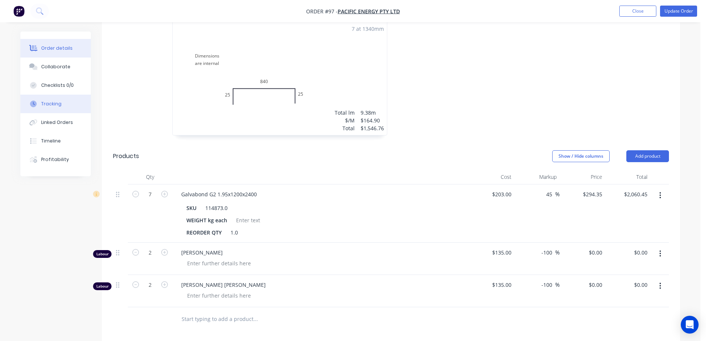
click at [58, 100] on button "Tracking" at bounding box center [55, 103] width 70 height 19
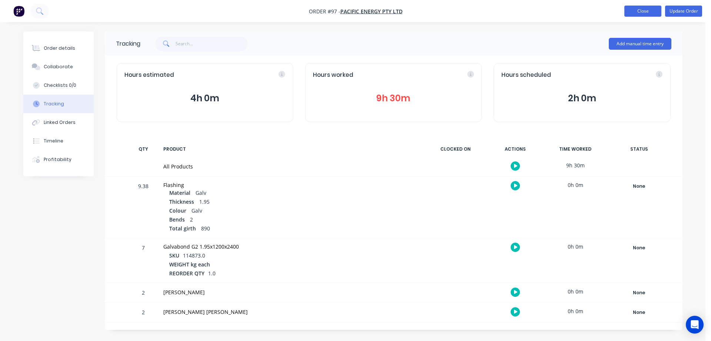
click at [654, 13] on button "Close" at bounding box center [643, 11] width 37 height 11
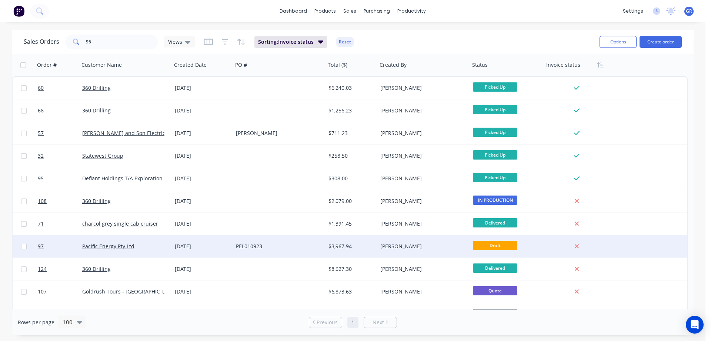
click at [134, 247] on div "Pacific Energy Pty Ltd" at bounding box center [123, 245] width 82 height 7
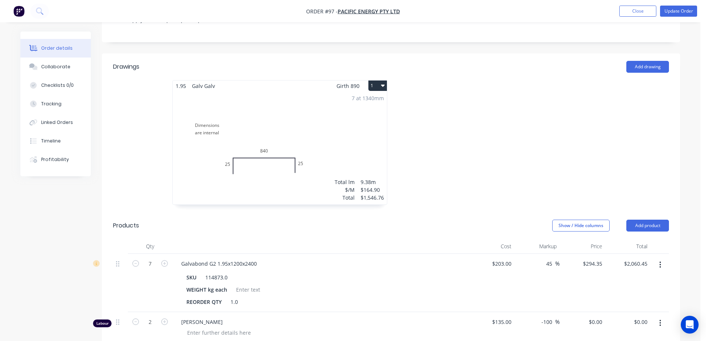
scroll to position [222, 0]
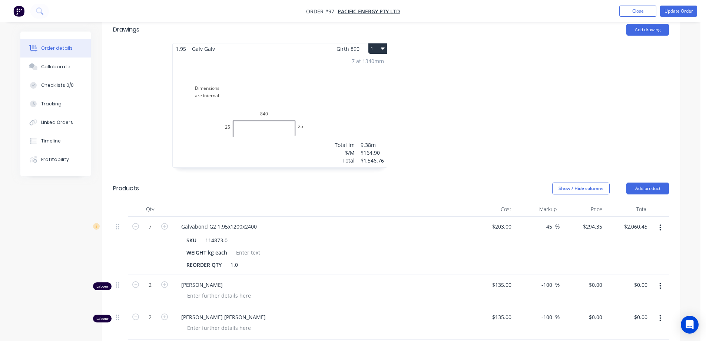
click at [660, 223] on icon "button" at bounding box center [660, 227] width 2 height 8
click at [624, 286] on div "Delete" at bounding box center [633, 291] width 57 height 11
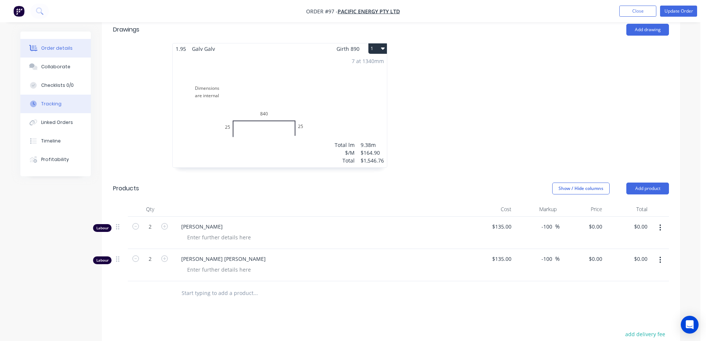
click at [49, 105] on div "Tracking" at bounding box center [51, 103] width 20 height 7
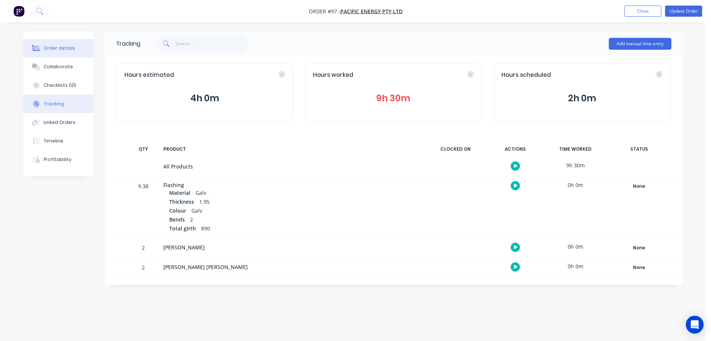
click at [56, 51] on div "Order details" at bounding box center [59, 48] width 31 height 7
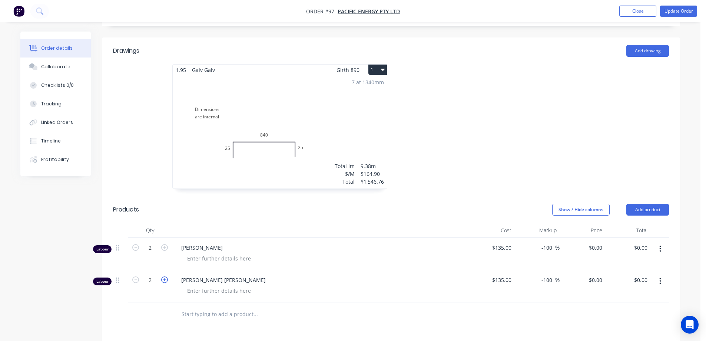
scroll to position [222, 0]
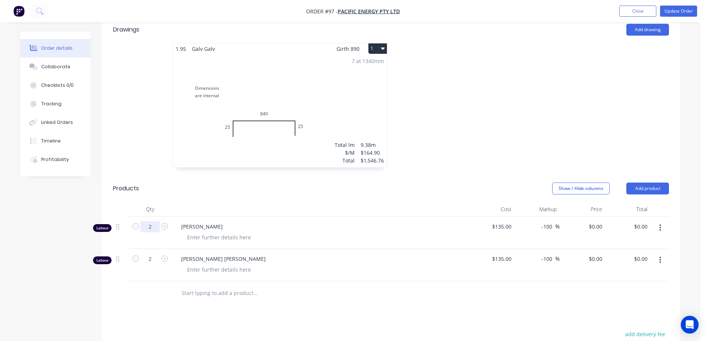
click at [156, 221] on input "2" at bounding box center [149, 226] width 19 height 11
type input "4.5"
click at [150, 253] on input "2" at bounding box center [149, 258] width 19 height 11
type input "4.5"
click at [256, 276] on div "Drawings Add drawing 1.95 Galv Galv Girth 890 1 Dimensions are internal 25 840 …" at bounding box center [391, 249] width 578 height 467
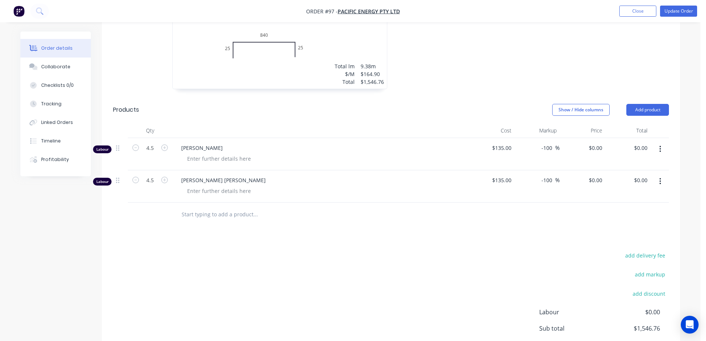
scroll to position [334, 0]
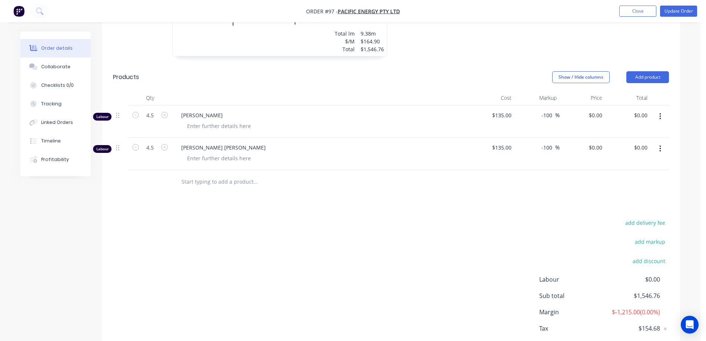
click at [660, 113] on icon "button" at bounding box center [659, 116] width 1 height 7
click at [642, 175] on div "Delete" at bounding box center [633, 180] width 57 height 11
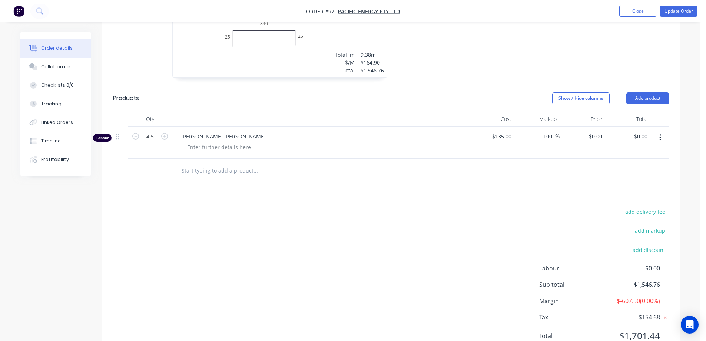
click at [661, 133] on icon "button" at bounding box center [660, 137] width 2 height 8
click at [625, 196] on div "Delete" at bounding box center [633, 201] width 57 height 11
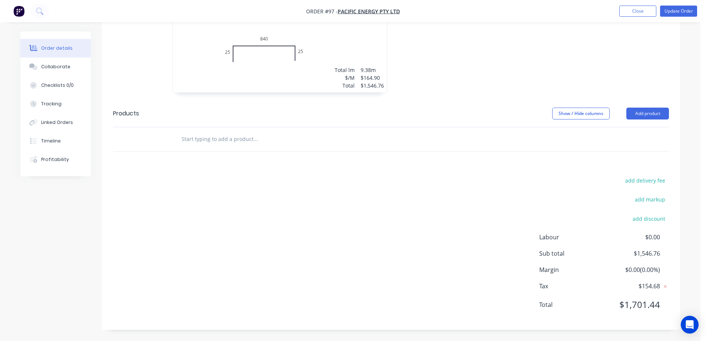
scroll to position [266, 0]
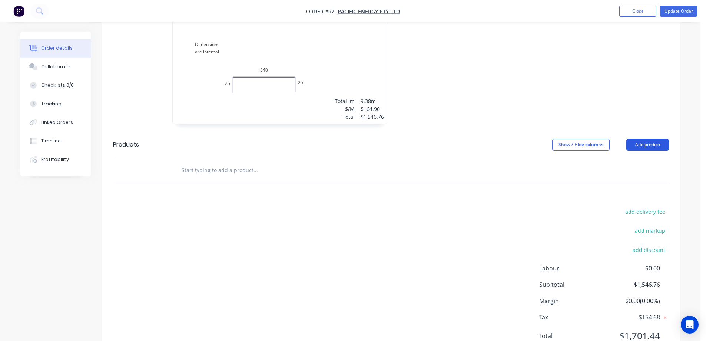
click at [654, 139] on button "Add product" at bounding box center [647, 145] width 43 height 12
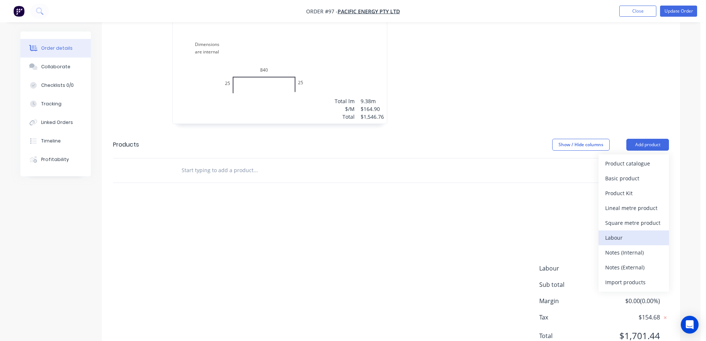
click at [628, 232] on div "Labour" at bounding box center [633, 237] width 57 height 11
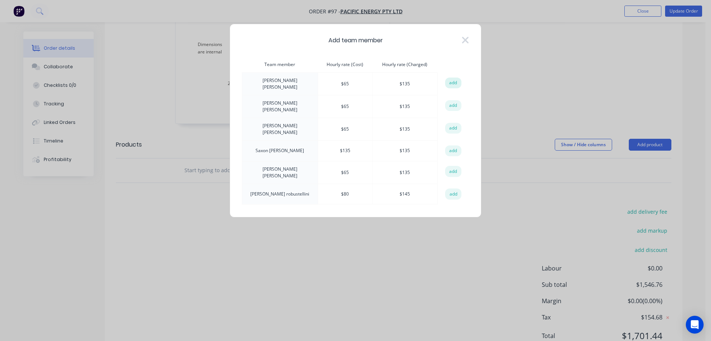
click at [451, 82] on button "add" at bounding box center [453, 82] width 16 height 11
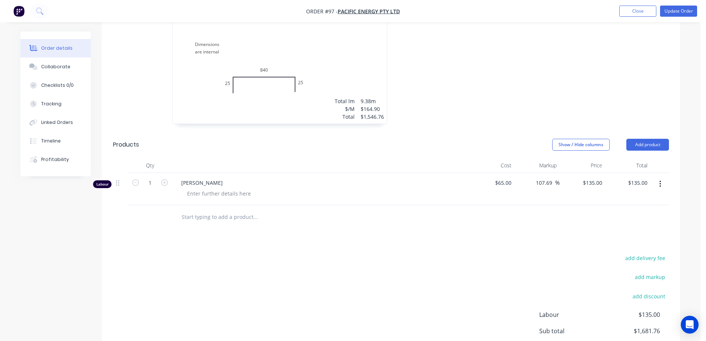
click at [661, 180] on icon "button" at bounding box center [660, 184] width 2 height 8
click at [654, 139] on button "Add product" at bounding box center [647, 145] width 43 height 12
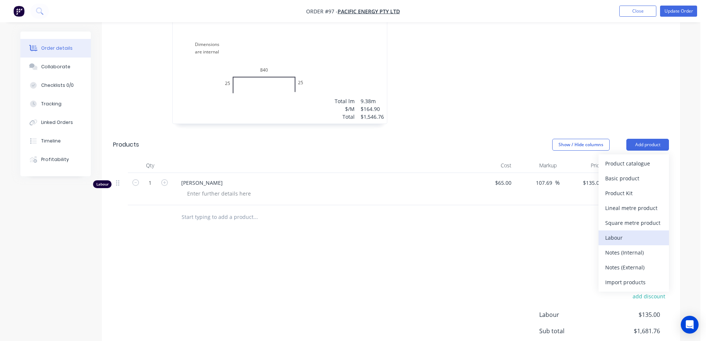
click at [623, 232] on div "Labour" at bounding box center [633, 237] width 57 height 11
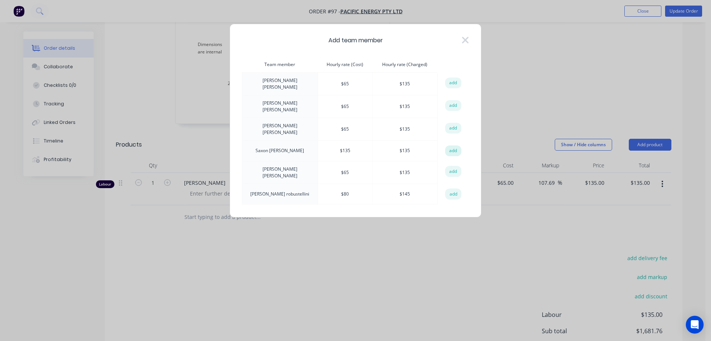
click at [457, 145] on button "add" at bounding box center [453, 150] width 16 height 11
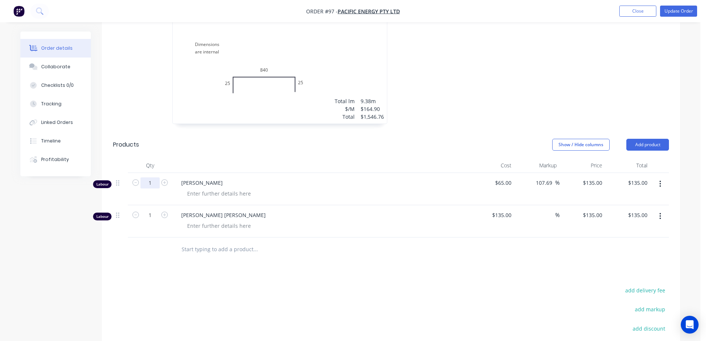
click at [155, 177] on input "1" at bounding box center [149, 182] width 19 height 11
type input "4.15"
type input "$560.25"
click at [153, 209] on input "1" at bounding box center [149, 214] width 19 height 11
type input "4.15"
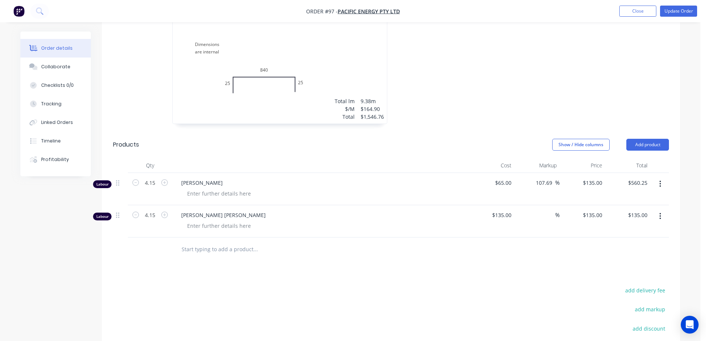
type input "$560.25"
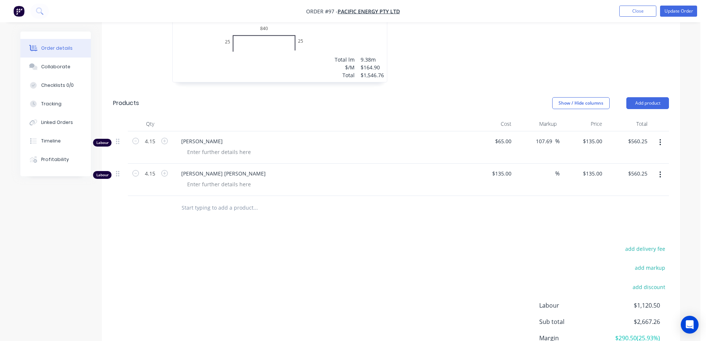
scroll to position [345, 0]
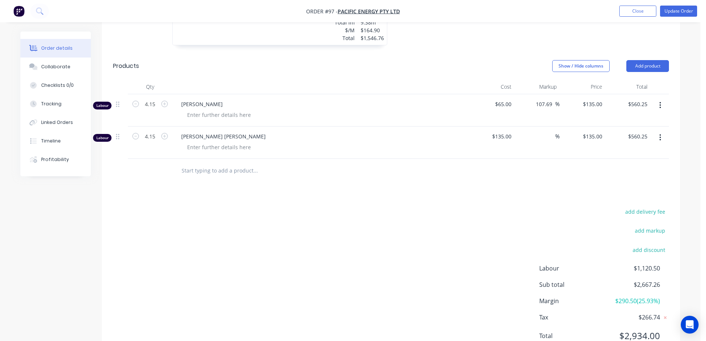
click at [473, 236] on div "add delivery fee add markup add discount Labour $1,120.50 Sub total $2,667.26 M…" at bounding box center [391, 277] width 556 height 143
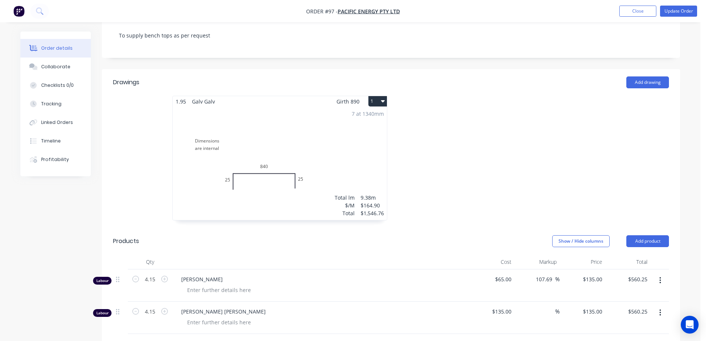
scroll to position [159, 0]
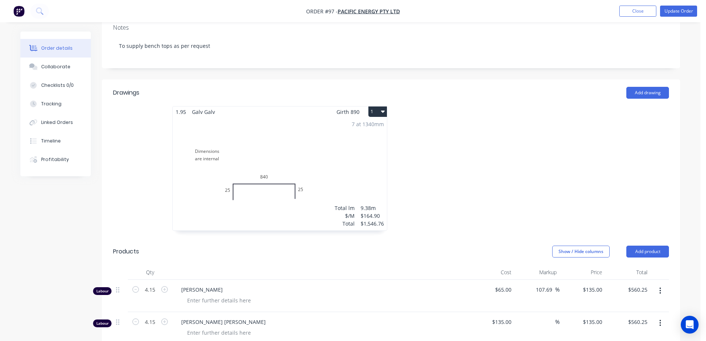
click at [330, 138] on div "7 at 1340mm Total lm $/M Total 9.38m $164.90 $1,546.76" at bounding box center [280, 173] width 214 height 113
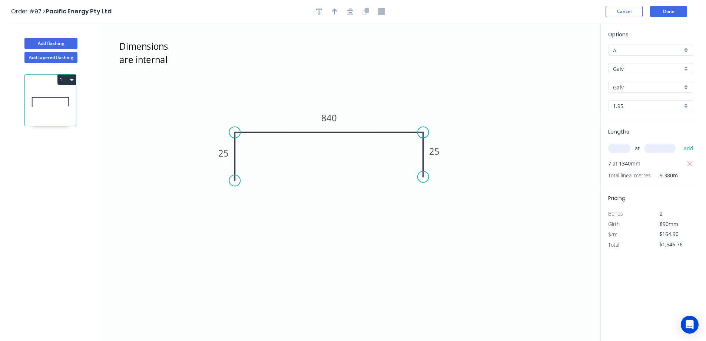
click at [518, 229] on icon "Dimensions are internal 25 840 25" at bounding box center [350, 182] width 500 height 318
click at [665, 12] on button "Done" at bounding box center [668, 11] width 37 height 11
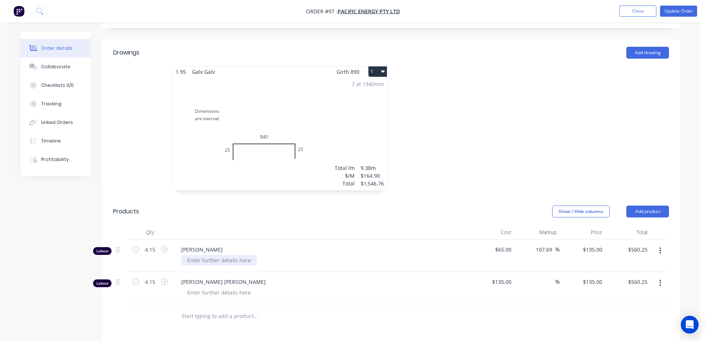
scroll to position [222, 0]
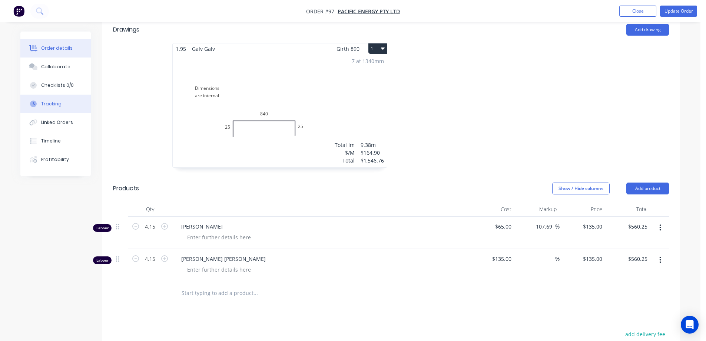
click at [46, 103] on div "Tracking" at bounding box center [51, 103] width 20 height 7
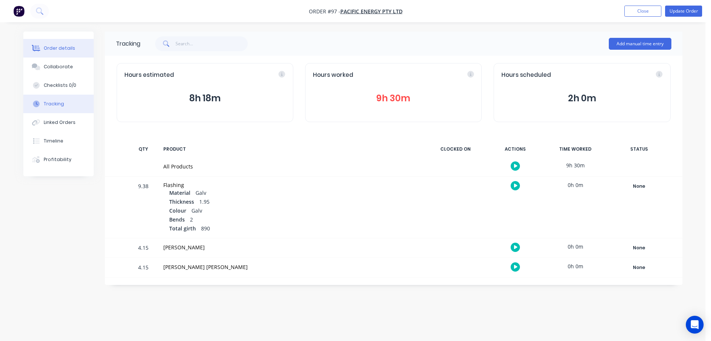
click at [66, 48] on div "Order details" at bounding box center [59, 48] width 31 height 7
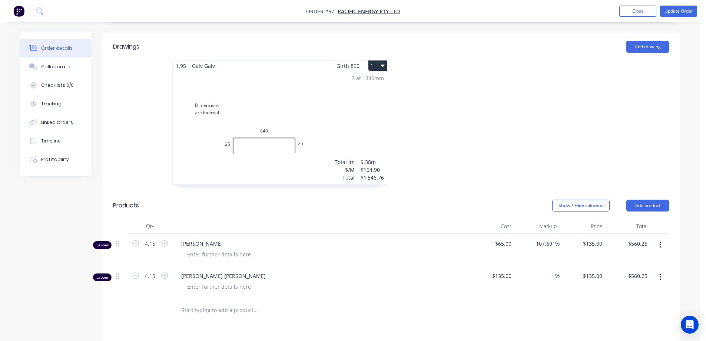
scroll to position [222, 0]
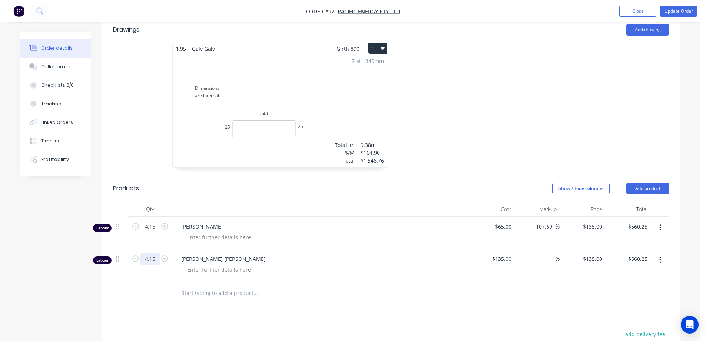
click at [156, 253] on input "4.15" at bounding box center [149, 258] width 19 height 11
type input "4.3"
type input "$580.50"
click at [148, 249] on div "4.3" at bounding box center [150, 265] width 44 height 32
click at [155, 221] on input "4.15" at bounding box center [149, 226] width 19 height 11
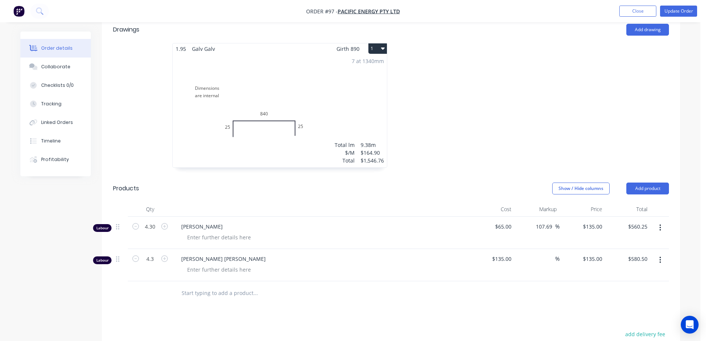
type input "4.3"
type input "$580.50"
click at [239, 281] on div at bounding box center [305, 293] width 267 height 24
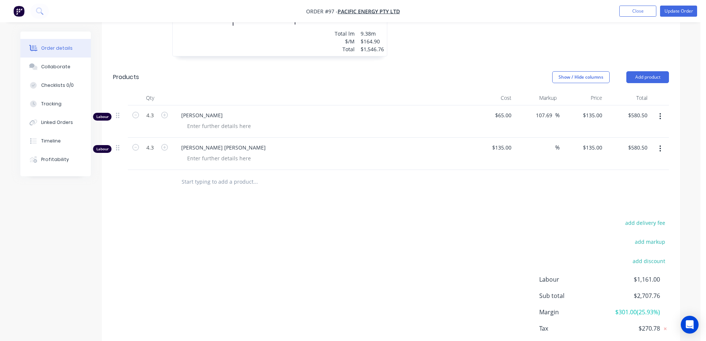
scroll to position [345, 0]
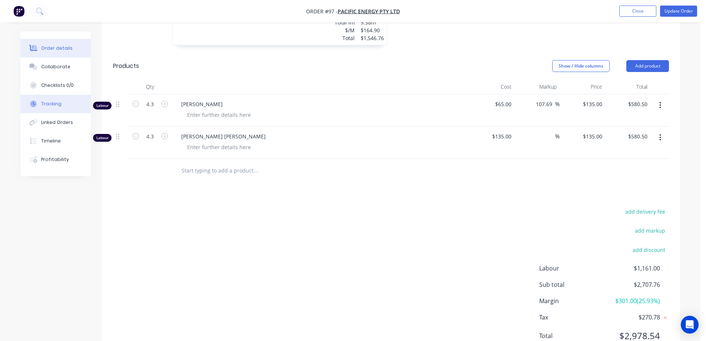
click at [59, 102] on div "Tracking" at bounding box center [51, 103] width 20 height 7
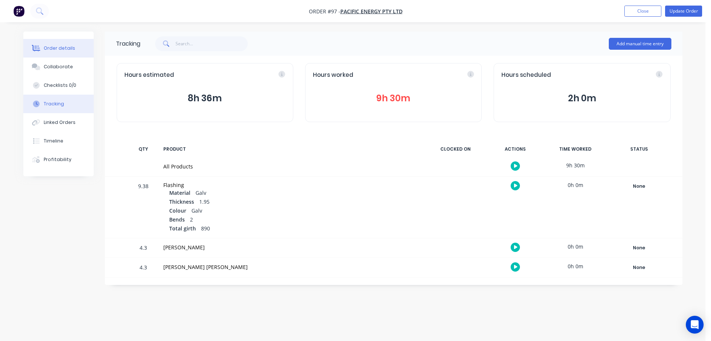
click at [62, 54] on button "Order details" at bounding box center [58, 48] width 70 height 19
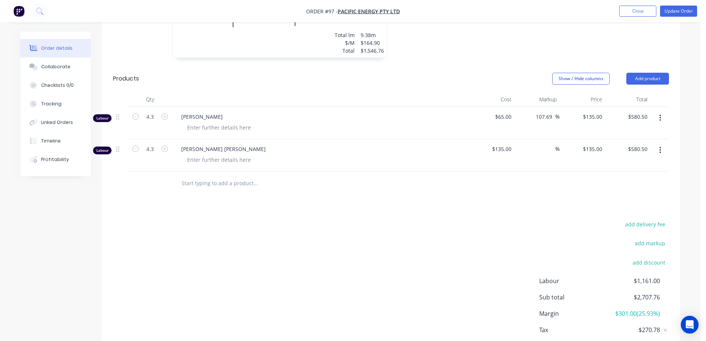
scroll to position [334, 0]
click at [664, 325] on icon at bounding box center [664, 328] width 7 height 7
drag, startPoint x: 652, startPoint y: 294, endPoint x: 627, endPoint y: 296, distance: 25.6
click at [627, 324] on span "$154.68" at bounding box center [632, 328] width 55 height 9
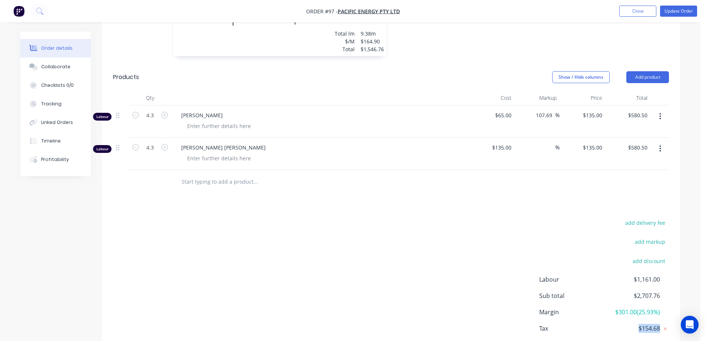
drag, startPoint x: 660, startPoint y: 296, endPoint x: 600, endPoint y: 304, distance: 59.8
click at [610, 324] on span "$154.68" at bounding box center [632, 328] width 55 height 9
click at [525, 279] on div "add delivery fee add markup add discount Labour $1,161.00 Sub total $2,707.76 M…" at bounding box center [391, 289] width 556 height 143
click at [266, 137] on div "[PERSON_NAME] [PERSON_NAME]" at bounding box center [320, 153] width 296 height 32
click at [632, 10] on button "Close" at bounding box center [637, 11] width 37 height 11
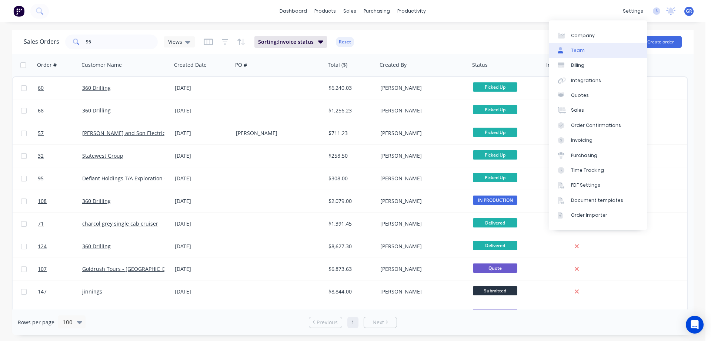
click at [594, 53] on link "Team" at bounding box center [598, 50] width 98 height 15
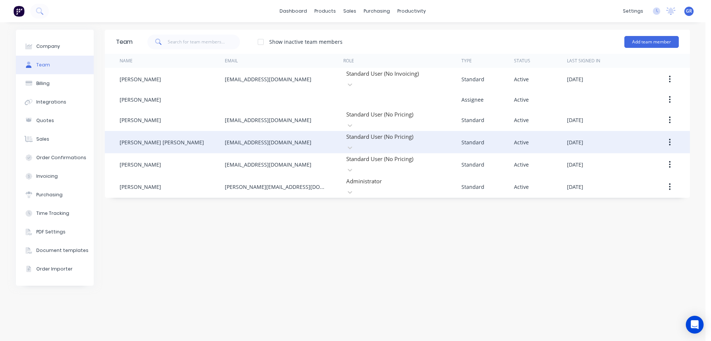
click at [156, 138] on div "[PERSON_NAME] [PERSON_NAME]" at bounding box center [162, 142] width 84 height 8
click at [180, 131] on div "[PERSON_NAME] [PERSON_NAME]" at bounding box center [172, 142] width 105 height 22
click at [665, 135] on button "button" at bounding box center [669, 141] width 17 height 13
click at [647, 156] on div "Edit" at bounding box center [644, 161] width 57 height 11
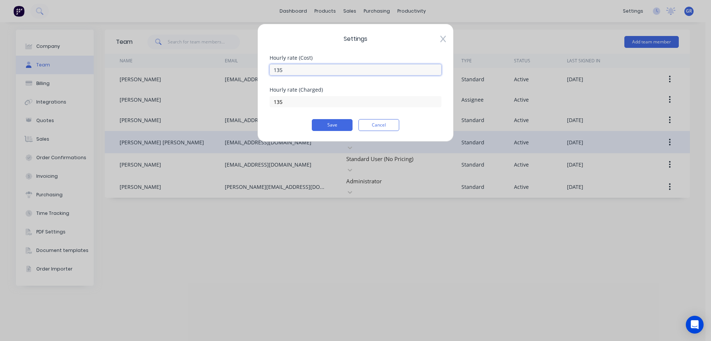
drag, startPoint x: 295, startPoint y: 70, endPoint x: 248, endPoint y: 67, distance: 47.2
click at [248, 67] on div "Settings Hourly rate (Cost) 135 Hourly rate (Charged) 135 Save Cancel" at bounding box center [355, 170] width 711 height 341
type input "65"
click at [327, 126] on button "Save" at bounding box center [332, 125] width 41 height 12
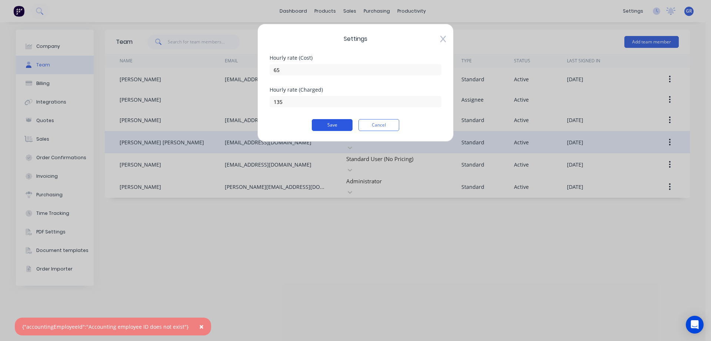
click at [332, 123] on button "Save" at bounding box center [332, 125] width 41 height 12
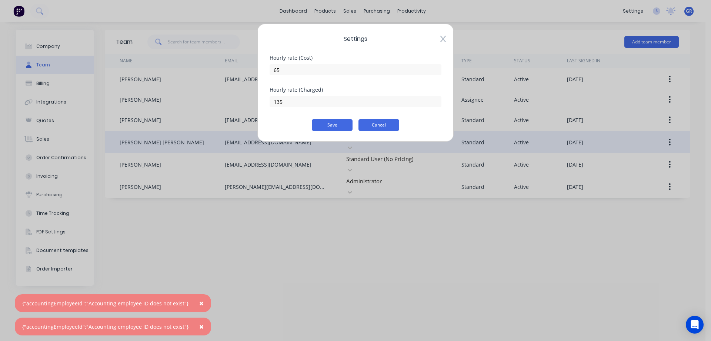
click at [376, 126] on button "Cancel" at bounding box center [379, 125] width 41 height 12
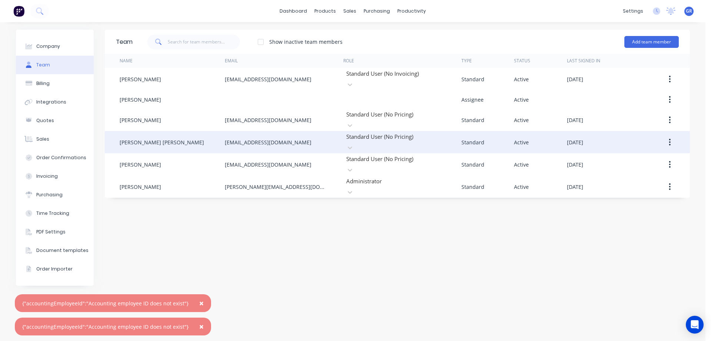
click at [667, 135] on button "button" at bounding box center [669, 141] width 17 height 13
click at [636, 157] on div "Edit" at bounding box center [644, 161] width 57 height 11
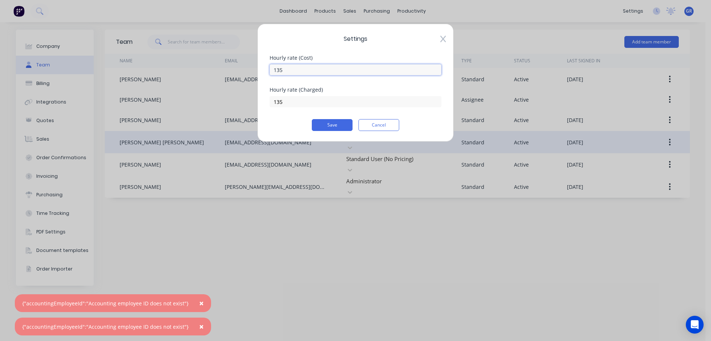
click at [303, 74] on input "135" at bounding box center [356, 69] width 172 height 11
drag, startPoint x: 294, startPoint y: 73, endPoint x: 256, endPoint y: 67, distance: 37.8
click at [258, 67] on div "Settings Hourly rate (Cost) 135 Hourly rate (Charged) 135 Save Cancel" at bounding box center [356, 83] width 196 height 118
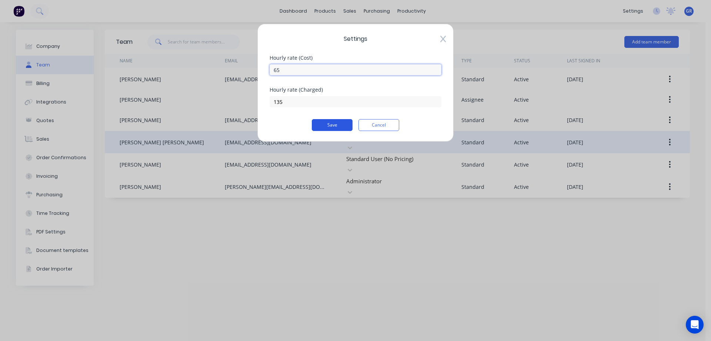
type input "65"
click at [341, 124] on button "Save" at bounding box center [332, 125] width 41 height 12
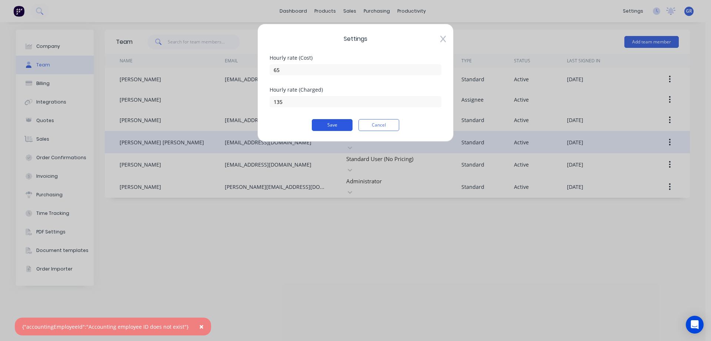
click at [341, 124] on button "Save" at bounding box center [332, 125] width 41 height 12
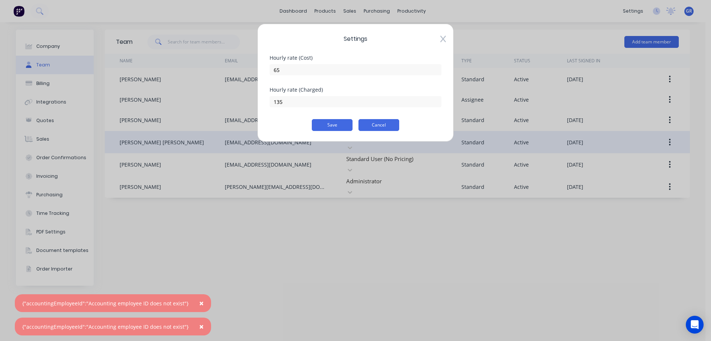
click at [376, 123] on button "Cancel" at bounding box center [379, 125] width 41 height 12
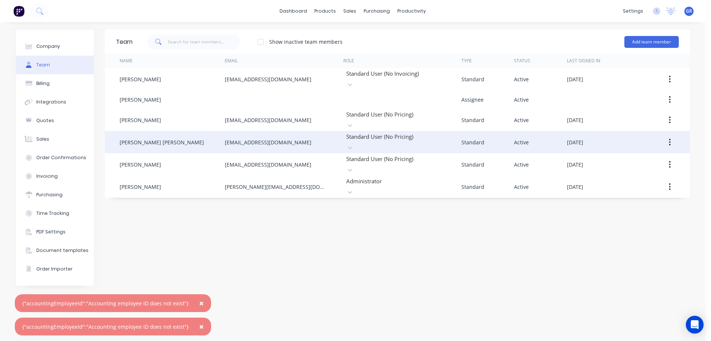
drag, startPoint x: 369, startPoint y: 208, endPoint x: 489, endPoint y: 180, distance: 123.3
click at [369, 207] on div "Team Show inactive team members Add team member Name Email Role Type Status Las…" at bounding box center [397, 181] width 585 height 303
click at [216, 136] on div "[PERSON_NAME] [PERSON_NAME]" at bounding box center [172, 142] width 105 height 22
click at [241, 138] on div "[EMAIL_ADDRESS][DOMAIN_NAME]" at bounding box center [268, 142] width 87 height 8
click at [327, 135] on div "[EMAIL_ADDRESS][DOMAIN_NAME]" at bounding box center [284, 142] width 119 height 22
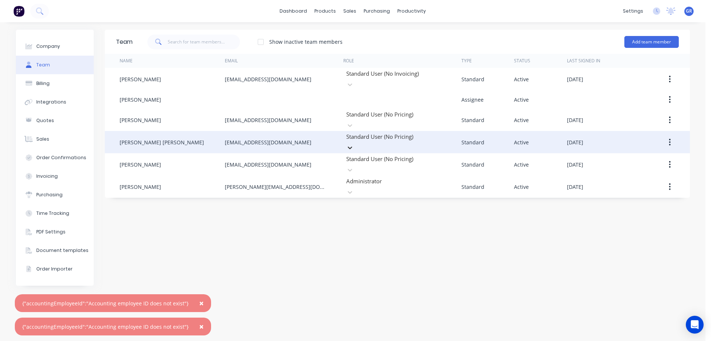
click at [354, 144] on icon at bounding box center [349, 147] width 7 height 7
click at [532, 133] on div "Active" at bounding box center [540, 142] width 53 height 22
click at [584, 138] on div "[DATE]" at bounding box center [575, 142] width 16 height 8
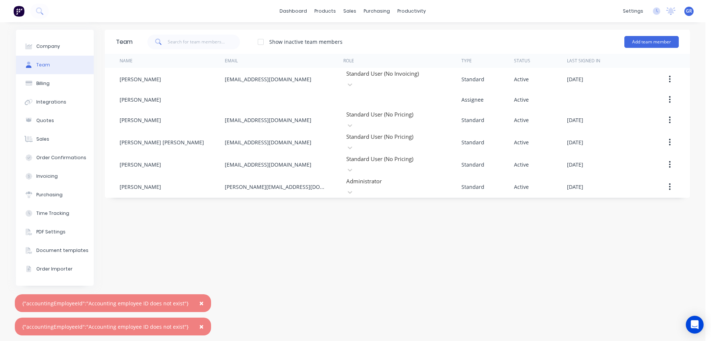
click at [671, 135] on button "button" at bounding box center [669, 141] width 17 height 13
click at [671, 138] on icon "button" at bounding box center [670, 142] width 2 height 8
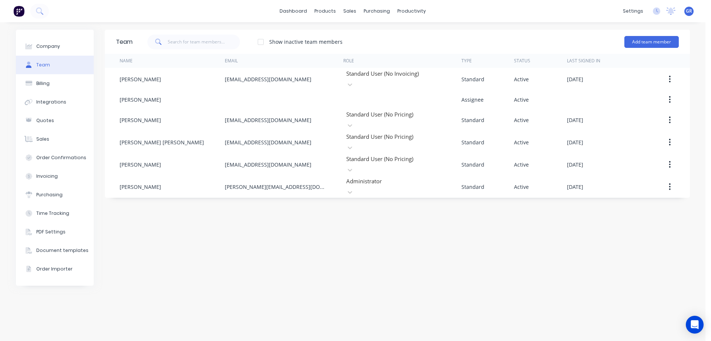
click at [670, 139] on icon "button" at bounding box center [670, 142] width 1 height 7
click at [667, 135] on button "button" at bounding box center [669, 141] width 17 height 13
click at [653, 171] on div "Disable" at bounding box center [644, 176] width 57 height 11
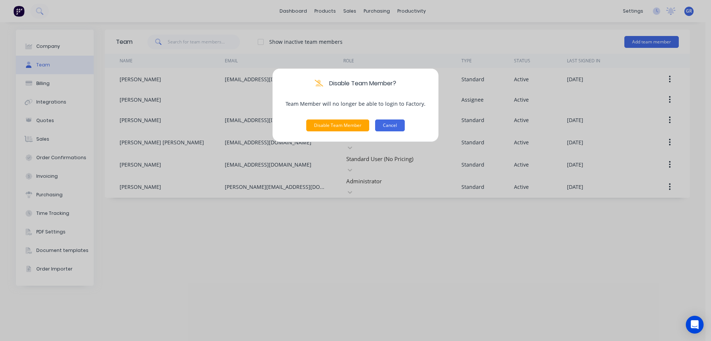
click at [390, 123] on button "Cancel" at bounding box center [390, 125] width 30 height 12
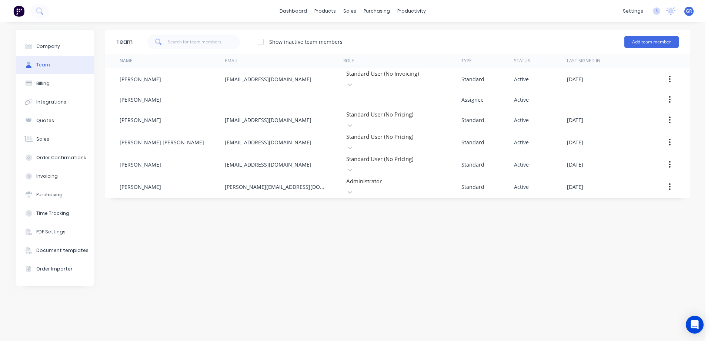
click at [671, 138] on icon "button" at bounding box center [670, 142] width 2 height 8
click at [663, 157] on button "button" at bounding box center [669, 163] width 17 height 13
click at [669, 138] on icon "button" at bounding box center [670, 142] width 2 height 8
click at [666, 156] on div "Edit" at bounding box center [644, 161] width 57 height 11
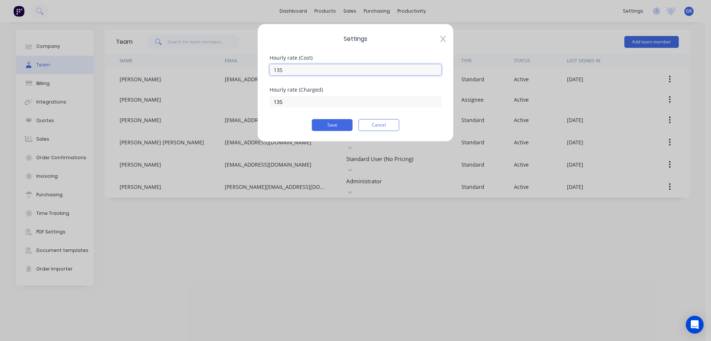
drag, startPoint x: 293, startPoint y: 69, endPoint x: 258, endPoint y: 71, distance: 36.0
click at [258, 71] on div "Settings Hourly rate (Cost) 135 Hourly rate (Charged) 135 Save Cancel" at bounding box center [356, 83] width 196 height 118
click at [378, 69] on input "0" at bounding box center [356, 69] width 172 height 11
type input "0"
click at [375, 81] on div "Hourly rate (Cost) 0" at bounding box center [356, 71] width 172 height 32
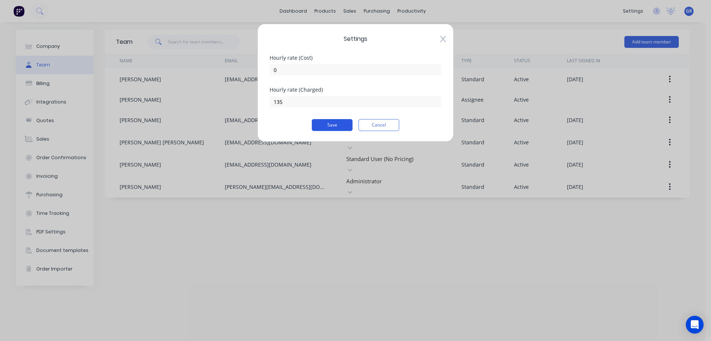
click at [322, 122] on button "Save" at bounding box center [332, 125] width 41 height 12
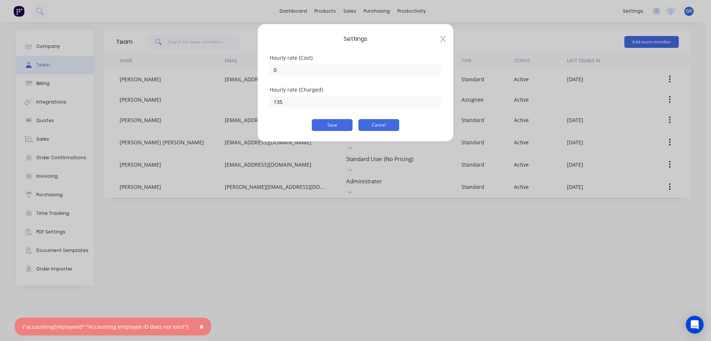
click at [375, 122] on button "Cancel" at bounding box center [379, 125] width 41 height 12
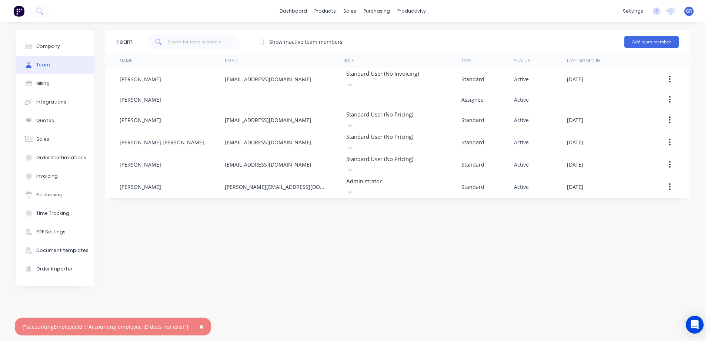
drag, startPoint x: 318, startPoint y: 245, endPoint x: 324, endPoint y: 233, distance: 12.8
click at [321, 240] on div "Team Show inactive team members Add team member Name Email Role Type Status Las…" at bounding box center [397, 181] width 585 height 303
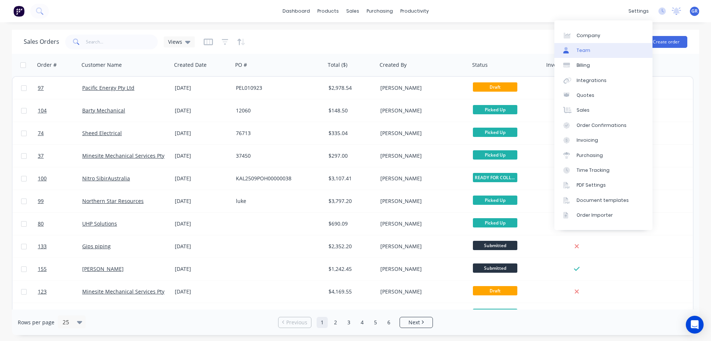
click at [602, 50] on link "Team" at bounding box center [604, 50] width 98 height 15
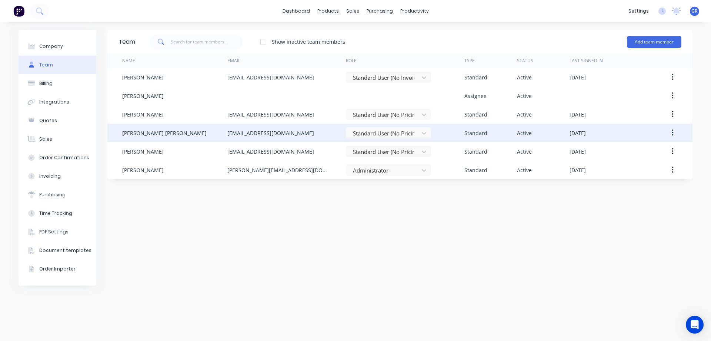
click at [674, 133] on icon "button" at bounding box center [673, 133] width 2 height 8
click at [651, 149] on div "Edit" at bounding box center [646, 152] width 57 height 11
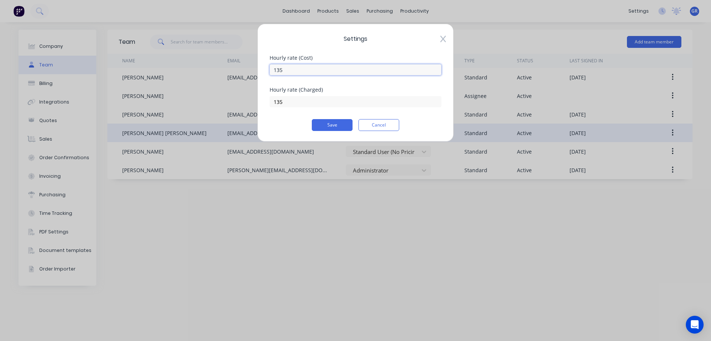
drag, startPoint x: 293, startPoint y: 67, endPoint x: 240, endPoint y: 70, distance: 53.4
click at [241, 69] on div "Settings Hourly rate (Cost) 135 Hourly rate (Charged) 135 Save Cancel" at bounding box center [355, 170] width 711 height 341
type input "65"
click at [329, 126] on button "Save" at bounding box center [332, 125] width 41 height 12
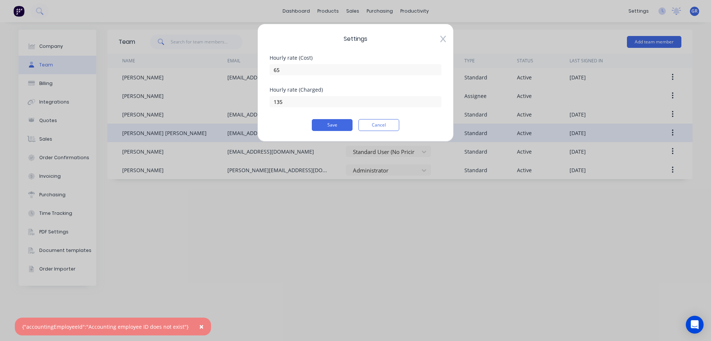
click at [199, 328] on span "×" at bounding box center [201, 326] width 4 height 10
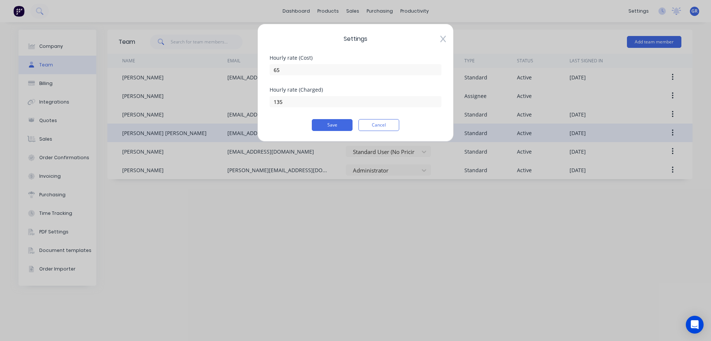
click at [326, 261] on div "Settings Hourly rate (Cost) 65 Hourly rate (Charged) 135 Save Cancel" at bounding box center [355, 170] width 711 height 341
click at [386, 123] on button "Cancel" at bounding box center [379, 125] width 41 height 12
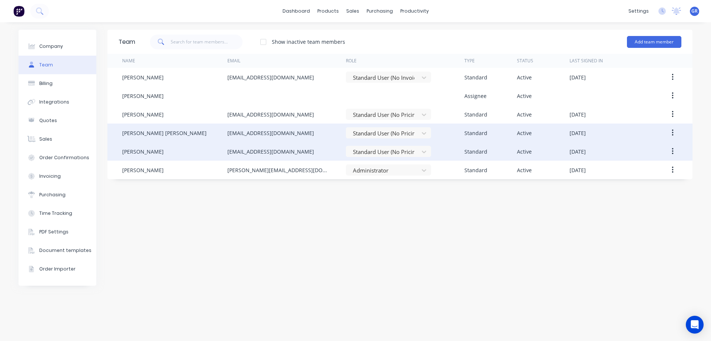
click at [674, 150] on icon "button" at bounding box center [673, 151] width 2 height 8
click at [650, 169] on div "Edit" at bounding box center [646, 170] width 57 height 11
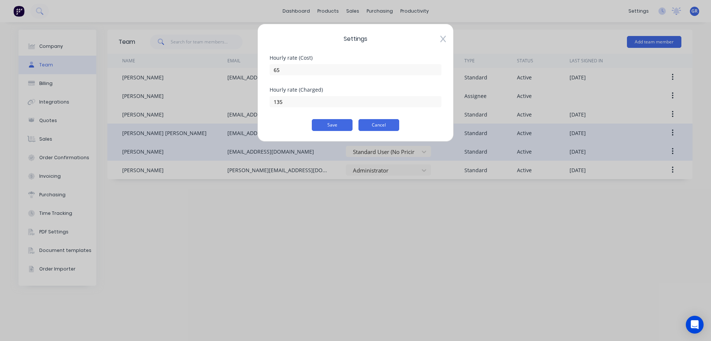
click at [390, 124] on button "Cancel" at bounding box center [379, 125] width 41 height 12
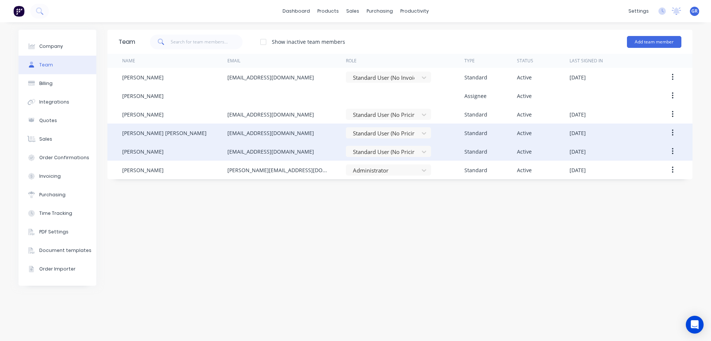
drag, startPoint x: 389, startPoint y: 229, endPoint x: 390, endPoint y: 223, distance: 6.0
click at [389, 226] on div "Team Show inactive team members Add team member Name Email Role Type Status Las…" at bounding box center [399, 181] width 585 height 303
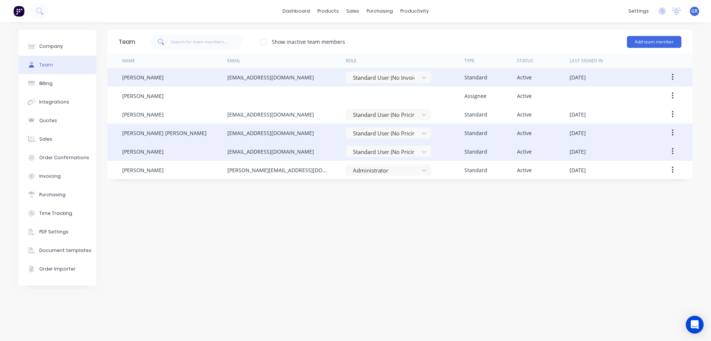
click at [673, 78] on icon "button" at bounding box center [673, 77] width 2 height 8
click at [631, 96] on div "Edit" at bounding box center [646, 96] width 57 height 11
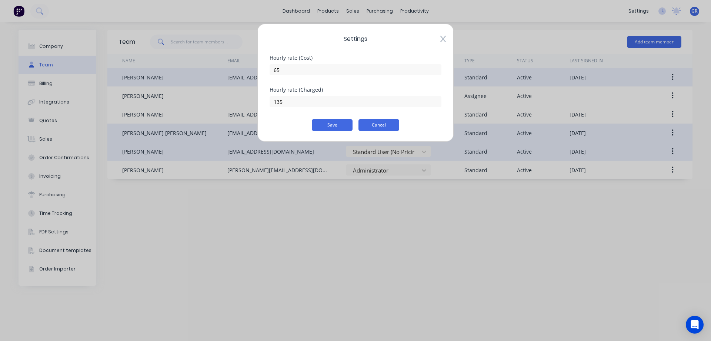
click at [381, 121] on button "Cancel" at bounding box center [379, 125] width 41 height 12
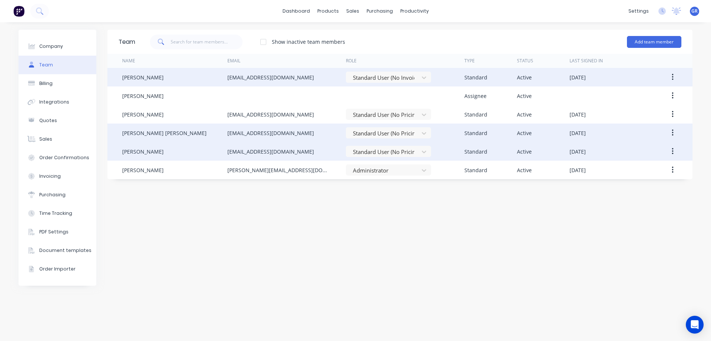
click at [474, 133] on div "Standard" at bounding box center [476, 133] width 23 height 8
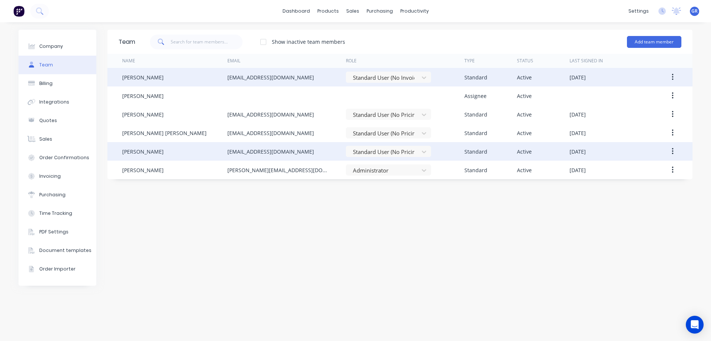
click at [462, 220] on div "Team Show inactive team members Add team member Name Email Role Type Status Las…" at bounding box center [399, 181] width 585 height 303
click at [369, 34] on div "Sales Orders" at bounding box center [380, 35] width 30 height 7
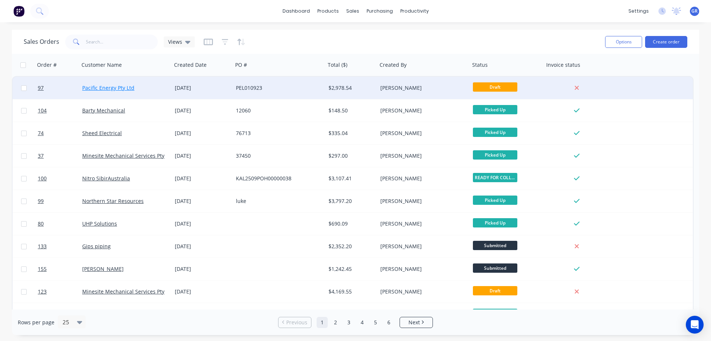
click at [111, 86] on link "Pacific Energy Pty Ltd" at bounding box center [108, 87] width 52 height 7
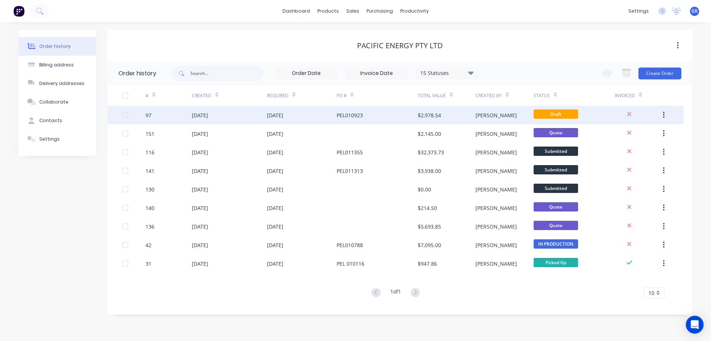
click at [227, 117] on div "[DATE]" at bounding box center [229, 115] width 75 height 19
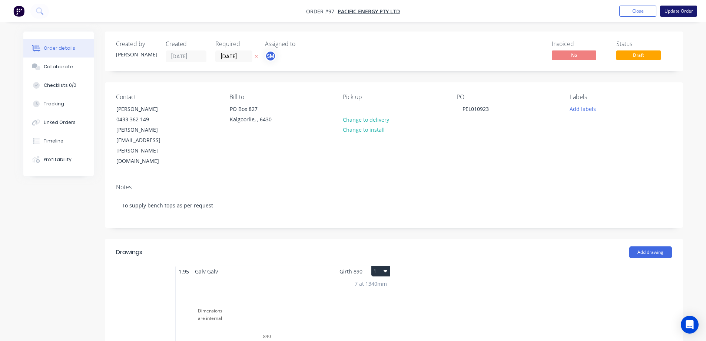
click at [673, 14] on button "Update Order" at bounding box center [678, 11] width 37 height 11
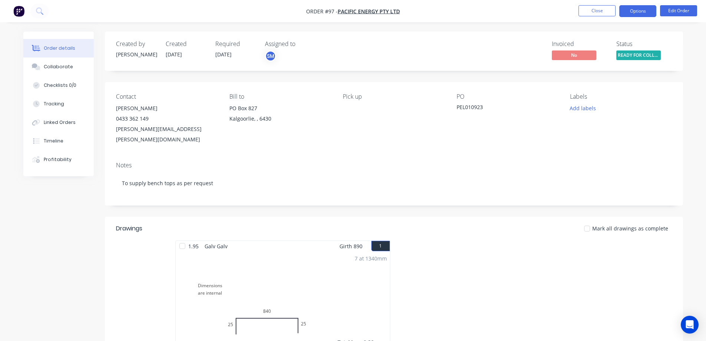
click at [639, 9] on button "Options" at bounding box center [637, 11] width 37 height 12
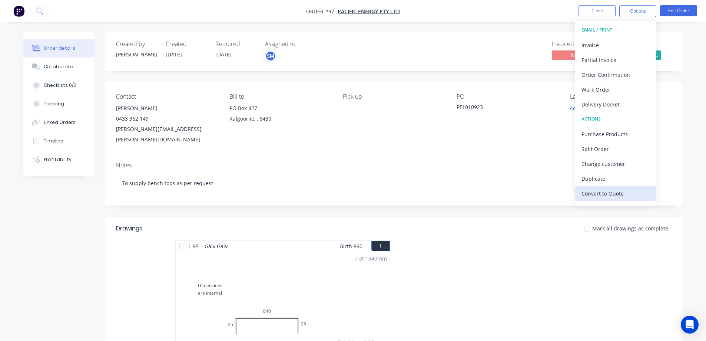
click at [605, 193] on div "Convert to Quote" at bounding box center [615, 193] width 68 height 11
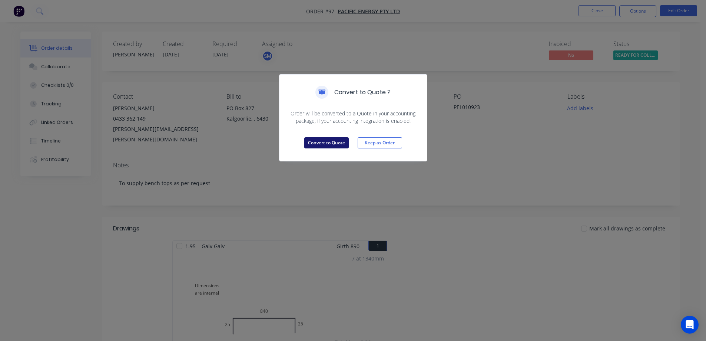
click at [329, 146] on button "Convert to Quote" at bounding box center [326, 142] width 44 height 11
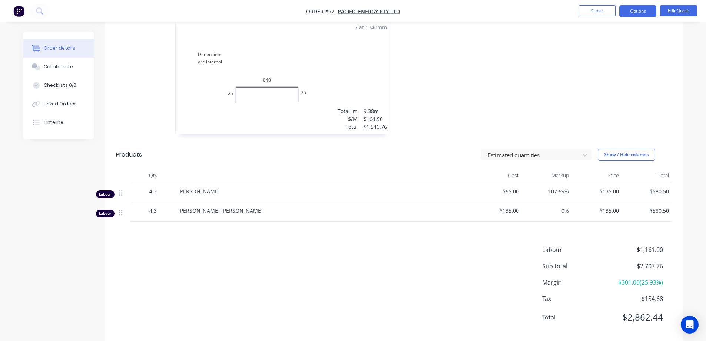
scroll to position [233, 0]
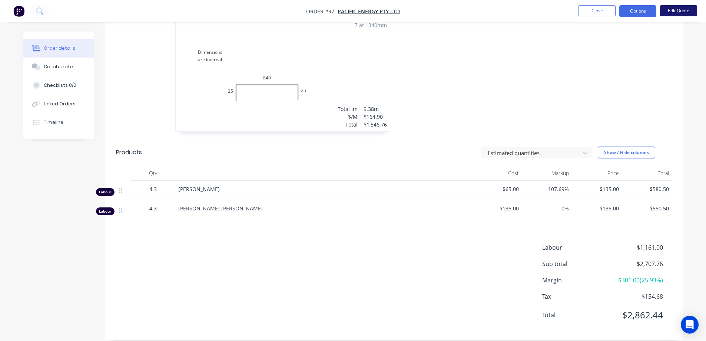
click at [679, 10] on button "Edit Quote" at bounding box center [678, 10] width 37 height 11
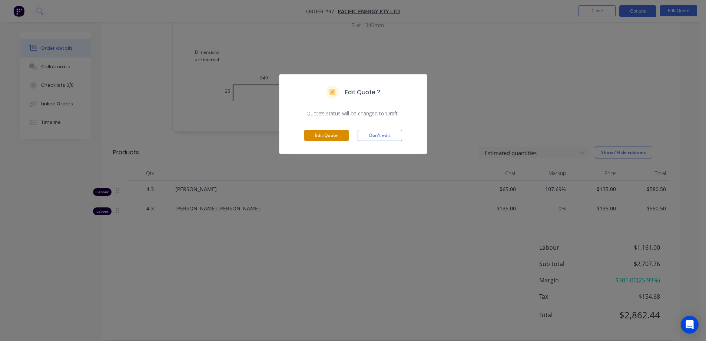
click at [336, 136] on button "Edit Quote" at bounding box center [326, 135] width 44 height 11
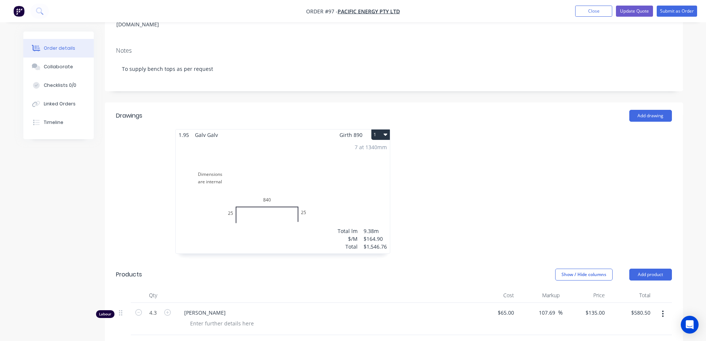
scroll to position [222, 0]
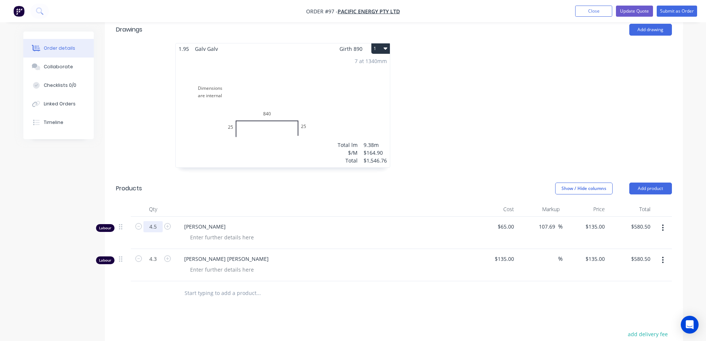
type input "4.5"
type input "$607.50"
click at [330, 249] on div "[PERSON_NAME] [PERSON_NAME]" at bounding box center [323, 265] width 296 height 32
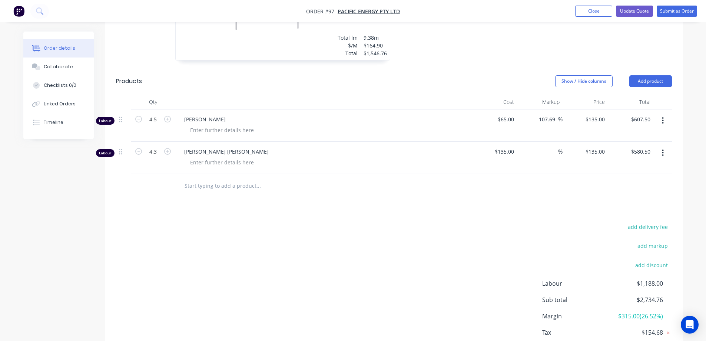
scroll to position [334, 0]
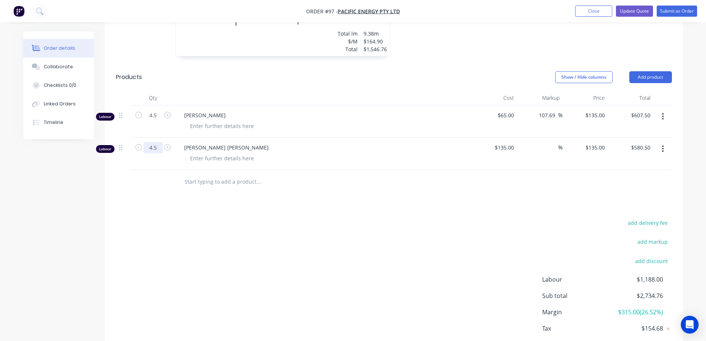
type input "4.5"
type input "$607.50"
click at [209, 274] on div "add delivery fee add markup add discount Labour $1,188.00 Sub total $2,734.76 M…" at bounding box center [394, 289] width 556 height 143
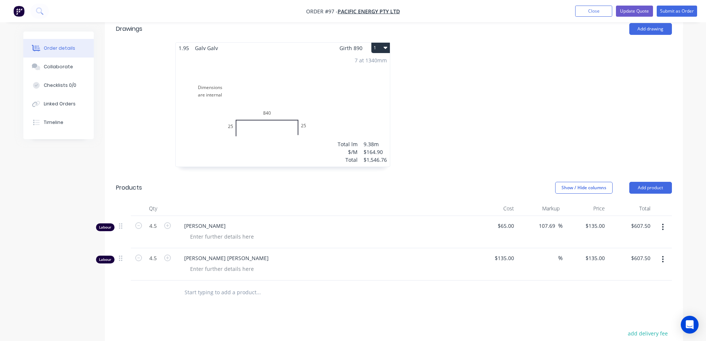
scroll to position [222, 0]
click at [308, 264] on div at bounding box center [326, 269] width 285 height 11
click at [276, 182] on div "Show / Hide columns Add product" at bounding box center [453, 188] width 438 height 12
click at [662, 223] on icon "button" at bounding box center [663, 227] width 2 height 8
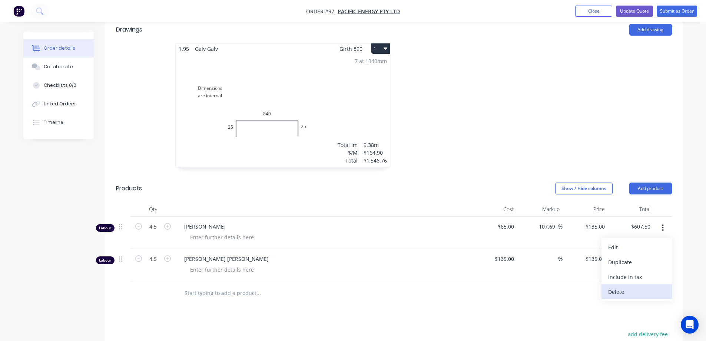
click at [648, 286] on div "Delete" at bounding box center [636, 291] width 57 height 11
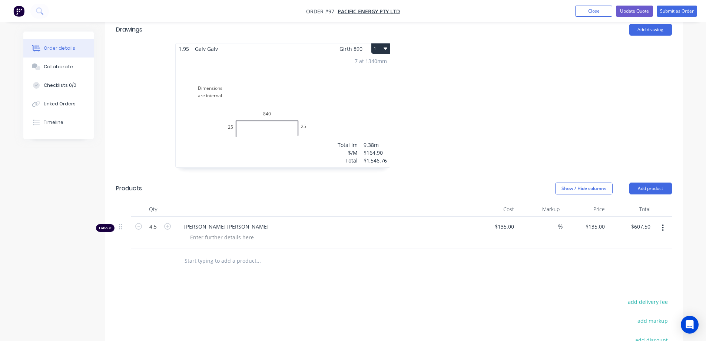
drag, startPoint x: 663, startPoint y: 195, endPoint x: 663, endPoint y: 199, distance: 4.1
click at [663, 223] on icon "button" at bounding box center [663, 227] width 2 height 8
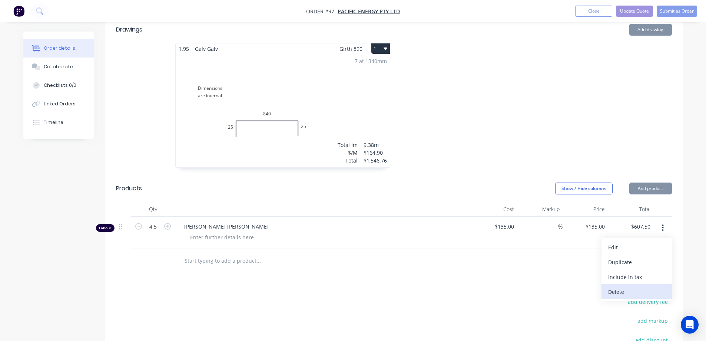
click at [652, 286] on div "Delete" at bounding box center [636, 291] width 57 height 11
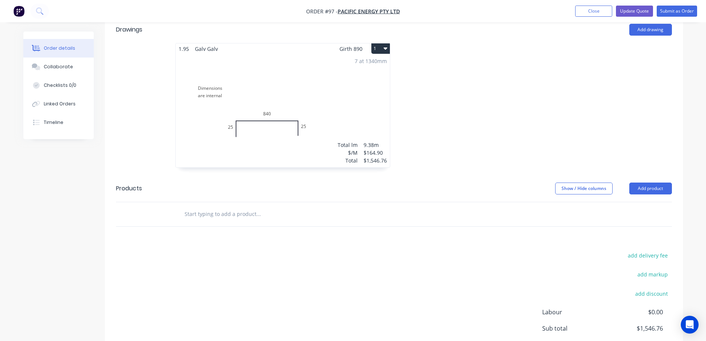
click at [372, 156] on div "$1,546.76" at bounding box center [375, 160] width 23 height 8
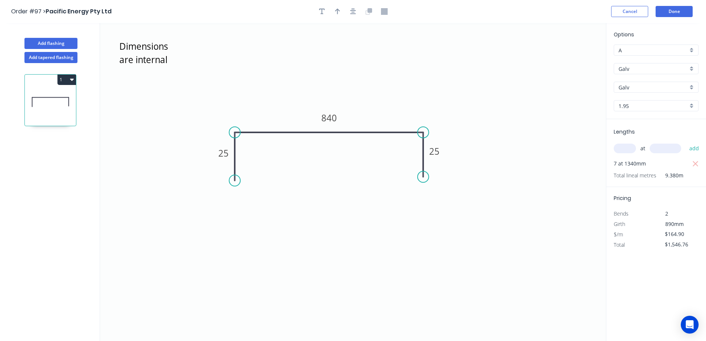
click at [560, 202] on icon "Dimensions are internal 25 840 25" at bounding box center [353, 182] width 506 height 318
click at [687, 248] on input "$1,546.76" at bounding box center [677, 244] width 25 height 10
drag, startPoint x: 685, startPoint y: 245, endPoint x: 646, endPoint y: 240, distance: 39.1
click at [646, 240] on div "Total $1,546.76" at bounding box center [656, 244] width 96 height 10
type input "$2,967.76"
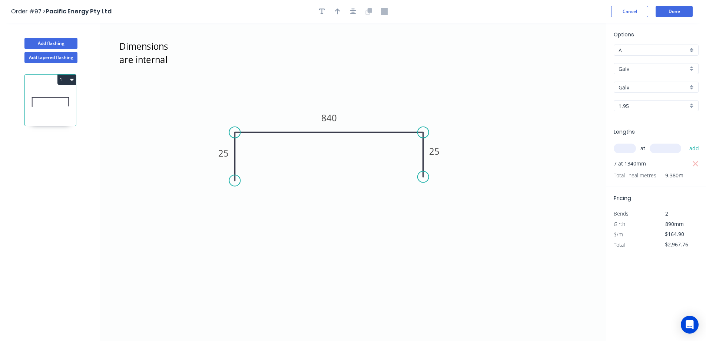
click at [644, 276] on div "Options A A Galv Galv Galv Galv 1.95 1.95 Lengths at add 7 at 1340mm Total line…" at bounding box center [656, 182] width 100 height 318
click at [666, 14] on button "Done" at bounding box center [674, 11] width 37 height 11
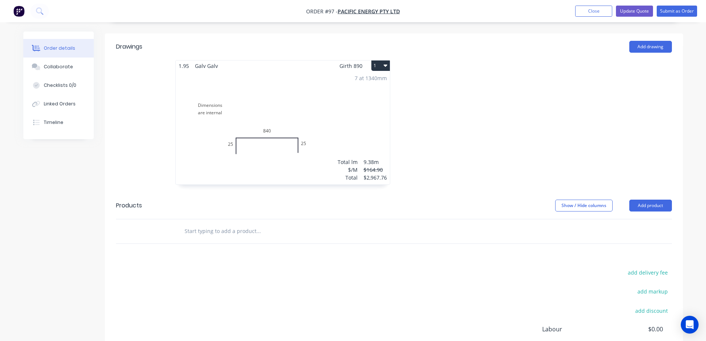
scroll to position [266, 0]
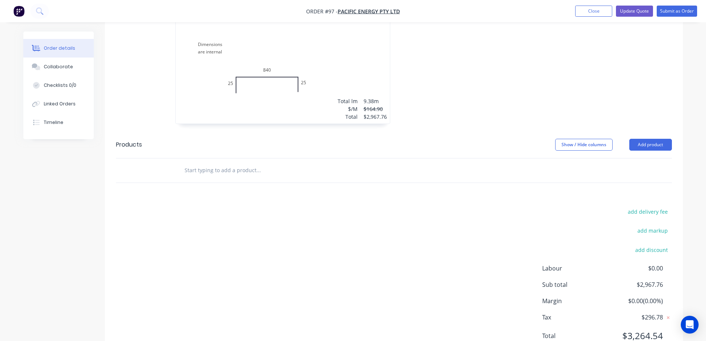
drag, startPoint x: 467, startPoint y: 266, endPoint x: 510, endPoint y: 139, distance: 134.2
click at [467, 261] on div "add delivery fee add markup add discount Labour $0.00 Sub total $2,967.76 Margi…" at bounding box center [394, 277] width 556 height 143
click at [676, 11] on button "Submit as Order" at bounding box center [677, 11] width 40 height 11
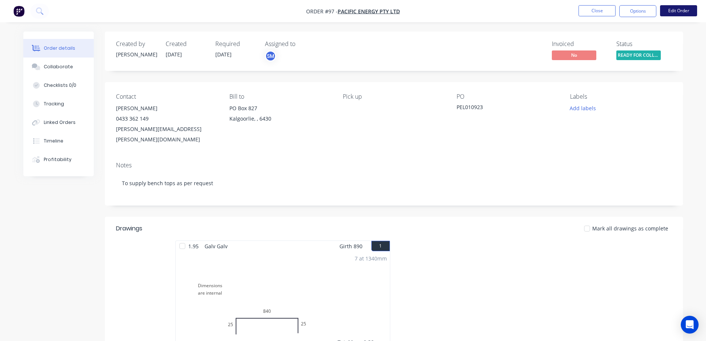
click at [672, 11] on button "Edit Order" at bounding box center [678, 10] width 37 height 11
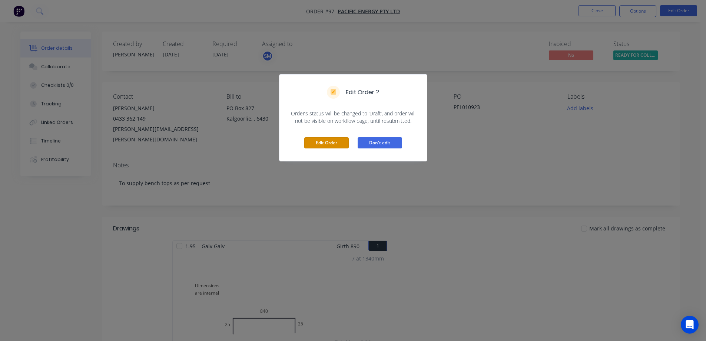
drag, startPoint x: 334, startPoint y: 144, endPoint x: 378, endPoint y: 148, distance: 43.6
click at [354, 163] on div "Edit Order ? Order’s status will be changed to ‘Draft’, and order will not be v…" at bounding box center [353, 170] width 706 height 341
click at [393, 139] on button "Don't edit" at bounding box center [380, 142] width 44 height 11
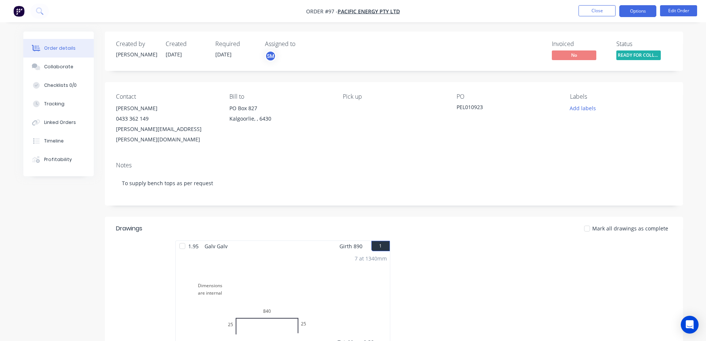
click at [634, 11] on button "Options" at bounding box center [637, 11] width 37 height 12
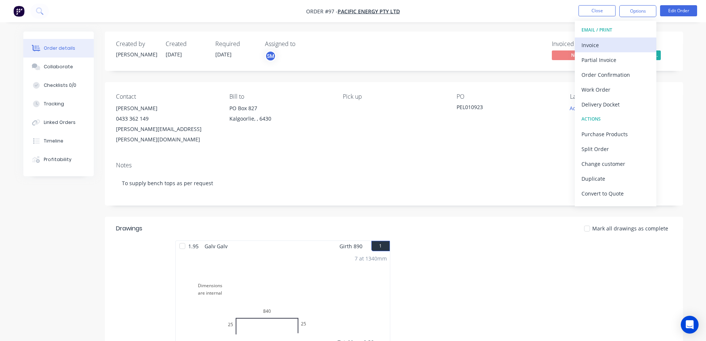
click at [617, 50] on div "Invoice" at bounding box center [615, 45] width 68 height 11
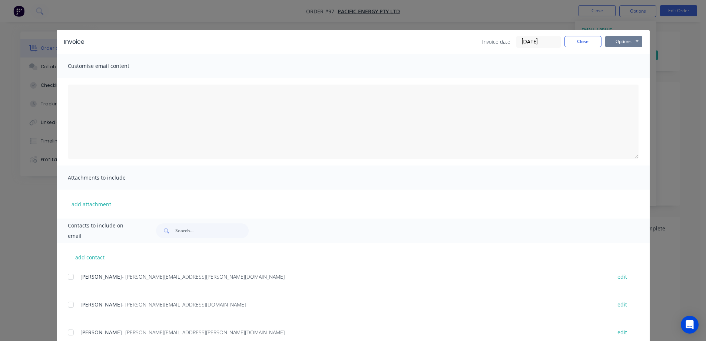
click at [615, 40] on button "Options" at bounding box center [623, 41] width 37 height 11
click at [616, 69] on button "Print" at bounding box center [628, 67] width 47 height 12
click at [586, 42] on button "Close" at bounding box center [582, 41] width 37 height 11
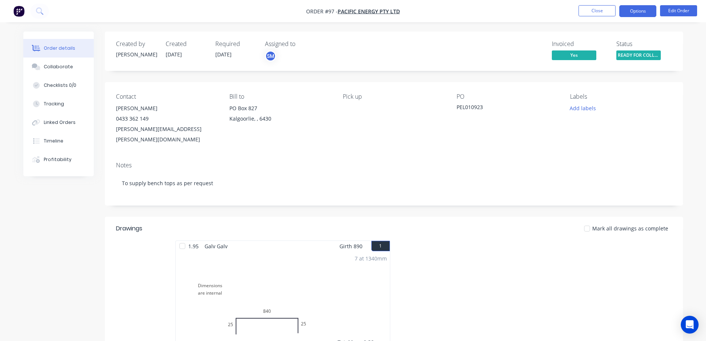
click at [636, 11] on button "Options" at bounding box center [637, 11] width 37 height 12
click at [682, 11] on button "Edit Order" at bounding box center [678, 10] width 37 height 11
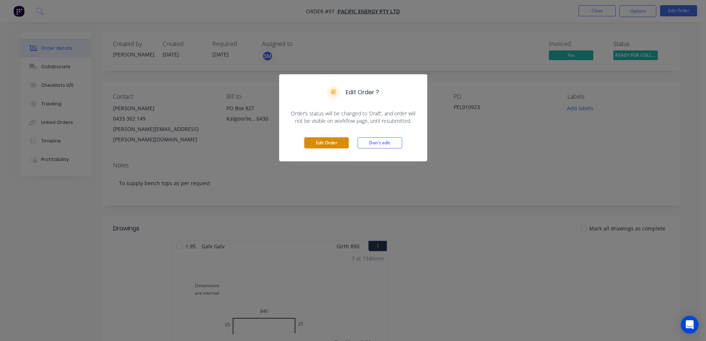
click at [333, 144] on button "Edit Order" at bounding box center [326, 142] width 44 height 11
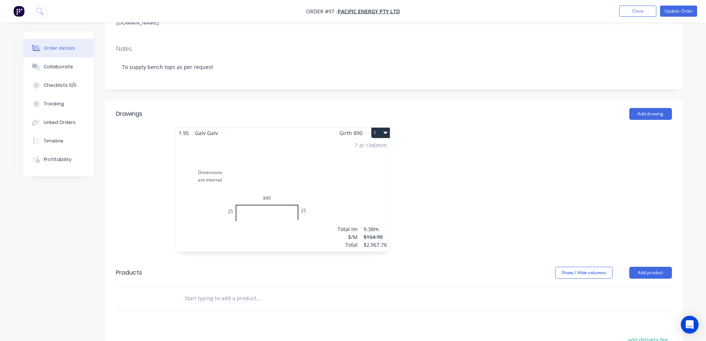
scroll to position [185, 0]
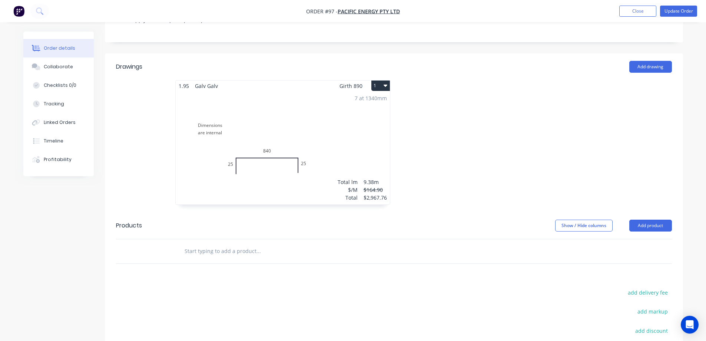
click at [344, 91] on div "7 at 1340mm Total lm $/M Total 9.38m $164.90 $2,967.76" at bounding box center [283, 147] width 214 height 113
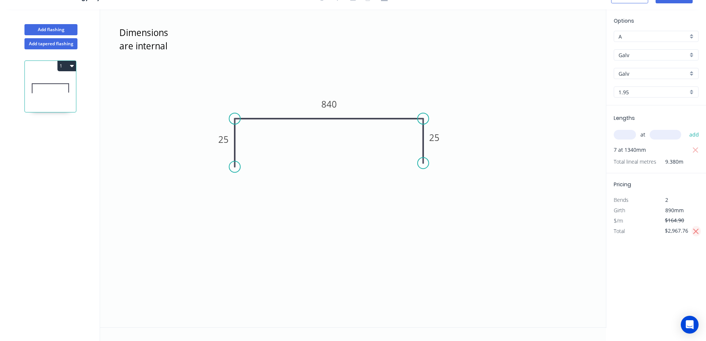
click at [696, 233] on icon "button" at bounding box center [696, 231] width 7 height 9
type input "$1,546.76"
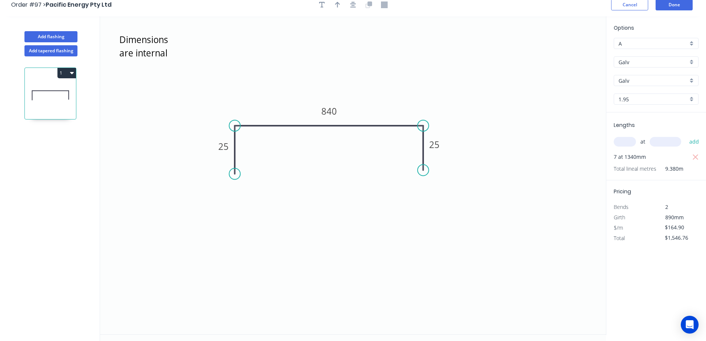
scroll to position [0, 0]
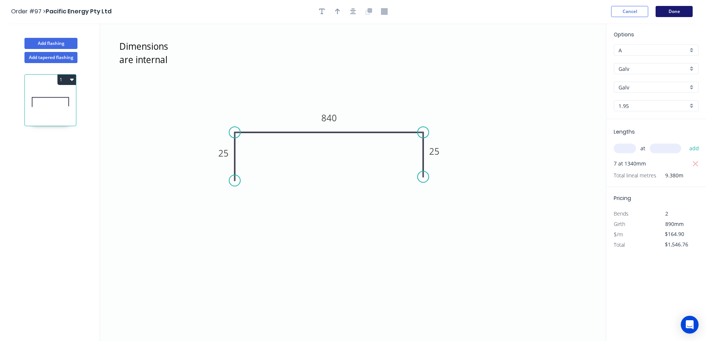
click at [673, 9] on button "Done" at bounding box center [674, 11] width 37 height 11
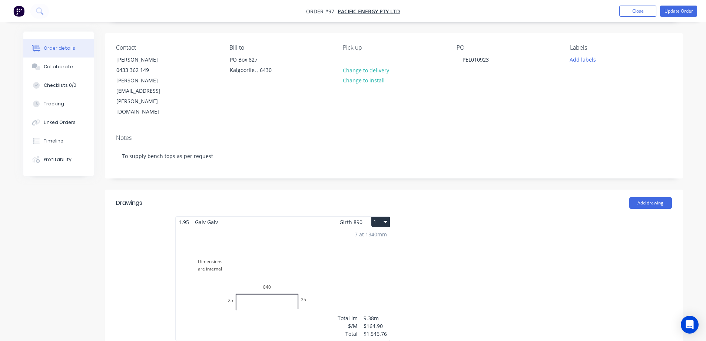
scroll to position [74, 0]
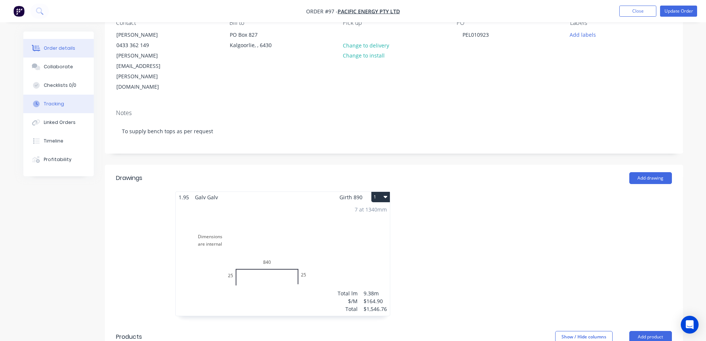
click at [63, 104] on button "Tracking" at bounding box center [58, 103] width 70 height 19
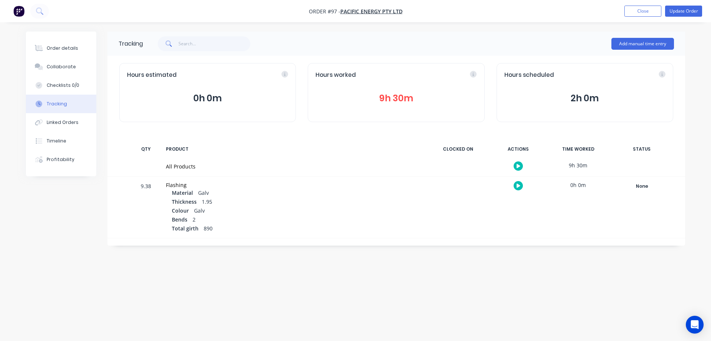
click at [395, 97] on button "9h 30m" at bounding box center [396, 98] width 161 height 14
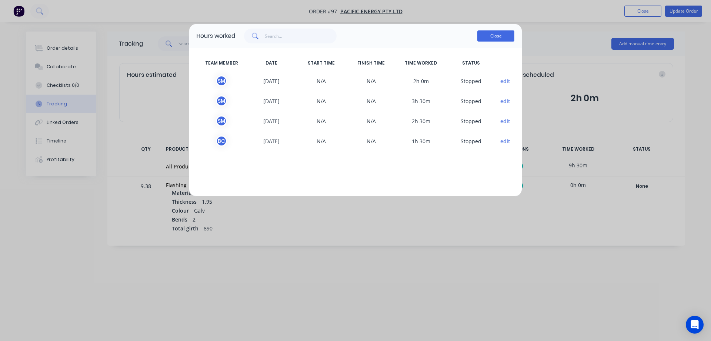
click at [492, 37] on button "Close" at bounding box center [496, 35] width 37 height 11
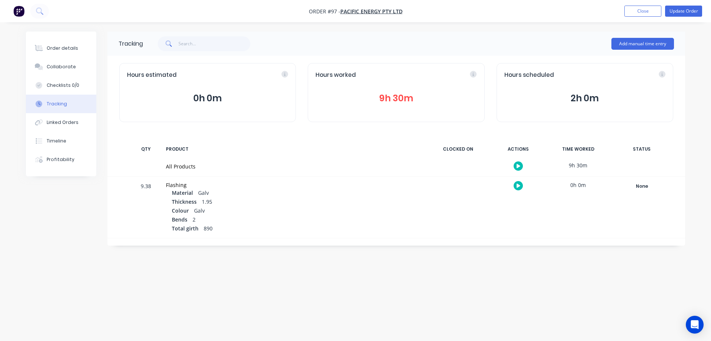
click at [393, 169] on div "All Products" at bounding box center [294, 166] width 256 height 8
click at [53, 49] on div "Order details" at bounding box center [62, 48] width 31 height 7
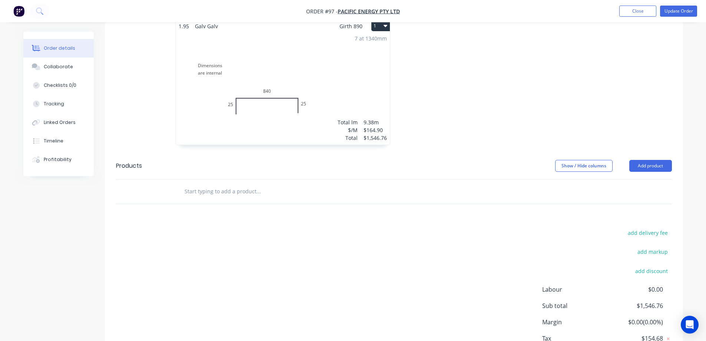
scroll to position [259, 0]
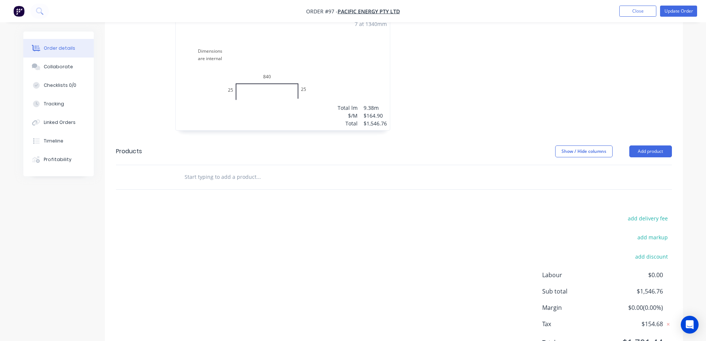
click at [230, 169] on input "text" at bounding box center [258, 176] width 148 height 15
click at [655, 145] on button "Add product" at bounding box center [650, 151] width 43 height 12
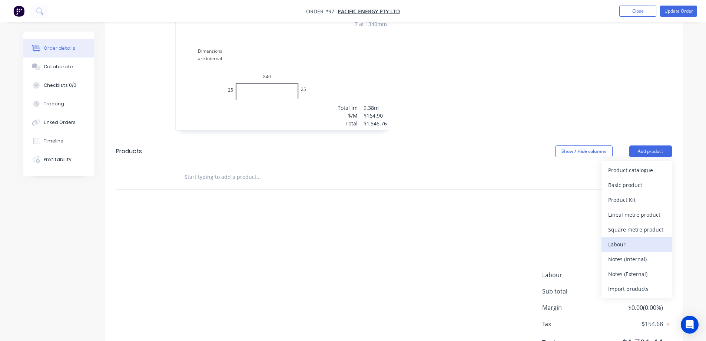
click at [617, 239] on div "Labour" at bounding box center [636, 244] width 57 height 11
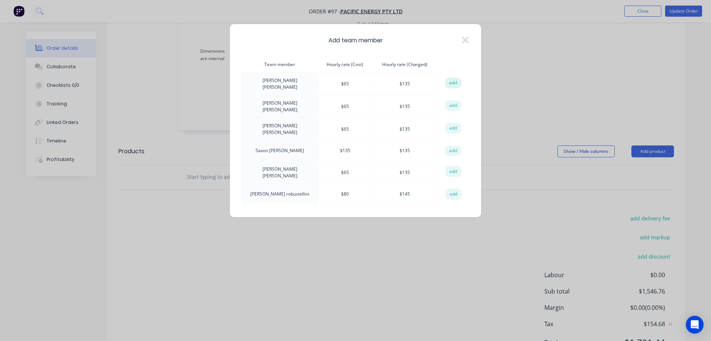
click at [452, 84] on button "add" at bounding box center [453, 82] width 16 height 11
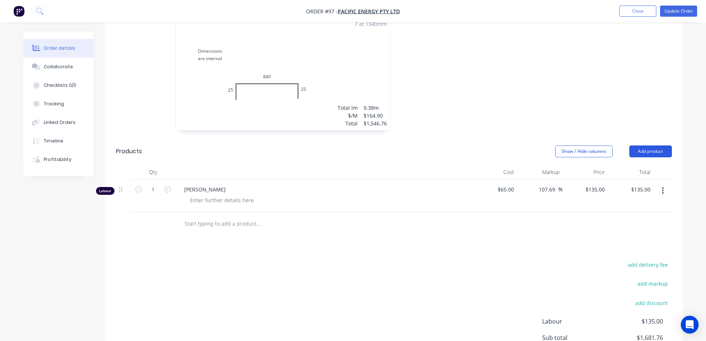
click at [661, 145] on button "Add product" at bounding box center [650, 151] width 43 height 12
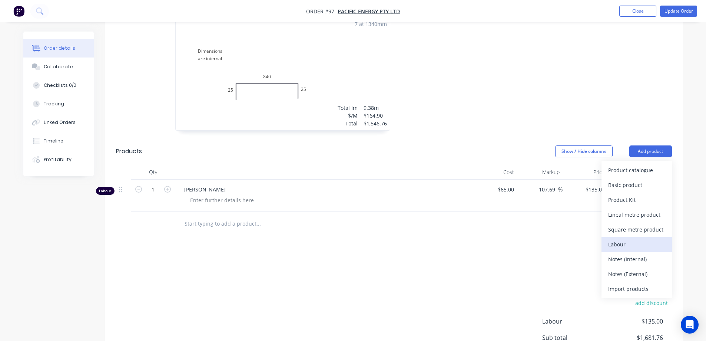
click at [626, 239] on div "Labour" at bounding box center [636, 244] width 57 height 11
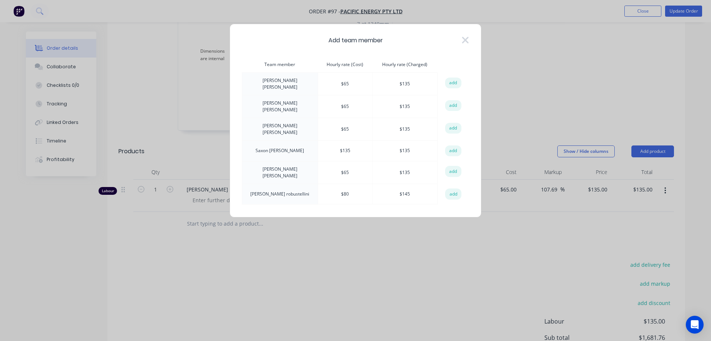
click at [459, 145] on button "add" at bounding box center [453, 150] width 16 height 11
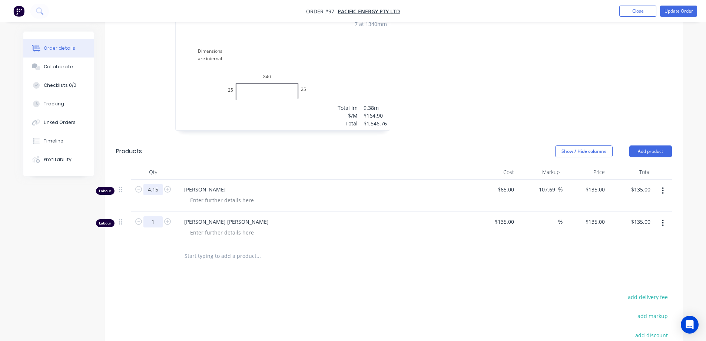
type input "4.15"
type input "$560.25"
click at [158, 216] on input "1" at bounding box center [152, 221] width 19 height 11
type input "4.15"
type input "$560.25"
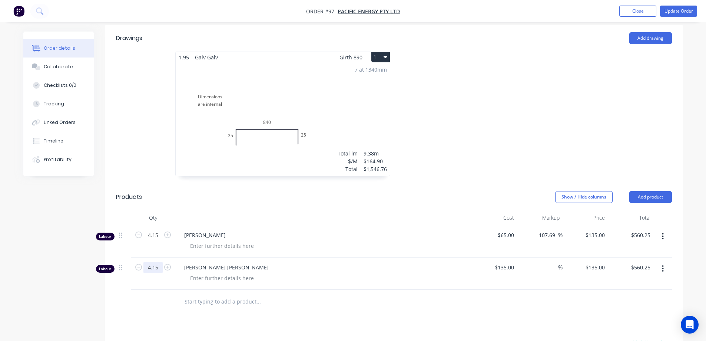
scroll to position [196, 0]
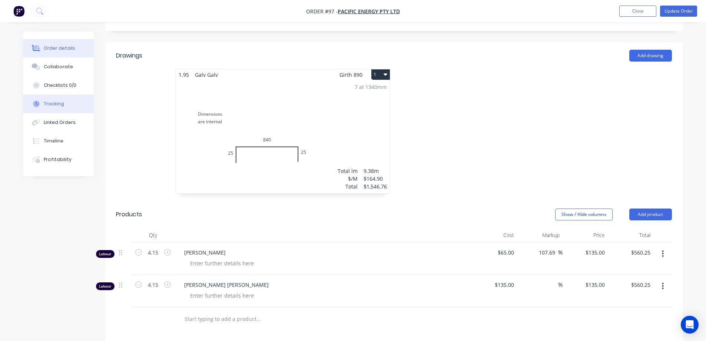
click at [57, 104] on div "Tracking" at bounding box center [54, 103] width 20 height 7
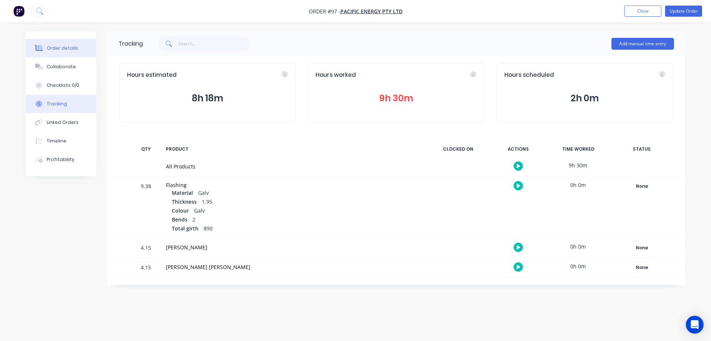
click at [69, 53] on button "Order details" at bounding box center [61, 48] width 70 height 19
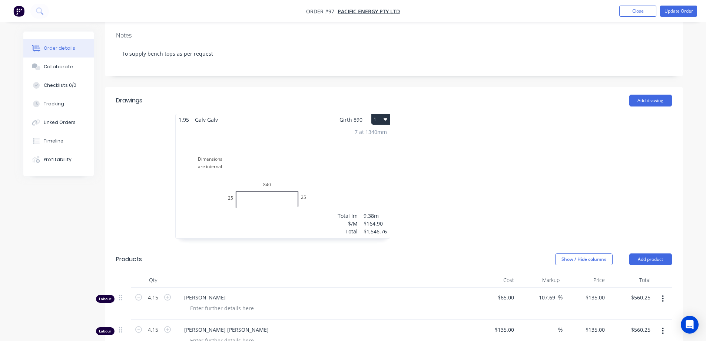
scroll to position [259, 0]
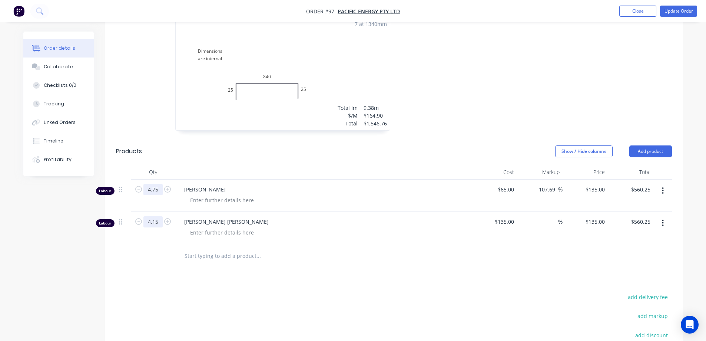
type input "4.75"
type input "$641.25"
click at [155, 216] on input "4.15" at bounding box center [152, 221] width 19 height 11
type input "4.75"
type input "$641.25"
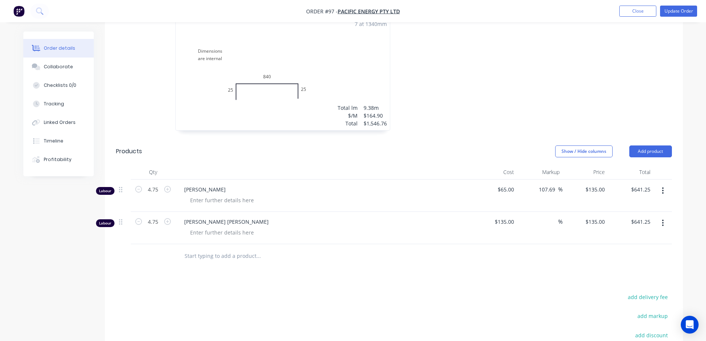
click at [173, 255] on div "Drawings Add drawing 1.95 Galv Galv Girth 890 1 Dimensions are internal 25 840 …" at bounding box center [394, 212] width 578 height 467
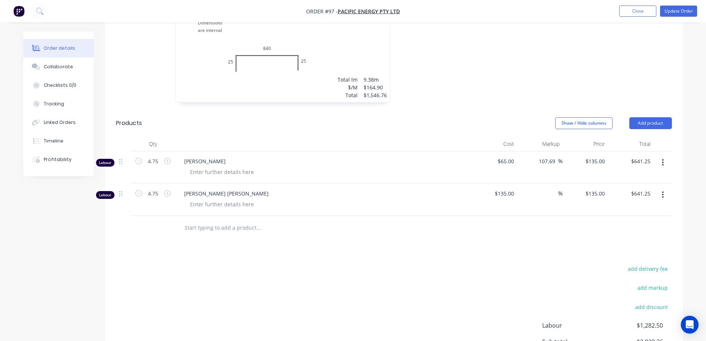
scroll to position [345, 0]
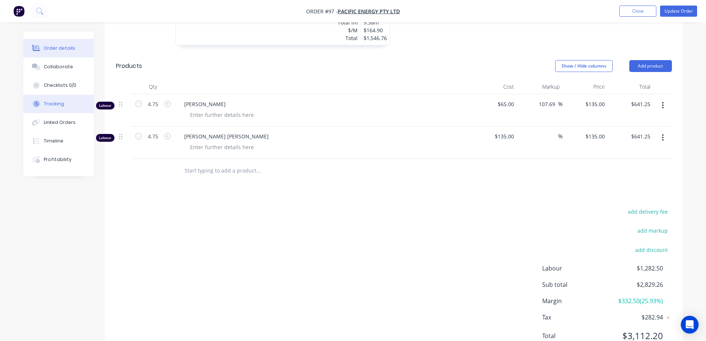
click at [51, 100] on div "Tracking" at bounding box center [54, 103] width 20 height 7
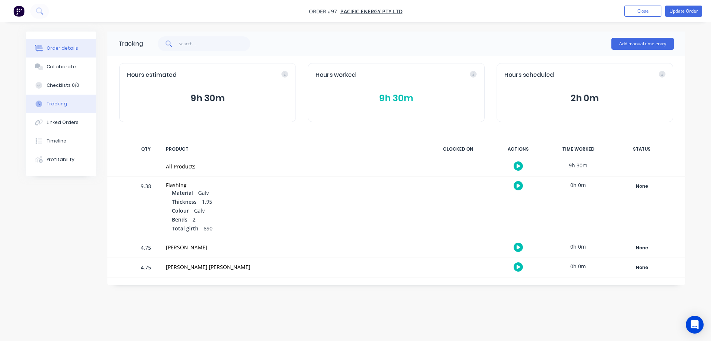
click at [55, 47] on div "Order details" at bounding box center [62, 48] width 31 height 7
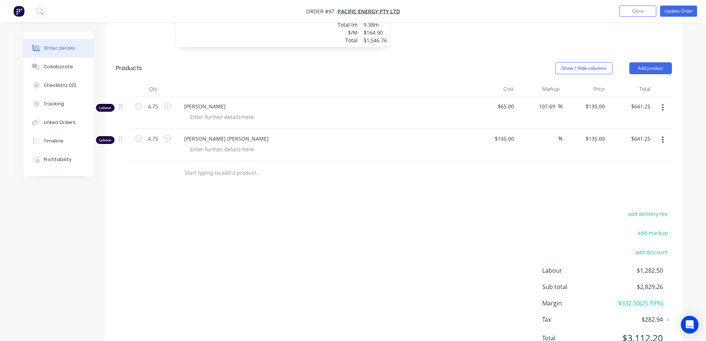
scroll to position [345, 0]
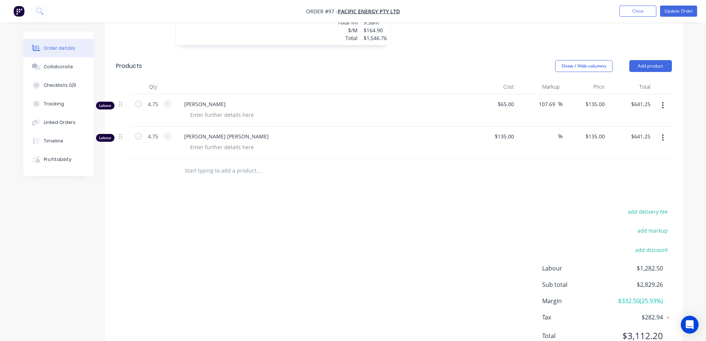
click at [481, 210] on div "add delivery fee add markup add discount Labour $1,282.50 Sub total $2,829.26 M…" at bounding box center [394, 277] width 556 height 143
click at [664, 9] on button "Update Order" at bounding box center [678, 11] width 37 height 11
